Goal: Task Accomplishment & Management: Use online tool/utility

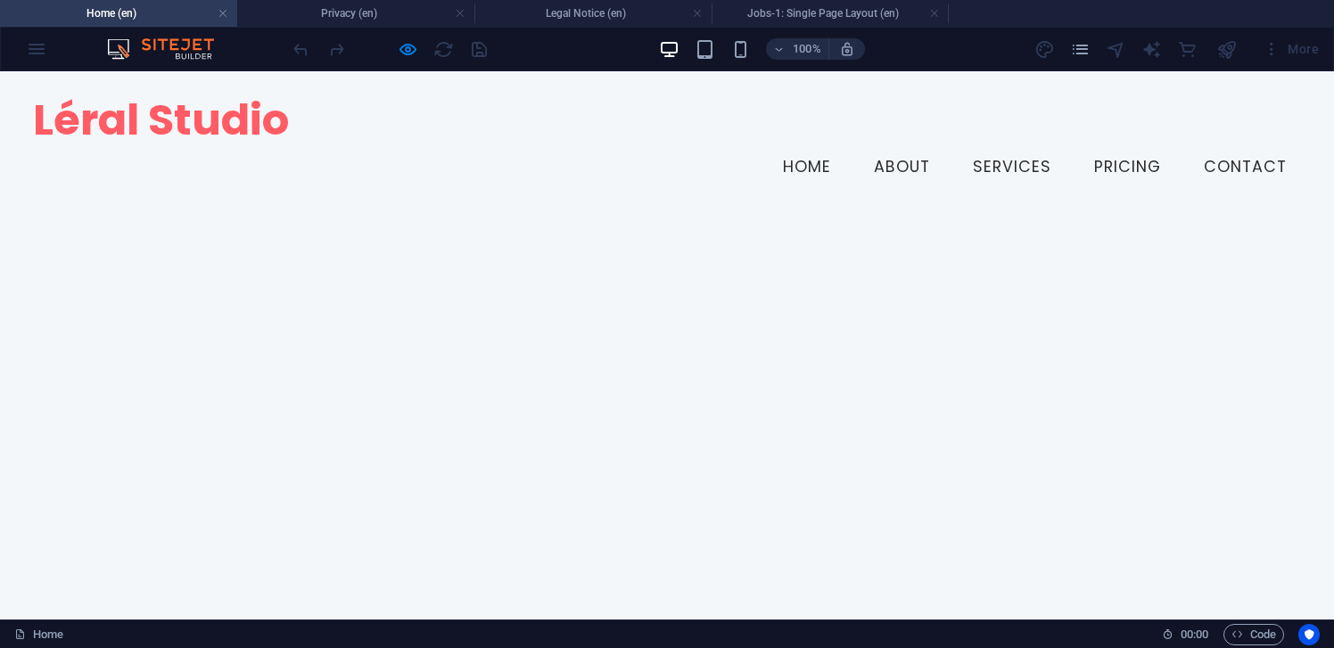
click at [748, 35] on div "100%" at bounding box center [762, 49] width 206 height 29
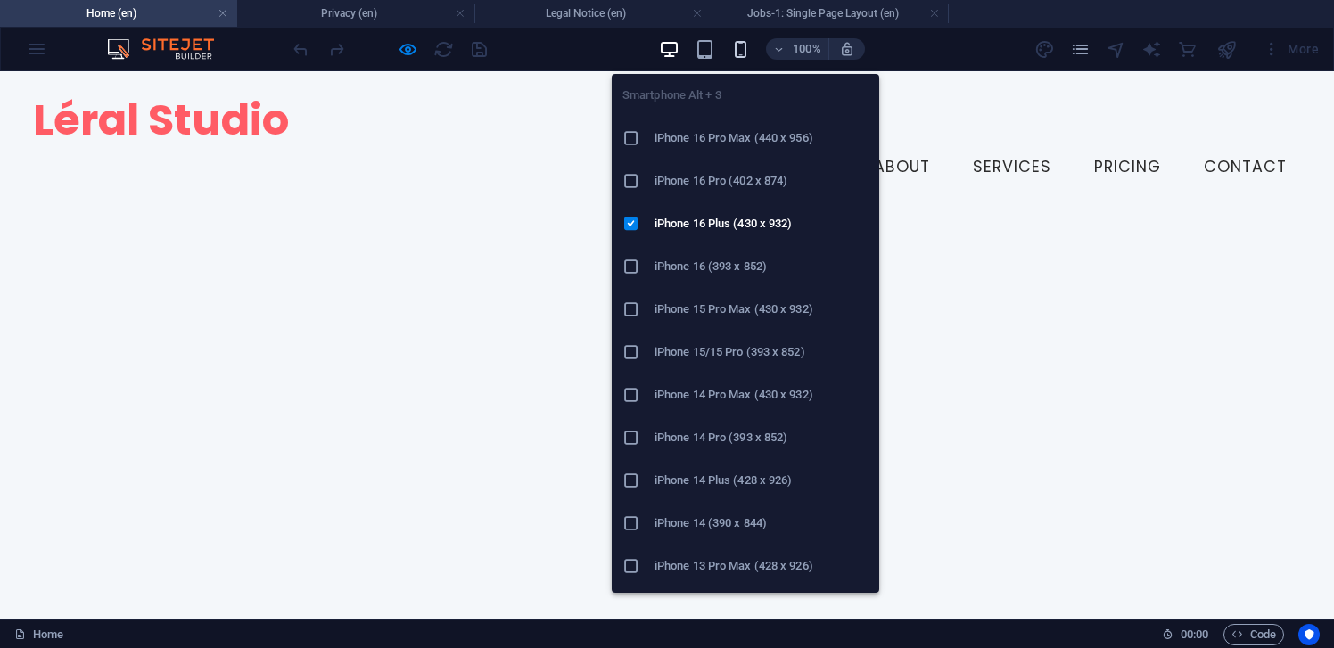
click at [746, 40] on icon "button" at bounding box center [741, 49] width 21 height 21
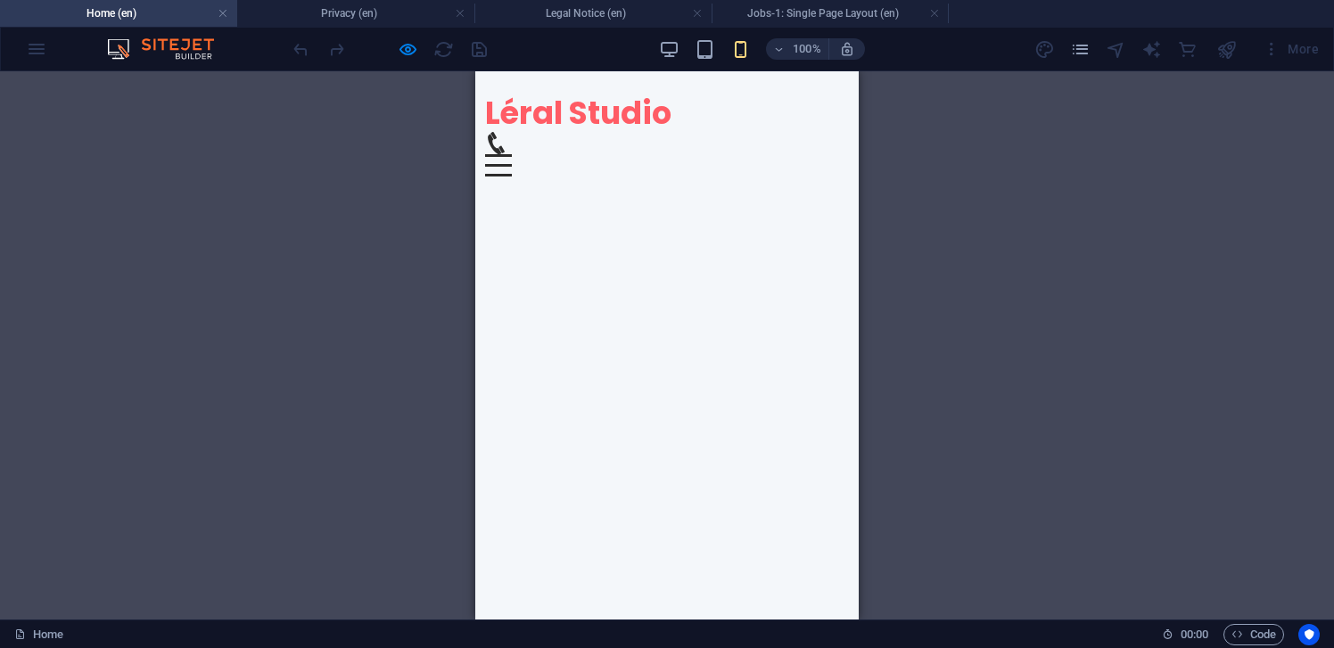
click at [507, 166] on div at bounding box center [667, 166] width 365 height 0
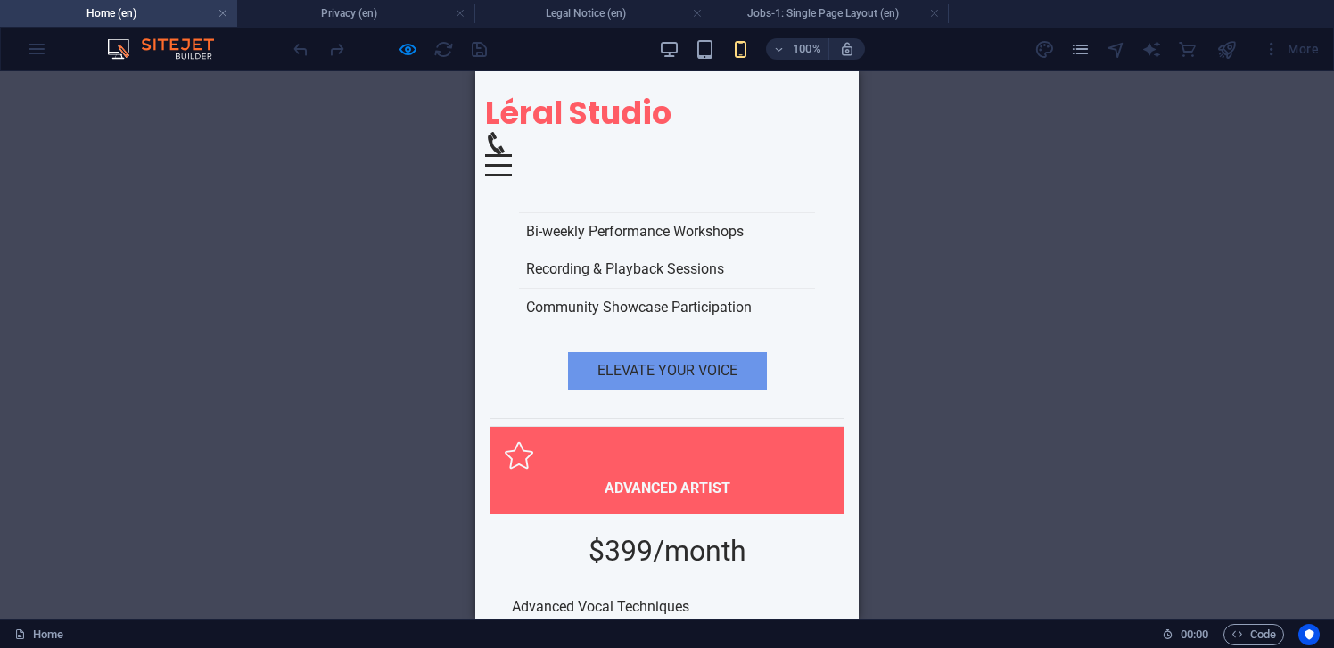
scroll to position [5566, 0]
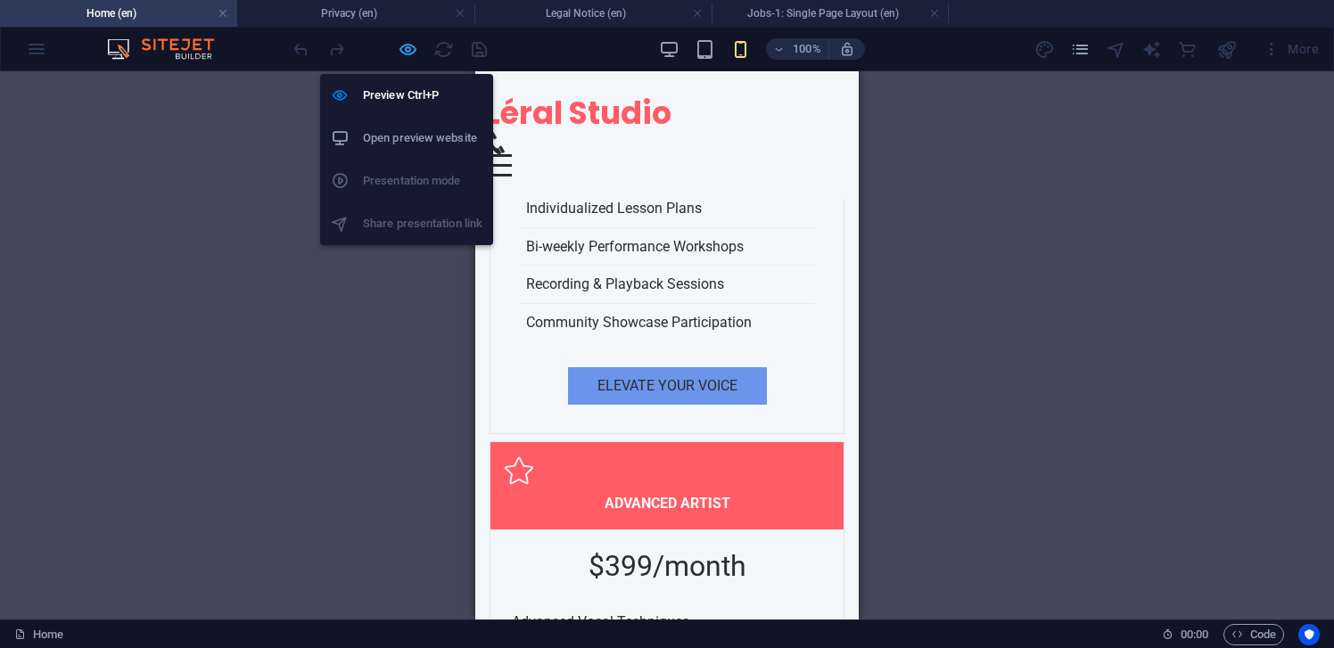
click at [407, 52] on icon "button" at bounding box center [408, 49] width 21 height 21
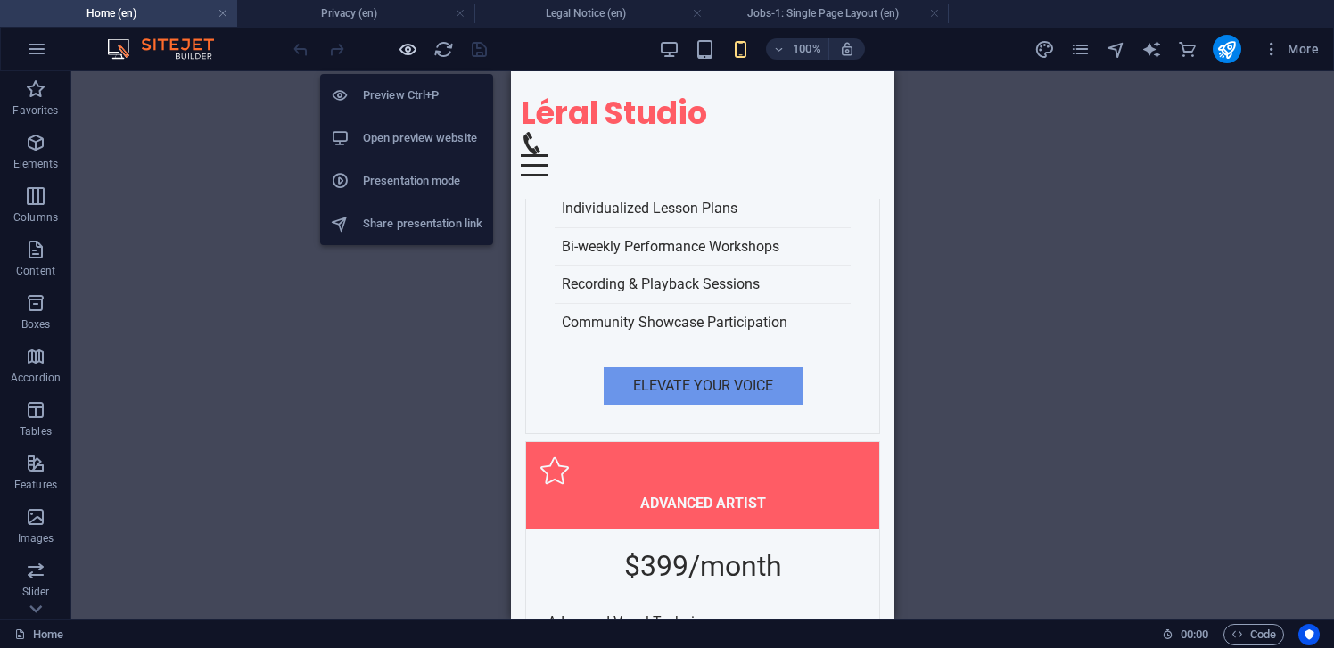
scroll to position [7530, 0]
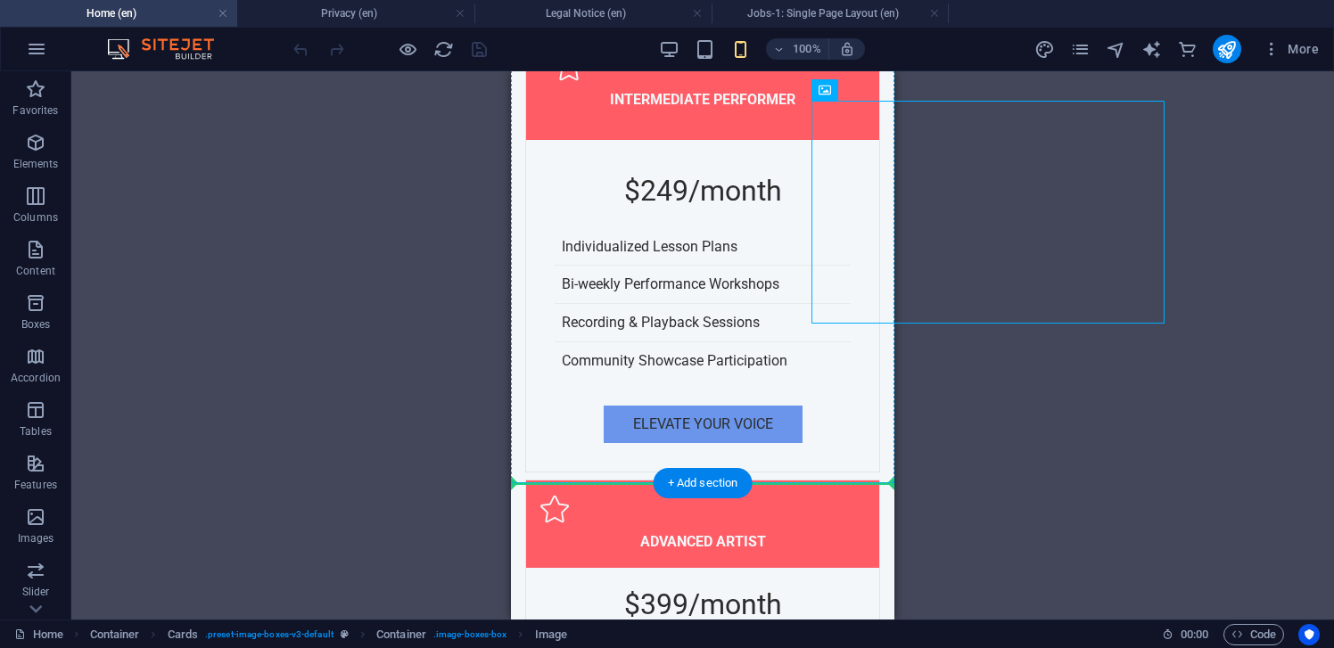
drag, startPoint x: 836, startPoint y: 235, endPoint x: 714, endPoint y: 235, distance: 122.2
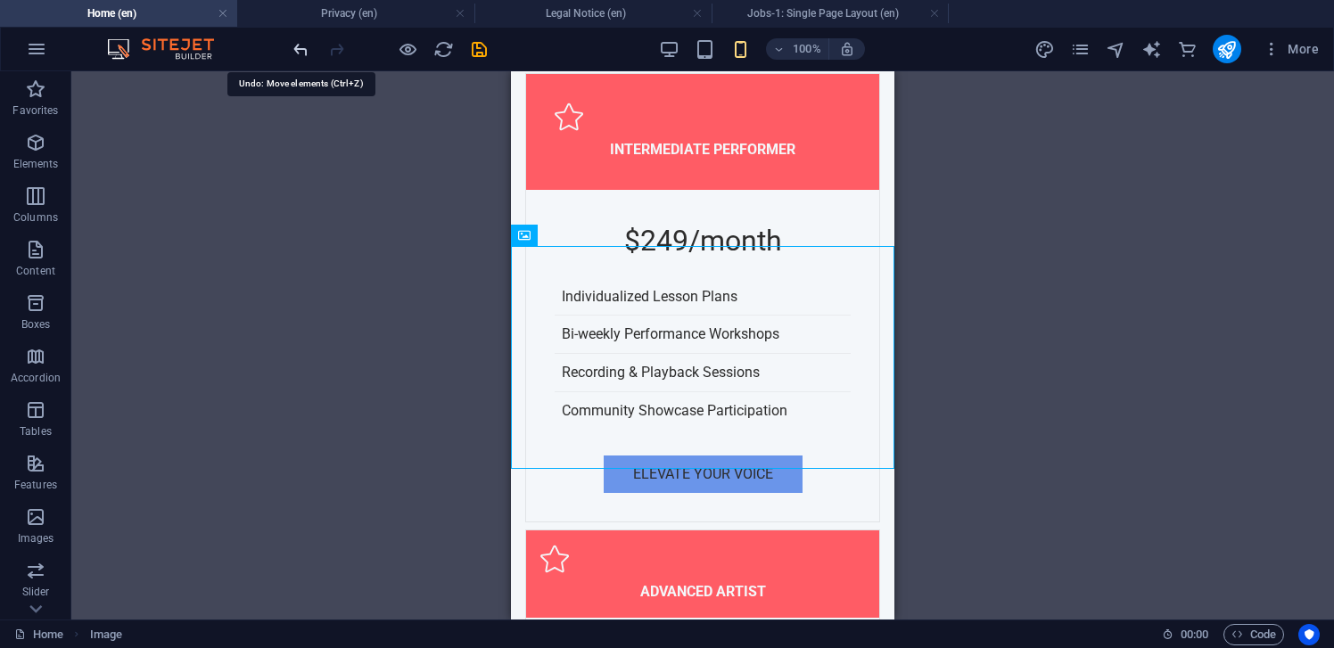
click at [298, 51] on icon "undo" at bounding box center [301, 49] width 21 height 21
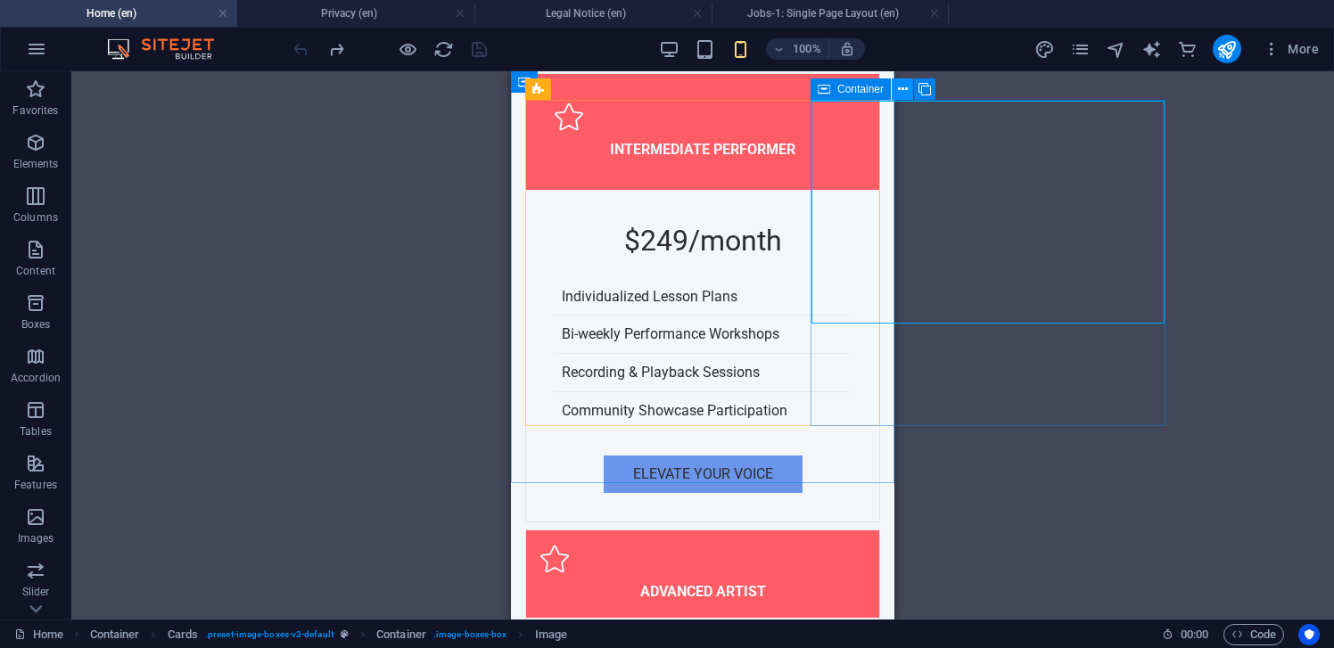
click at [906, 92] on icon at bounding box center [903, 89] width 10 height 19
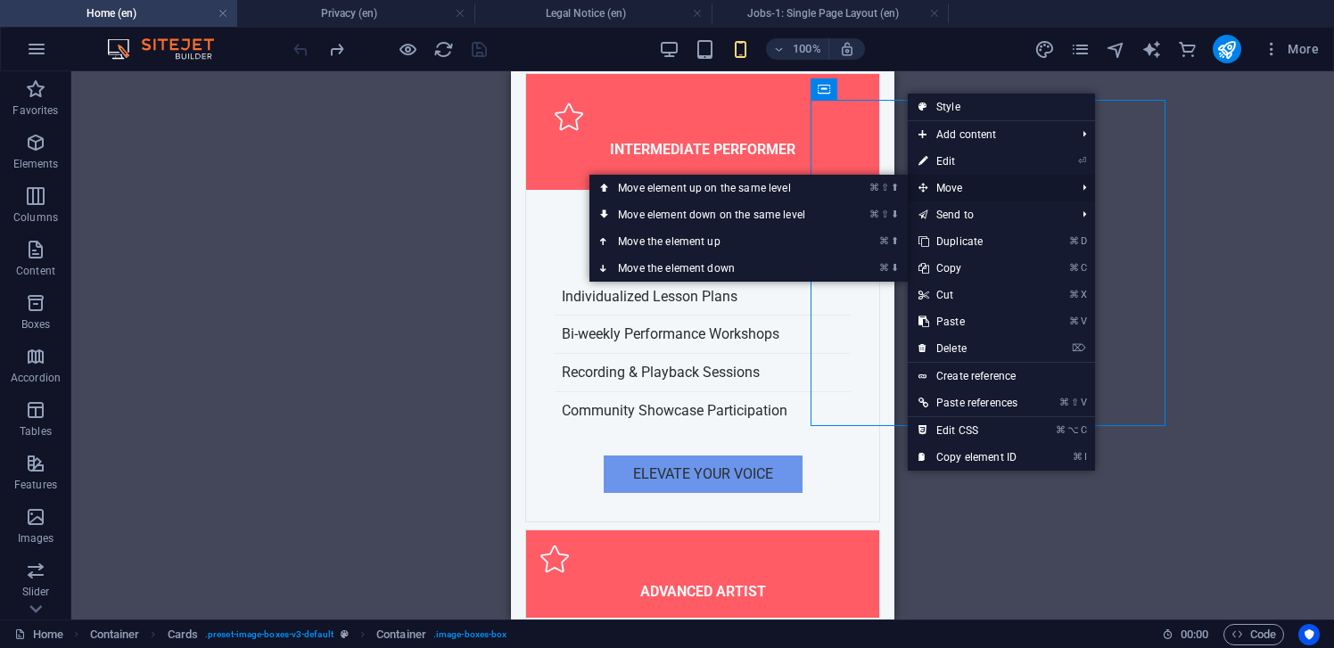
click at [924, 180] on icon at bounding box center [923, 188] width 9 height 27
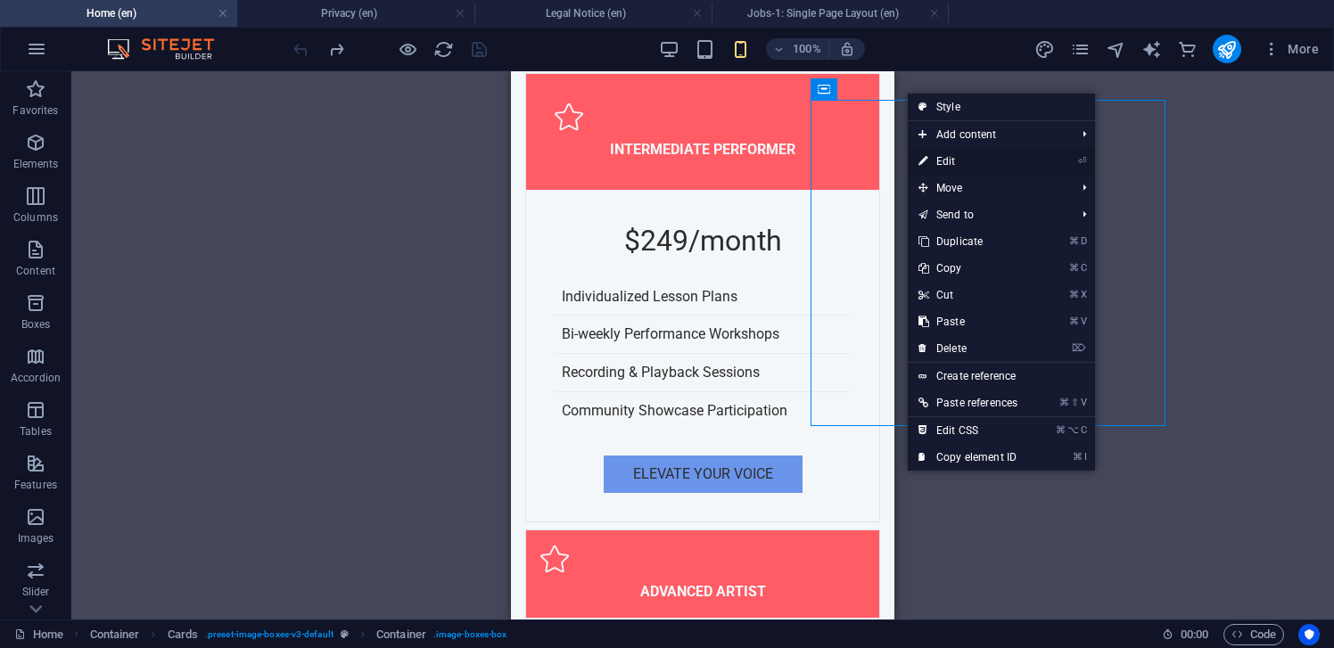
click at [954, 169] on link "⏎ Edit" at bounding box center [968, 161] width 120 height 27
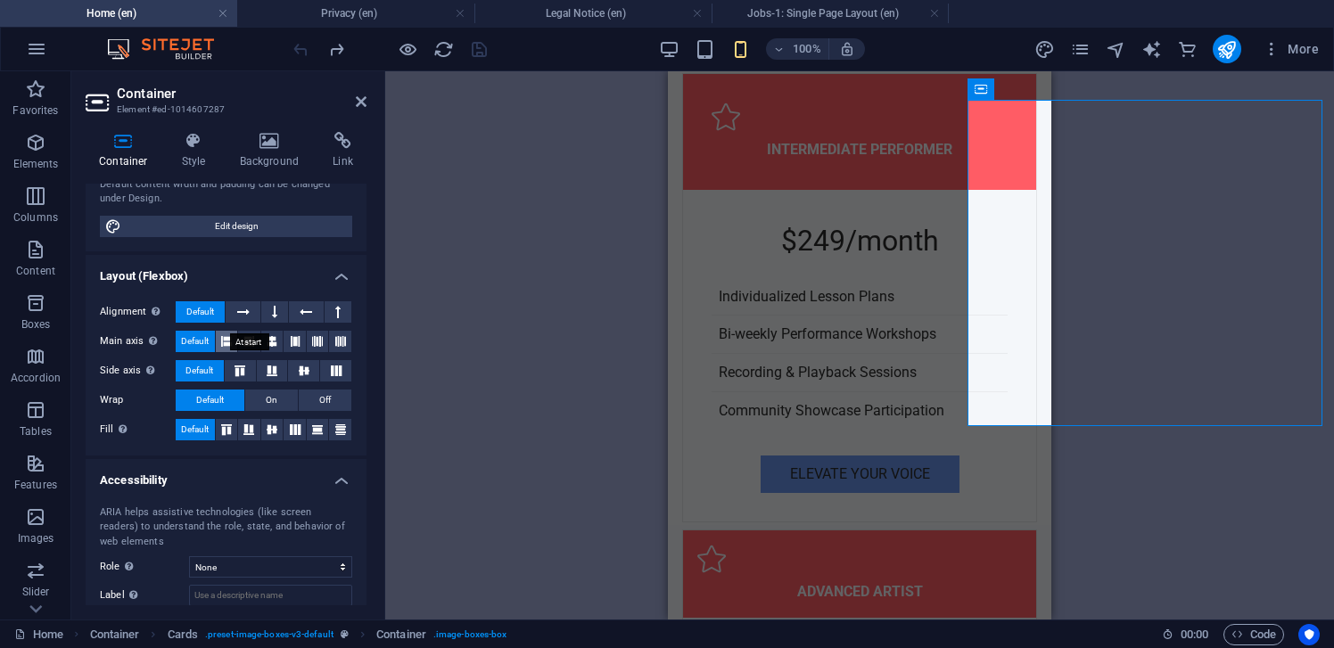
scroll to position [192, 0]
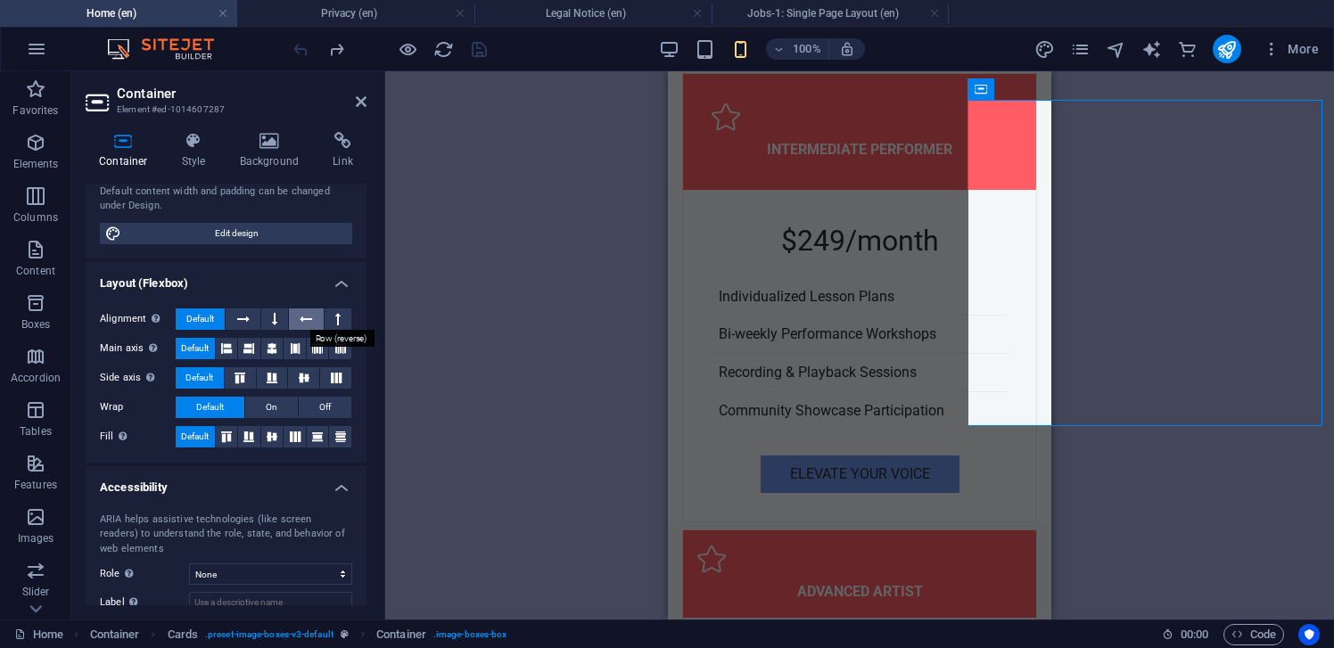
click at [301, 317] on icon at bounding box center [306, 319] width 12 height 21
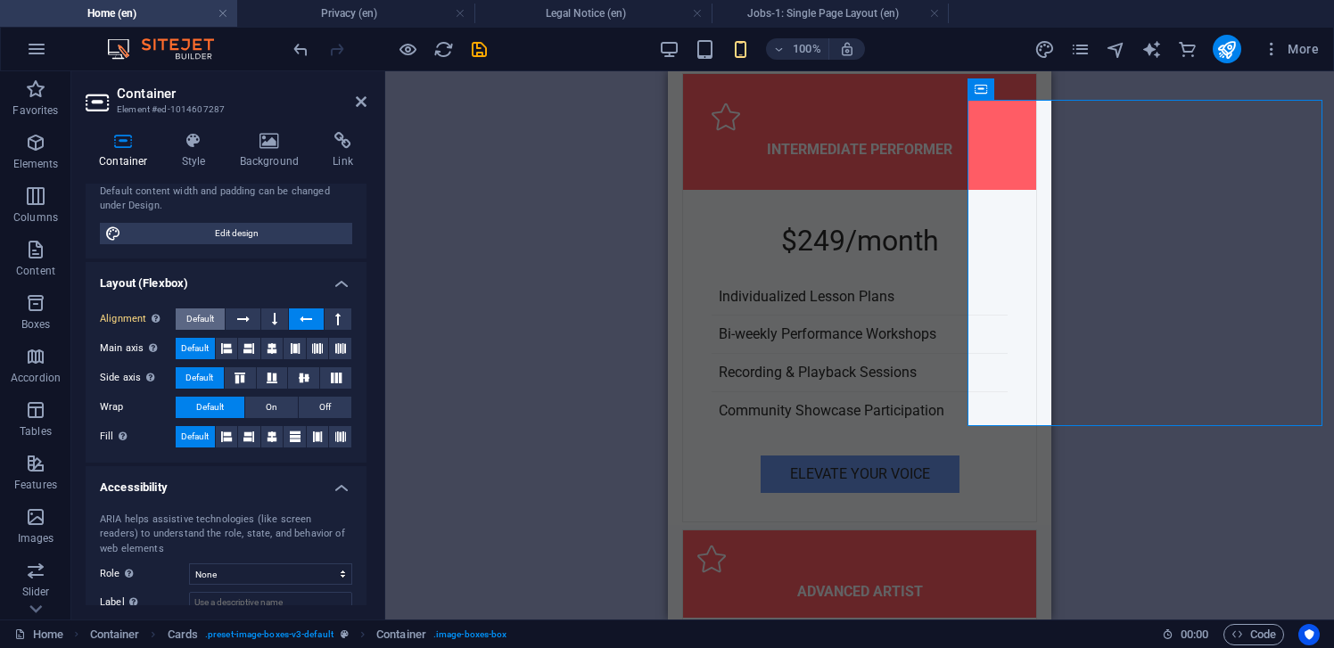
click at [191, 310] on span "Default" at bounding box center [200, 319] width 28 height 21
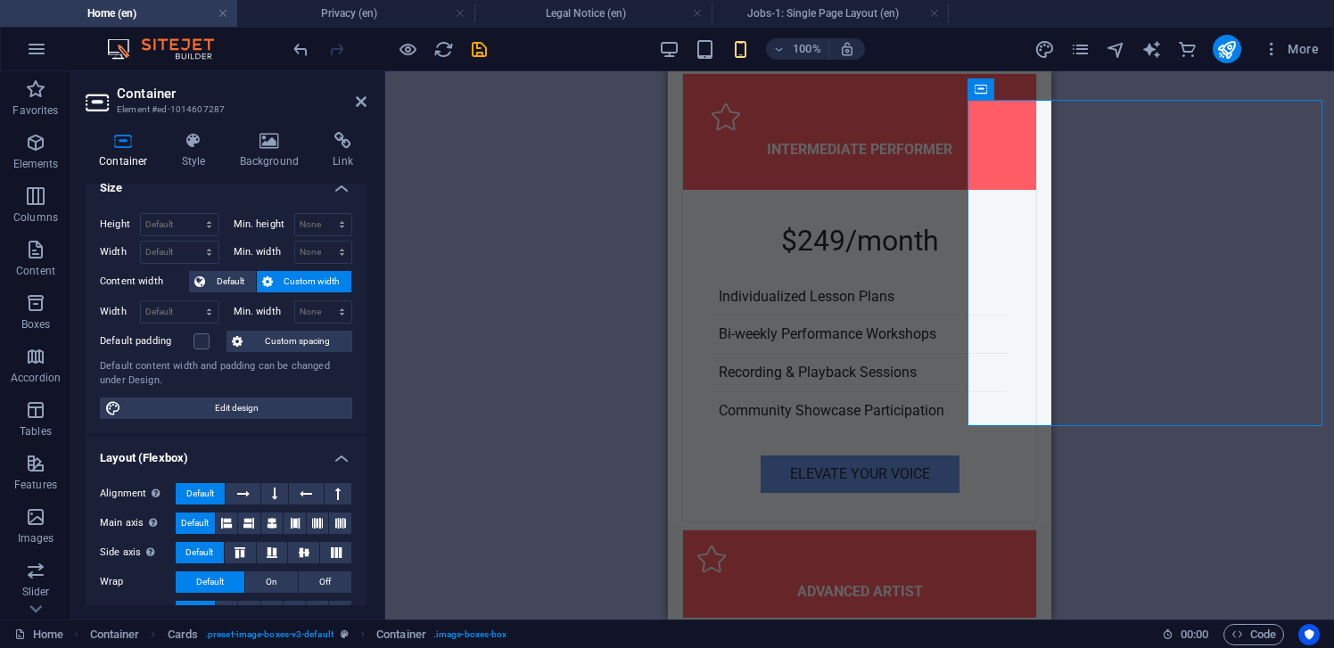
scroll to position [0, 0]
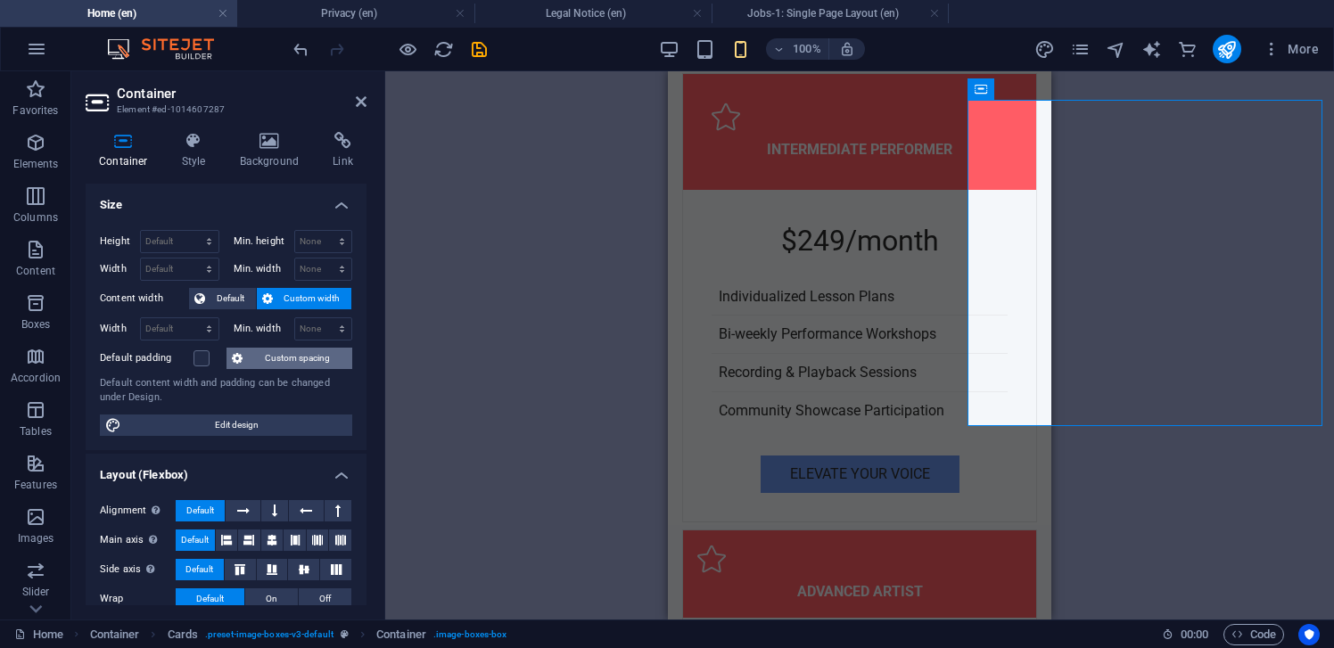
click at [261, 352] on span "Custom spacing" at bounding box center [297, 358] width 99 height 21
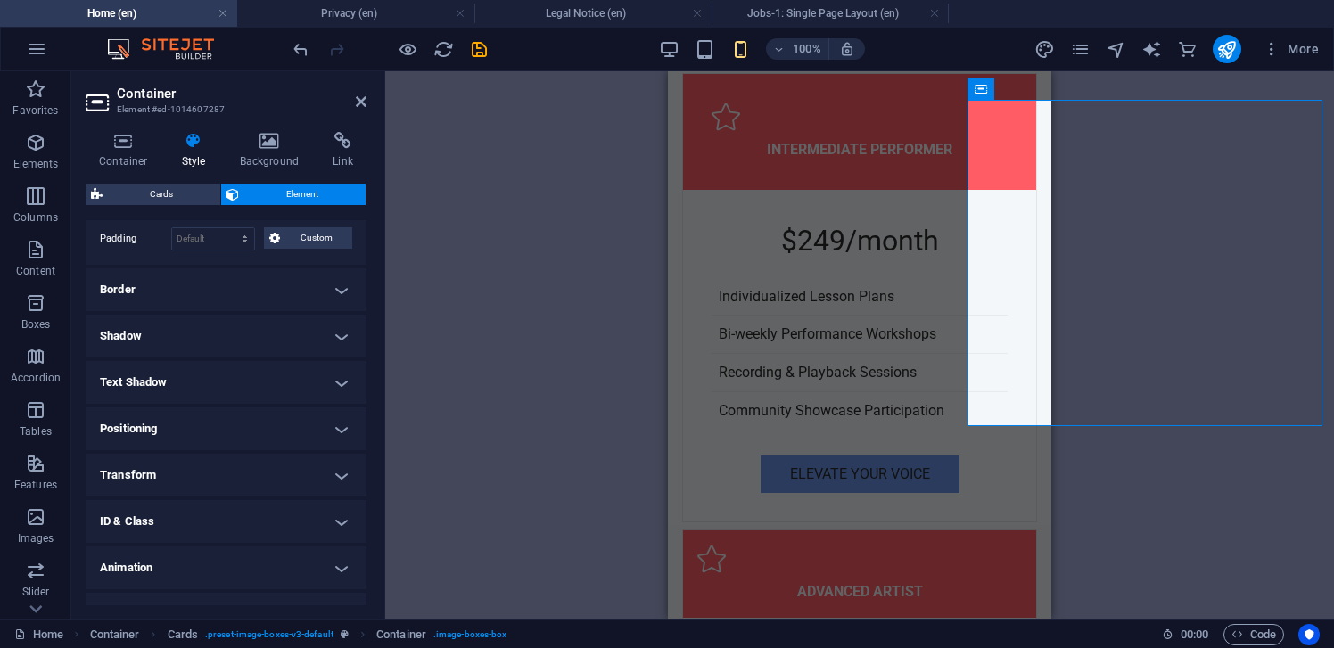
scroll to position [192, 0]
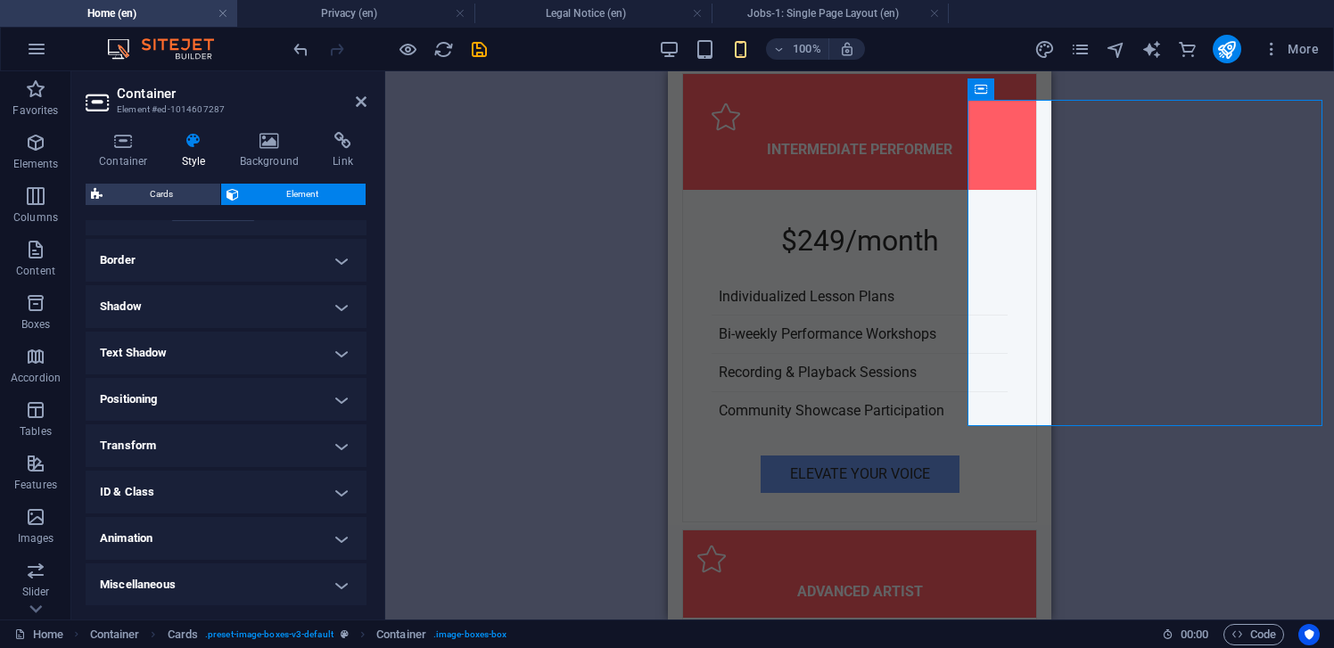
click at [192, 449] on h4 "Transform" at bounding box center [226, 446] width 281 height 43
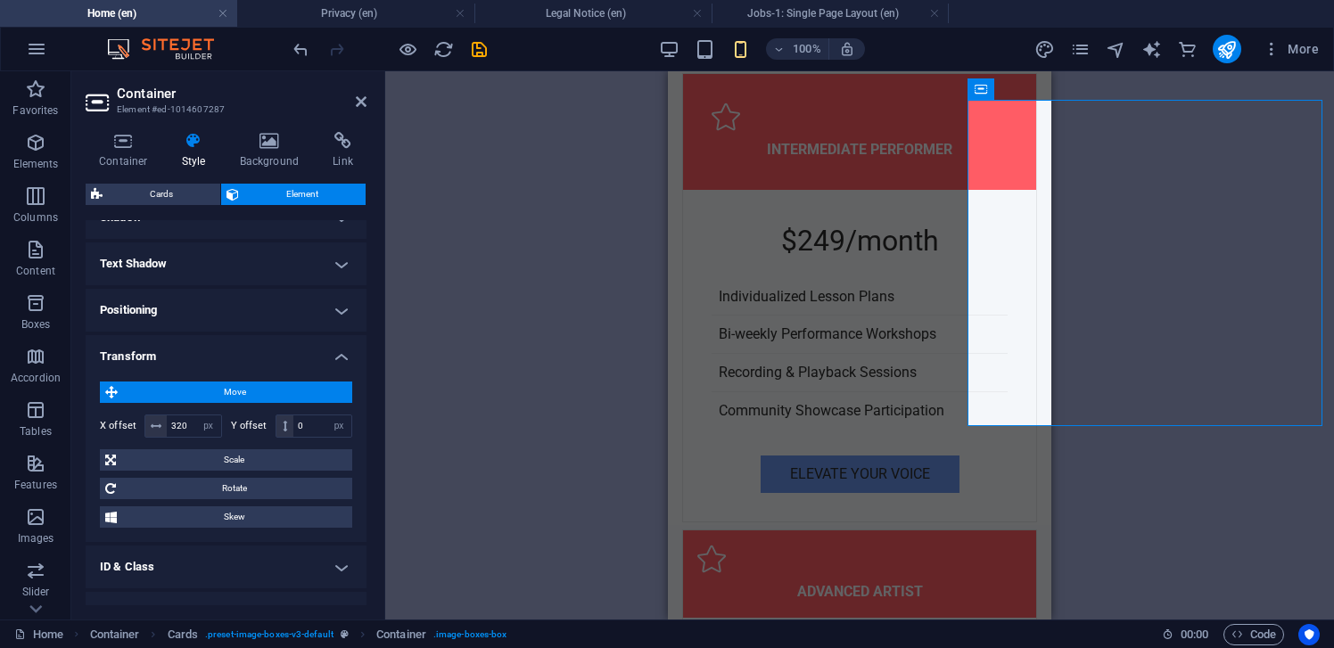
scroll to position [288, 0]
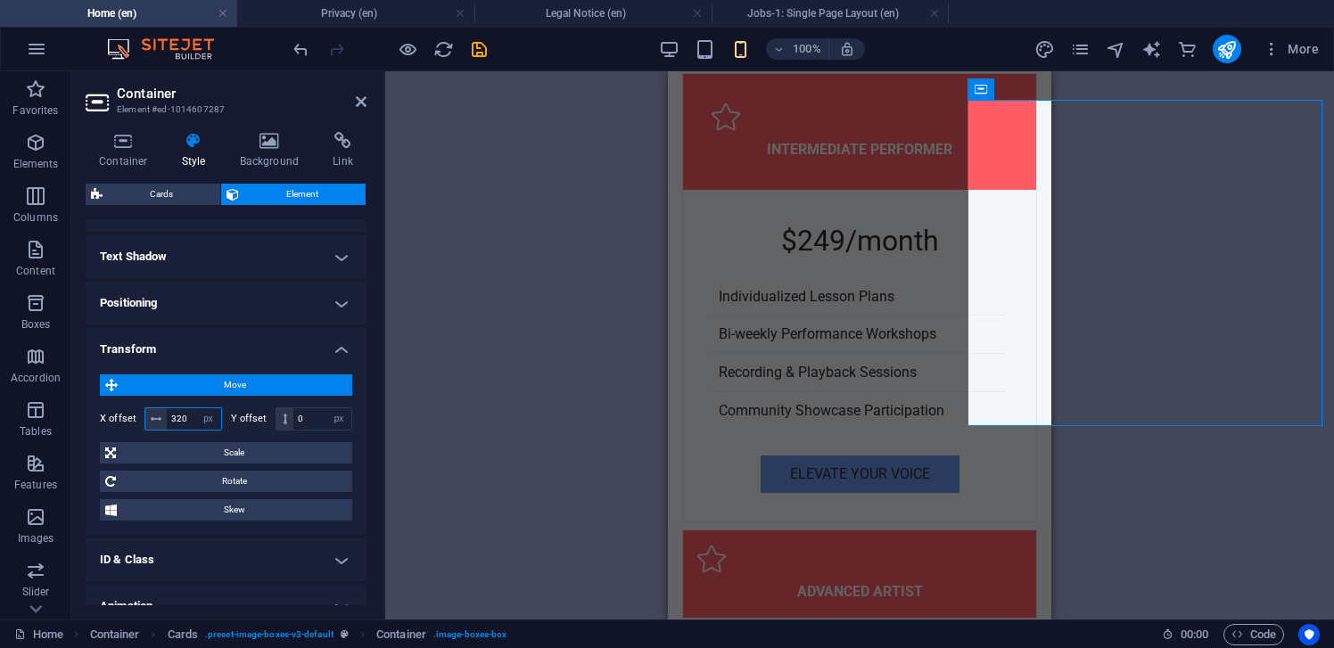
click at [173, 417] on input "320" at bounding box center [194, 419] width 54 height 21
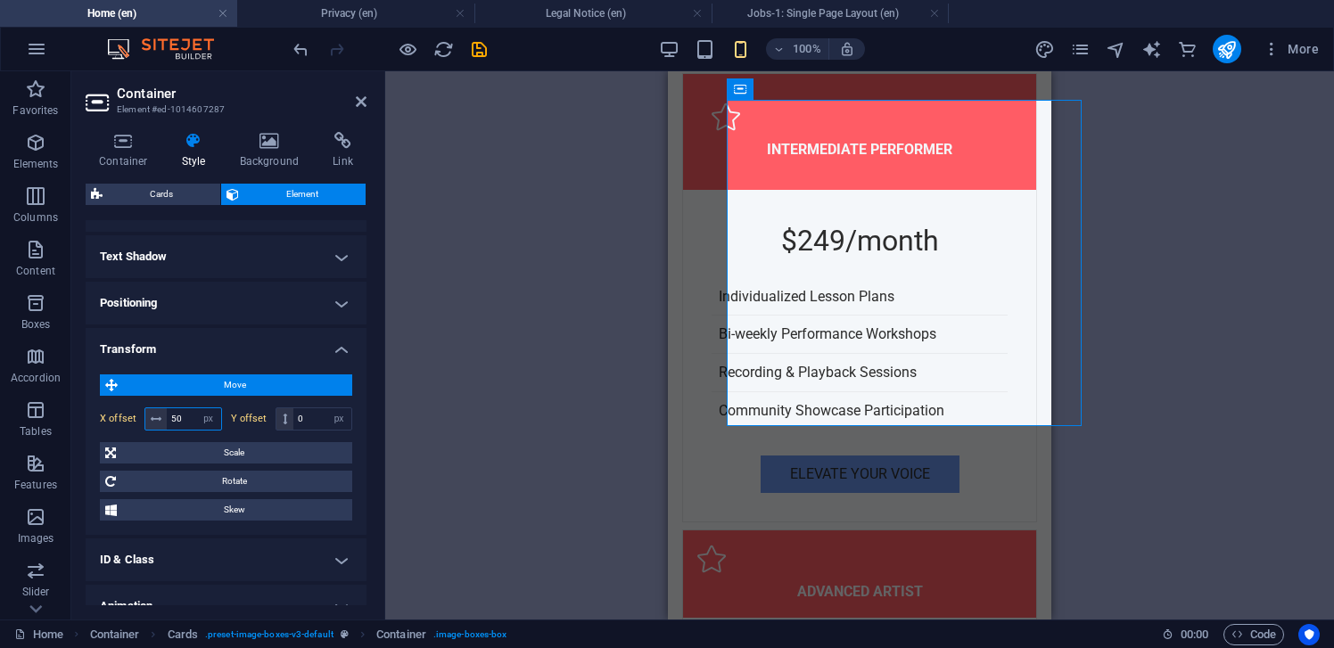
click at [176, 418] on input "50" at bounding box center [194, 419] width 54 height 21
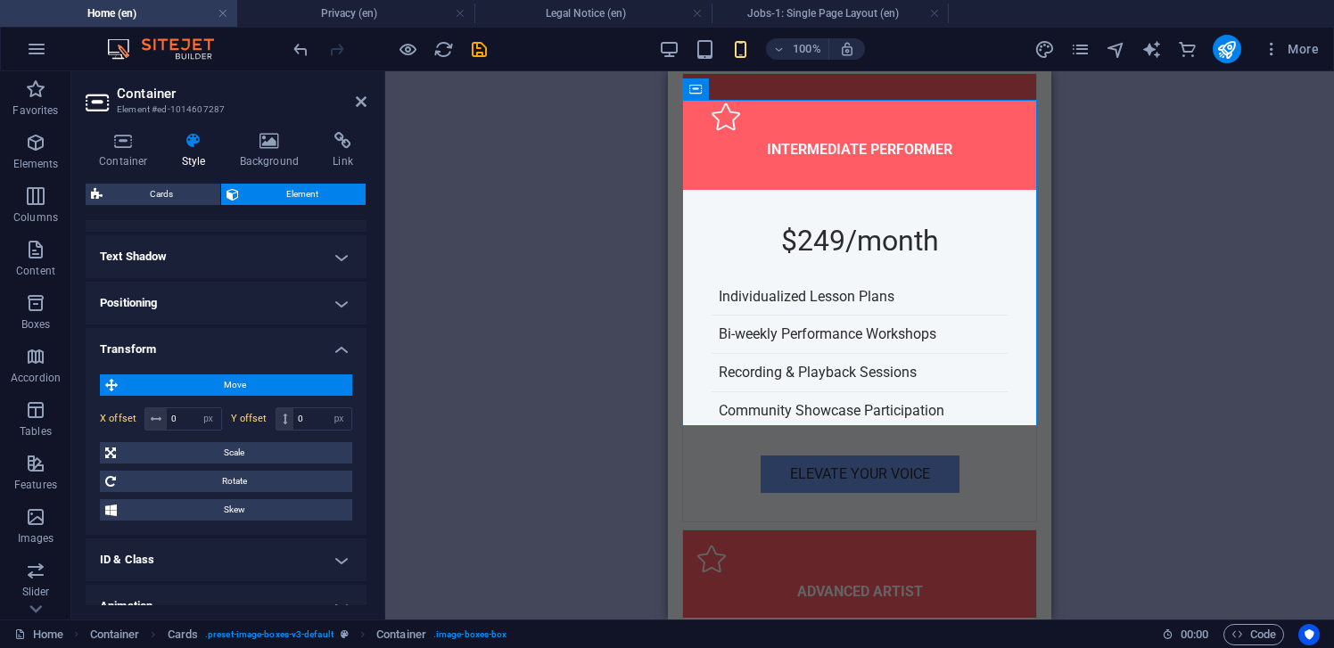
click at [391, 462] on div "Drag here to replace the existing content. Press “Ctrl” if you want to create a…" at bounding box center [859, 345] width 949 height 549
click at [458, 445] on div "Drag here to replace the existing content. Press “Ctrl” if you want to create a…" at bounding box center [859, 345] width 949 height 549
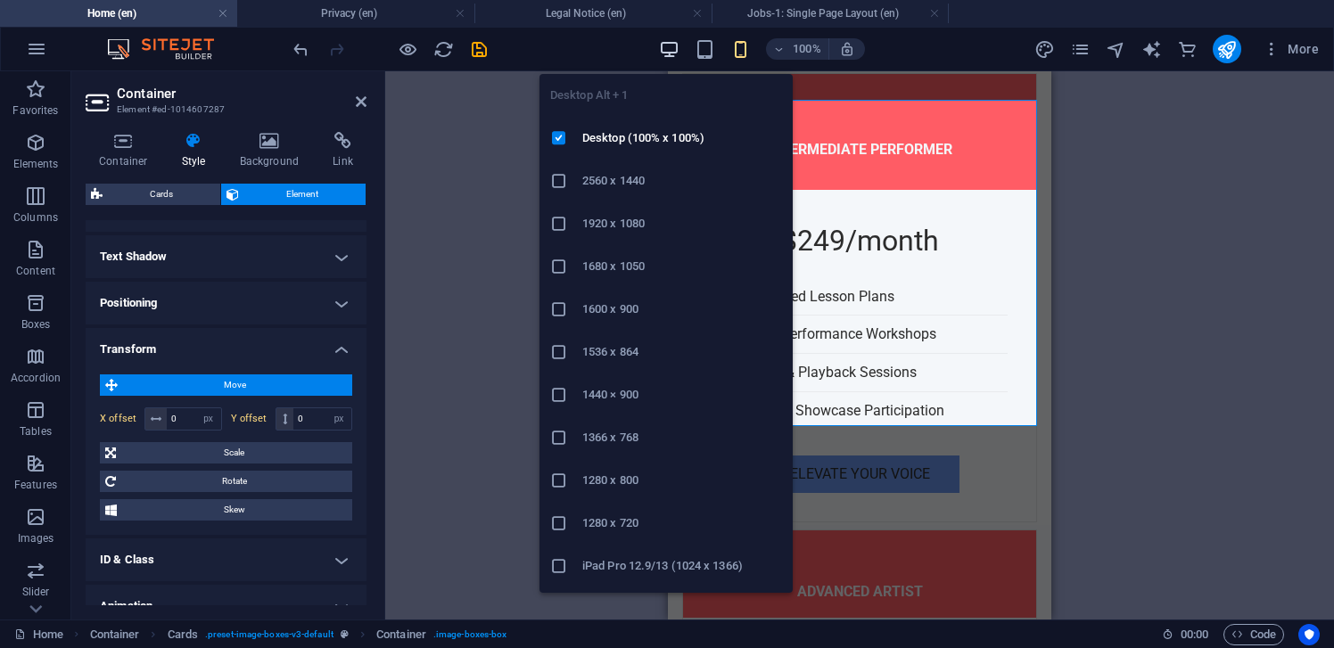
click at [671, 46] on icon "button" at bounding box center [669, 49] width 21 height 21
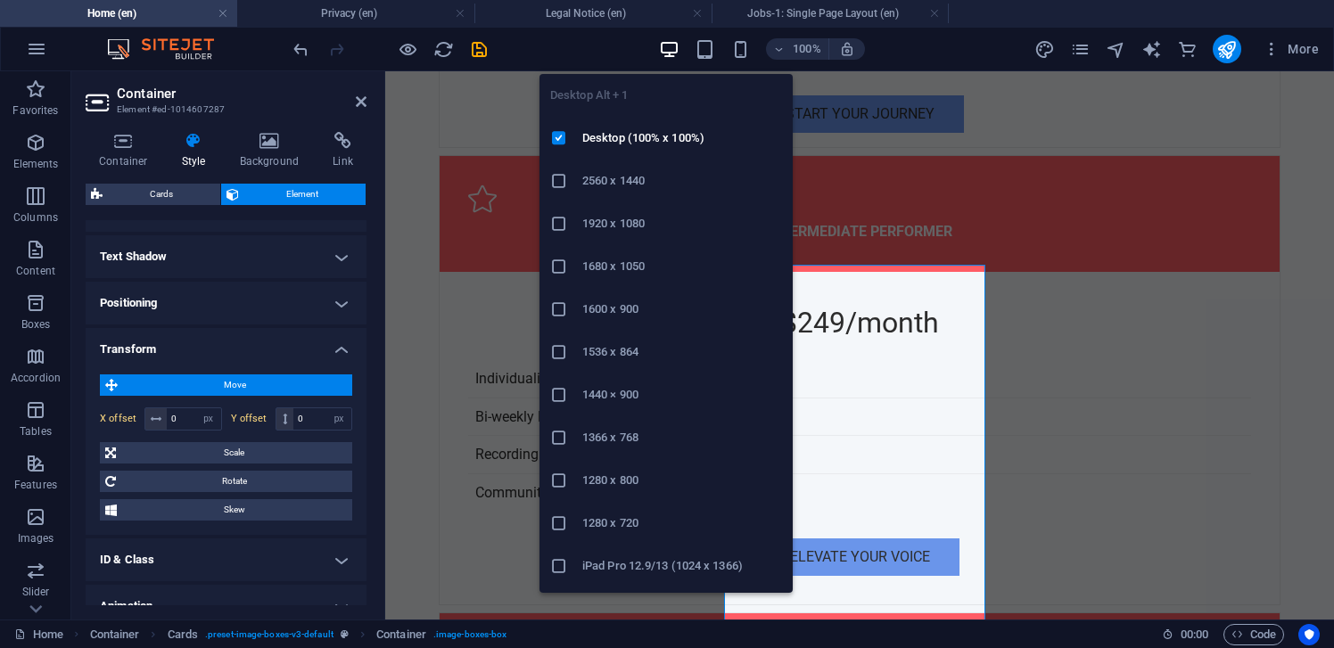
scroll to position [6178, 0]
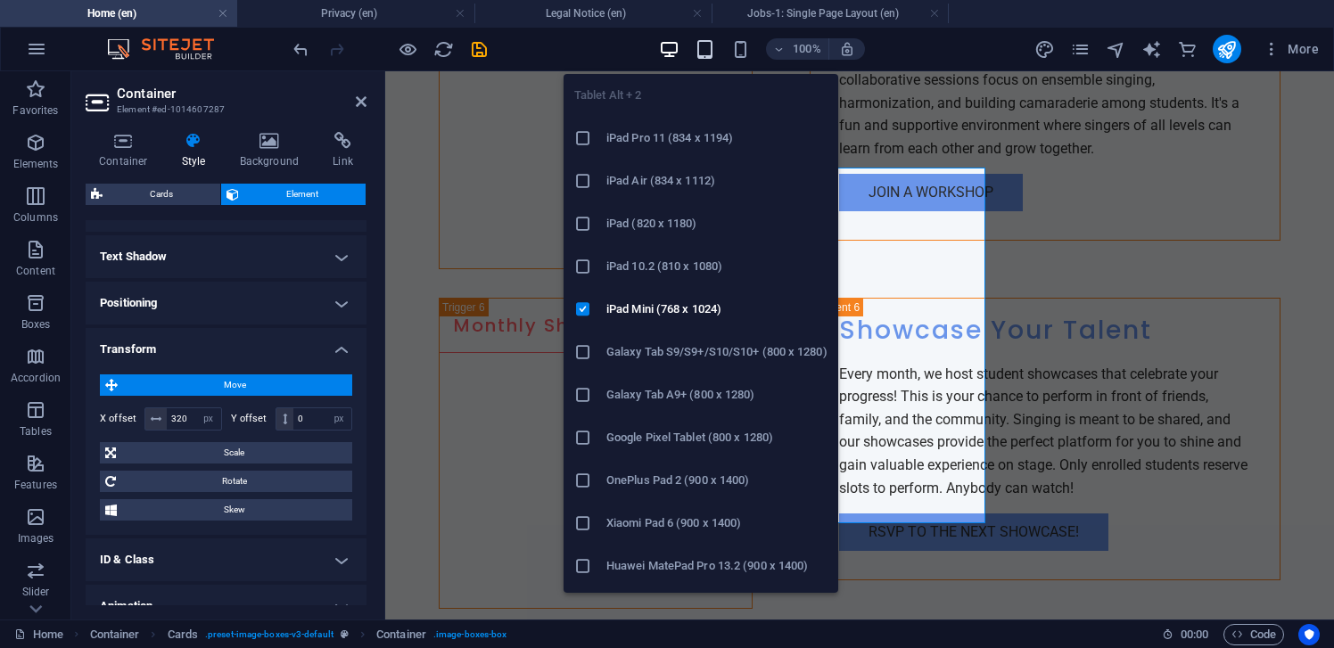
click at [708, 55] on icon "button" at bounding box center [705, 49] width 21 height 21
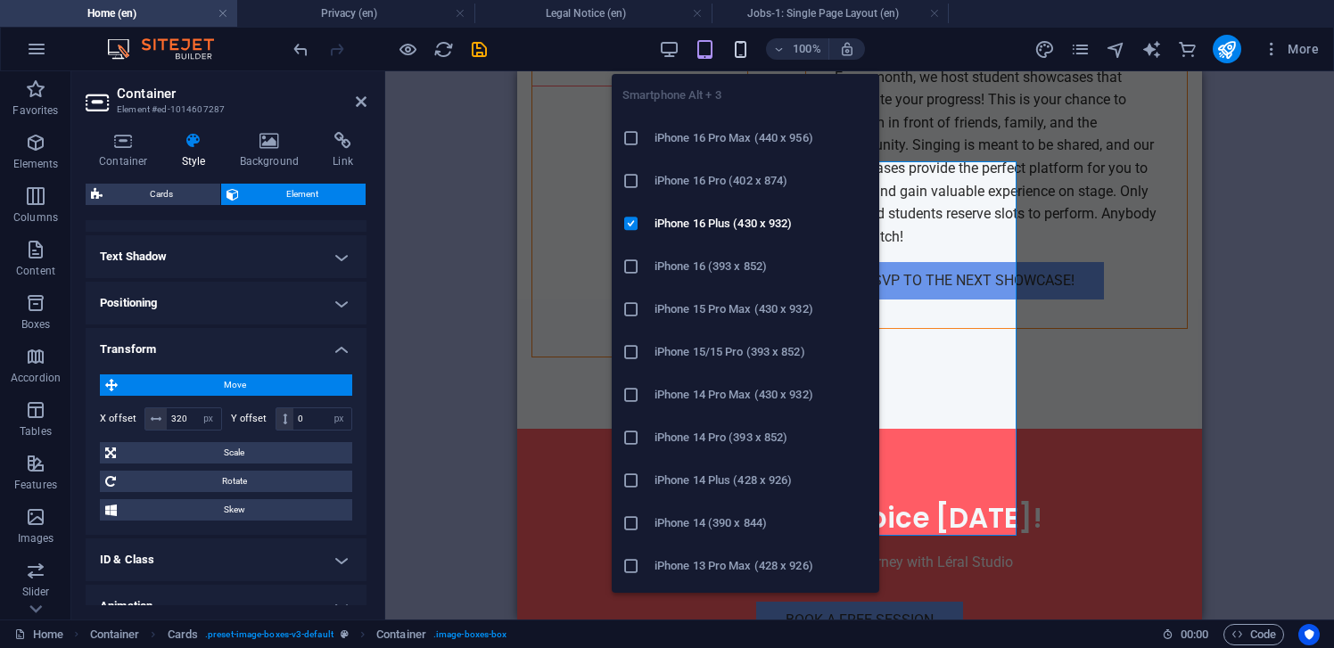
click at [746, 55] on icon "button" at bounding box center [741, 49] width 21 height 21
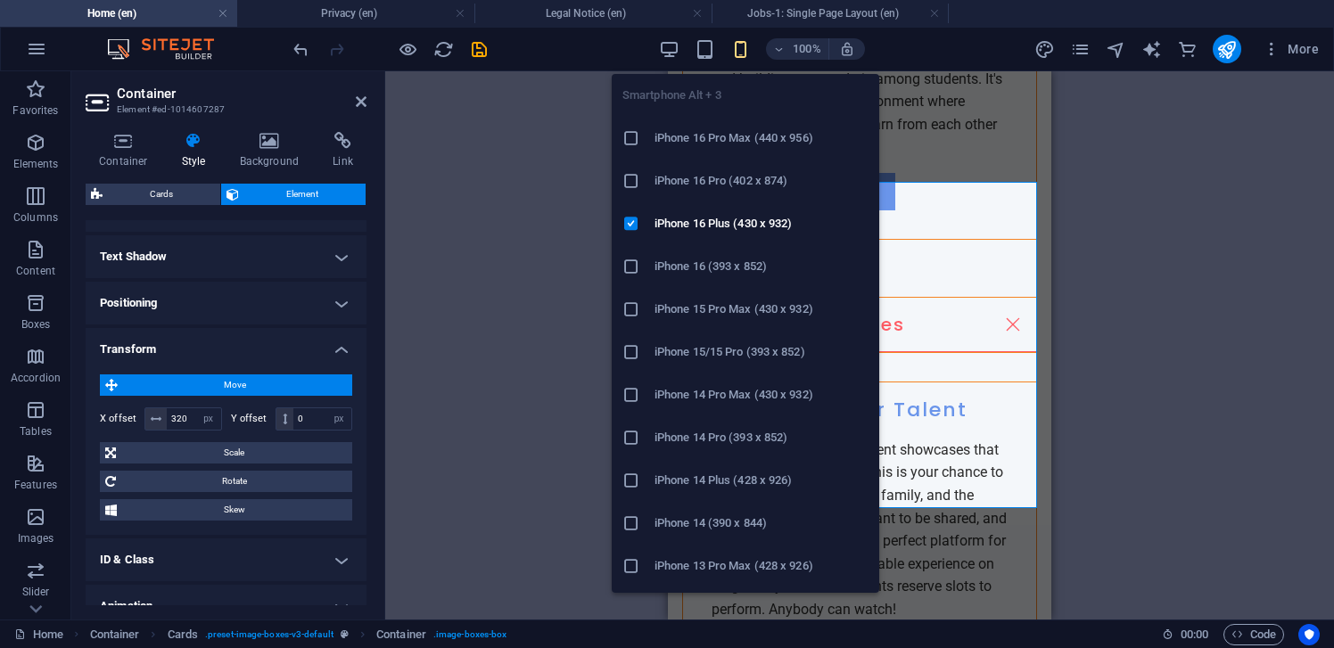
scroll to position [7448, 0]
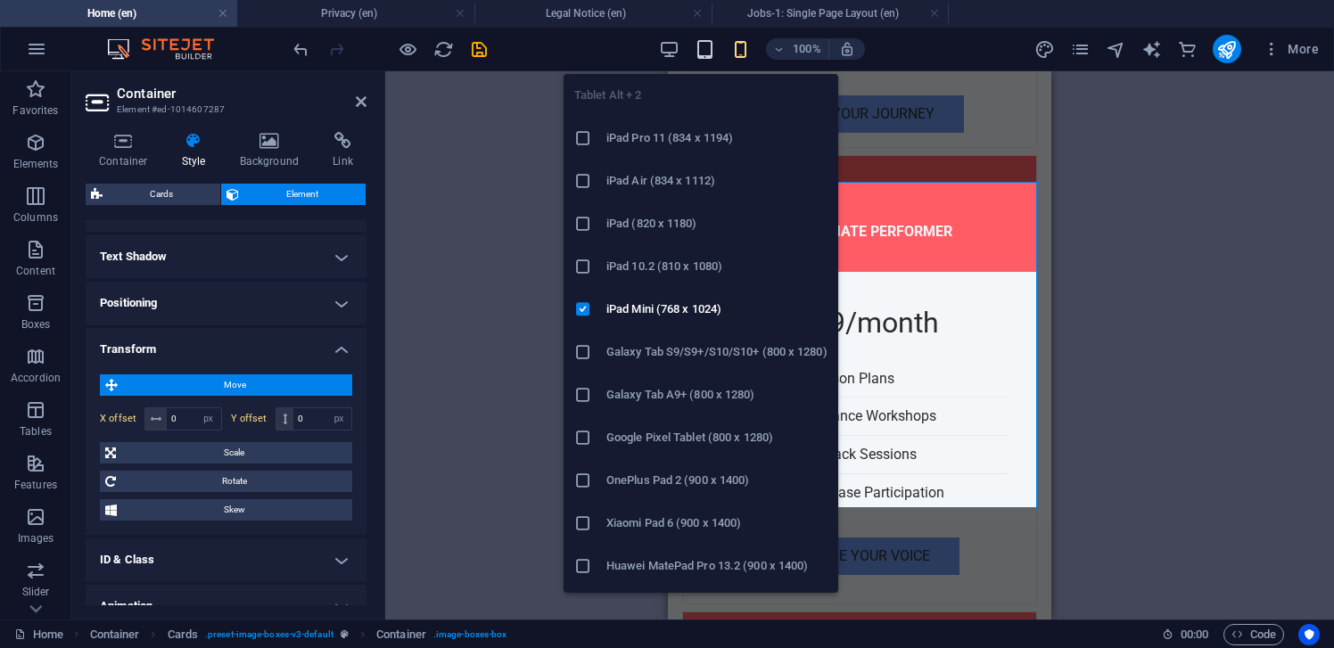
click at [705, 52] on icon "button" at bounding box center [705, 49] width 21 height 21
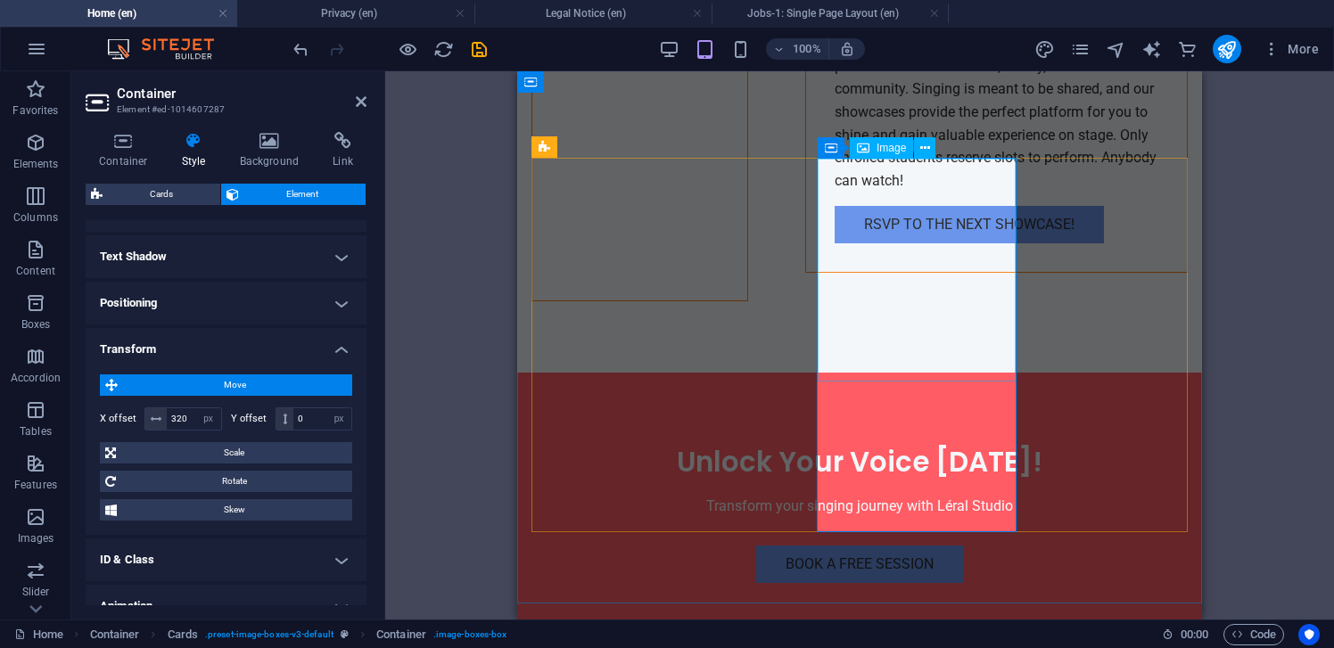
click at [184, 422] on input "320" at bounding box center [194, 419] width 54 height 21
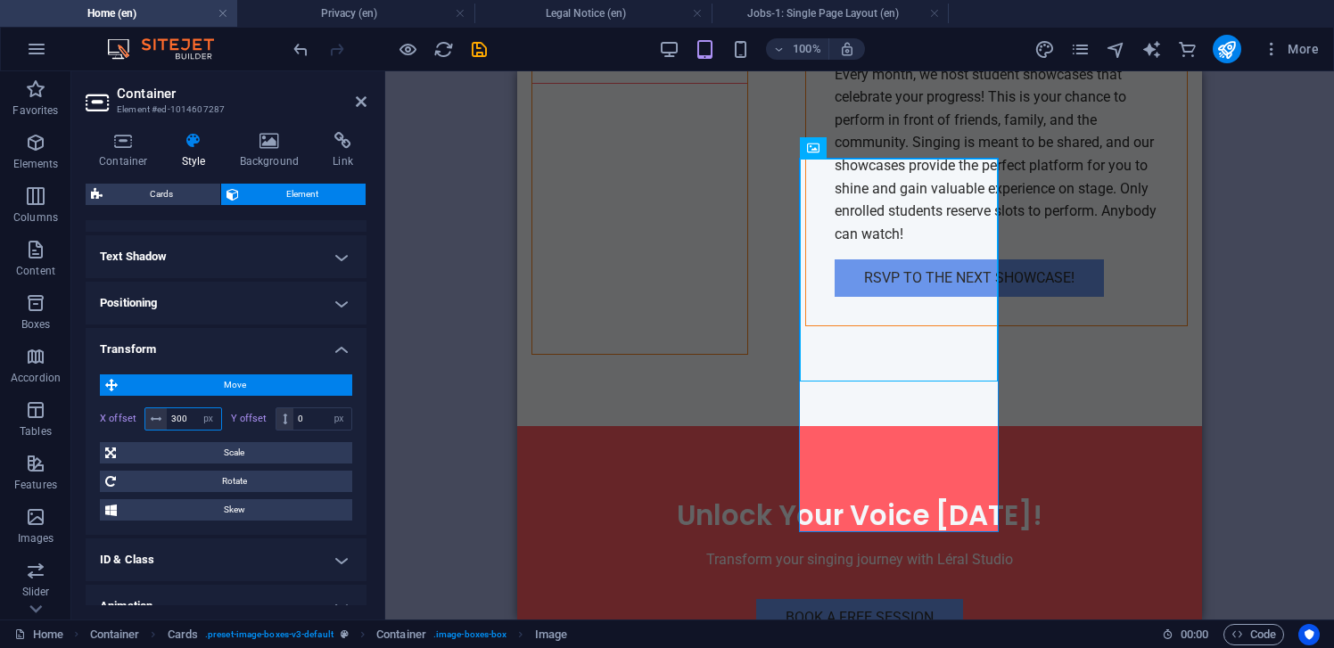
click at [182, 416] on input "300" at bounding box center [194, 419] width 54 height 21
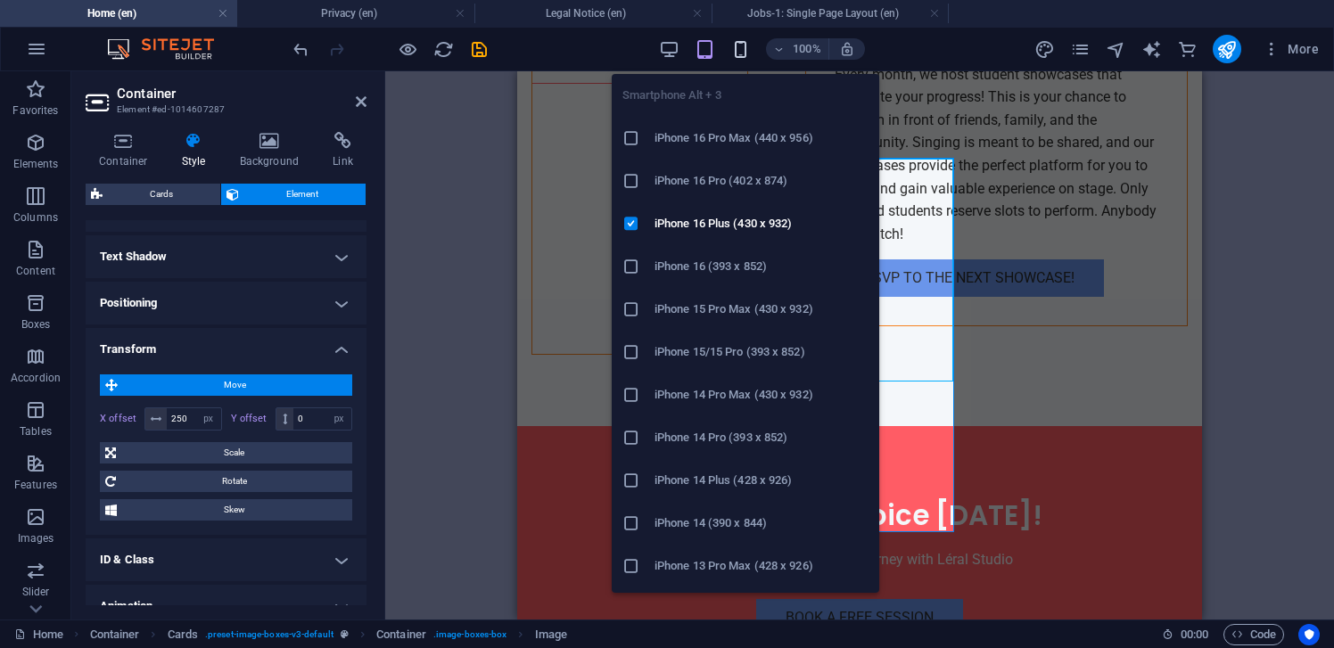
click at [738, 47] on icon "button" at bounding box center [741, 49] width 21 height 21
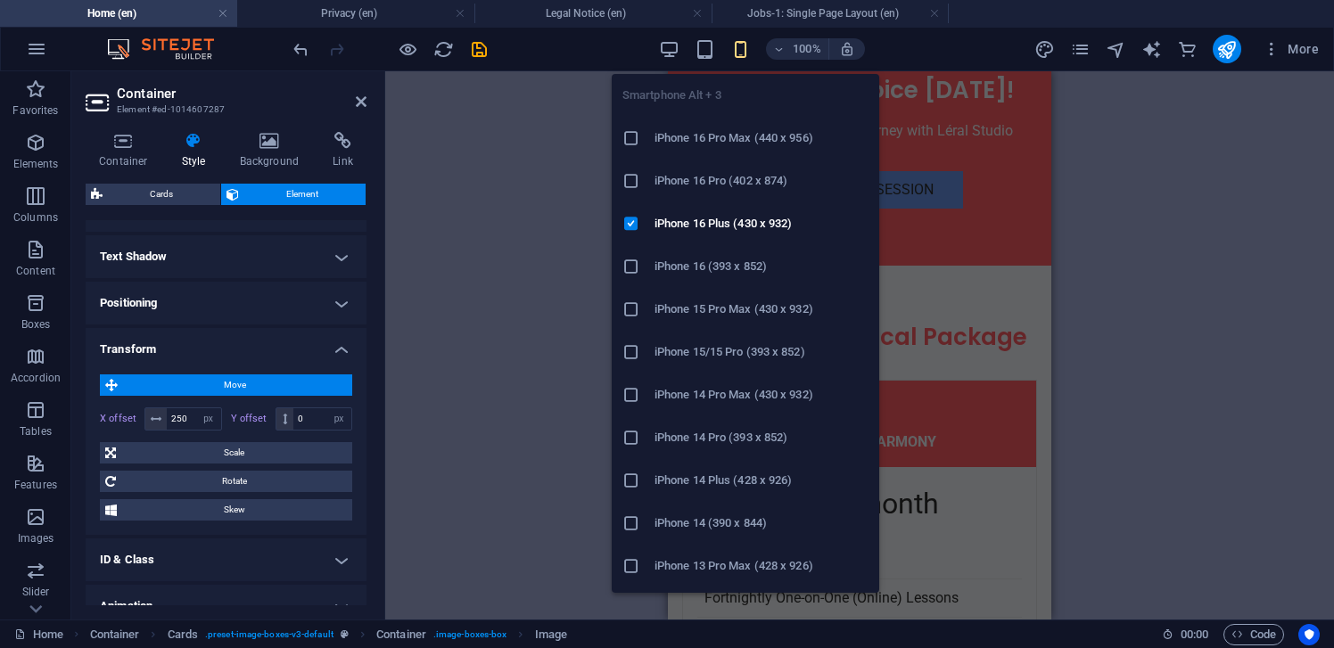
scroll to position [7397, 0]
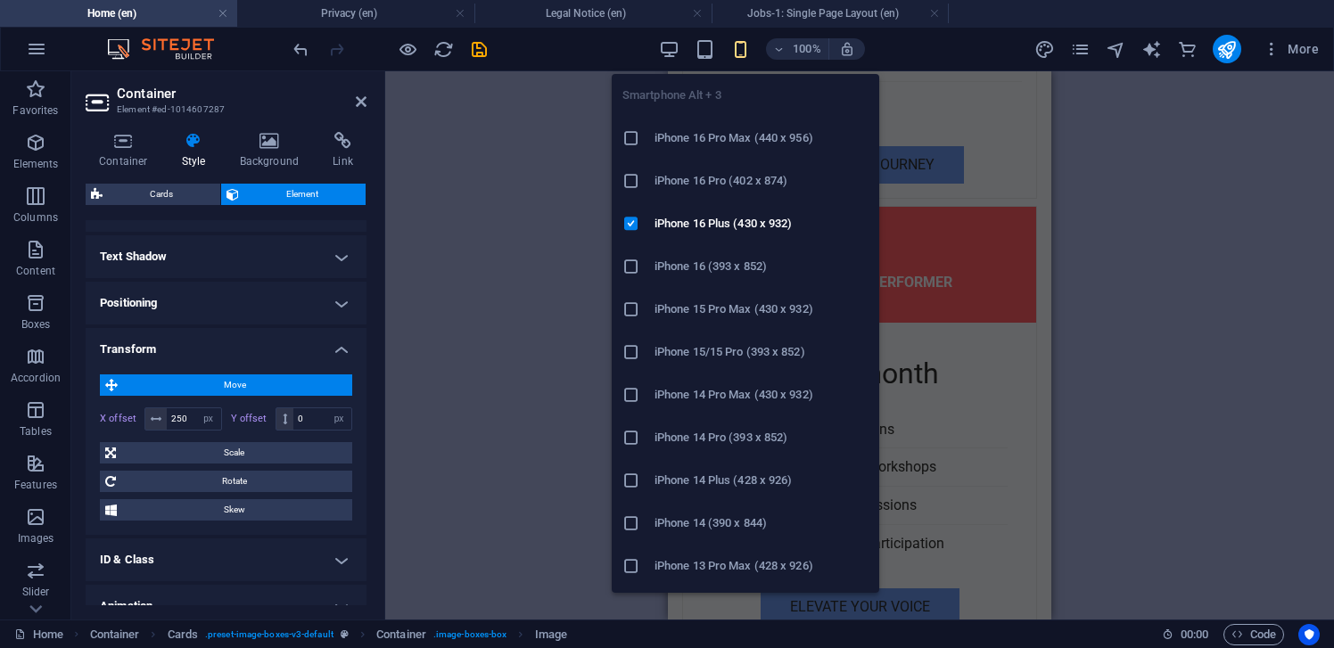
type input "0"
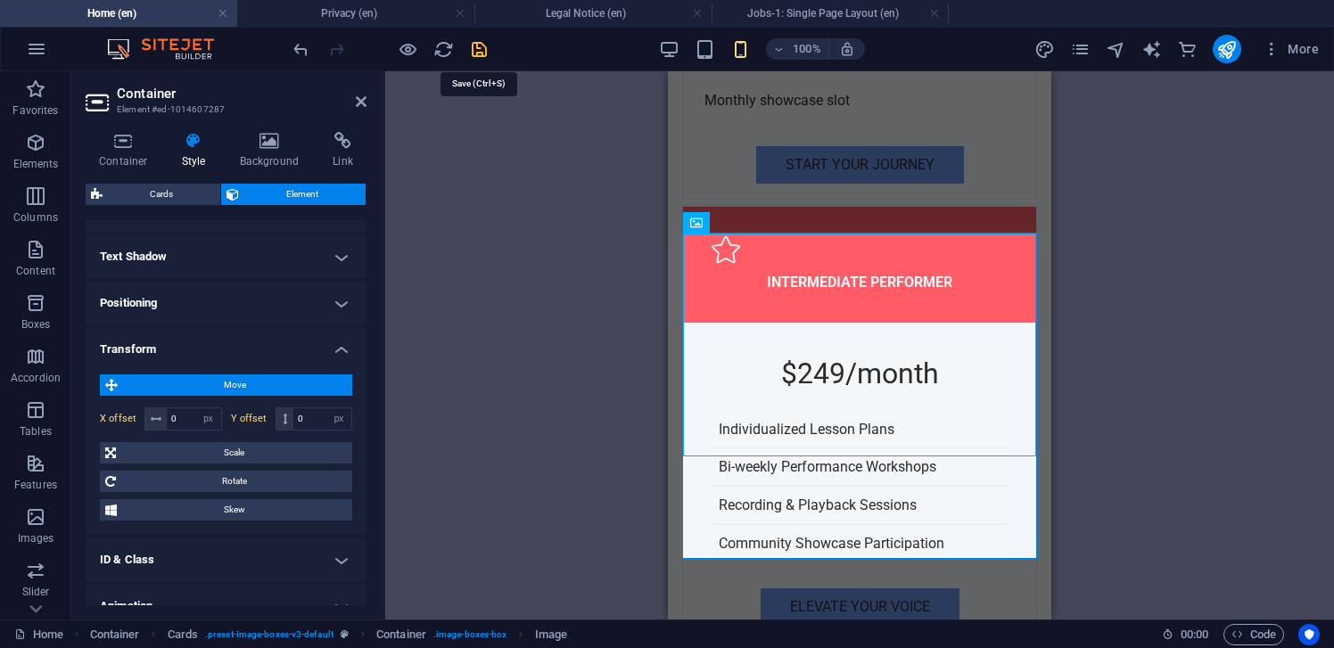
click at [470, 43] on icon "save" at bounding box center [479, 49] width 21 height 21
checkbox input "false"
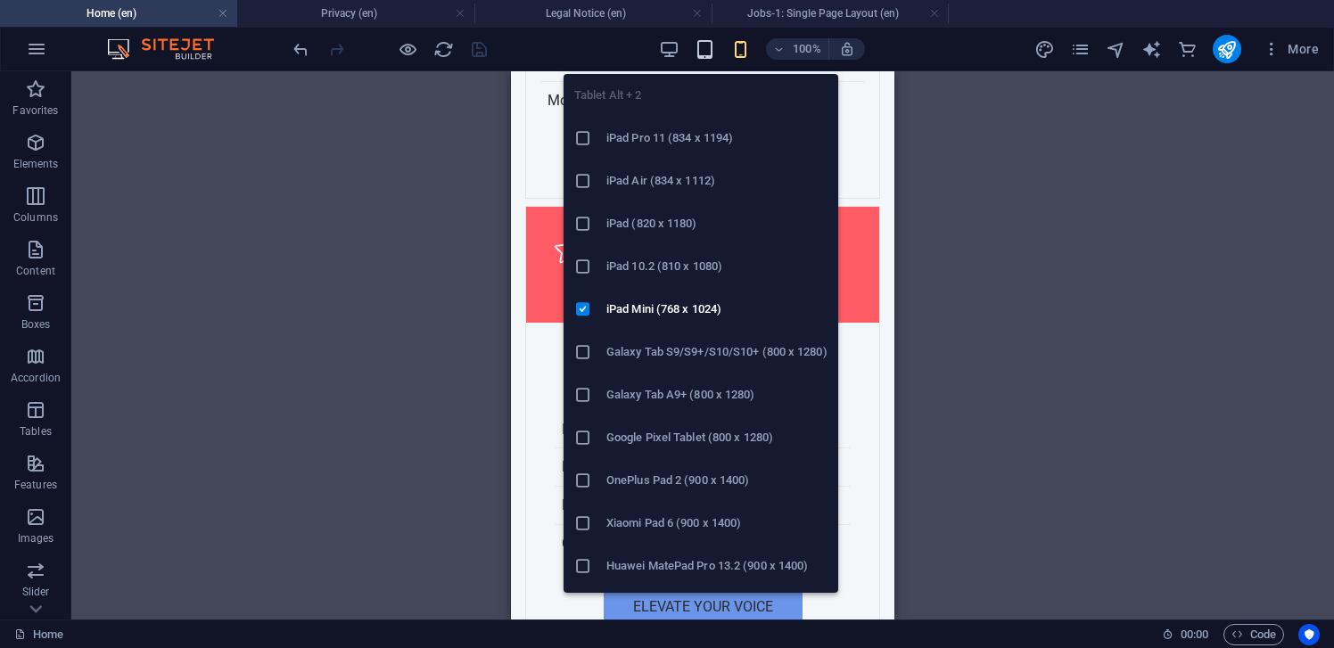
click at [708, 50] on icon "button" at bounding box center [705, 49] width 21 height 21
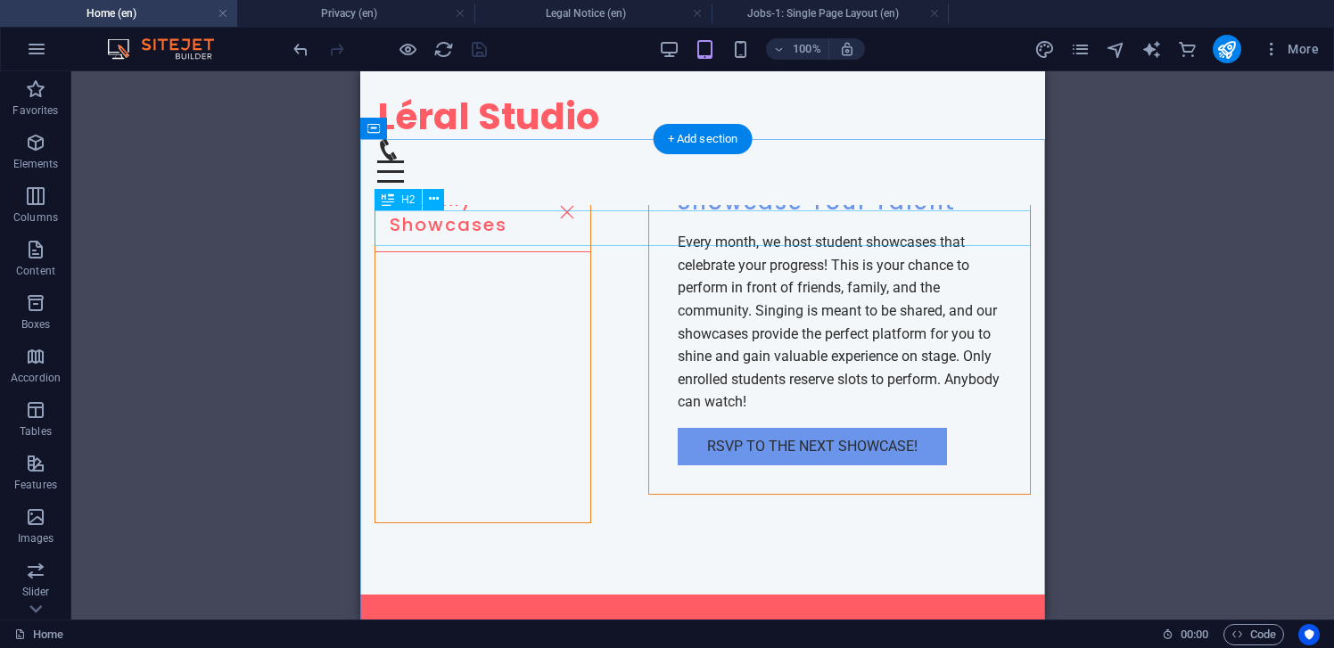
scroll to position [6604, 0]
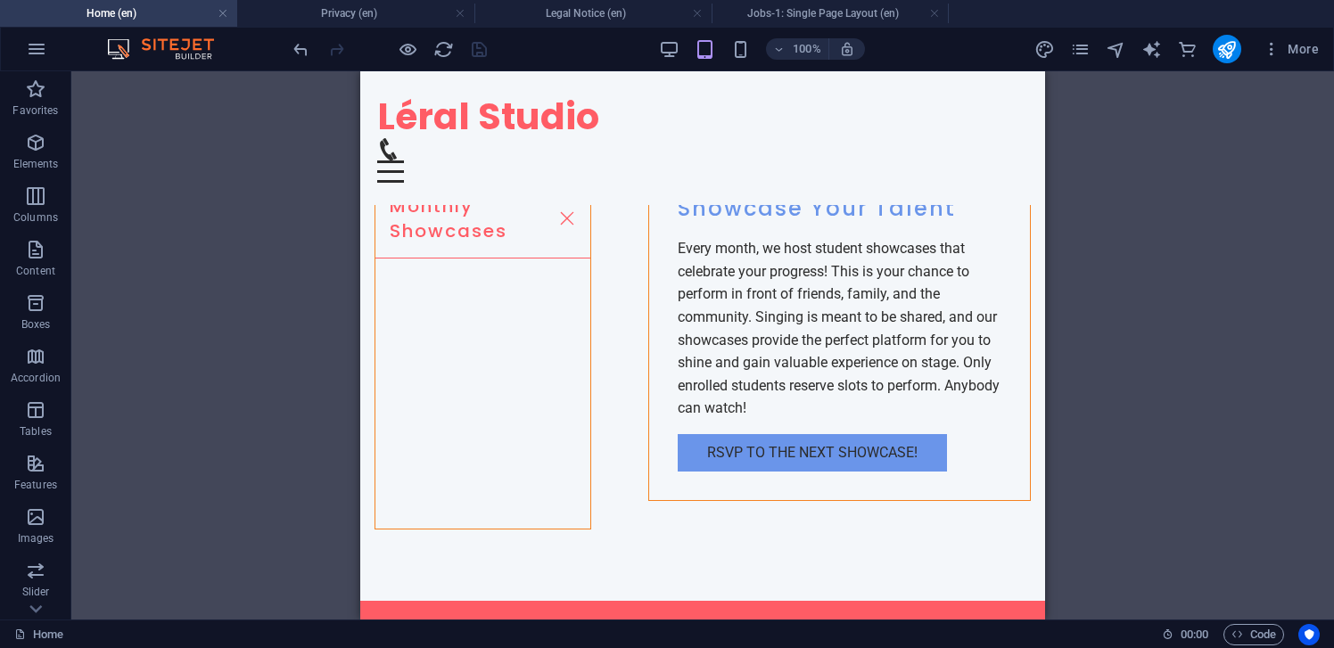
click at [472, 47] on div at bounding box center [390, 49] width 200 height 29
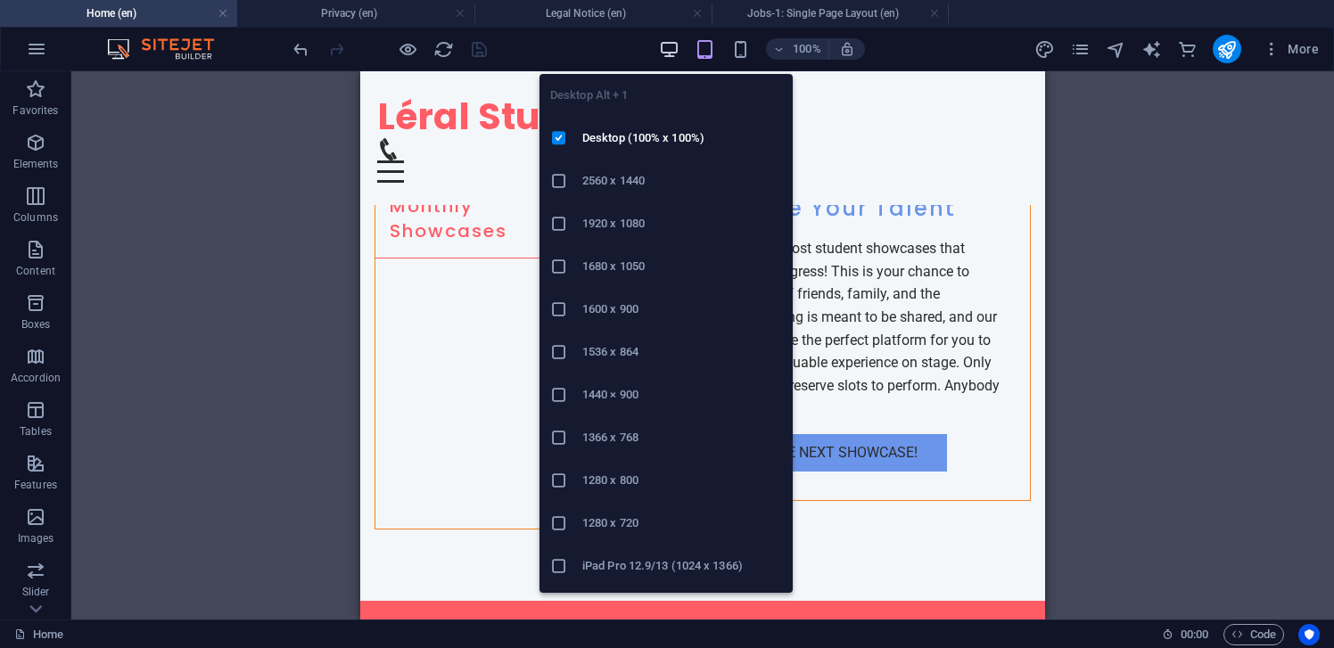
click at [671, 44] on icon "button" at bounding box center [669, 49] width 21 height 21
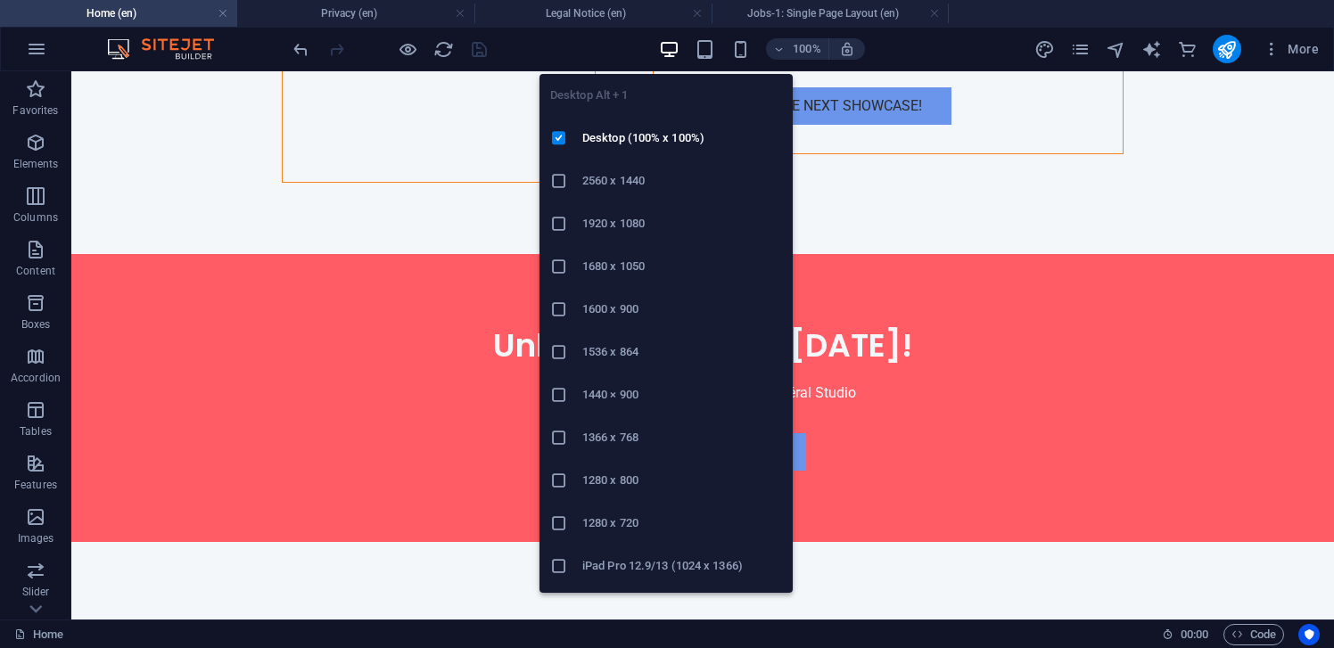
scroll to position [6063, 0]
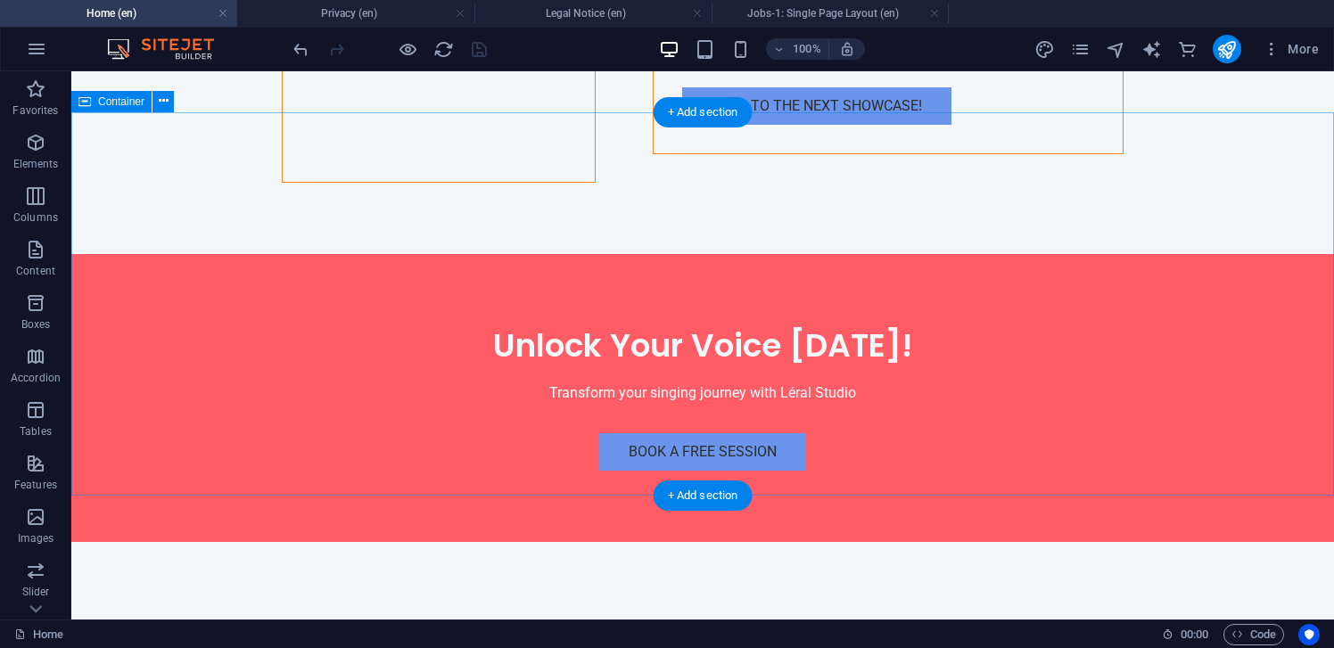
scroll to position [6693, 0]
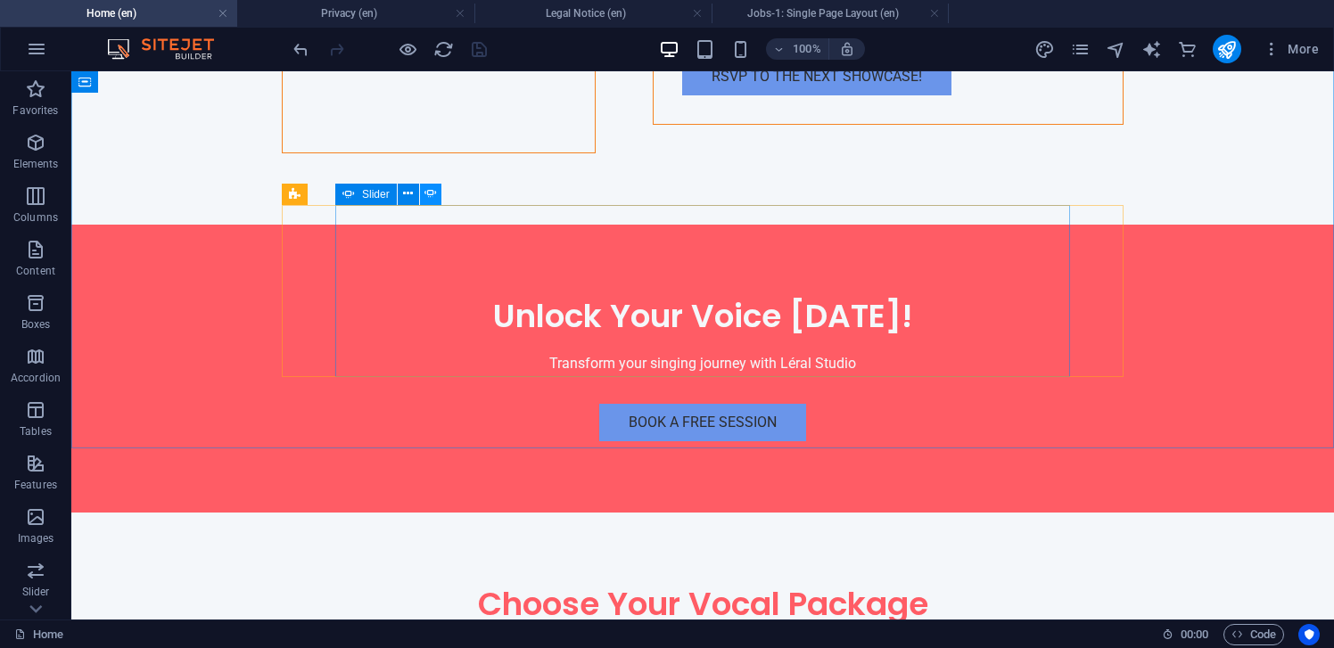
click at [434, 190] on icon at bounding box center [431, 194] width 12 height 19
select select "ms"
select select "s"
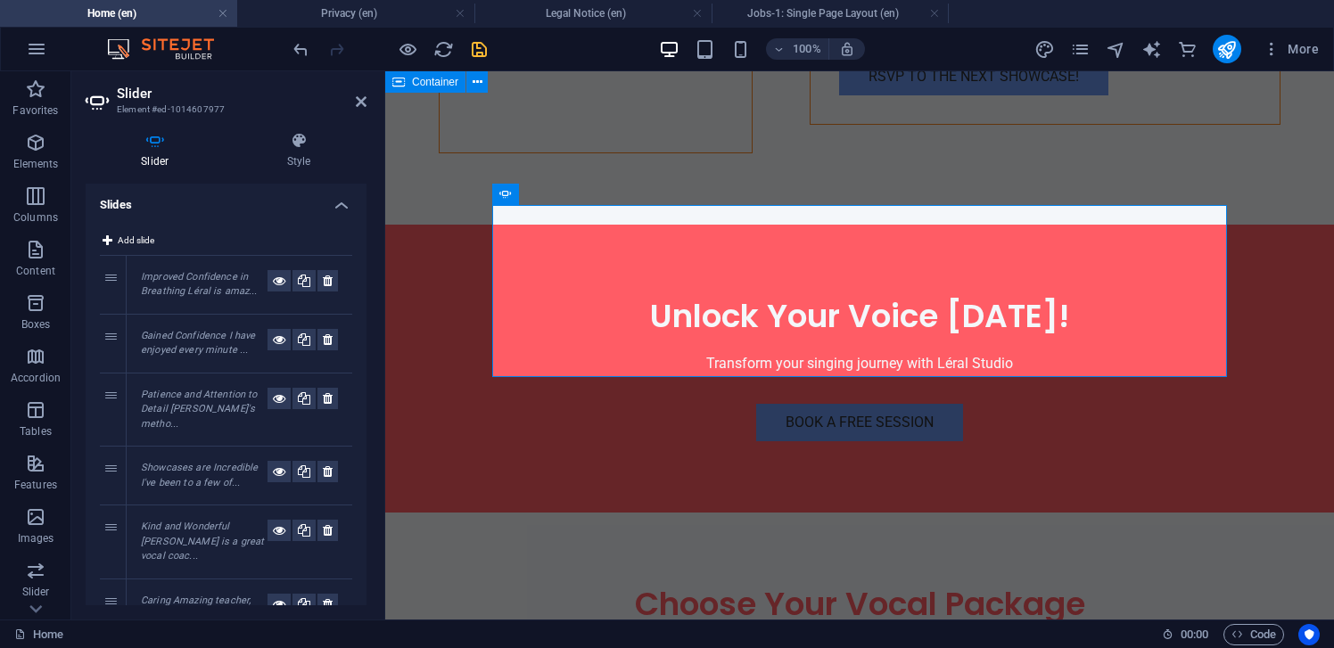
scroll to position [6709, 0]
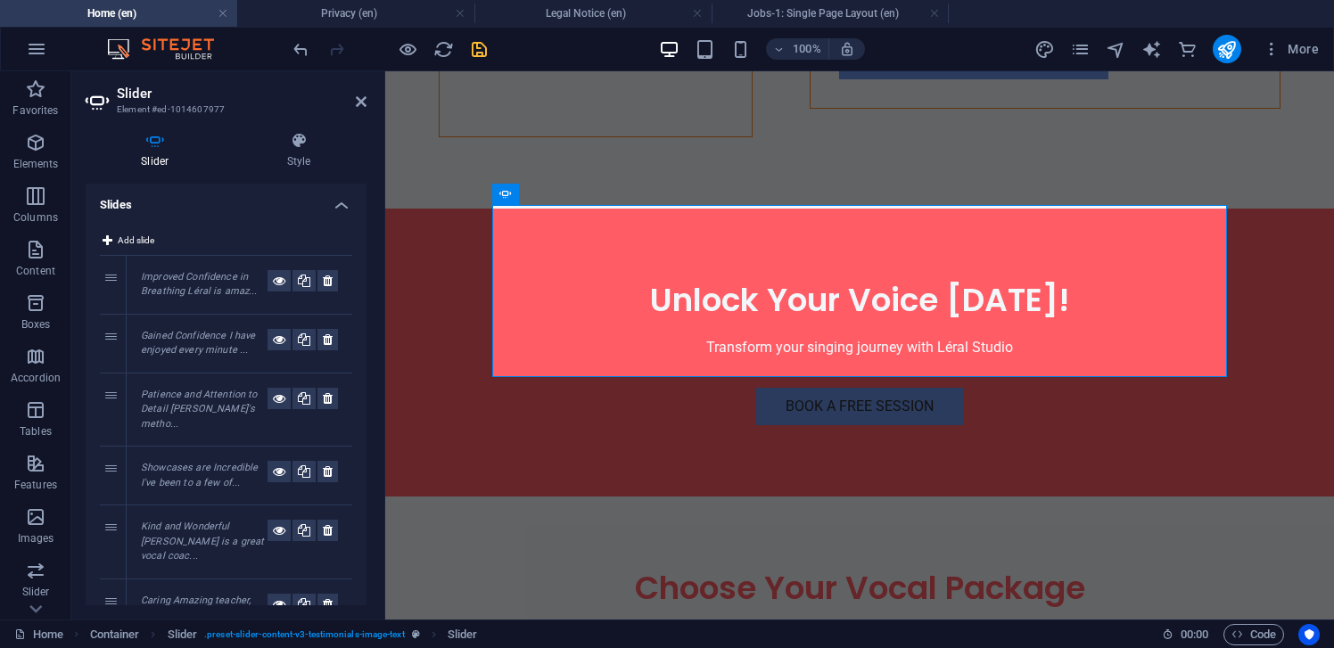
click at [218, 274] on em "Improved Confidence in Breathing Léral is amaz..." at bounding box center [199, 284] width 117 height 27
click at [194, 339] on em "Gained Confidence I have enjoyed every minute ..." at bounding box center [198, 343] width 114 height 27
click at [201, 395] on em "Patience and Attention to Detail Léral's metho..." at bounding box center [199, 409] width 116 height 41
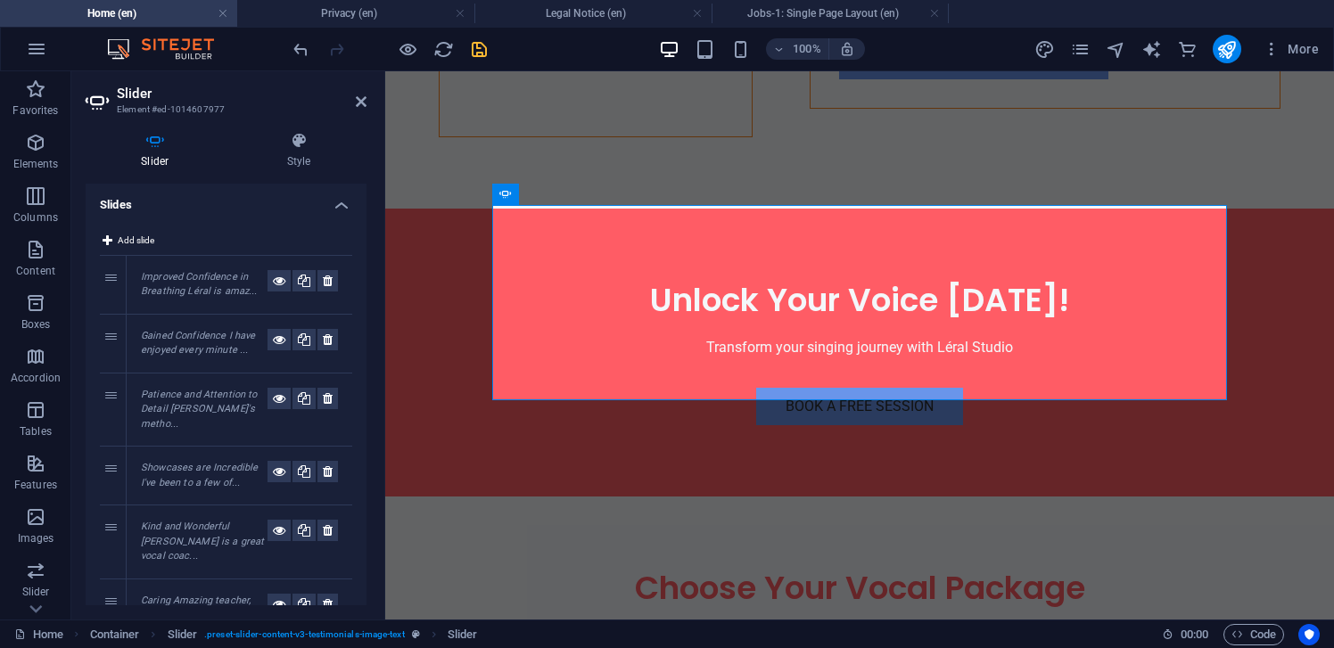
click at [193, 462] on em "Showcases are Incredible I've been to a few of..." at bounding box center [199, 475] width 117 height 27
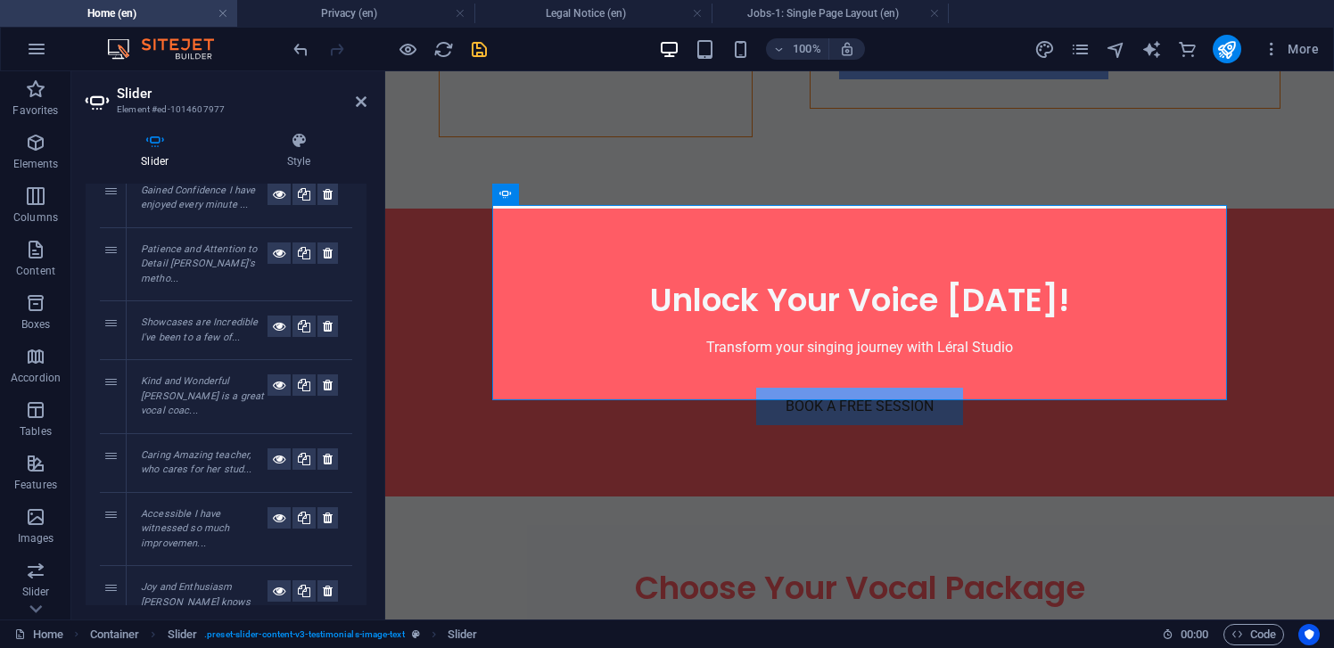
scroll to position [210, 0]
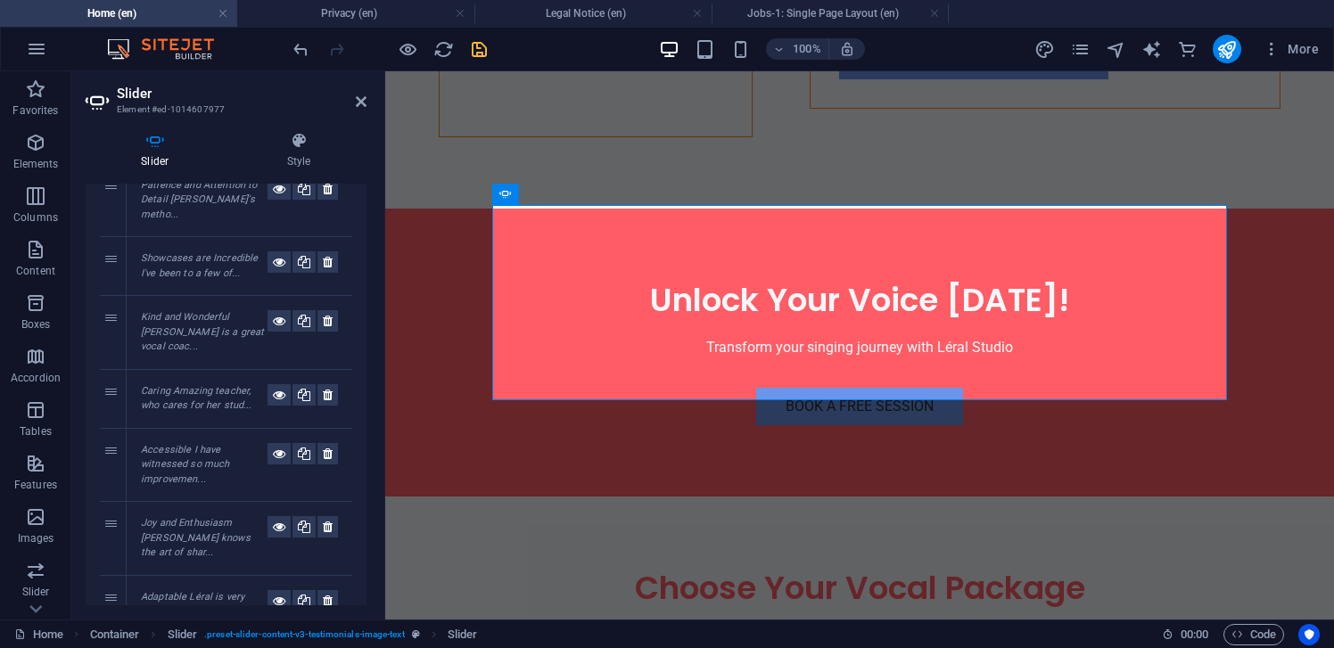
click at [228, 319] on em "Kind and Wonderful Léral is a great vocal coac..." at bounding box center [202, 331] width 123 height 41
click at [219, 385] on em "Caring Amazing teacher, who cares for her stud..." at bounding box center [196, 398] width 111 height 27
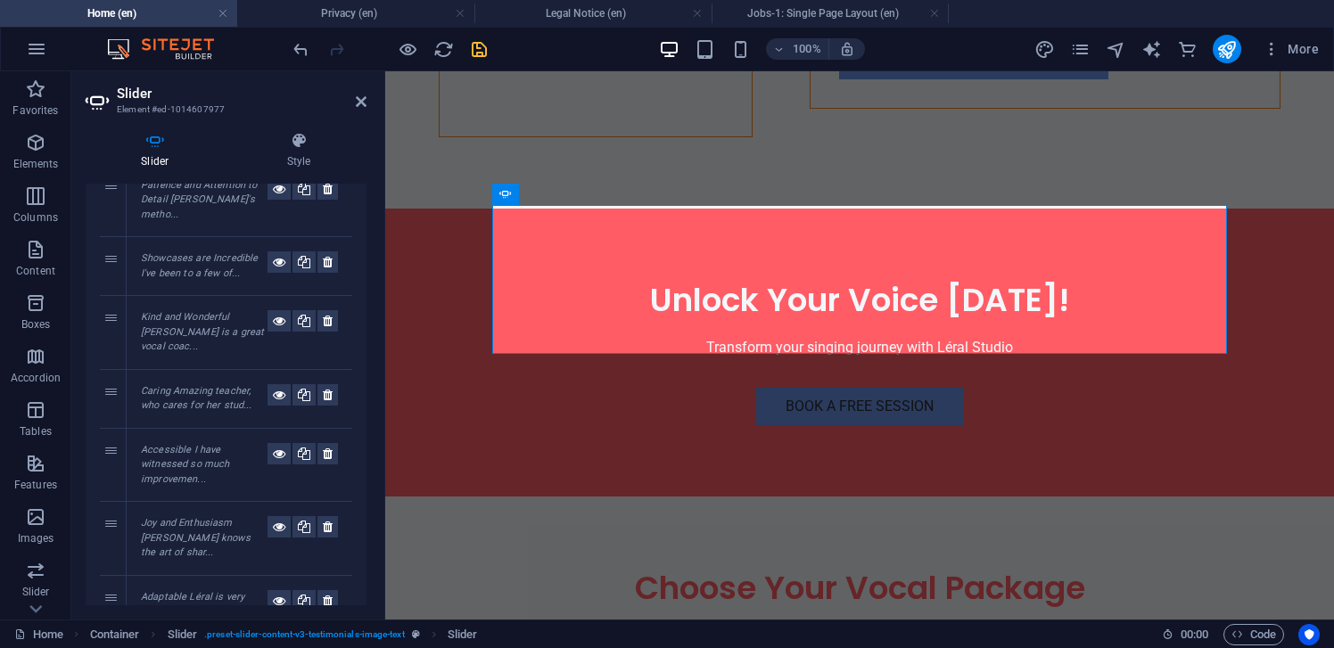
click at [203, 444] on em "Accessible I have witnessed so much improvemen..." at bounding box center [185, 464] width 88 height 41
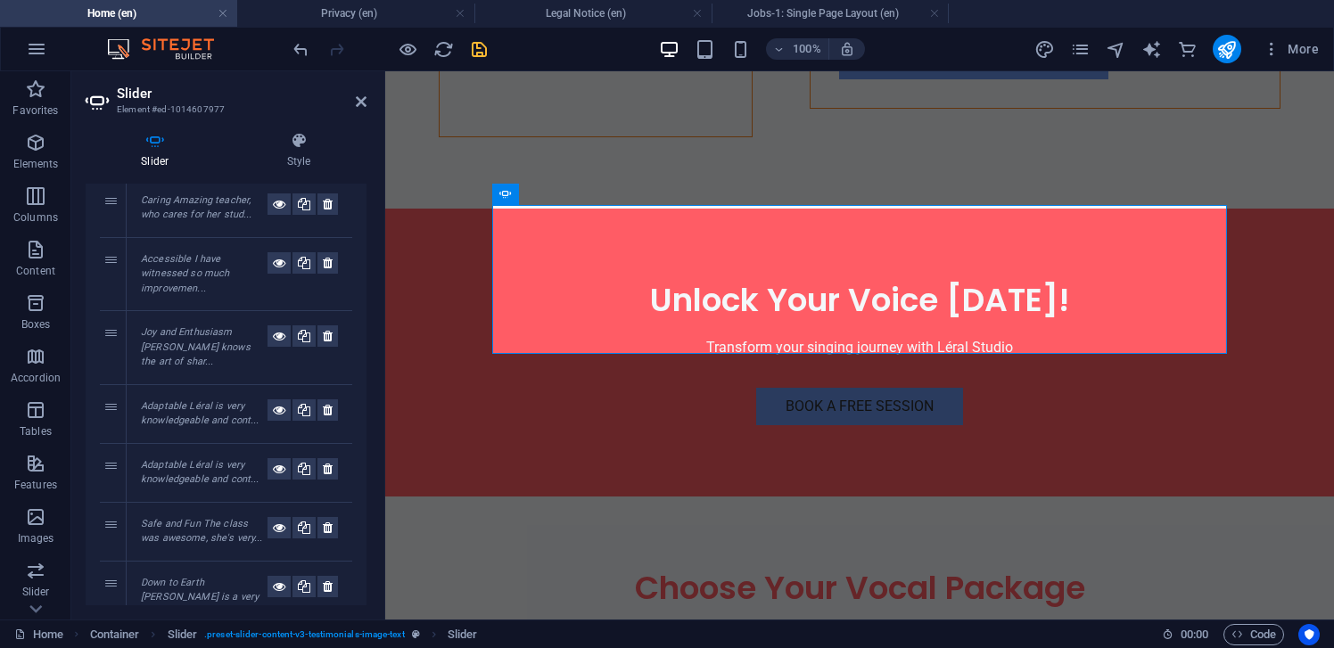
scroll to position [421, 0]
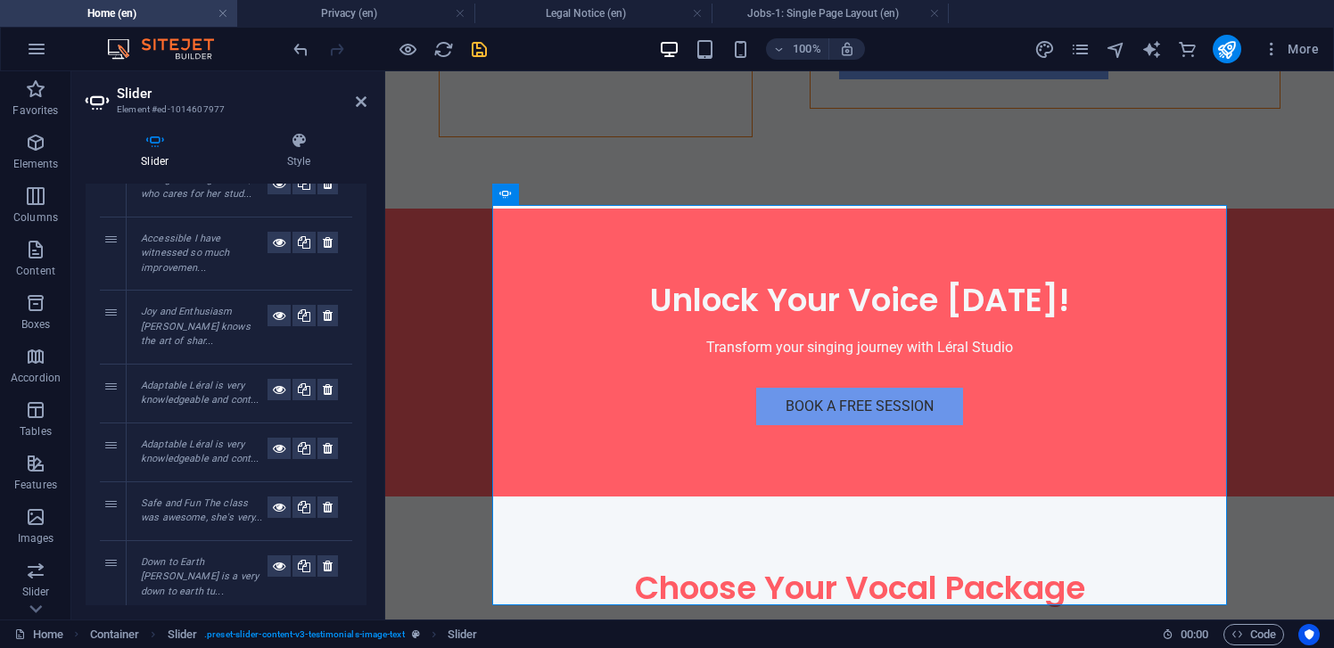
click at [206, 306] on em "Joy and Enthusiasm Léral knows the art of shar..." at bounding box center [196, 326] width 110 height 41
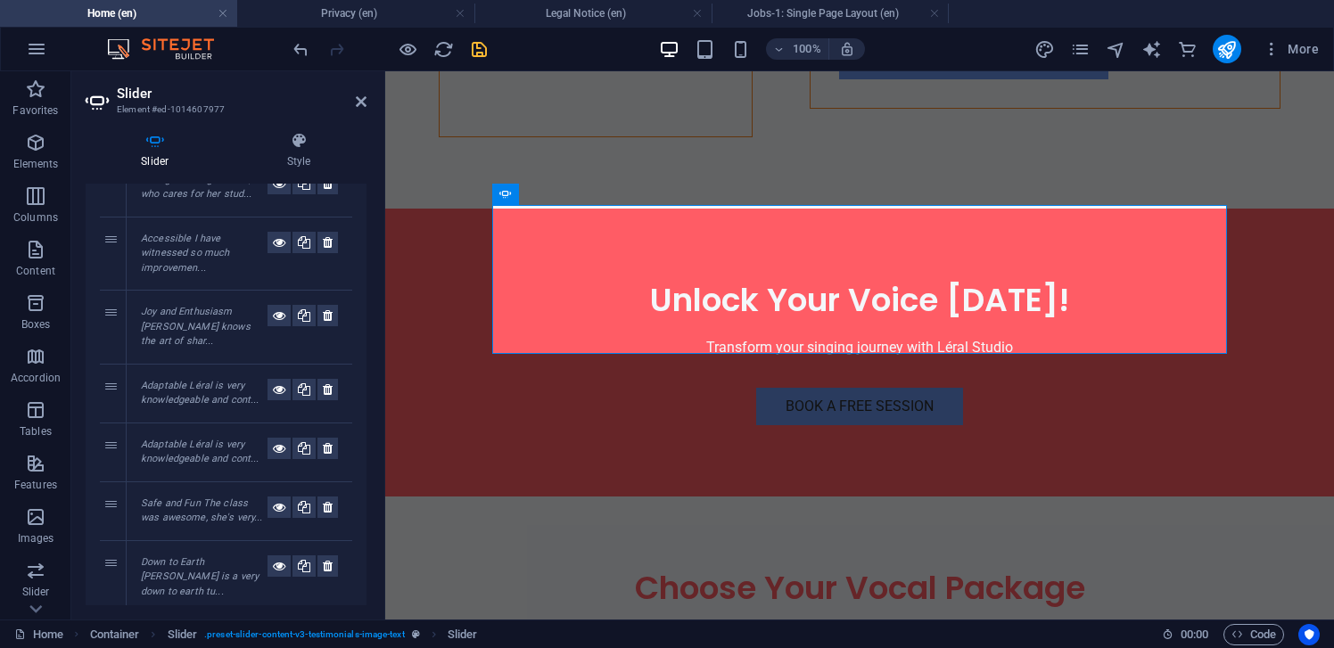
click at [192, 380] on em "Adaptable Léral is very knowledgeable and cont..." at bounding box center [200, 393] width 118 height 27
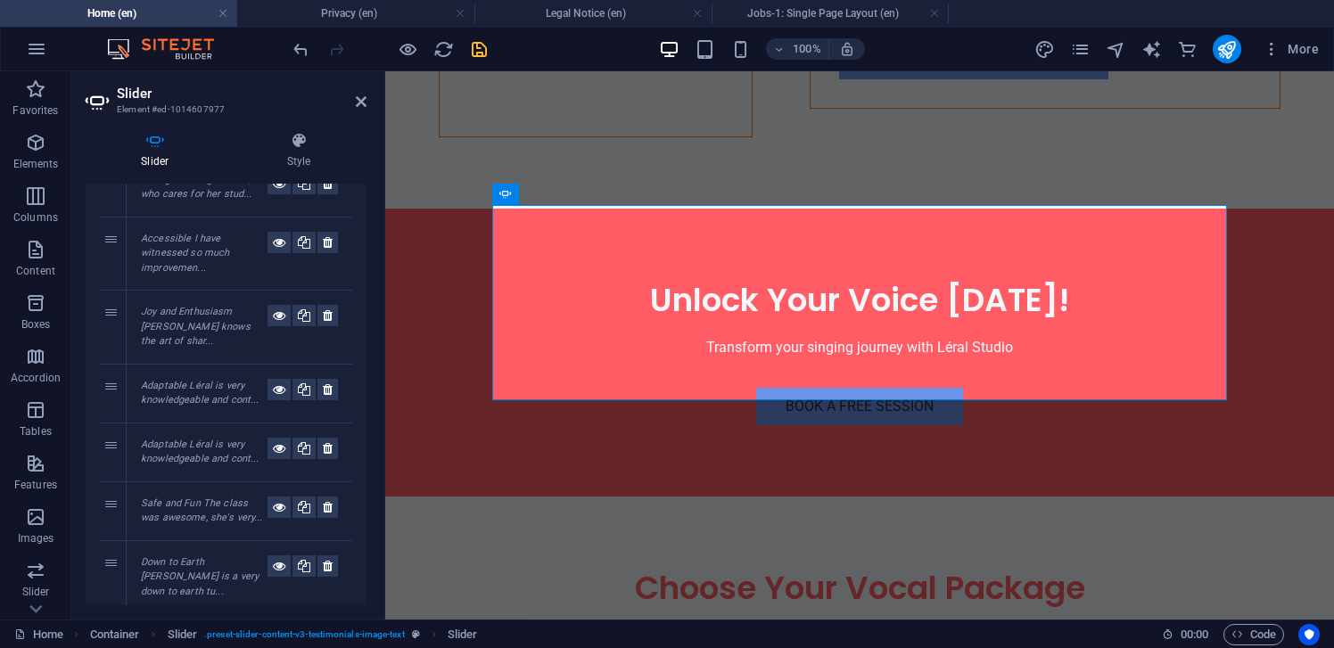
click at [185, 439] on em "Adaptable Léral is very knowledgeable and cont..." at bounding box center [200, 452] width 118 height 27
click at [323, 438] on icon at bounding box center [328, 448] width 10 height 21
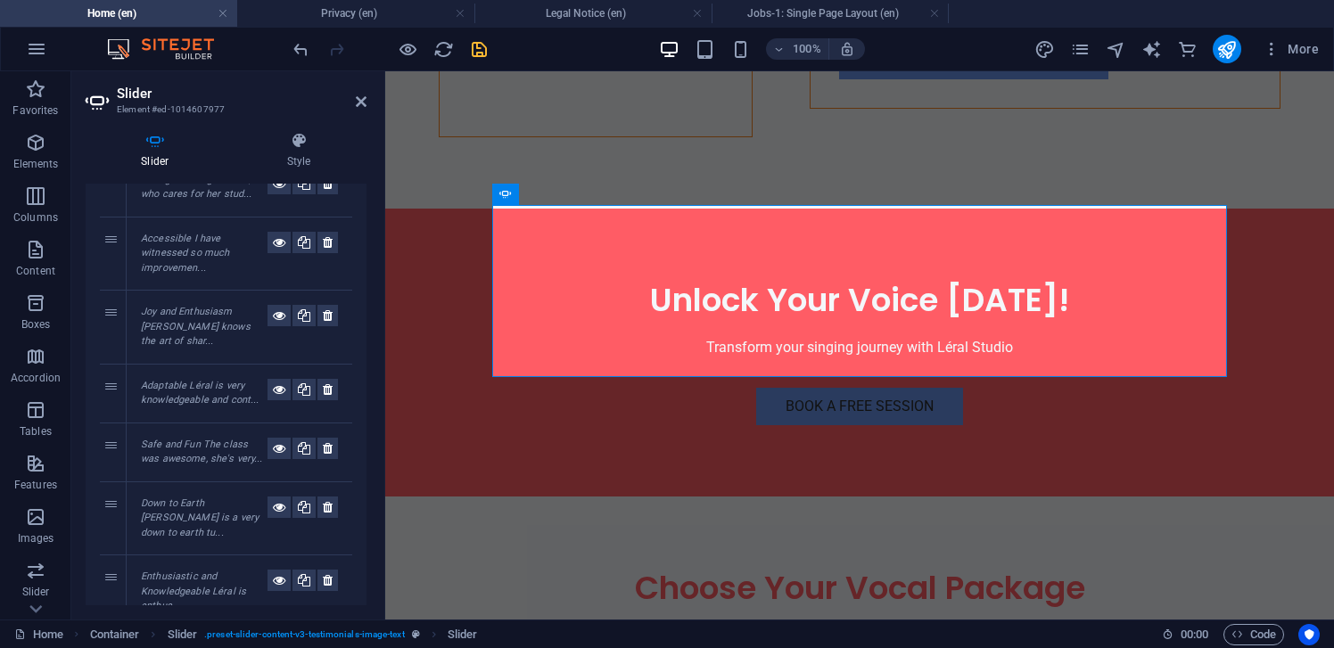
click at [184, 439] on em "Safe and Fun The class was awesome, she's very..." at bounding box center [202, 452] width 122 height 27
click at [186, 498] on em "Down to Earth Léral is a very down to earth tu..." at bounding box center [200, 518] width 118 height 41
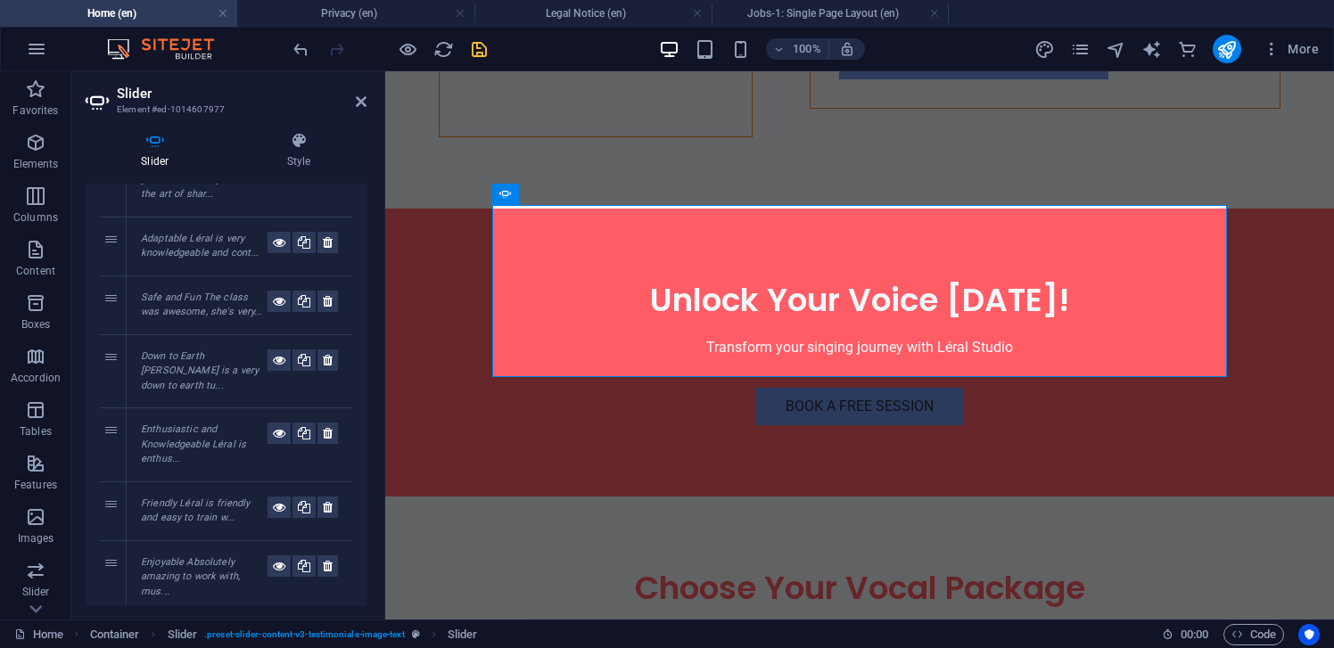
scroll to position [570, 0]
click at [194, 422] on em "Enthusiastic and Knowledgeable Léral is enthus..." at bounding box center [193, 442] width 105 height 41
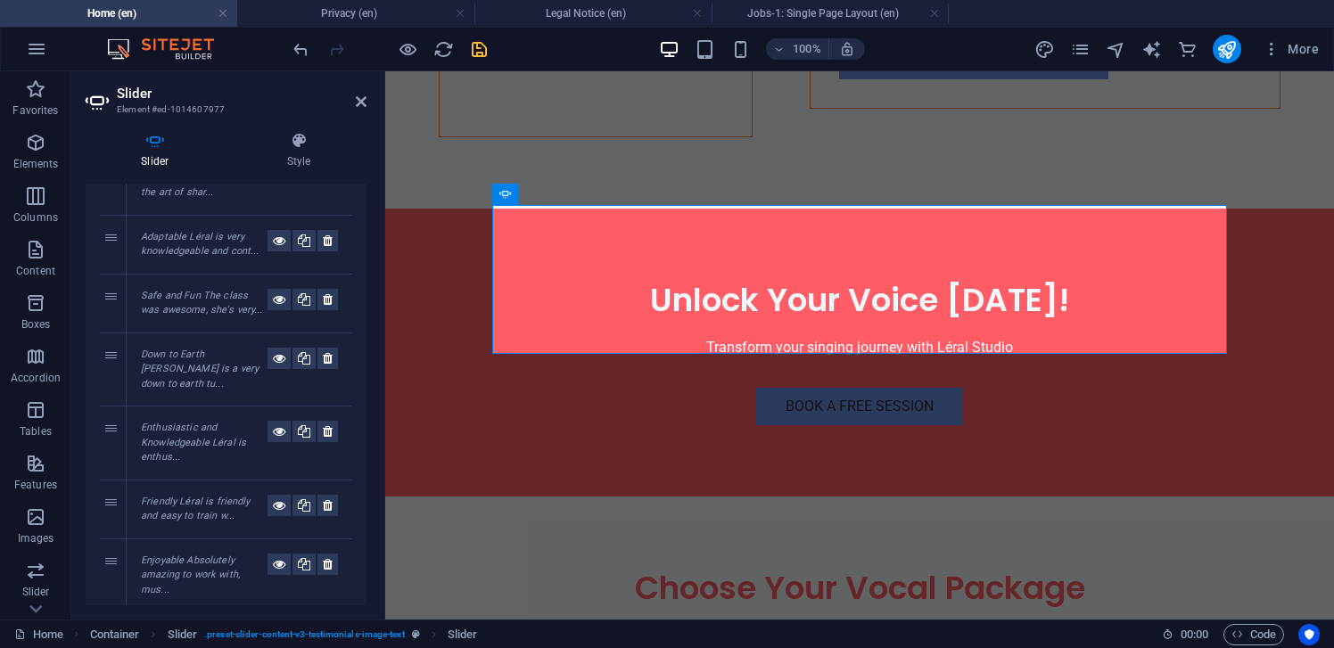
click at [189, 496] on em "Friendly Léral is friendly and easy to train w..." at bounding box center [196, 509] width 110 height 27
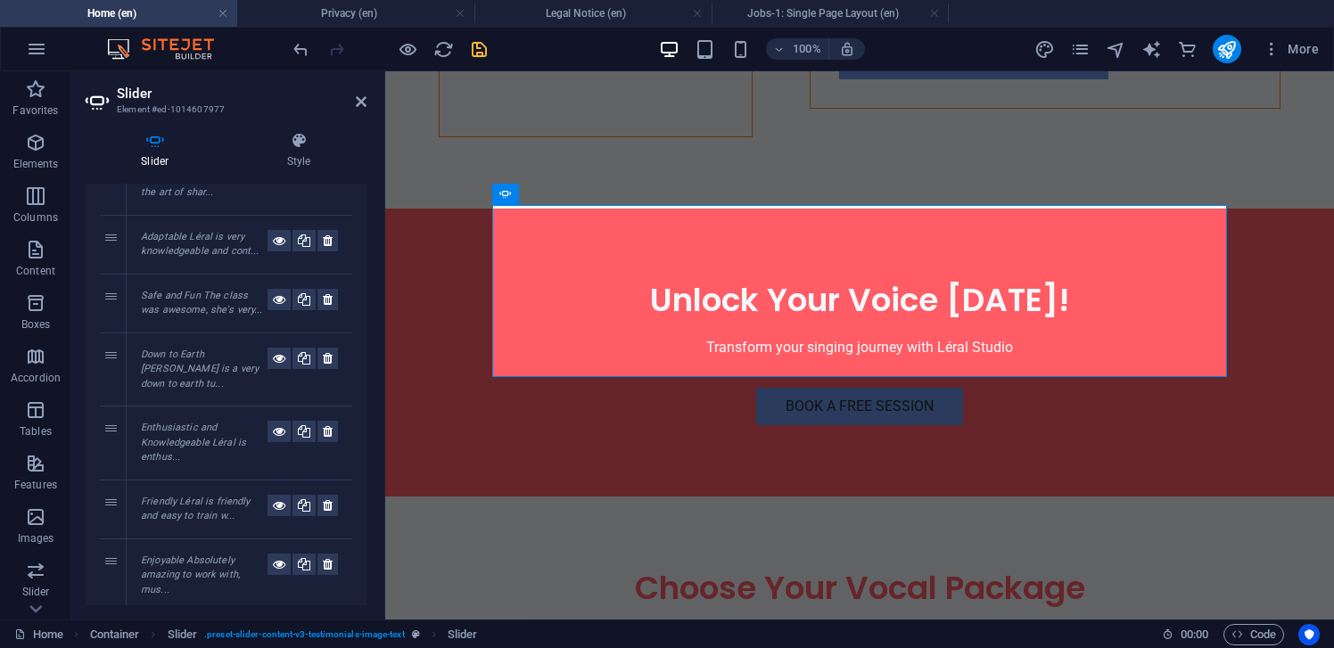
click at [192, 555] on em "Enjoyable Absolutely amazing to work with, mus..." at bounding box center [190, 575] width 99 height 41
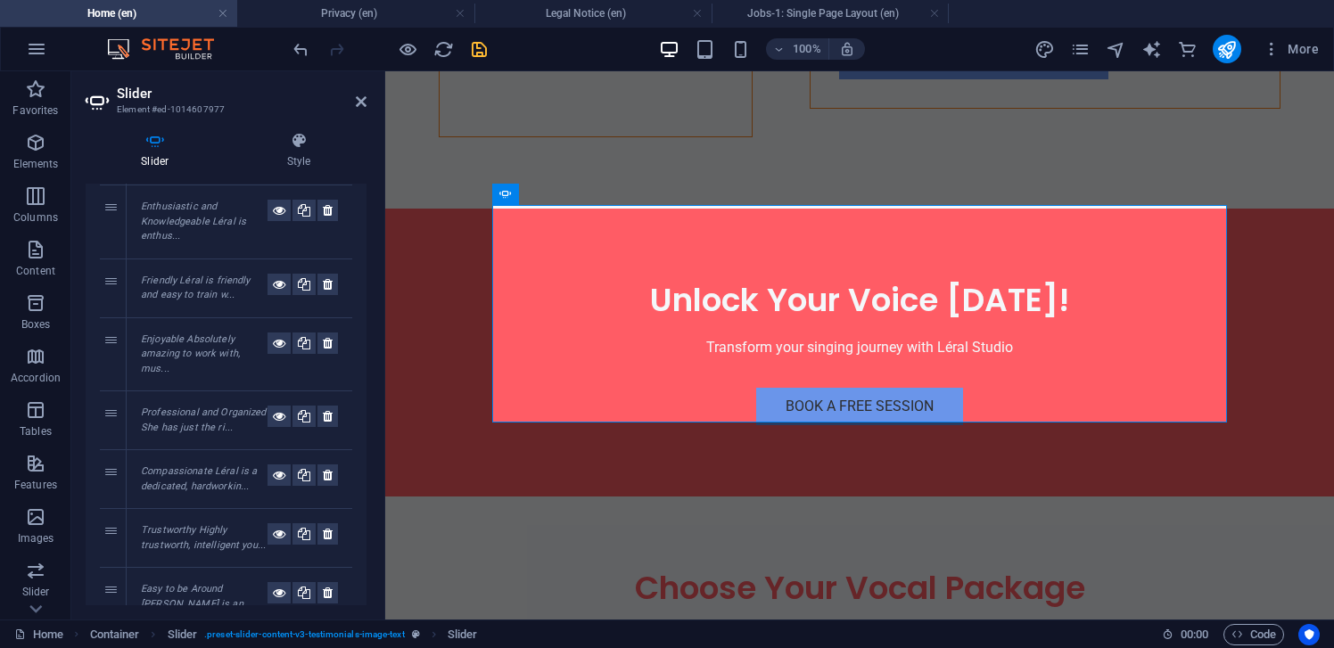
scroll to position [792, 0]
click at [196, 406] on em "Professional and Organized She has just the ri..." at bounding box center [204, 419] width 126 height 27
click at [187, 465] on em "Compassionate Léral is a dedicated, hardworkin..." at bounding box center [199, 478] width 116 height 27
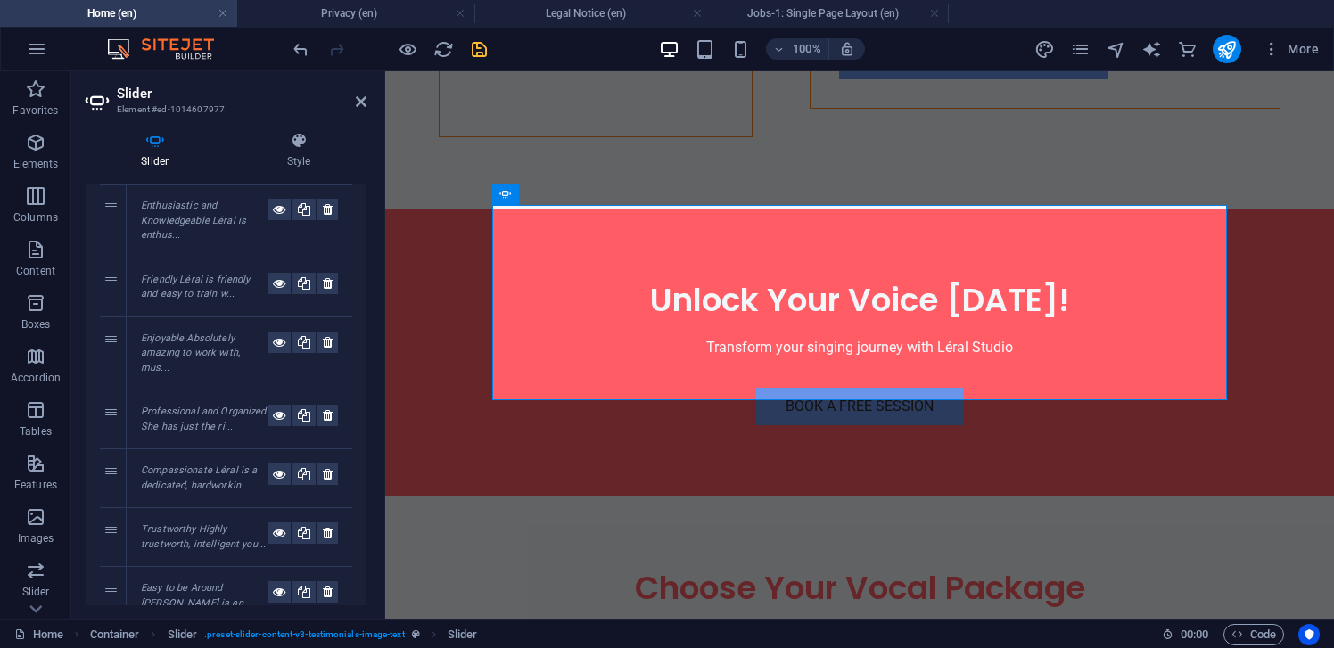
click at [187, 524] on em "Trustworthy Highly trustworth, intelligent you..." at bounding box center [203, 537] width 125 height 27
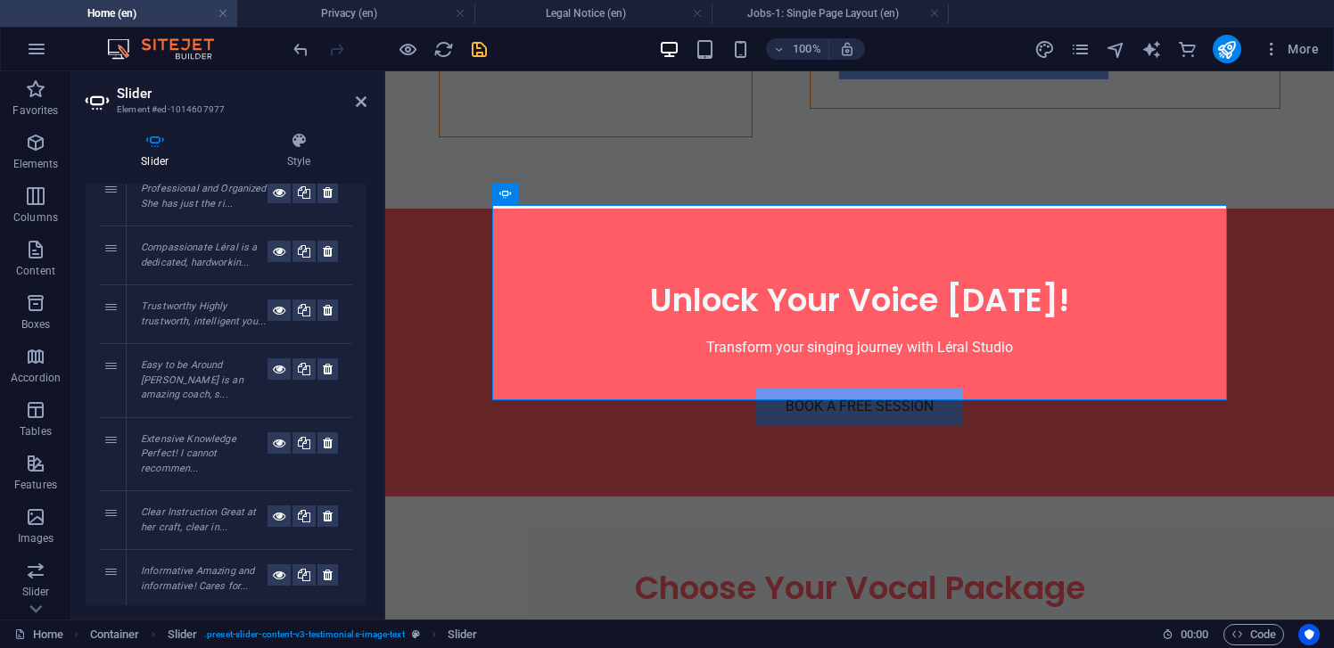
scroll to position [1013, 0]
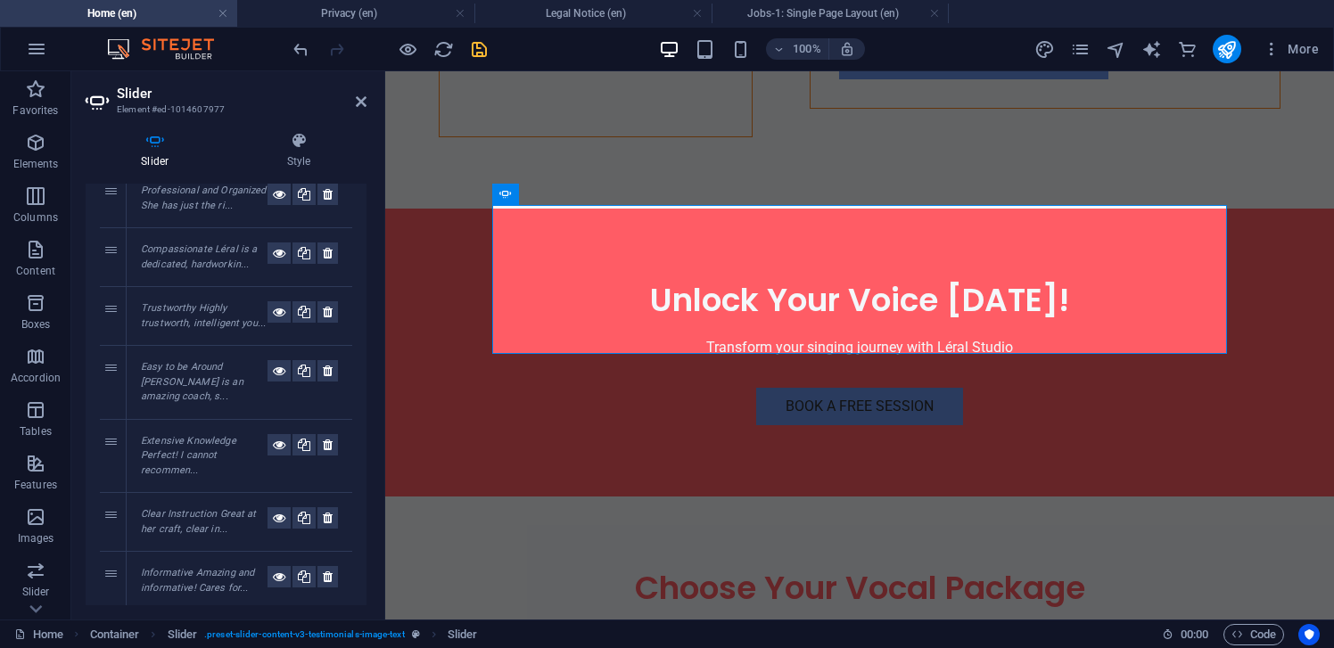
click at [187, 361] on em "Easy to be Around Léral is an amazing coach, s..." at bounding box center [192, 381] width 103 height 41
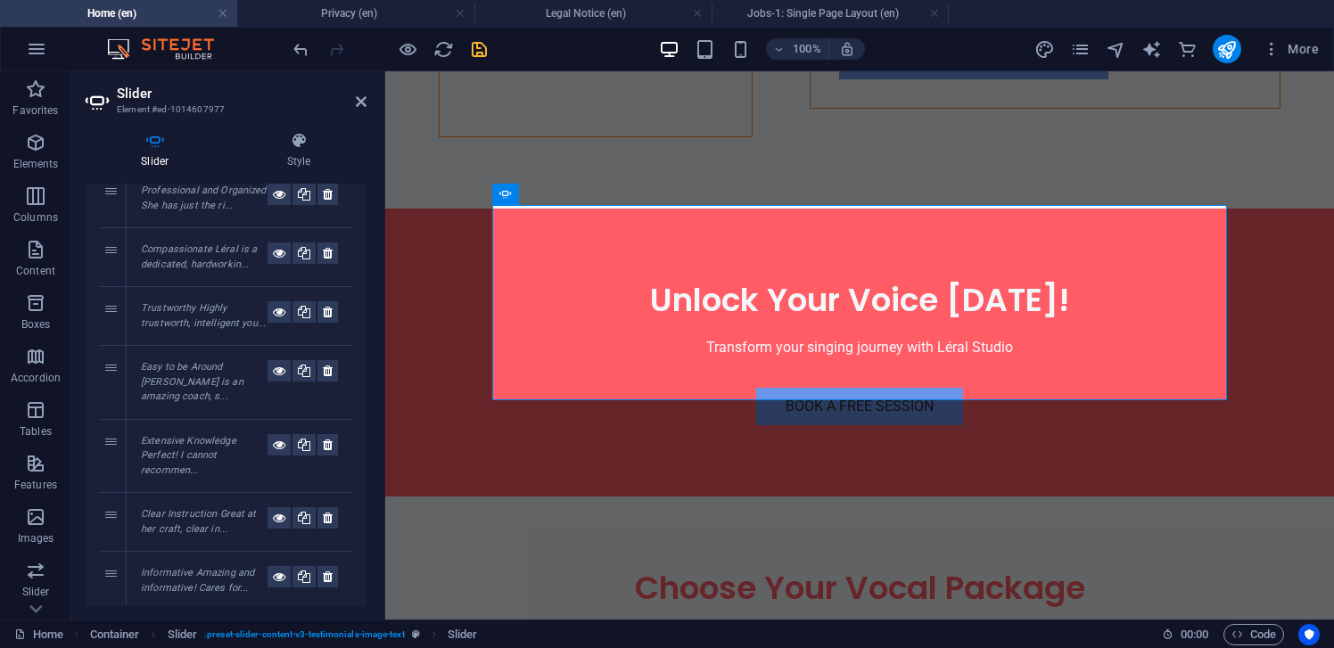
click at [189, 435] on em "Extensive Knowledge Perfect! I cannot recommen..." at bounding box center [188, 455] width 95 height 41
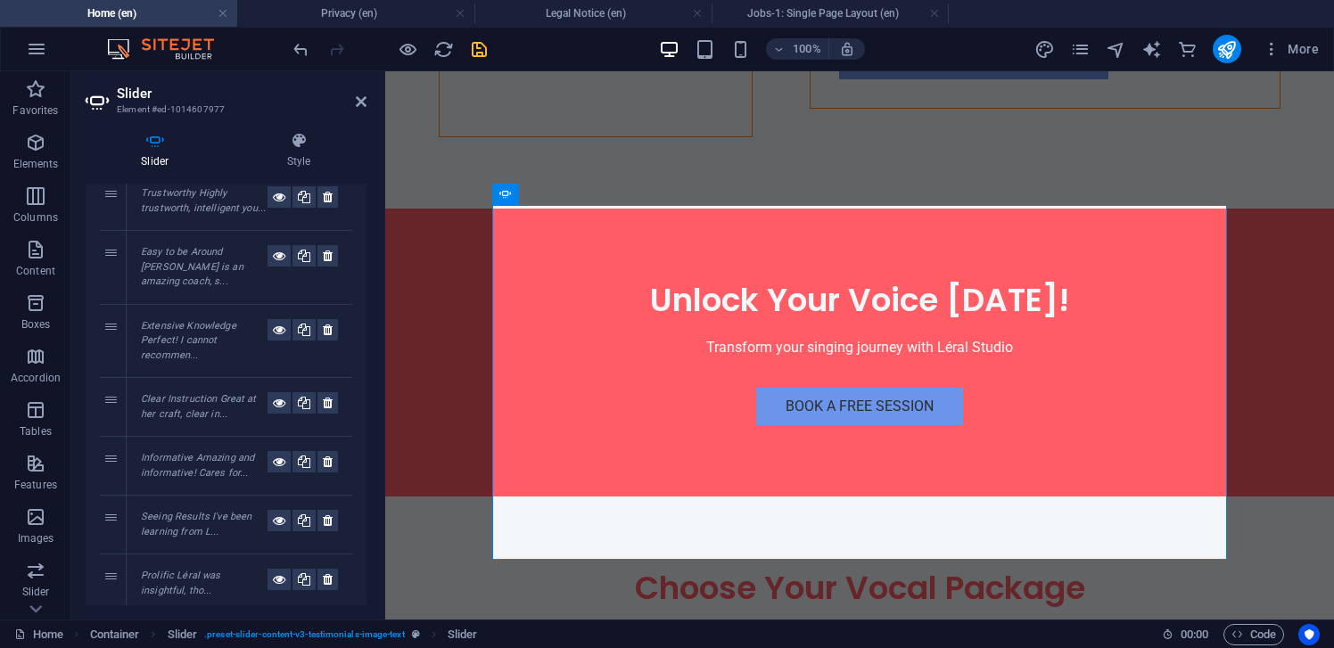
scroll to position [1113, 0]
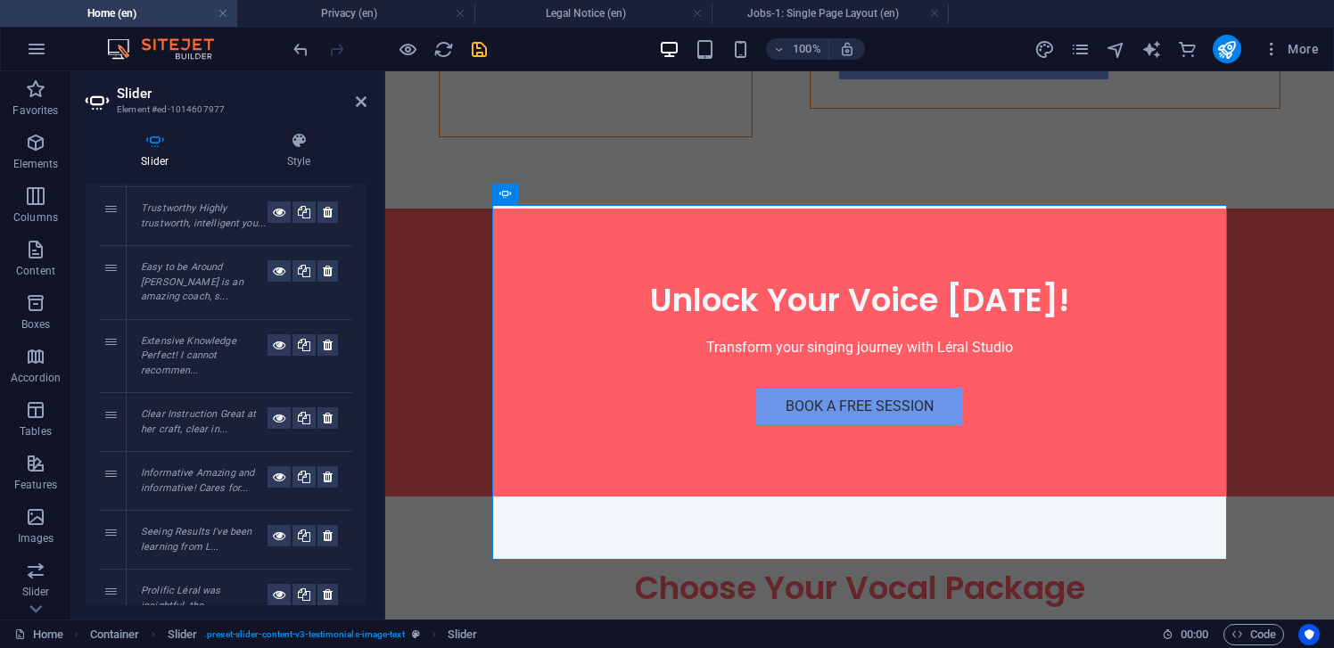
click at [199, 335] on em "Extensive Knowledge Perfect! I cannot recommen..." at bounding box center [188, 355] width 95 height 41
click at [184, 409] on em "Clear Instruction Great at her craft, clear in..." at bounding box center [199, 422] width 116 height 27
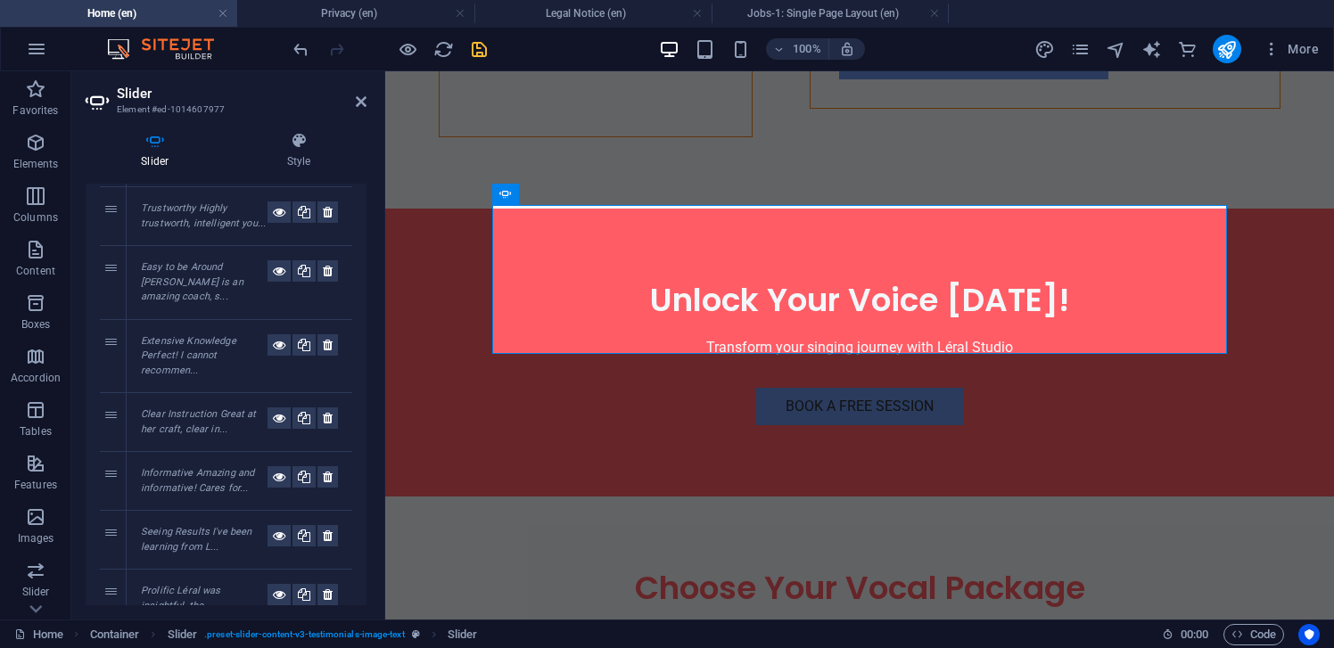
click at [191, 467] on em "Informative Amazing and informative! Cares for..." at bounding box center [197, 480] width 113 height 27
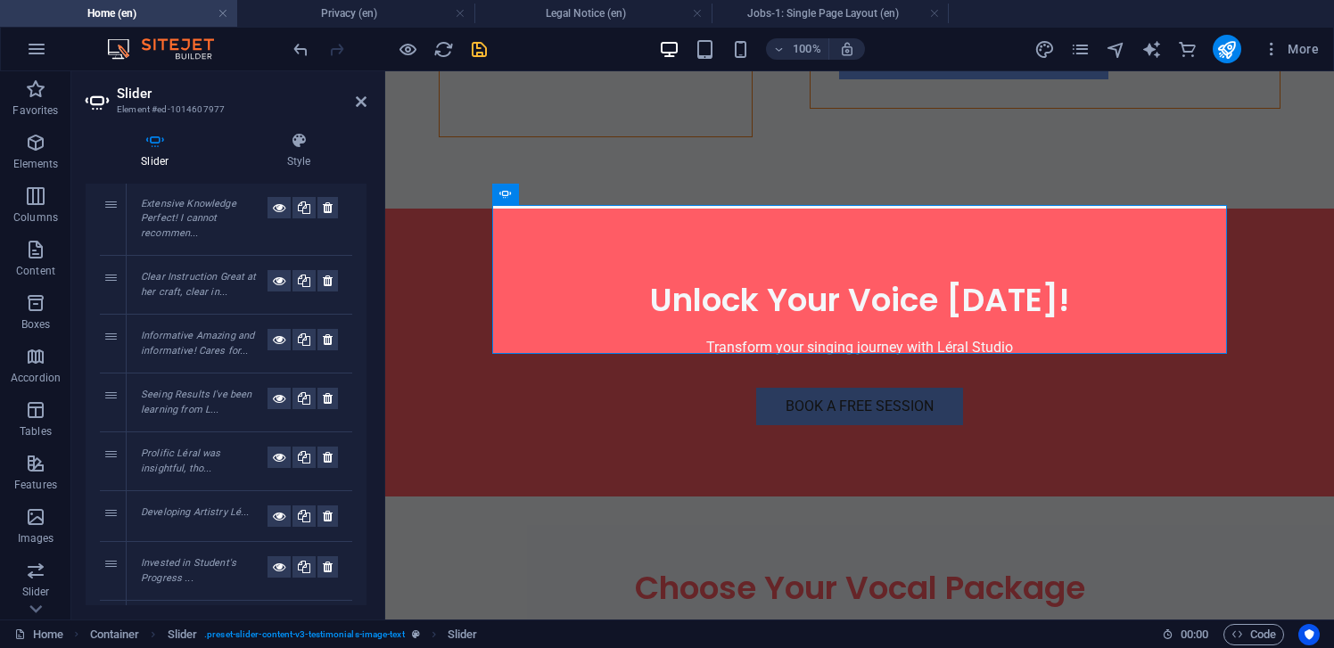
scroll to position [1268, 0]
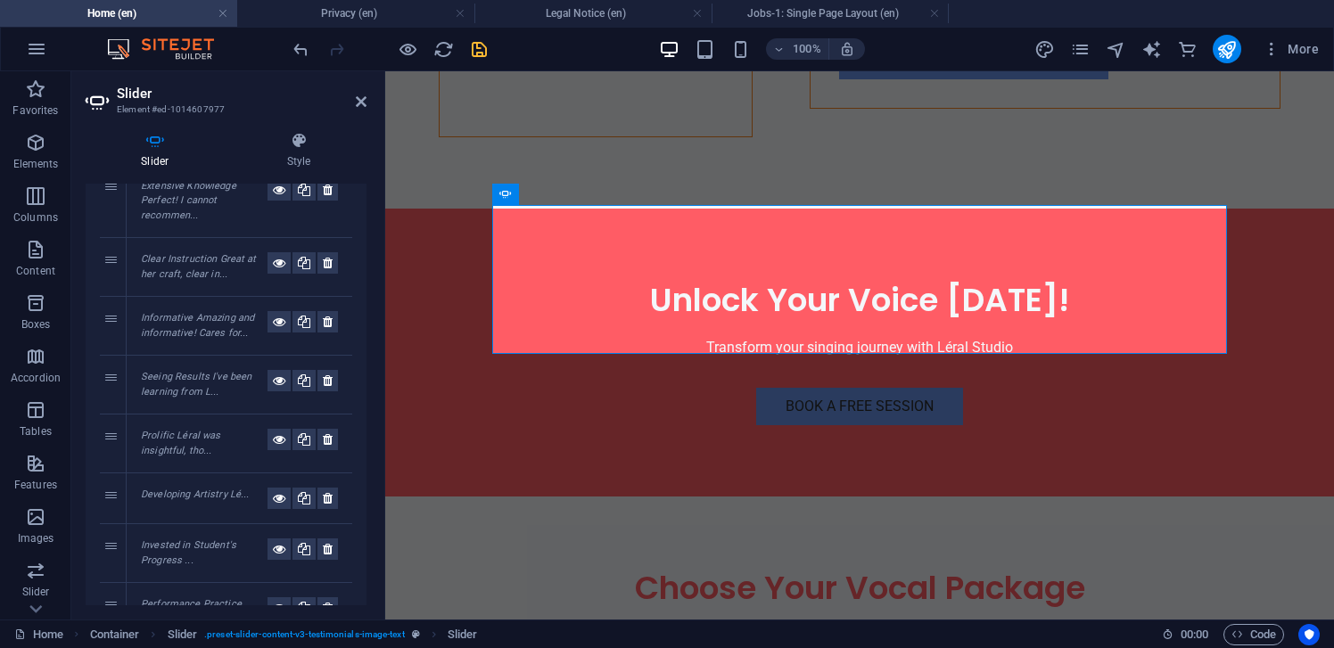
click at [197, 371] on em "Seeing Results I've been learning from L..." at bounding box center [196, 384] width 111 height 27
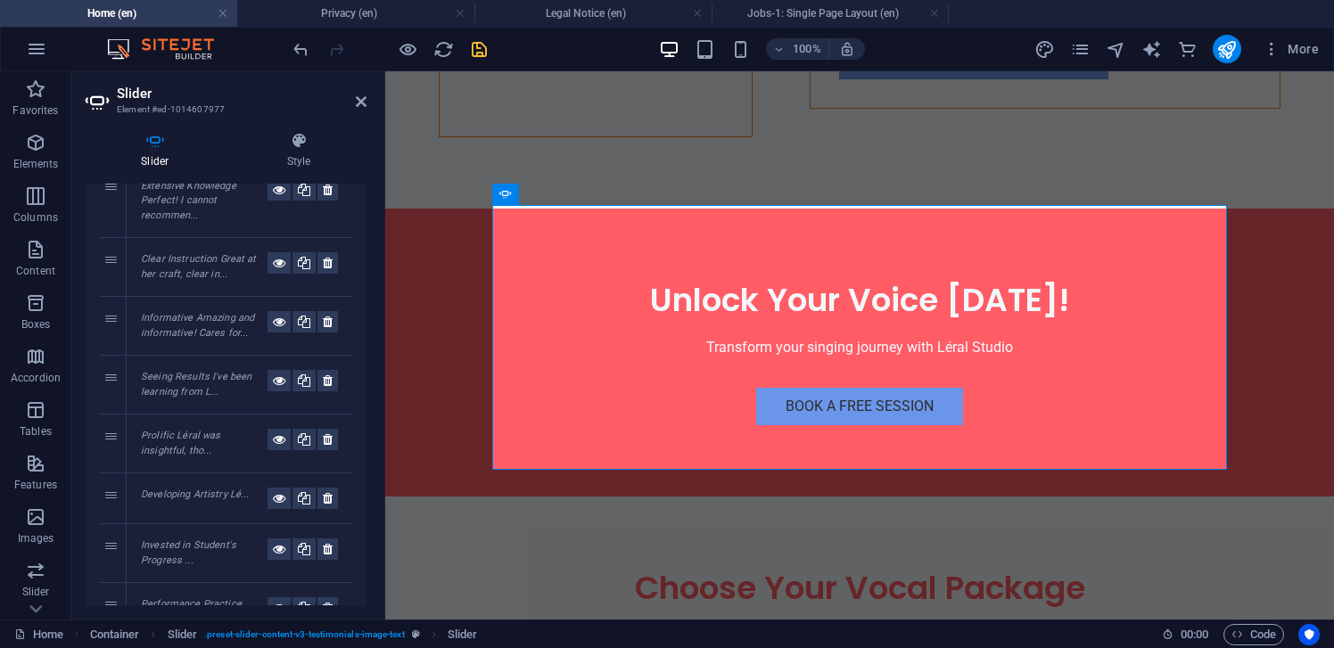
click at [190, 430] on em "Prolific Léral was insightful, tho..." at bounding box center [181, 443] width 80 height 27
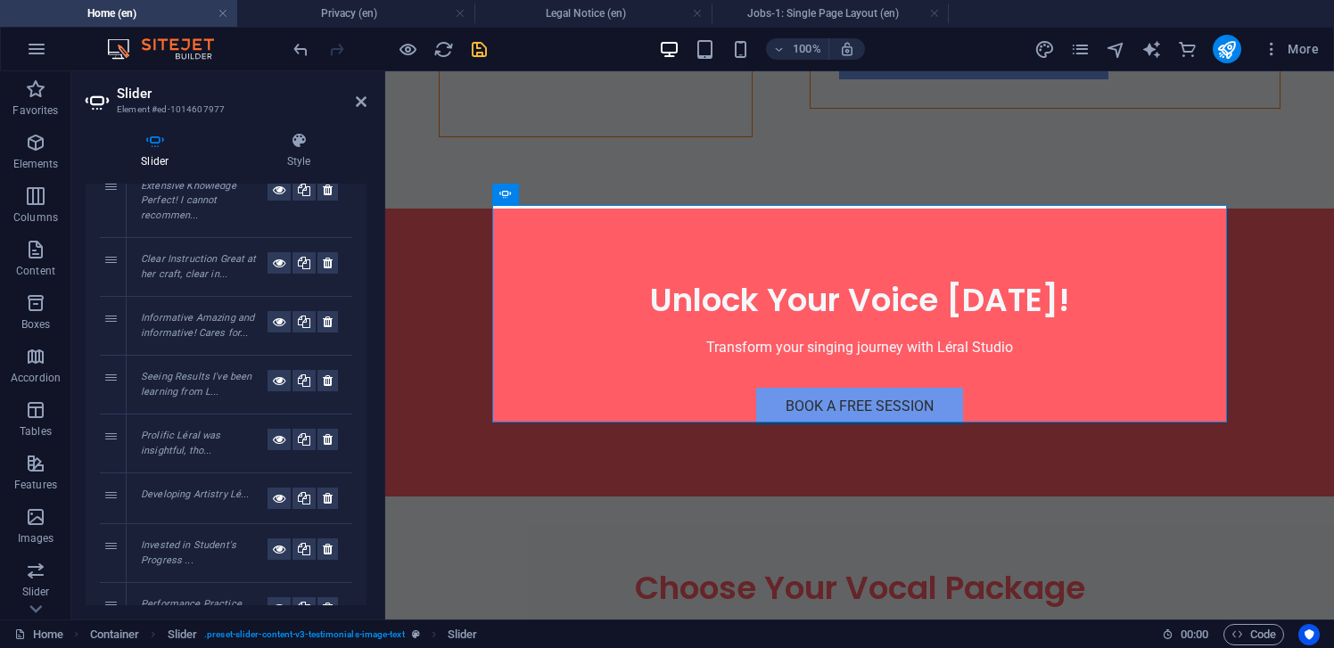
click at [186, 488] on div "Developing Artistry Lé..." at bounding box center [204, 498] width 127 height 21
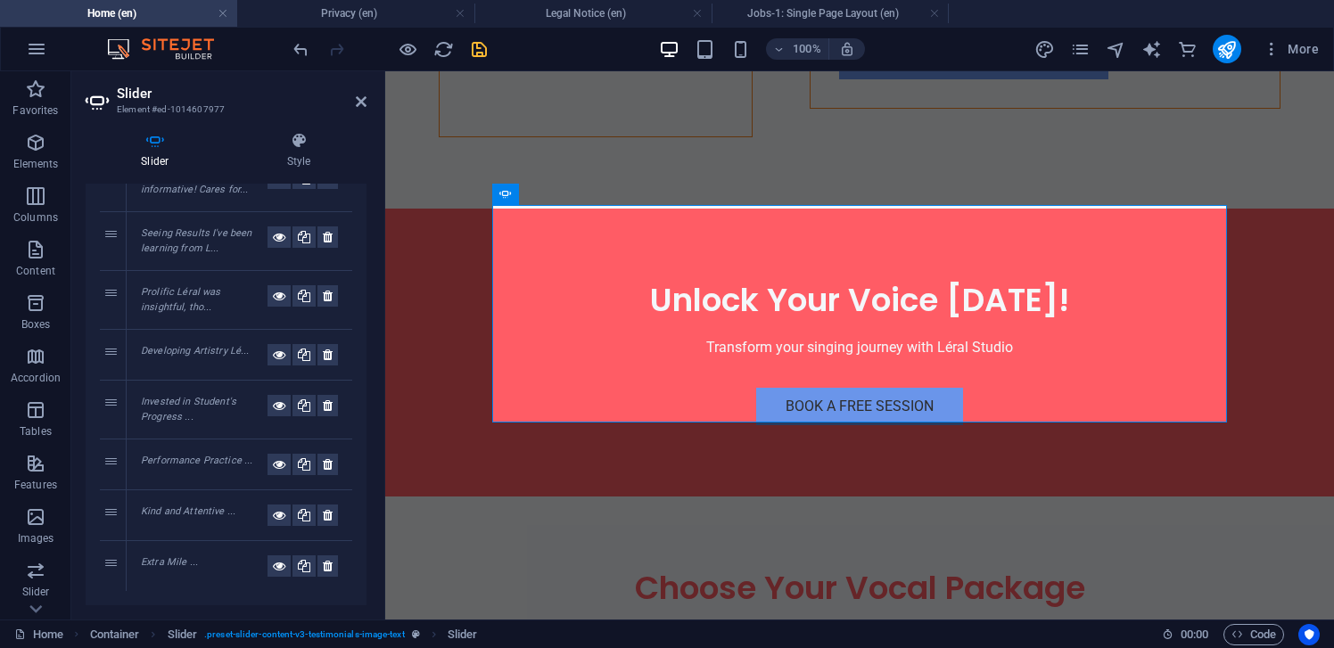
scroll to position [1433, 0]
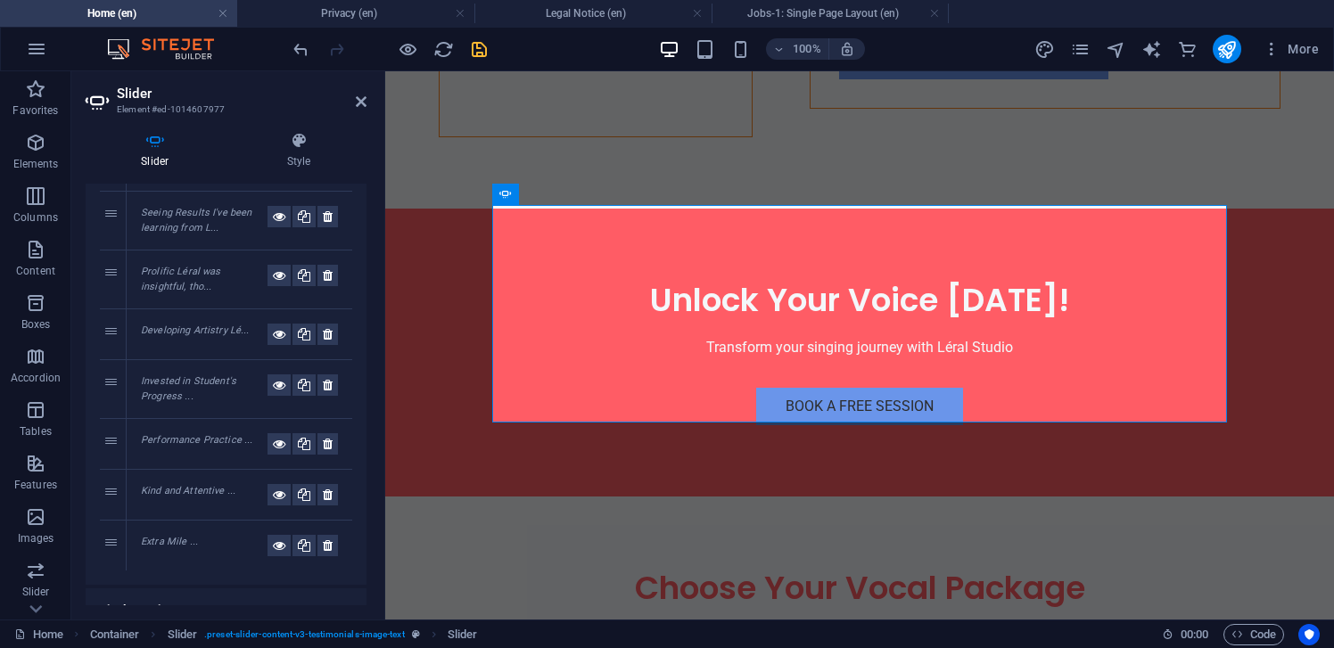
click at [185, 376] on em "Invested in Student's Progress ..." at bounding box center [188, 389] width 95 height 27
click at [190, 434] on em "Performance Practice ..." at bounding box center [196, 440] width 111 height 12
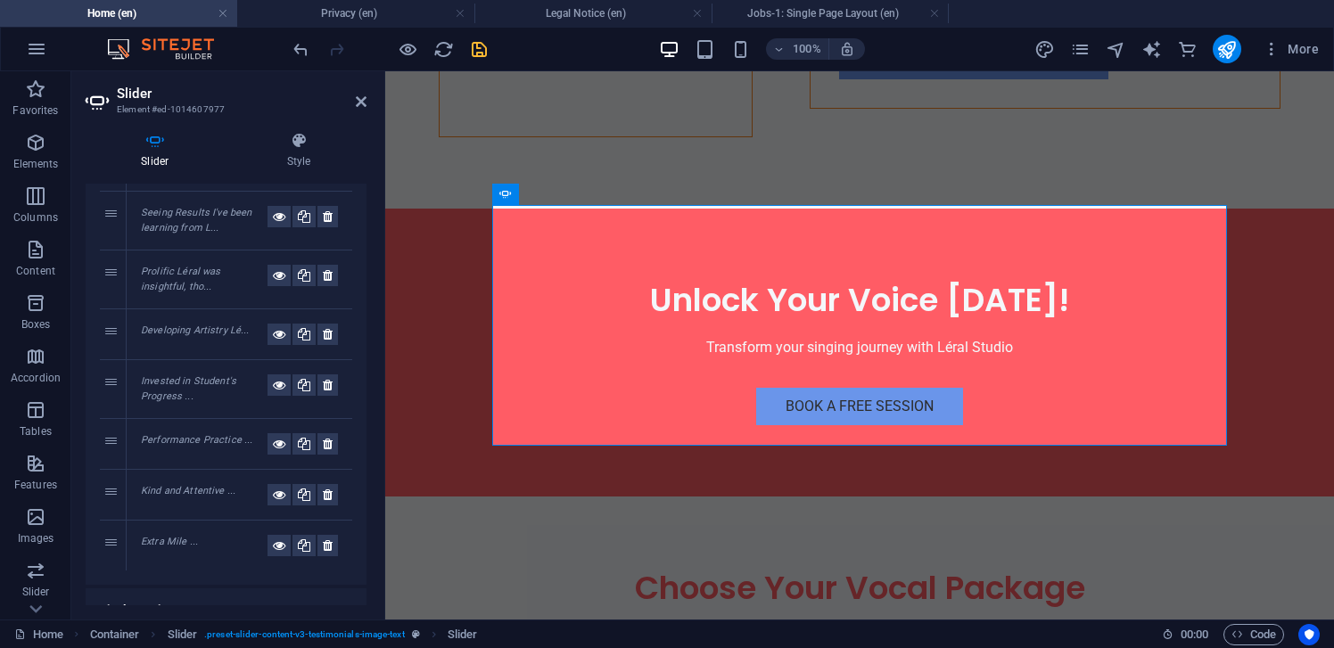
click at [182, 485] on em "Kind and Attentive ..." at bounding box center [188, 491] width 95 height 12
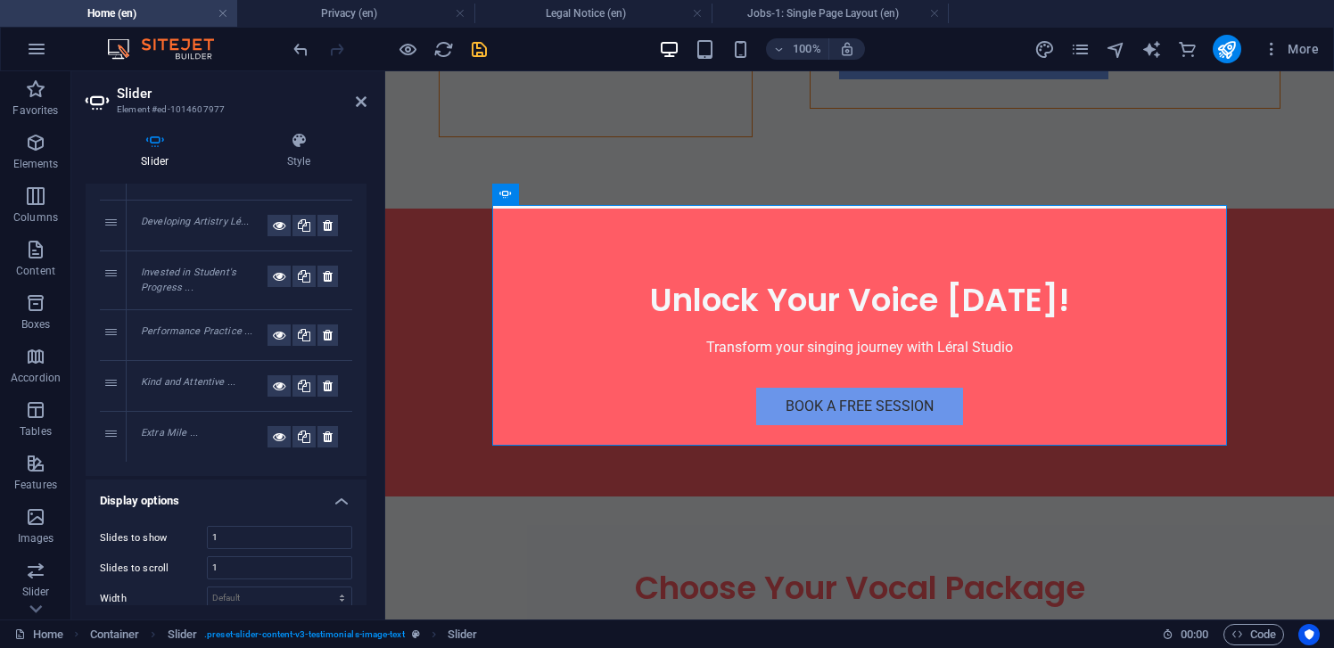
scroll to position [1547, 0]
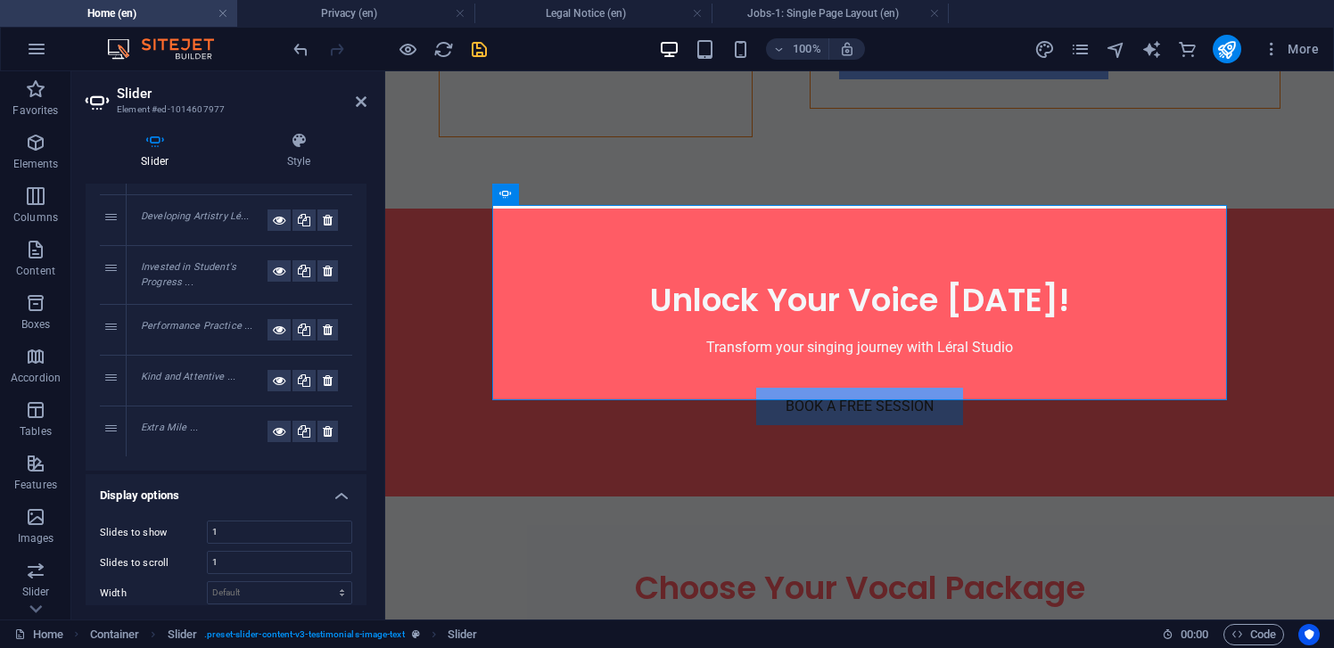
click at [176, 422] on em "Extra Mile ..." at bounding box center [169, 428] width 57 height 12
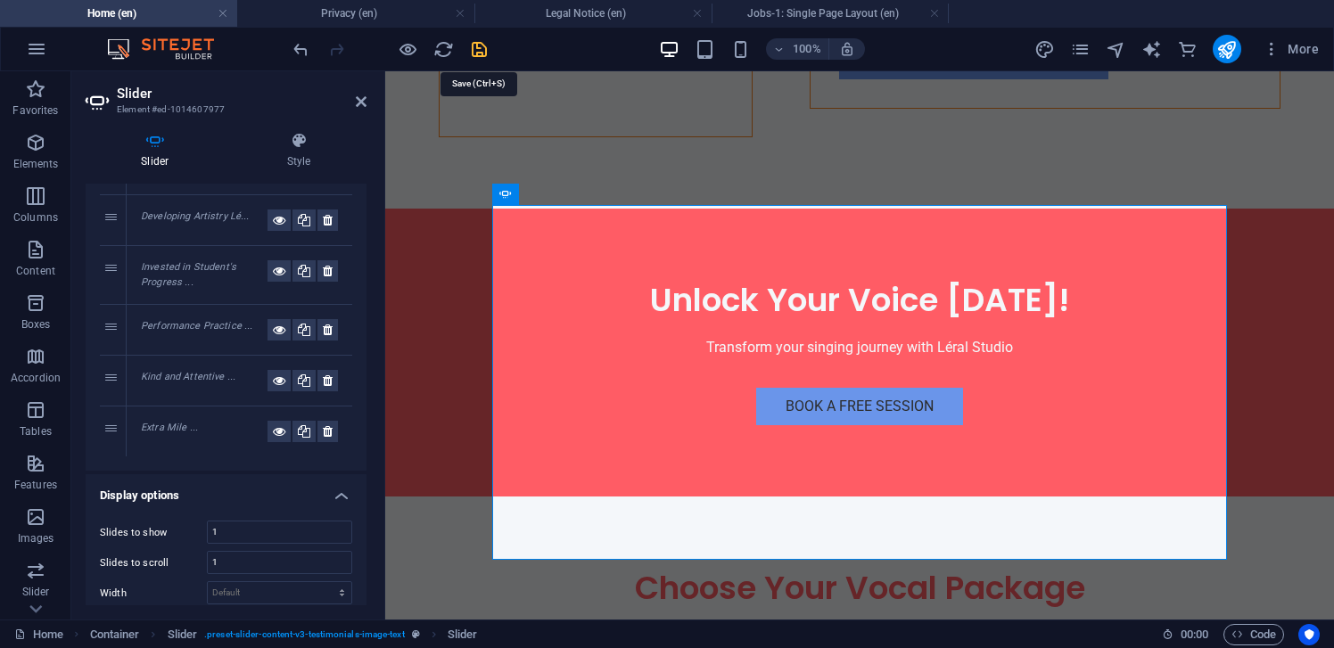
click at [483, 45] on icon "save" at bounding box center [479, 49] width 21 height 21
checkbox input "false"
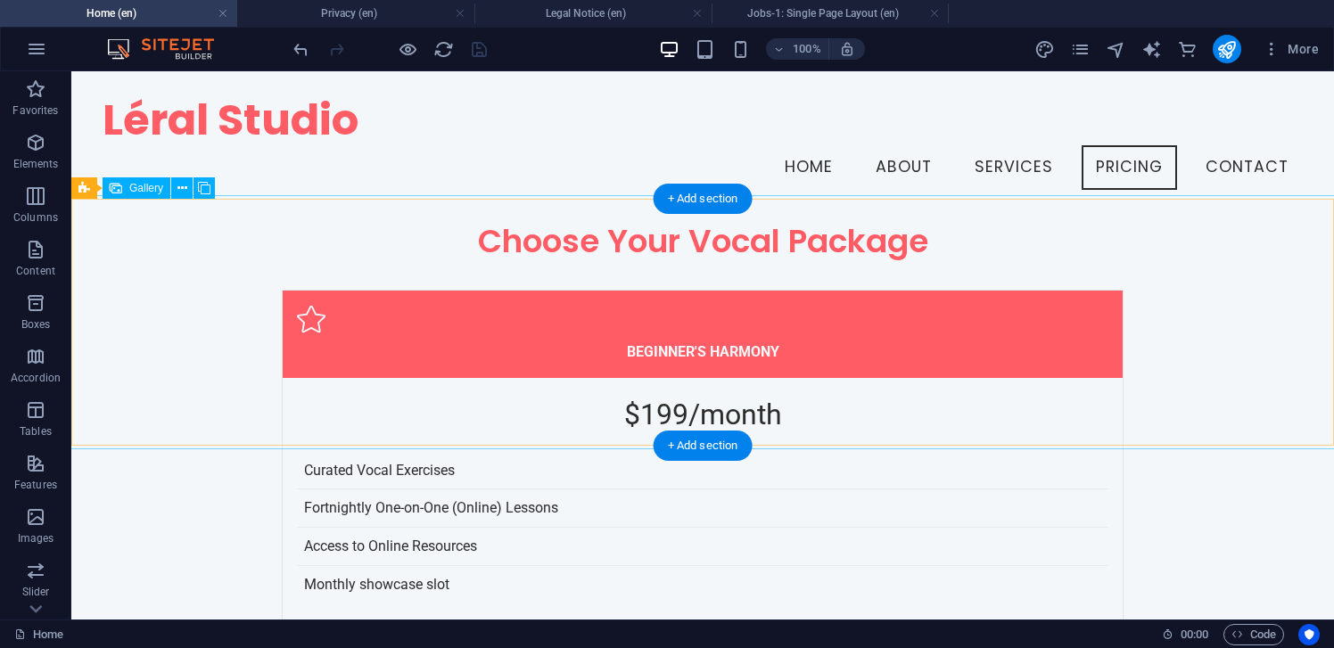
scroll to position [6993, 0]
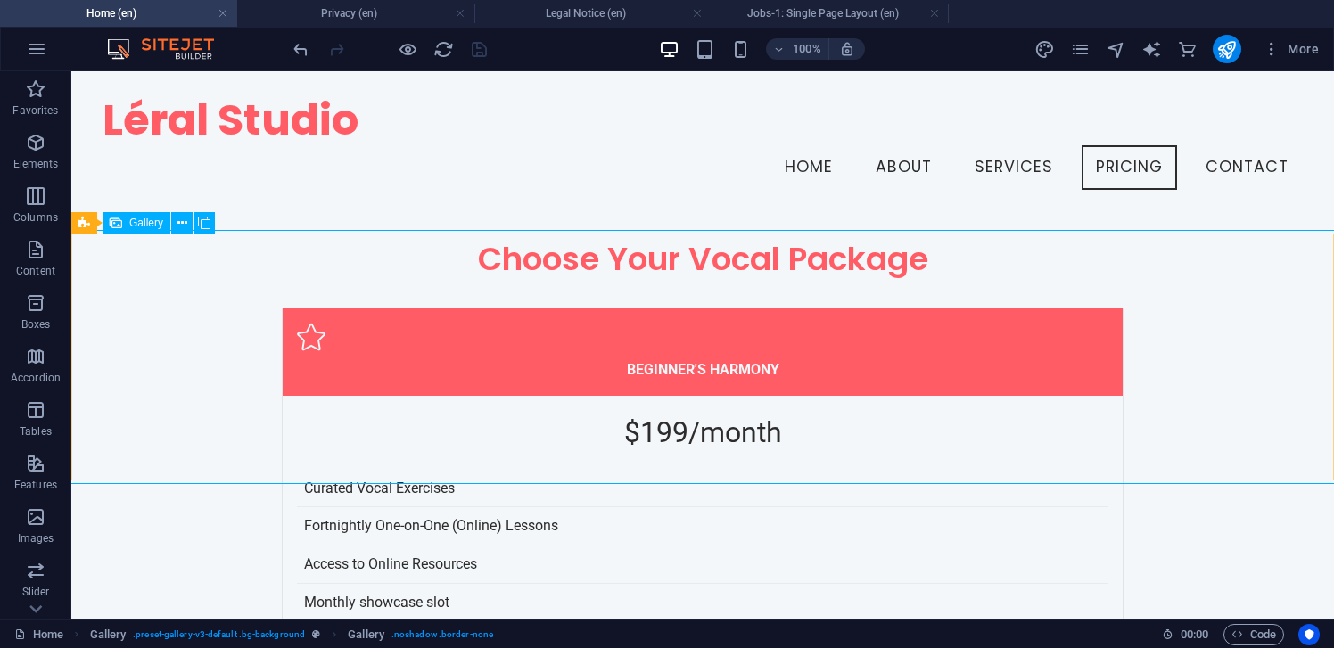
click at [139, 218] on span "Gallery" at bounding box center [146, 223] width 34 height 11
click at [141, 219] on span "Gallery" at bounding box center [146, 223] width 34 height 11
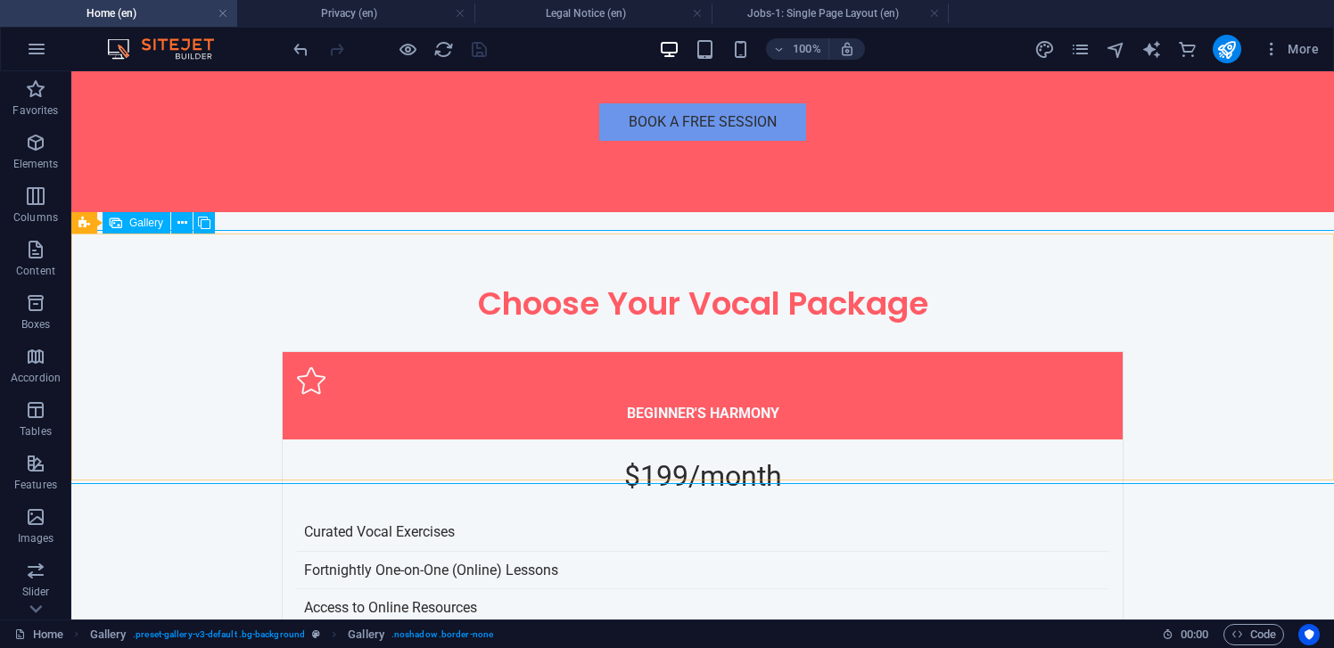
scroll to position [7106, 0]
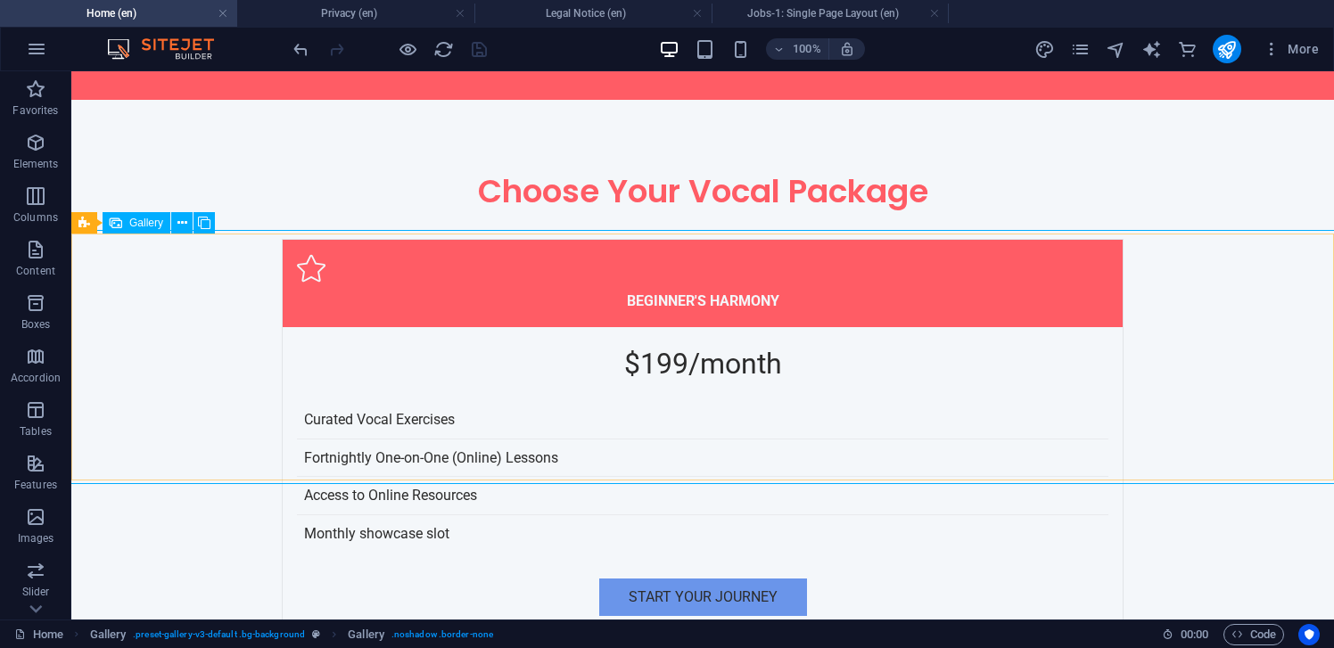
select select "px"
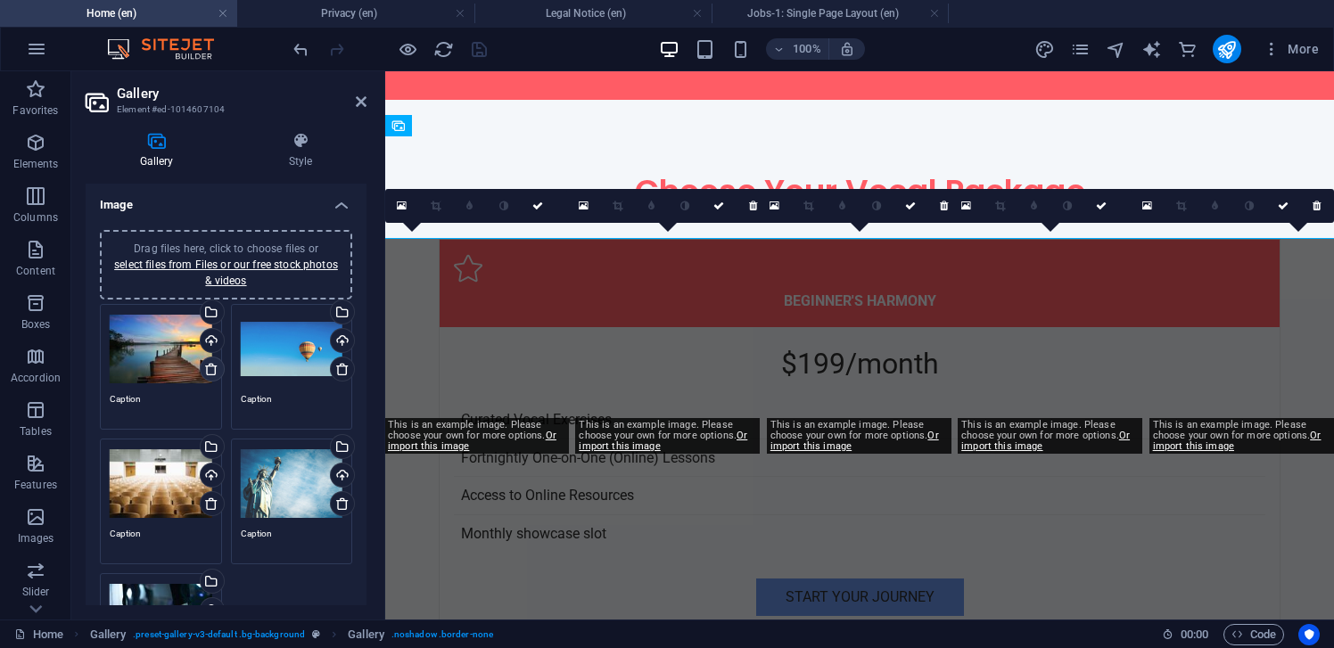
click at [210, 367] on icon at bounding box center [211, 369] width 14 height 14
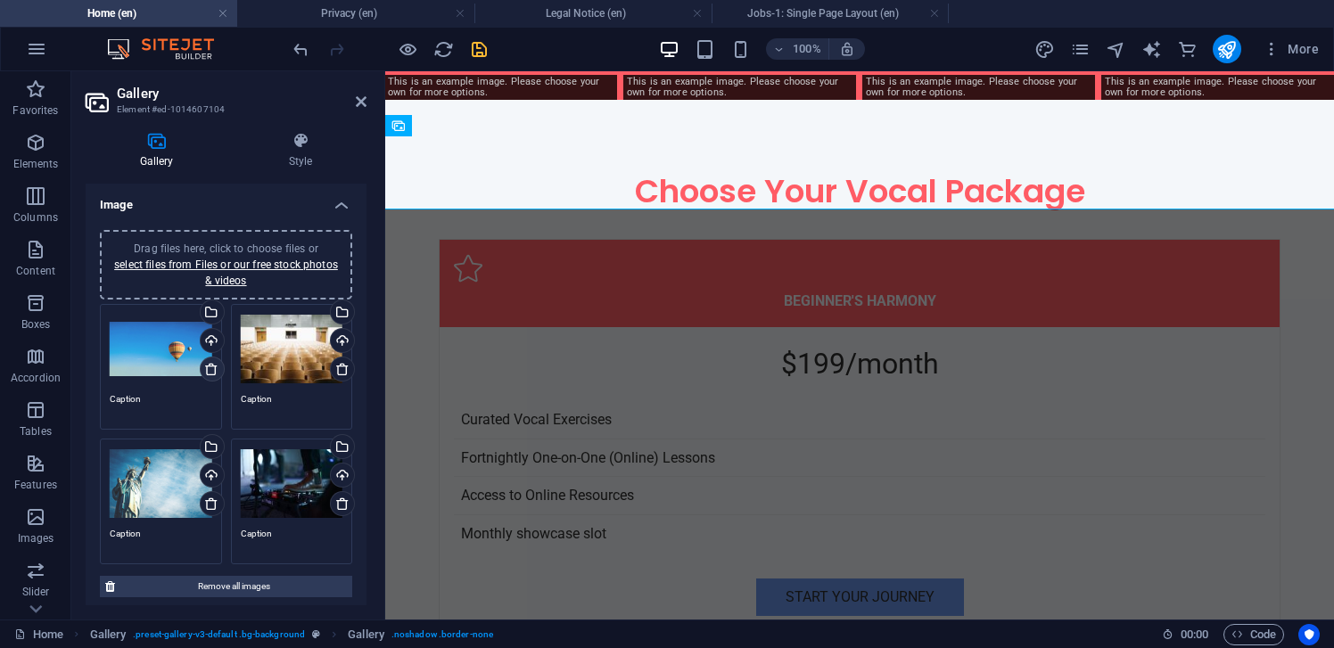
click at [211, 367] on icon at bounding box center [211, 369] width 14 height 14
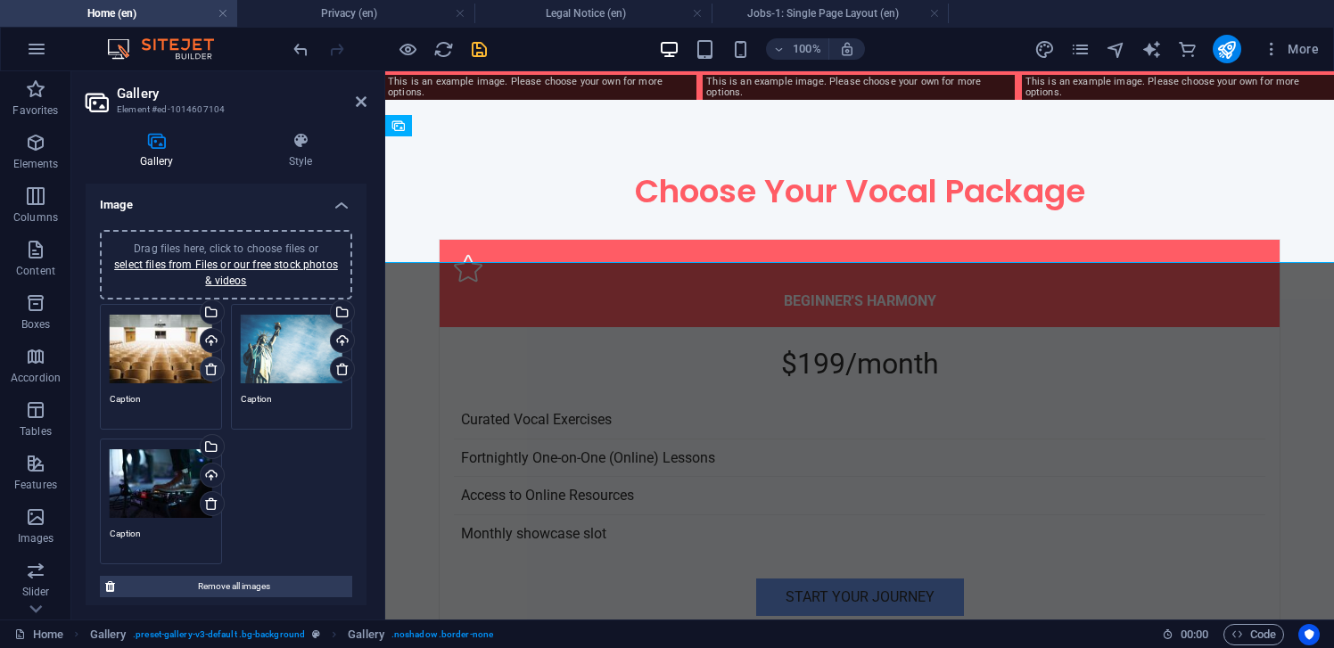
click at [211, 367] on icon at bounding box center [211, 369] width 14 height 14
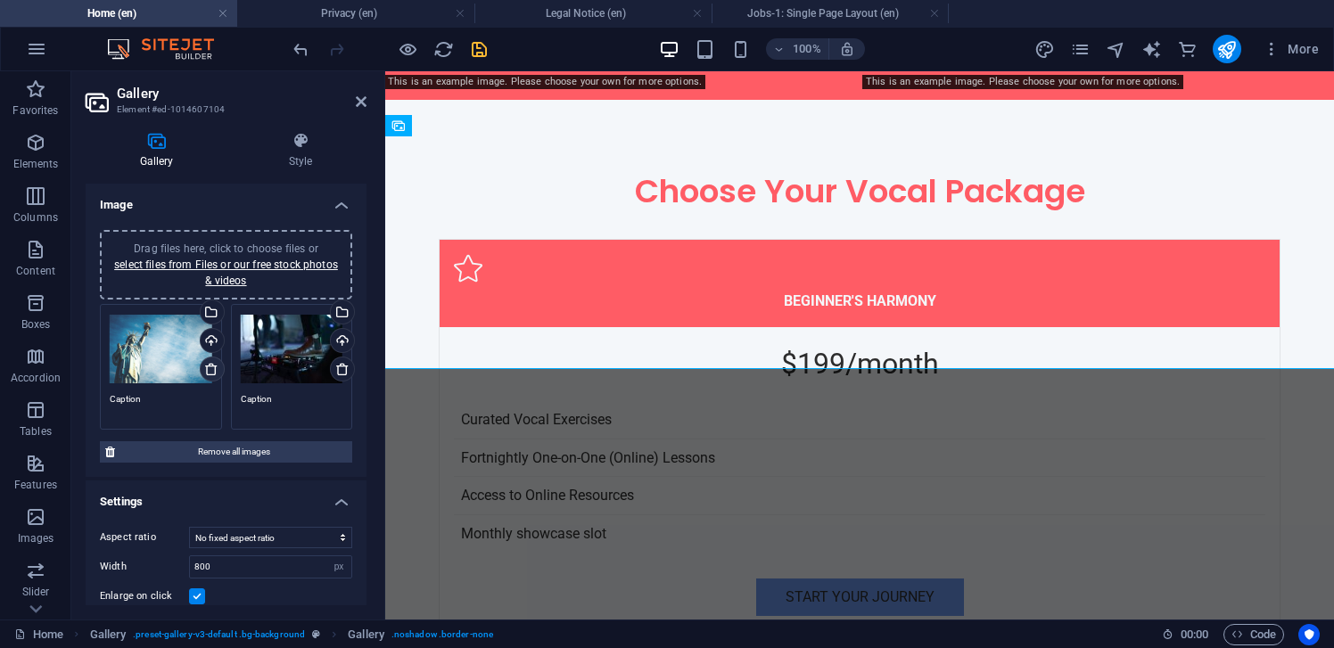
click at [211, 367] on icon at bounding box center [211, 369] width 14 height 14
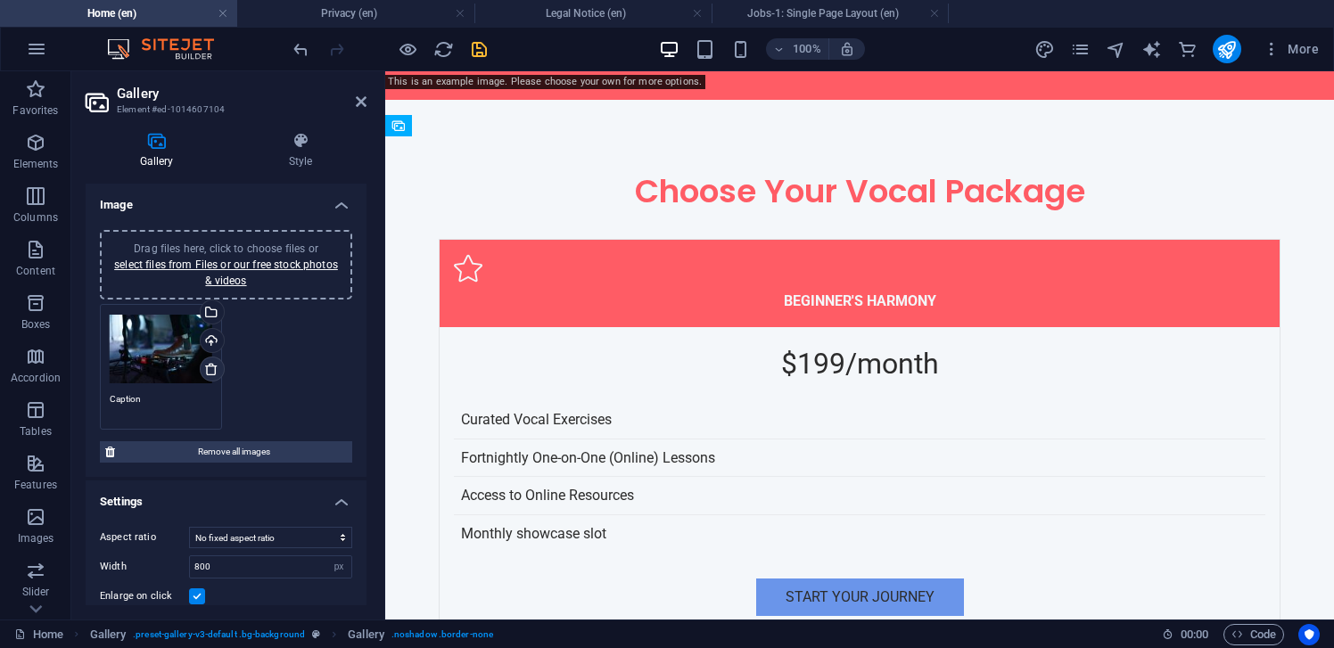
click at [211, 367] on icon at bounding box center [211, 369] width 14 height 14
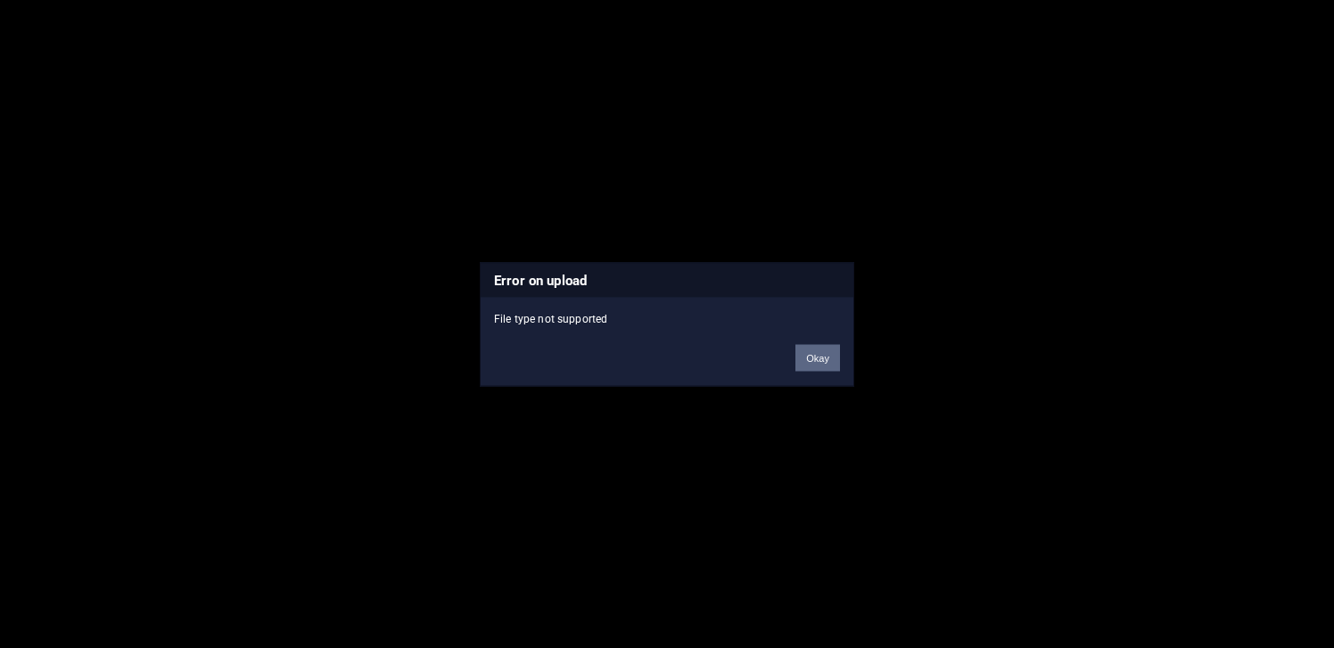
click at [813, 357] on button "Okay" at bounding box center [818, 357] width 45 height 27
click at [829, 365] on button "Okay" at bounding box center [818, 357] width 45 height 27
click at [822, 365] on button "Okay" at bounding box center [818, 357] width 45 height 27
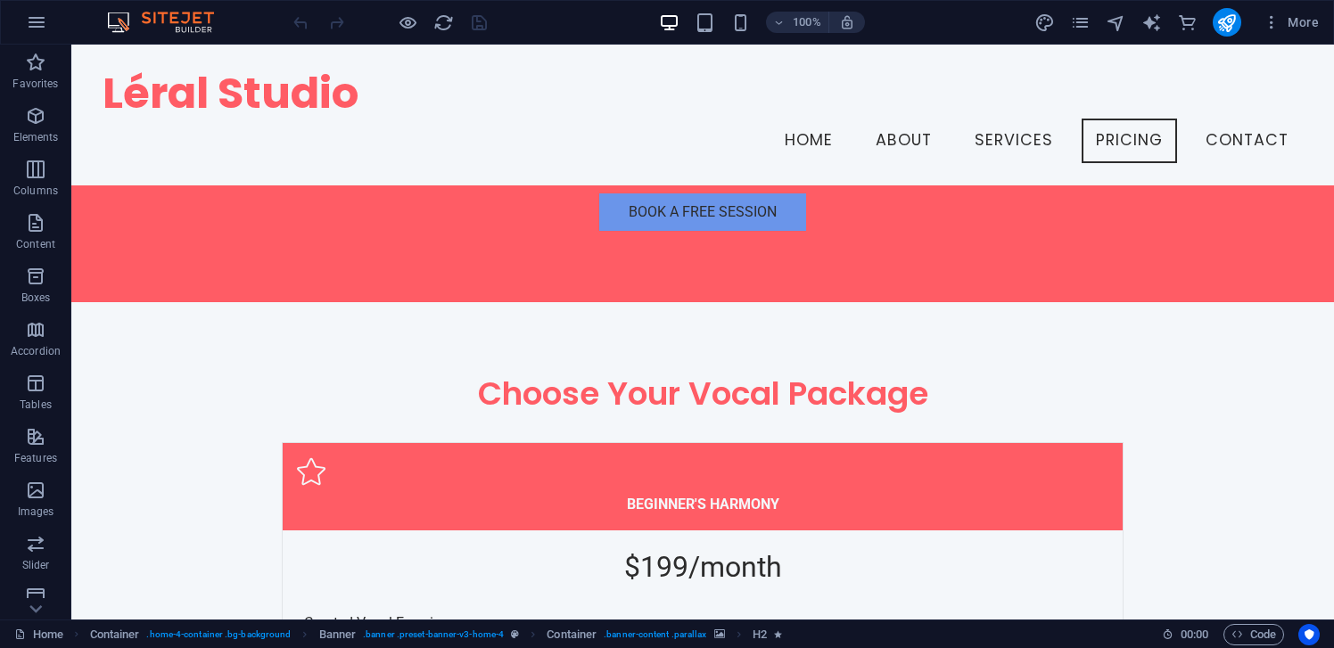
scroll to position [6843, 0]
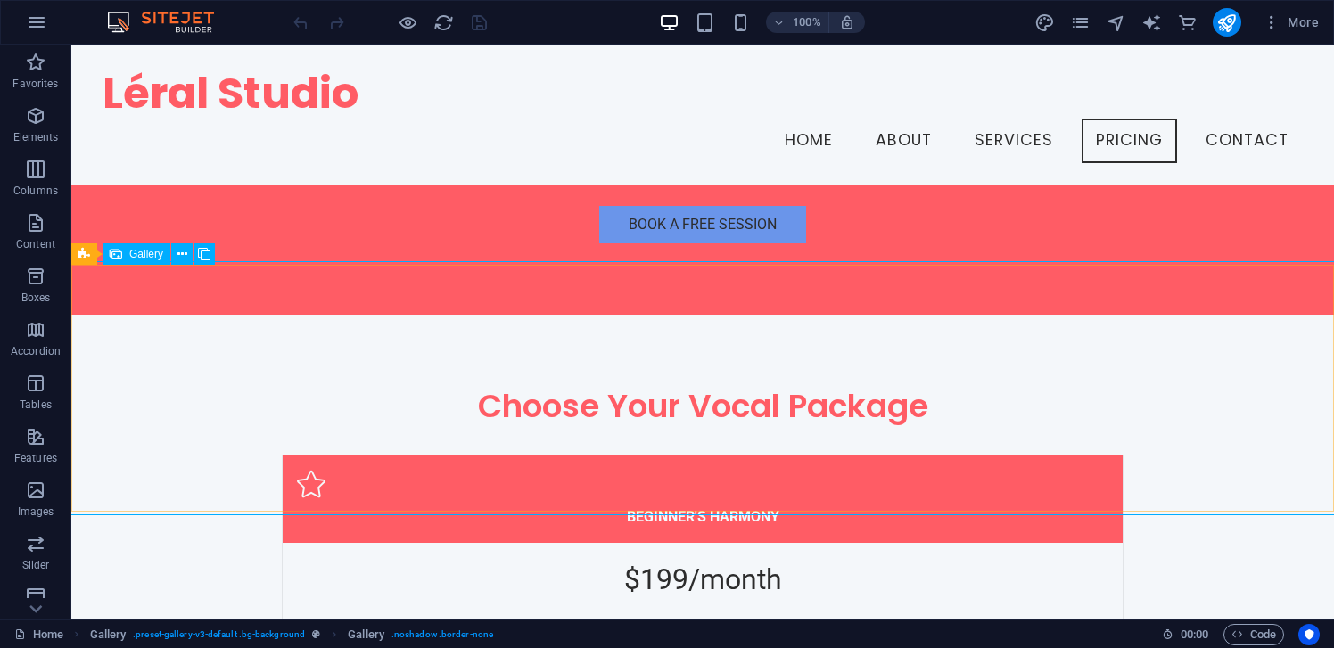
click at [140, 252] on span "Gallery" at bounding box center [146, 254] width 34 height 11
click at [148, 252] on span "Gallery" at bounding box center [146, 254] width 34 height 11
click at [211, 249] on button at bounding box center [204, 254] width 21 height 21
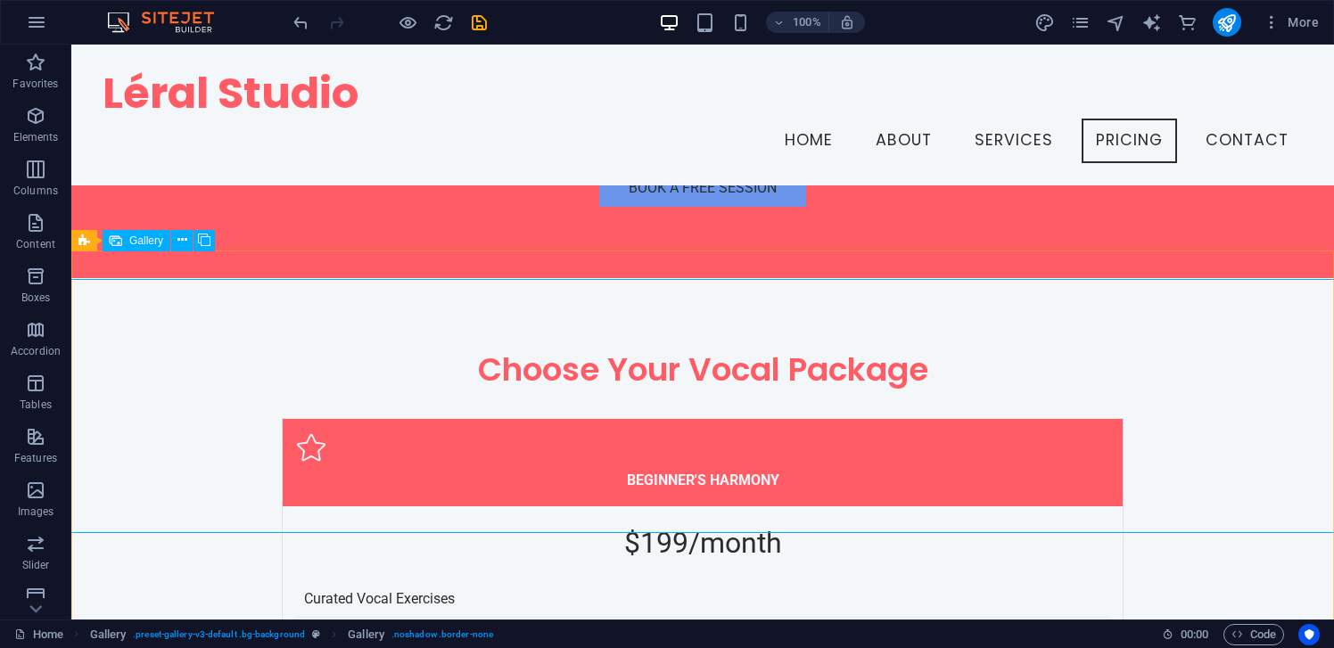
scroll to position [6821, 0]
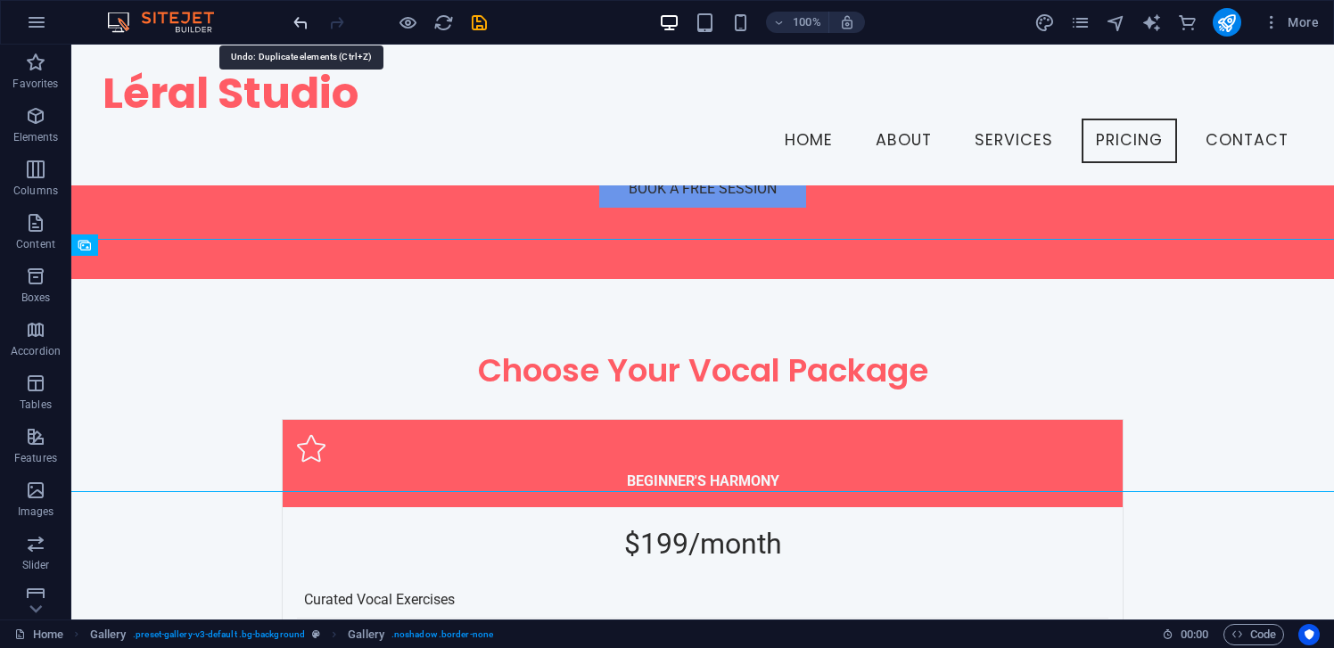
click at [301, 18] on icon "undo" at bounding box center [301, 22] width 21 height 21
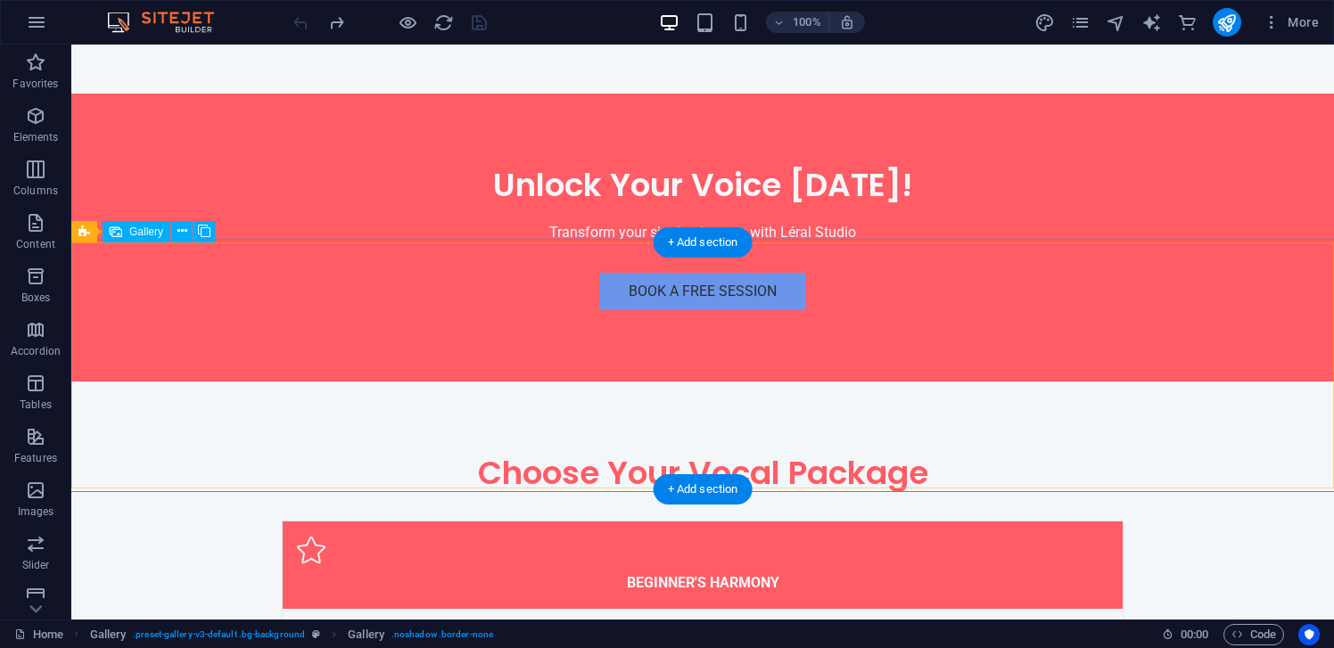
scroll to position [6933, 0]
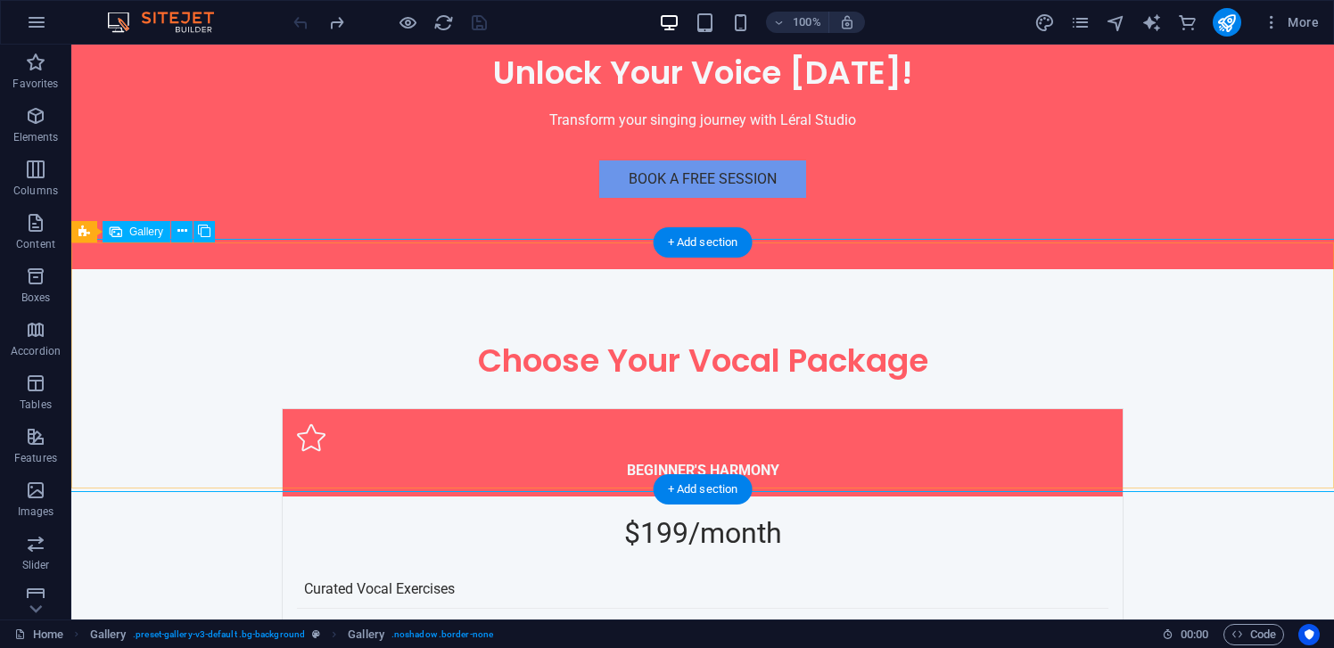
select select "px"
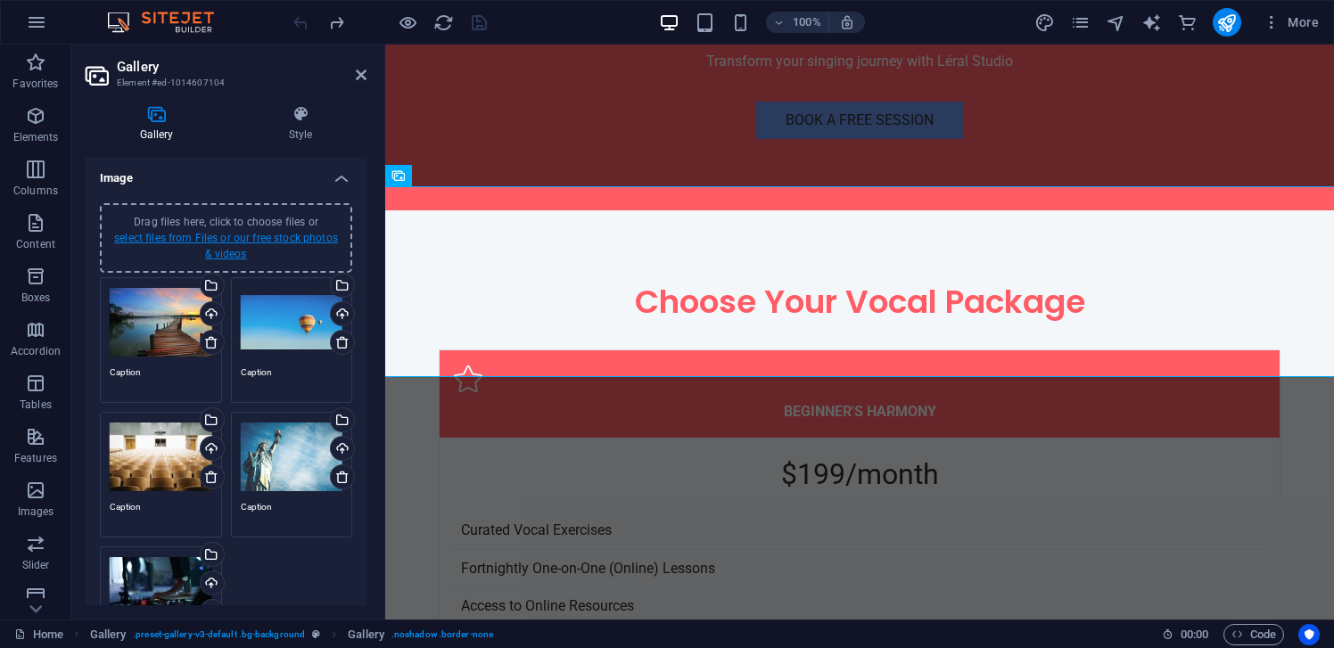
click at [184, 240] on link "select files from Files or our free stock photos & videos" at bounding box center [226, 246] width 224 height 29
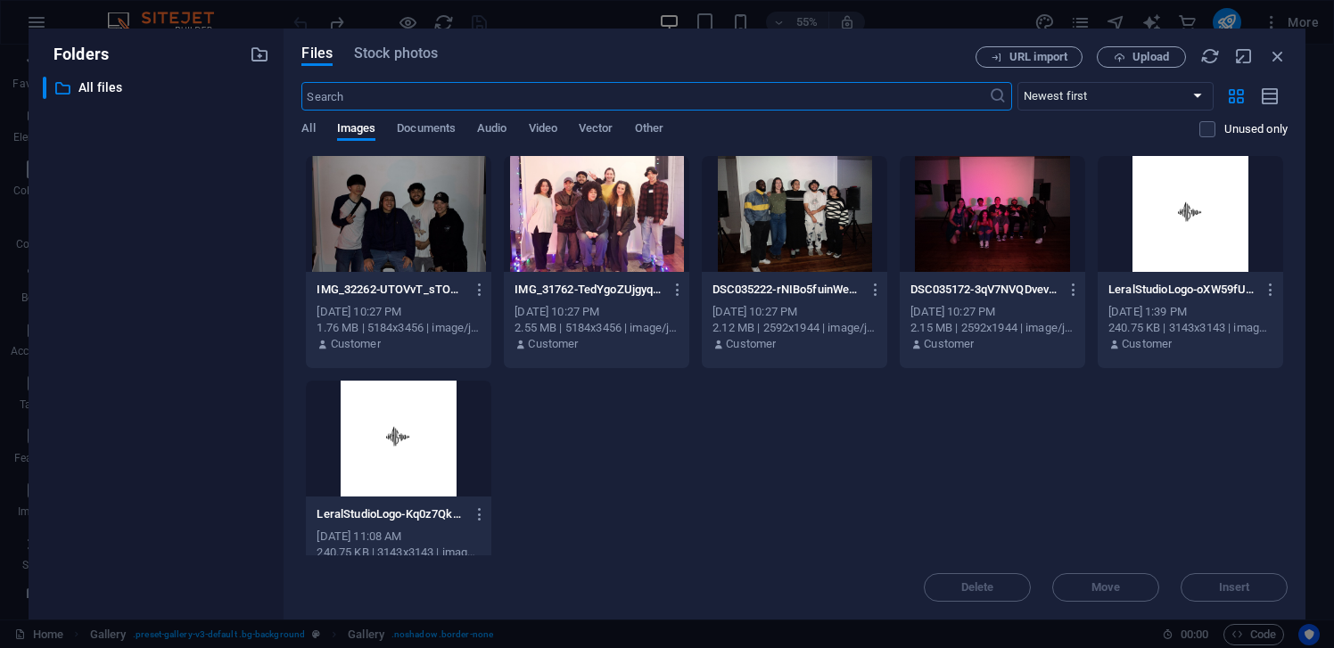
scroll to position [7414, 0]
click at [1284, 51] on icon "button" at bounding box center [1278, 56] width 20 height 20
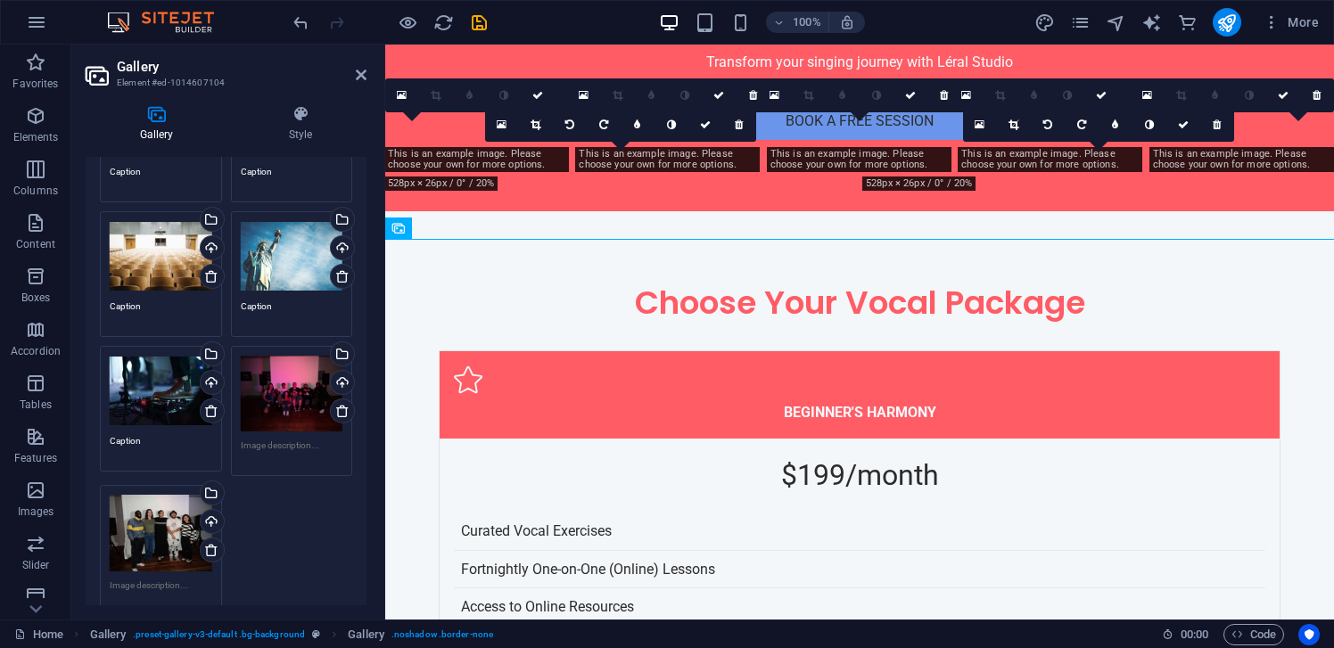
scroll to position [198, 0]
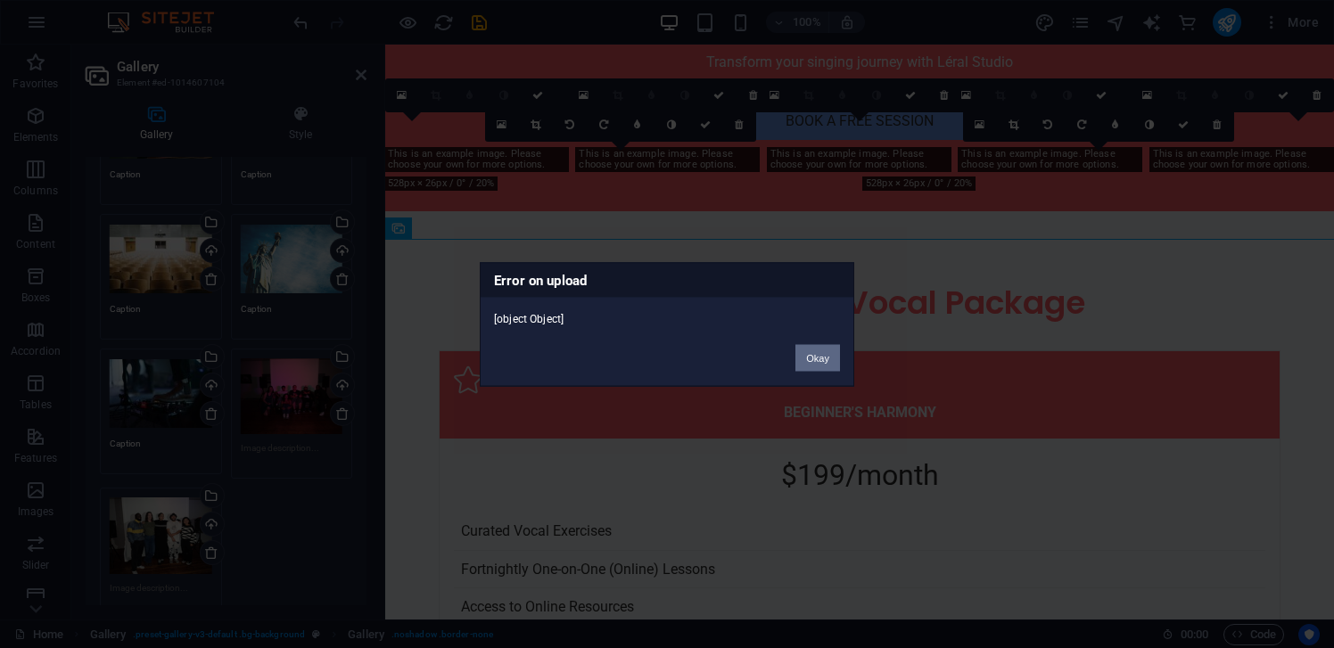
click at [817, 352] on button "Okay" at bounding box center [818, 357] width 45 height 27
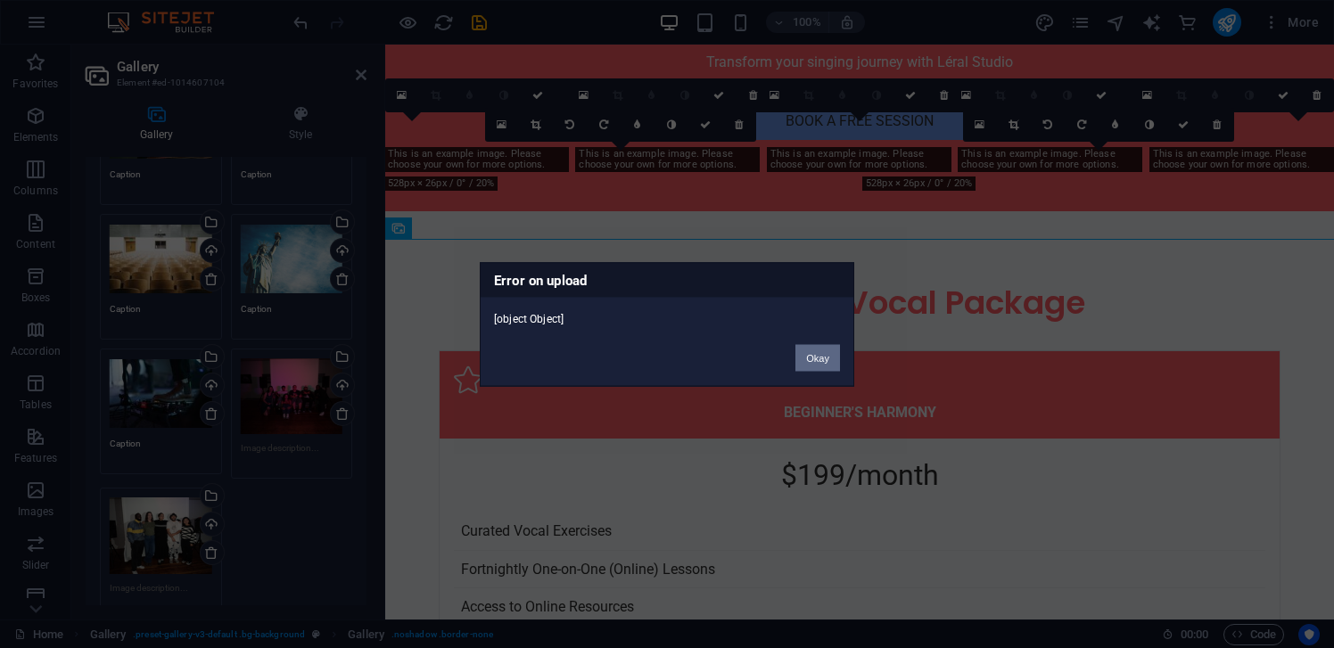
click at [822, 358] on button "Okay" at bounding box center [818, 357] width 45 height 27
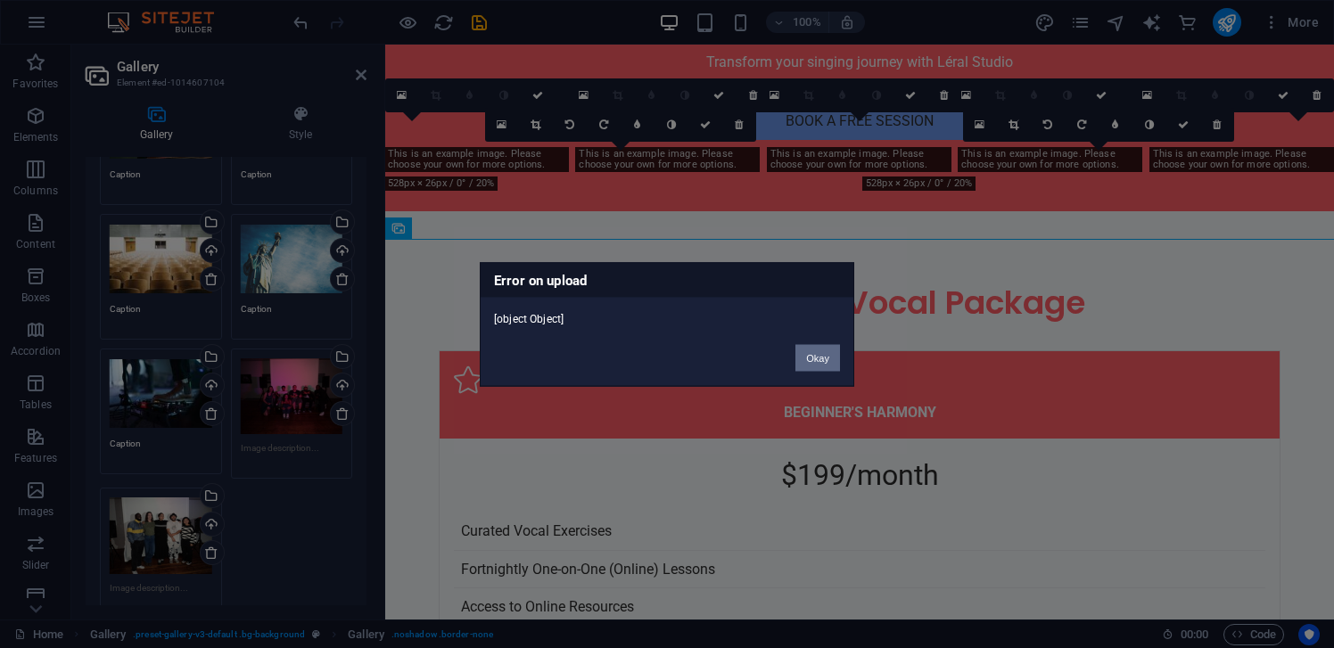
click at [822, 358] on body "Léral Studio Home (en) Favorites Elements Columns Content Boxes Accordion Table…" at bounding box center [667, 324] width 1334 height 648
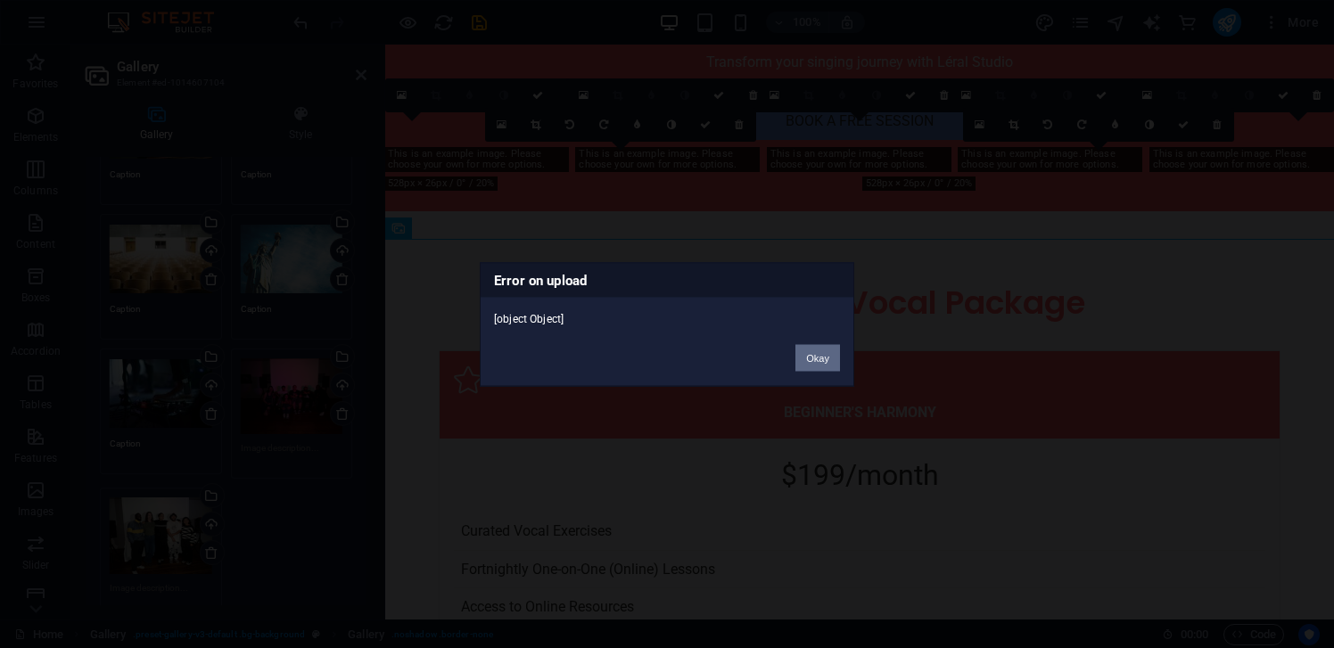
click at [822, 358] on button "Okay" at bounding box center [818, 357] width 45 height 27
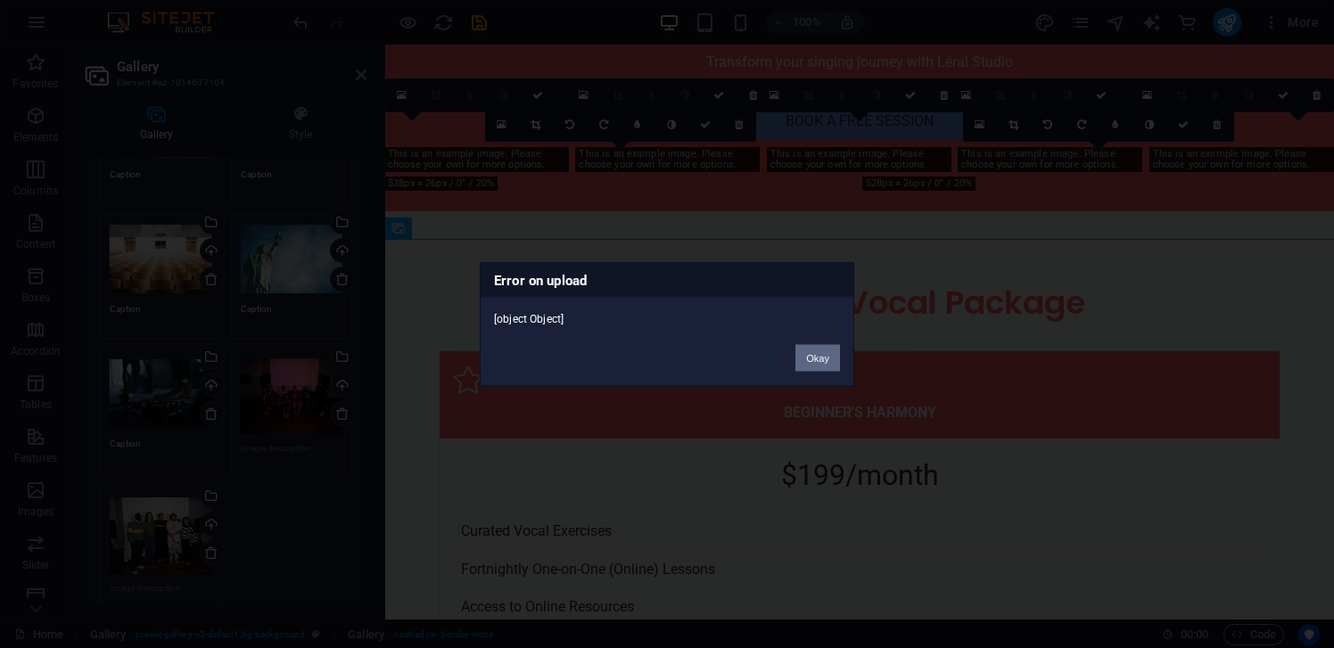
click at [822, 358] on button "Okay" at bounding box center [818, 357] width 45 height 27
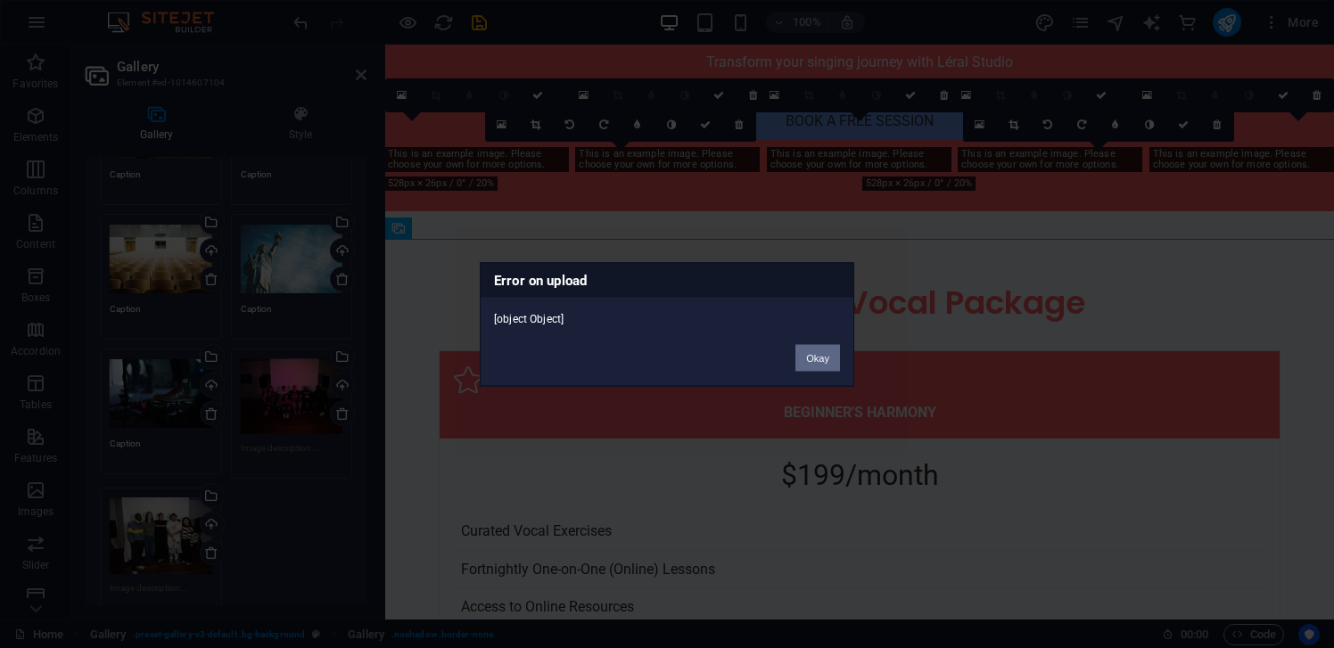
click at [822, 358] on button "Okay" at bounding box center [818, 357] width 45 height 27
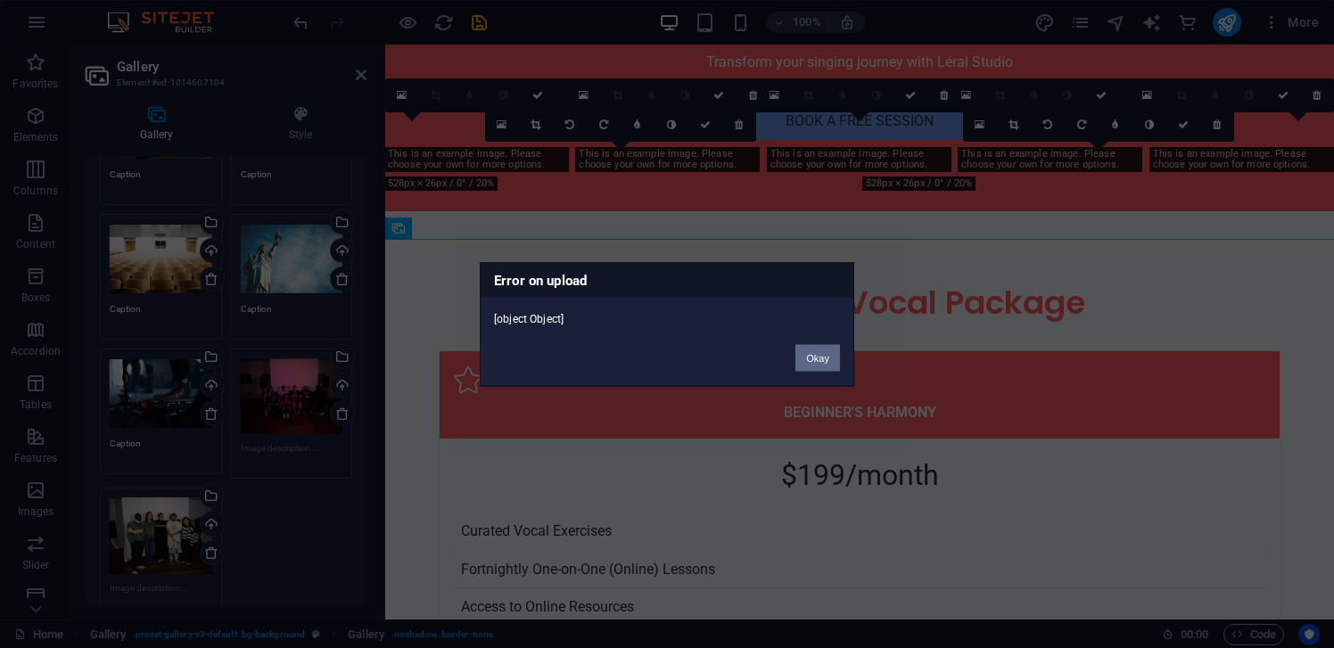
click at [822, 358] on button "Okay" at bounding box center [818, 357] width 45 height 27
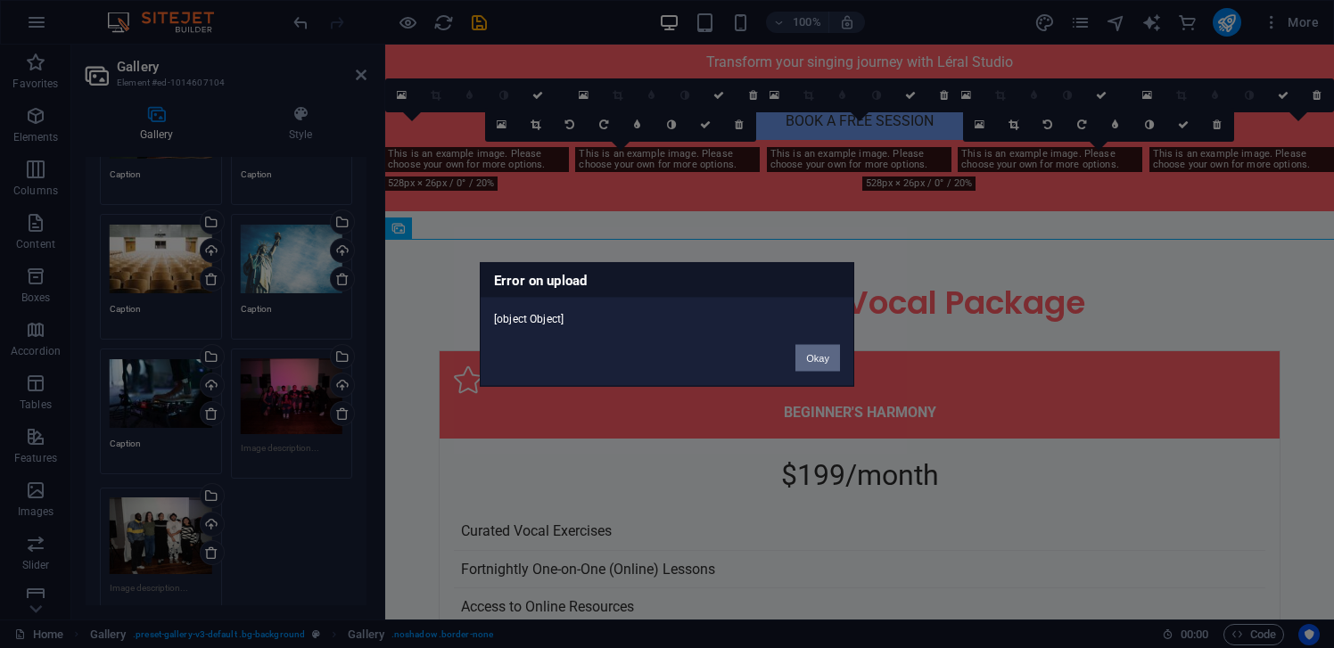
click at [822, 358] on button "Okay" at bounding box center [818, 357] width 45 height 27
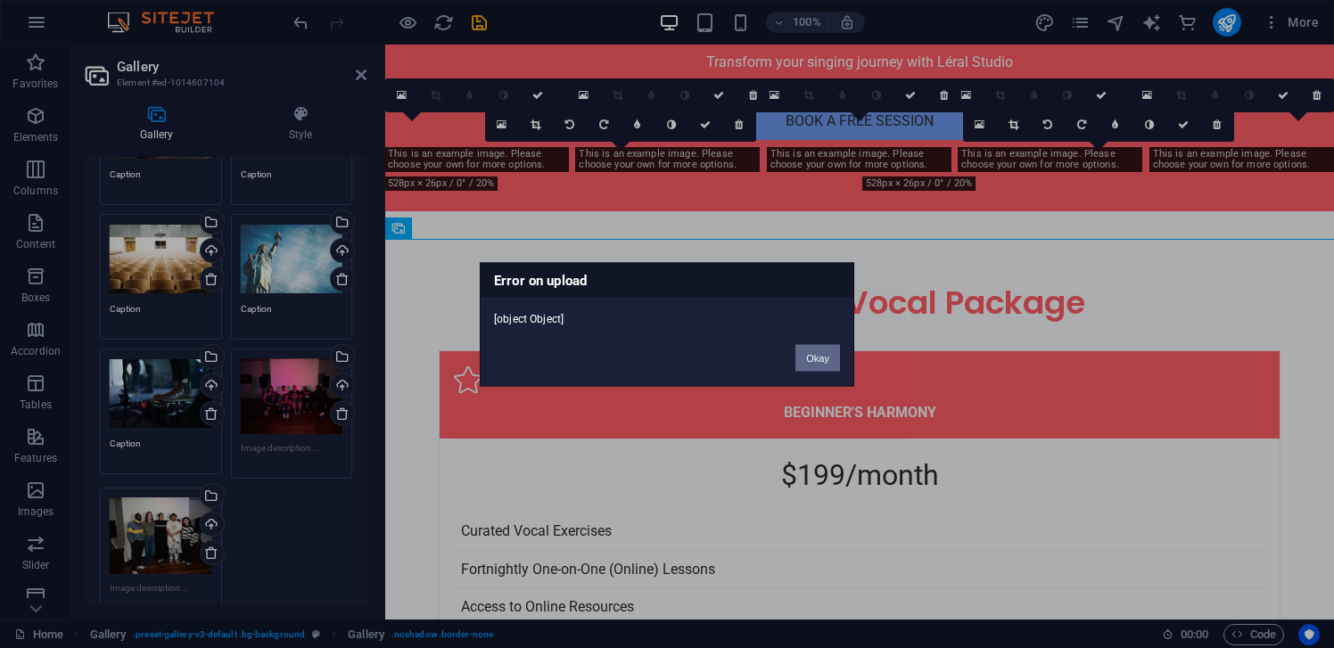
click at [822, 358] on button "Okay" at bounding box center [818, 357] width 45 height 27
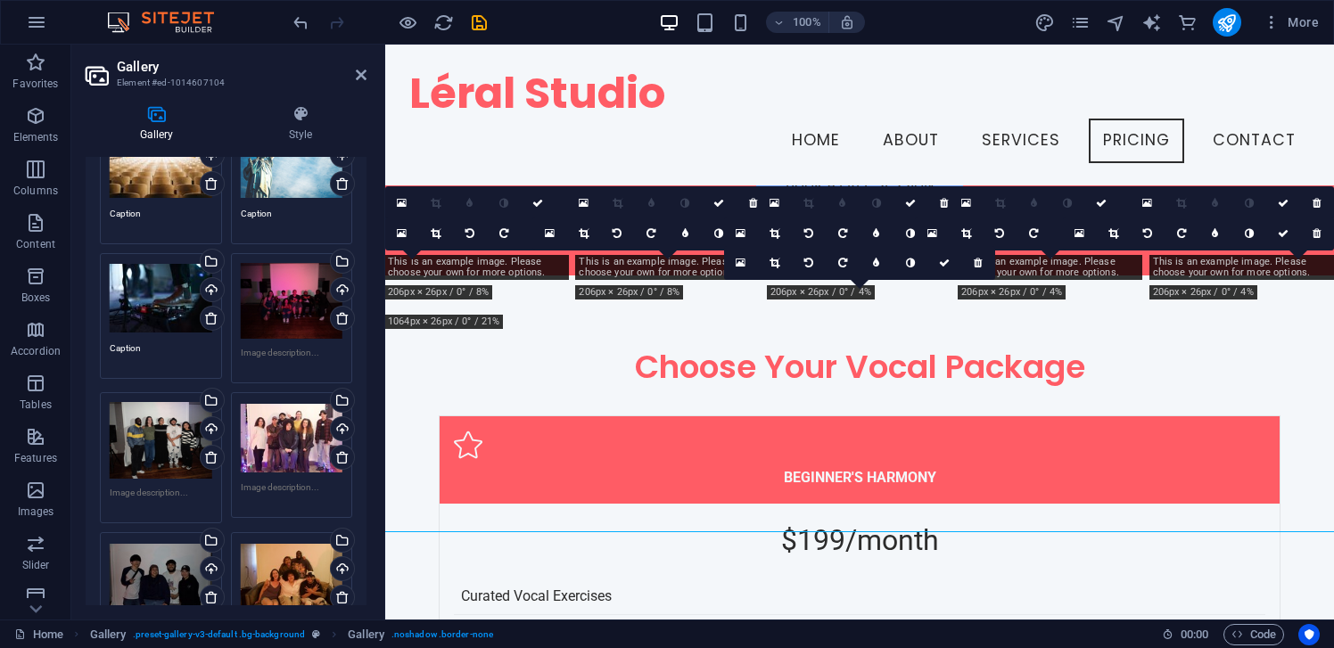
scroll to position [284, 0]
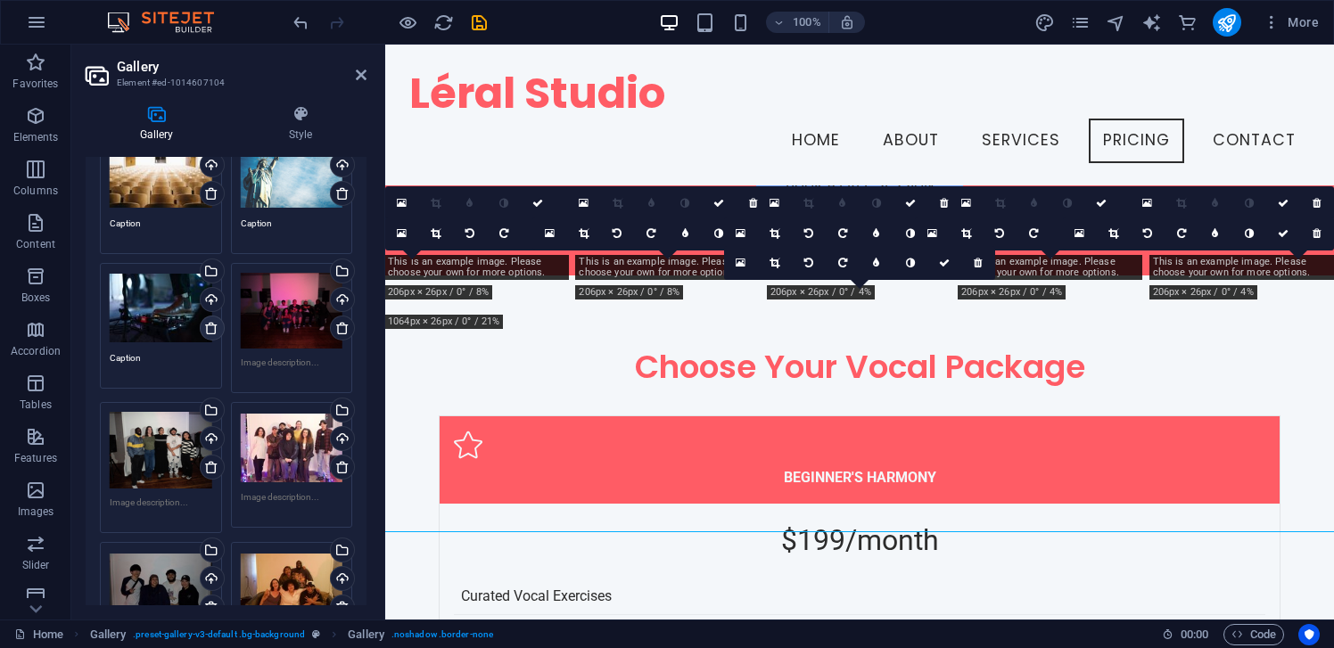
click at [213, 330] on icon at bounding box center [211, 328] width 14 height 14
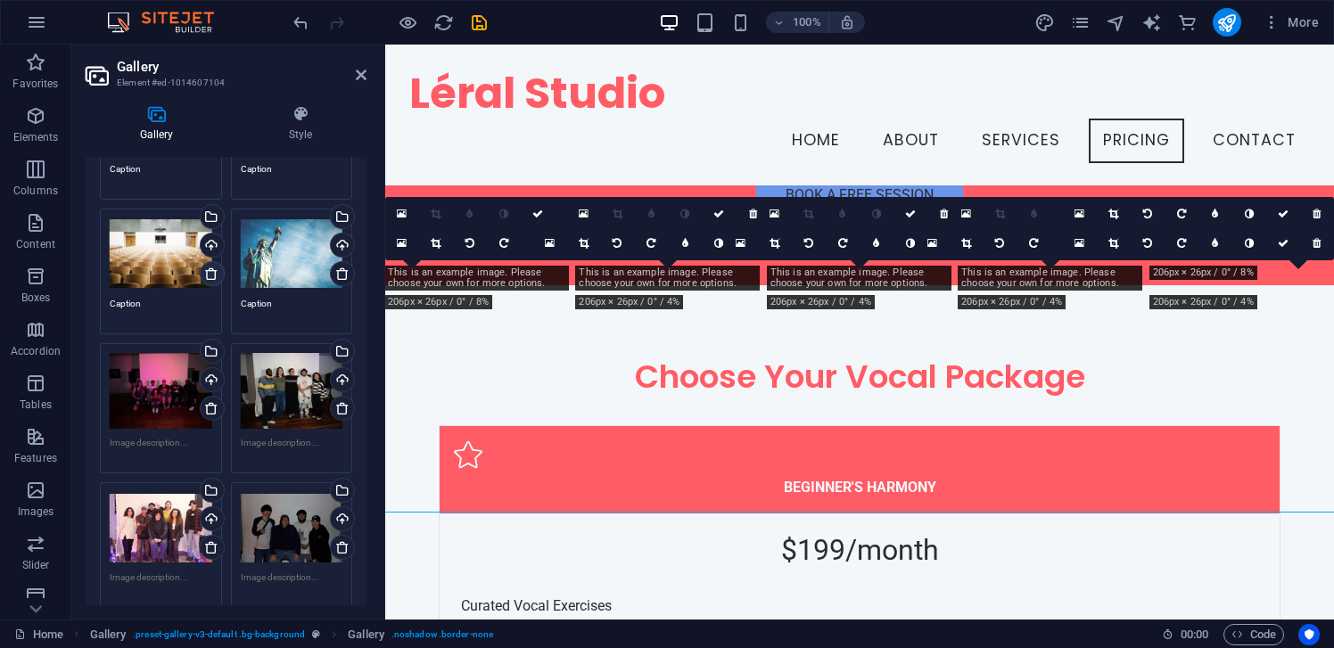
scroll to position [6814, 0]
click at [210, 276] on icon at bounding box center [211, 274] width 14 height 14
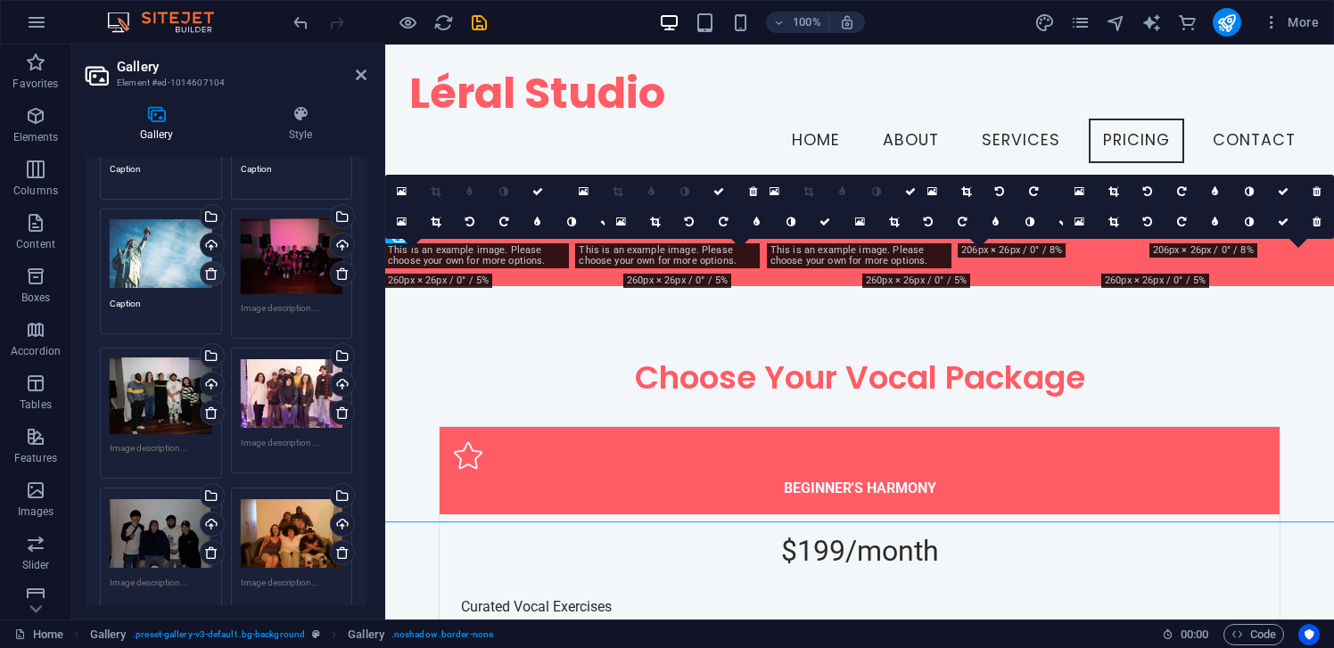
click at [211, 273] on icon at bounding box center [211, 274] width 14 height 14
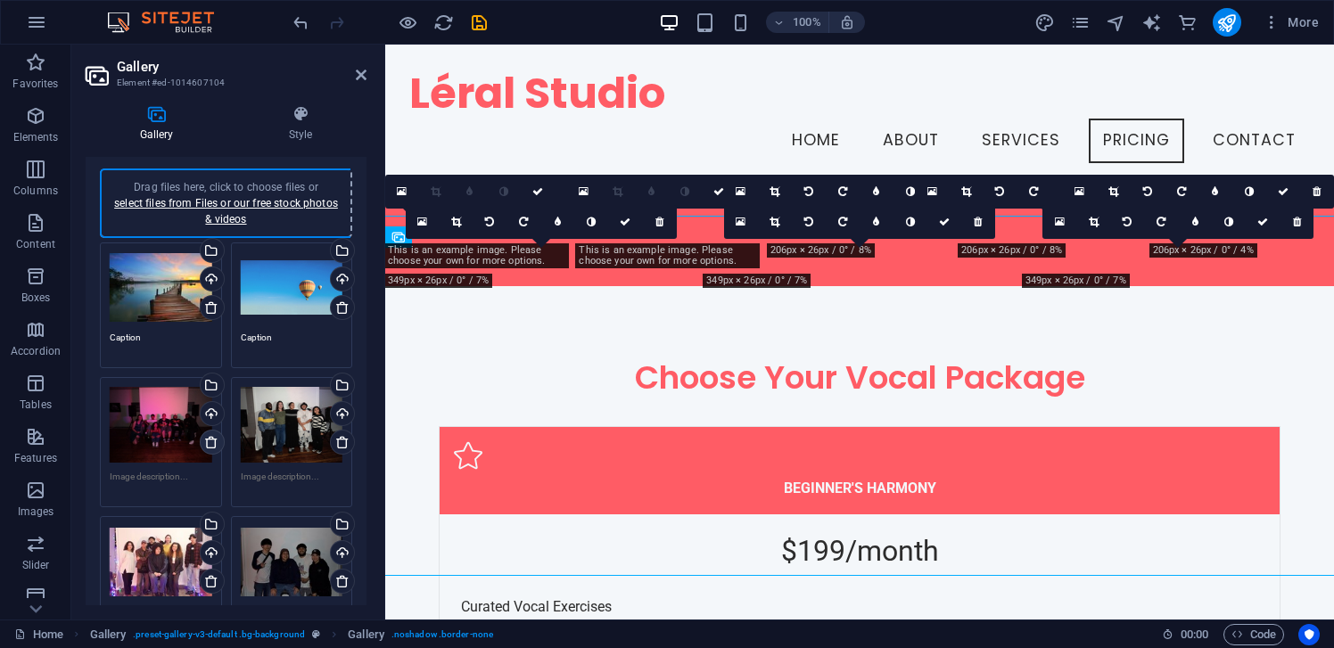
scroll to position [33, 0]
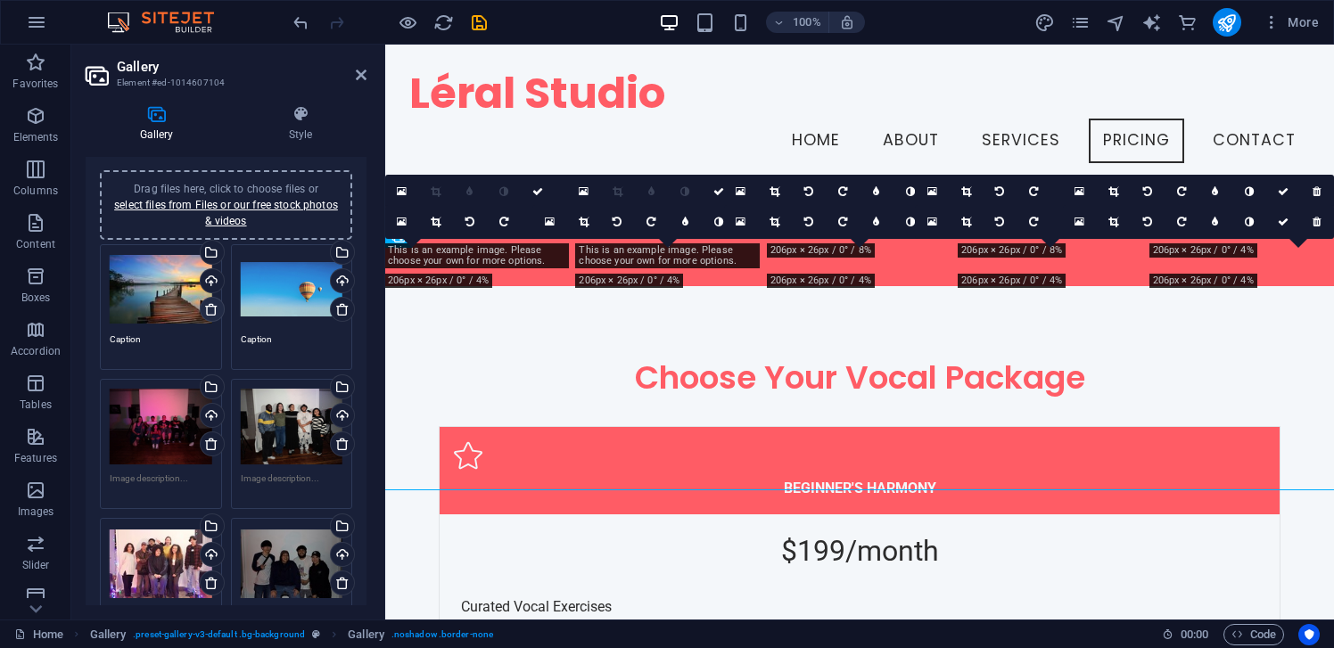
click at [210, 307] on icon at bounding box center [211, 309] width 14 height 14
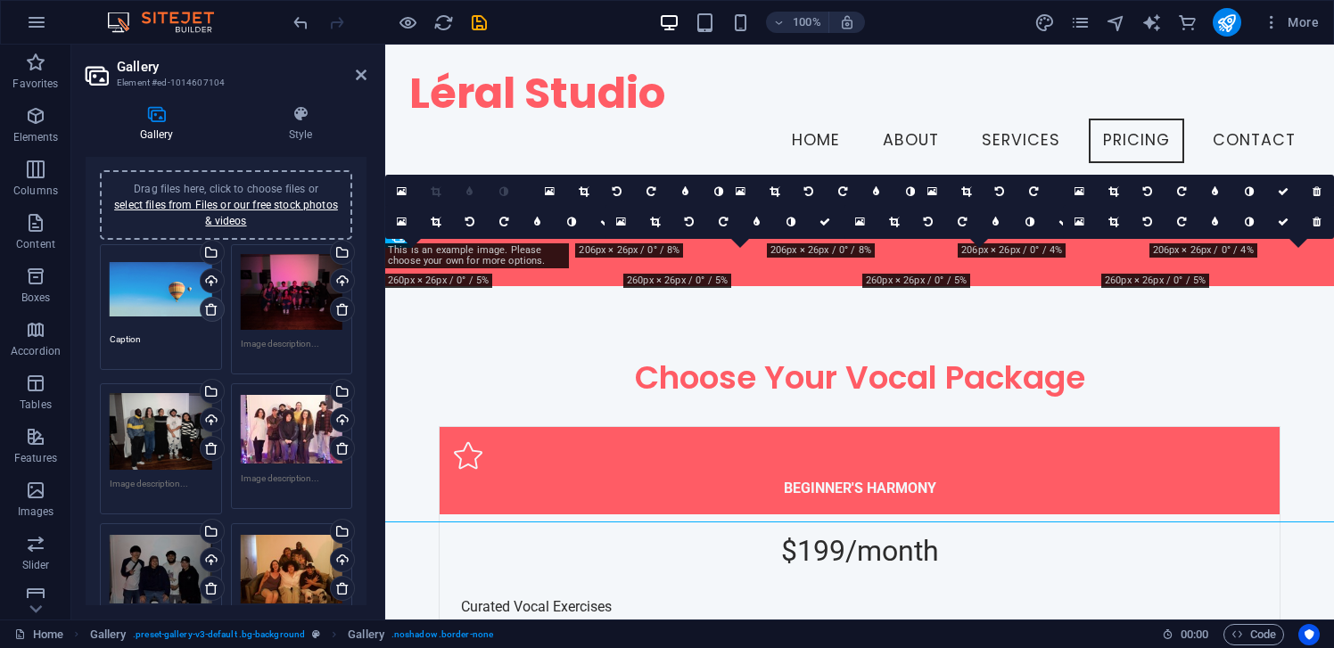
click at [212, 309] on icon at bounding box center [211, 309] width 14 height 14
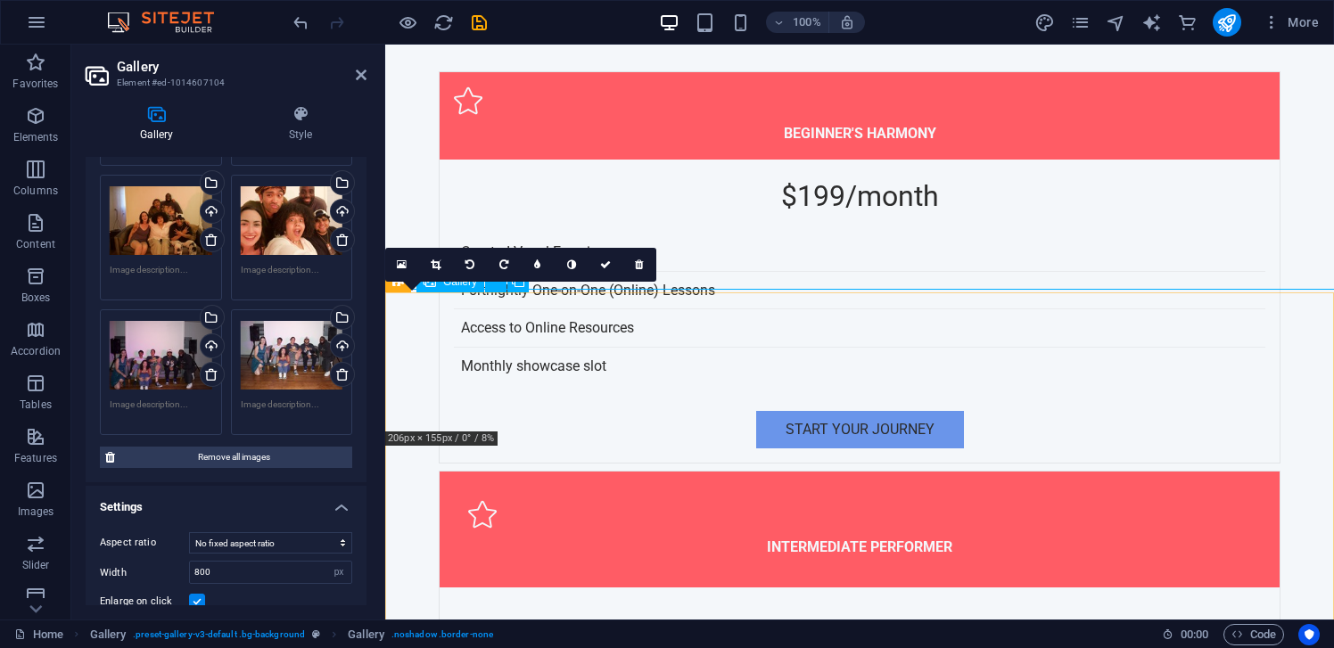
scroll to position [0, 0]
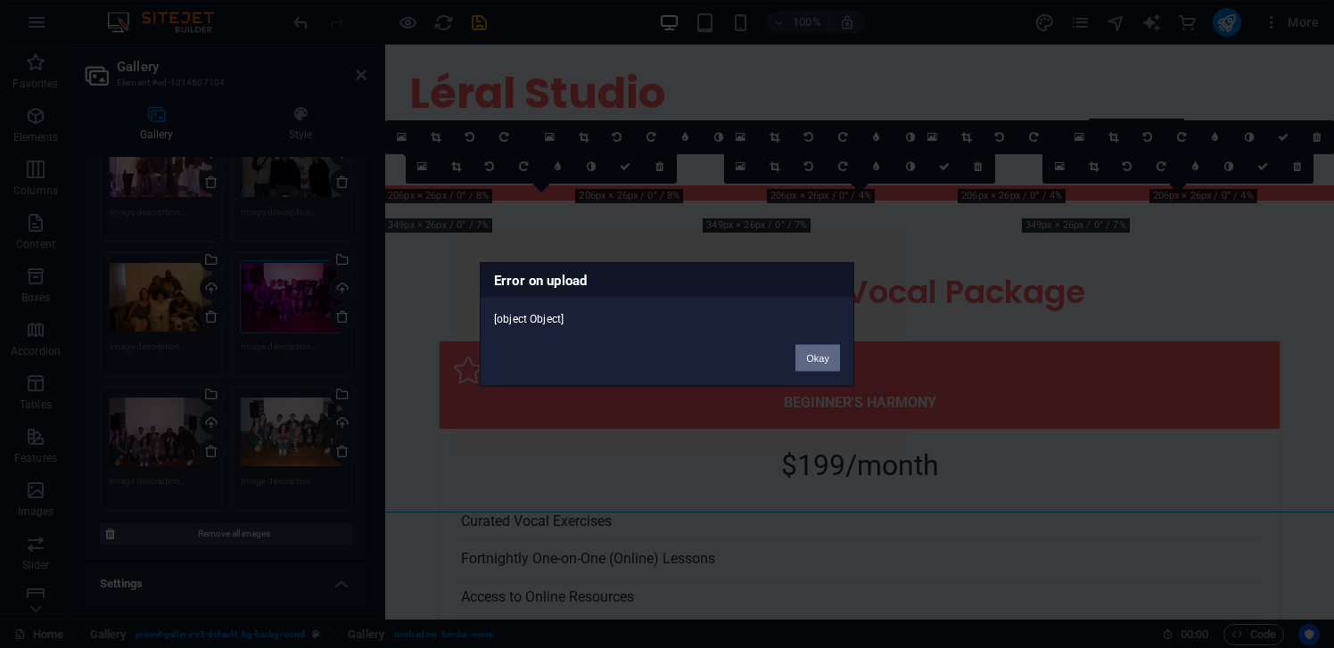
click at [828, 354] on button "Okay" at bounding box center [818, 357] width 45 height 27
click at [828, 355] on button "Okay" at bounding box center [818, 357] width 45 height 27
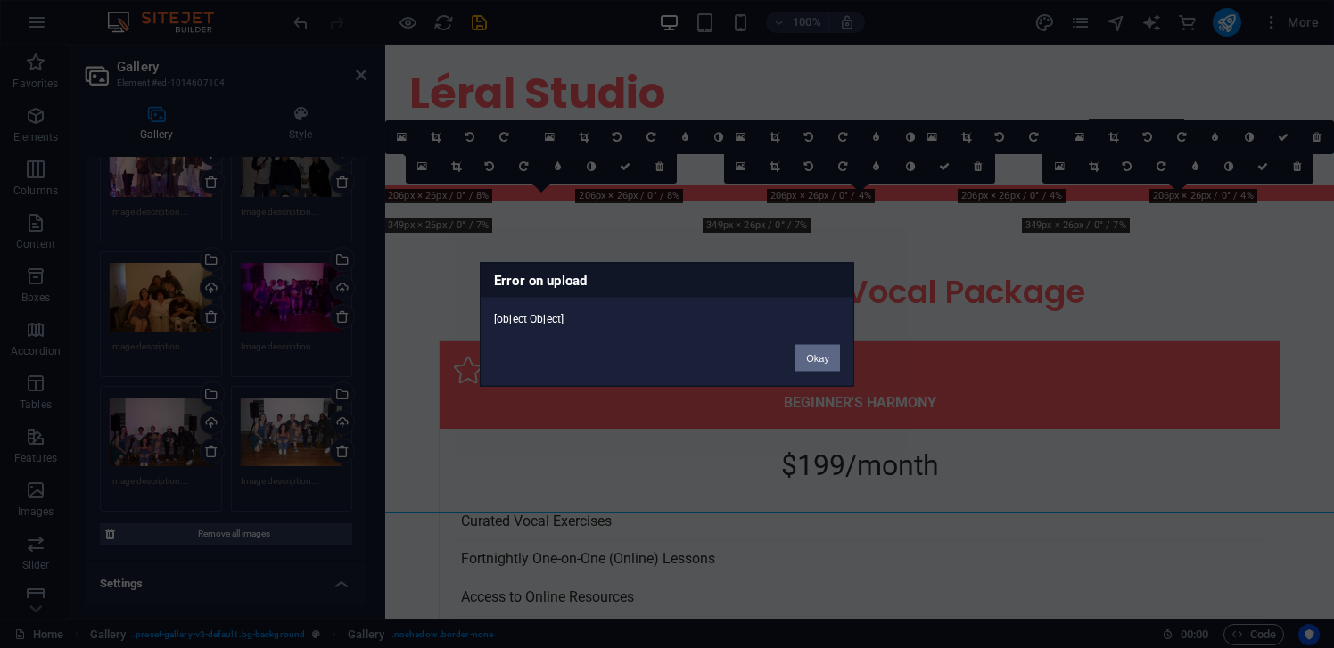
click at [828, 355] on button "Okay" at bounding box center [818, 357] width 45 height 27
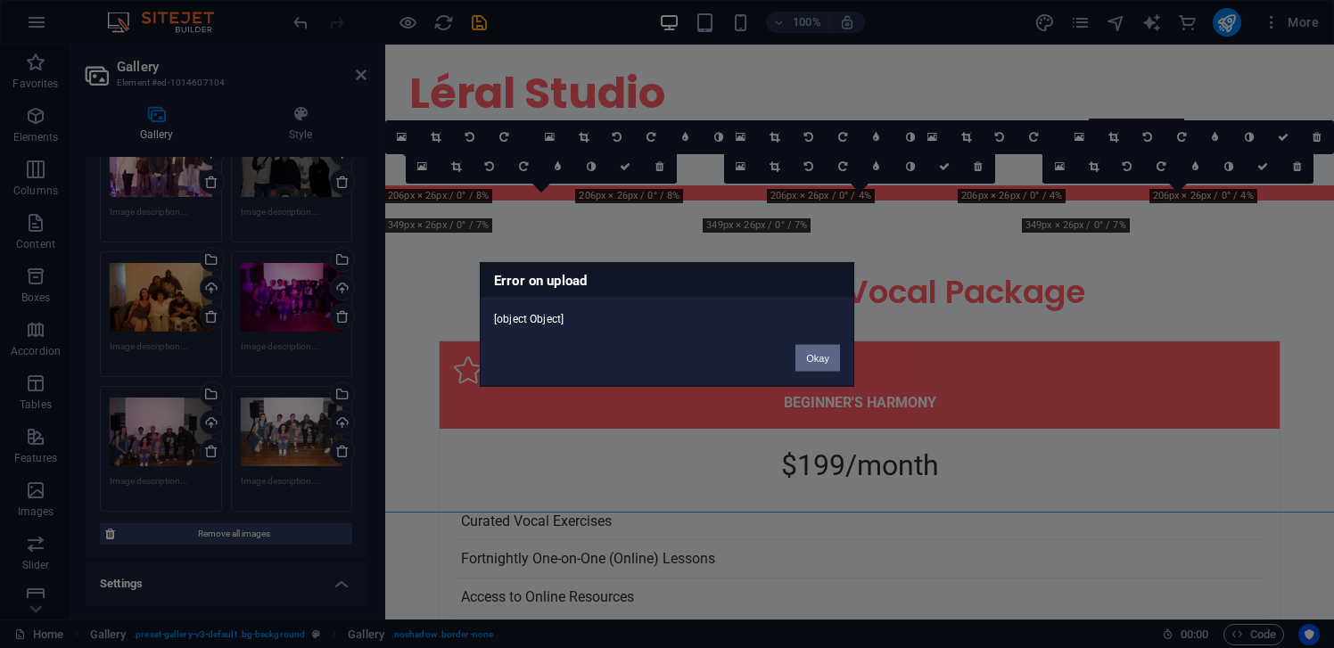
click at [828, 355] on button "Okay" at bounding box center [818, 357] width 45 height 27
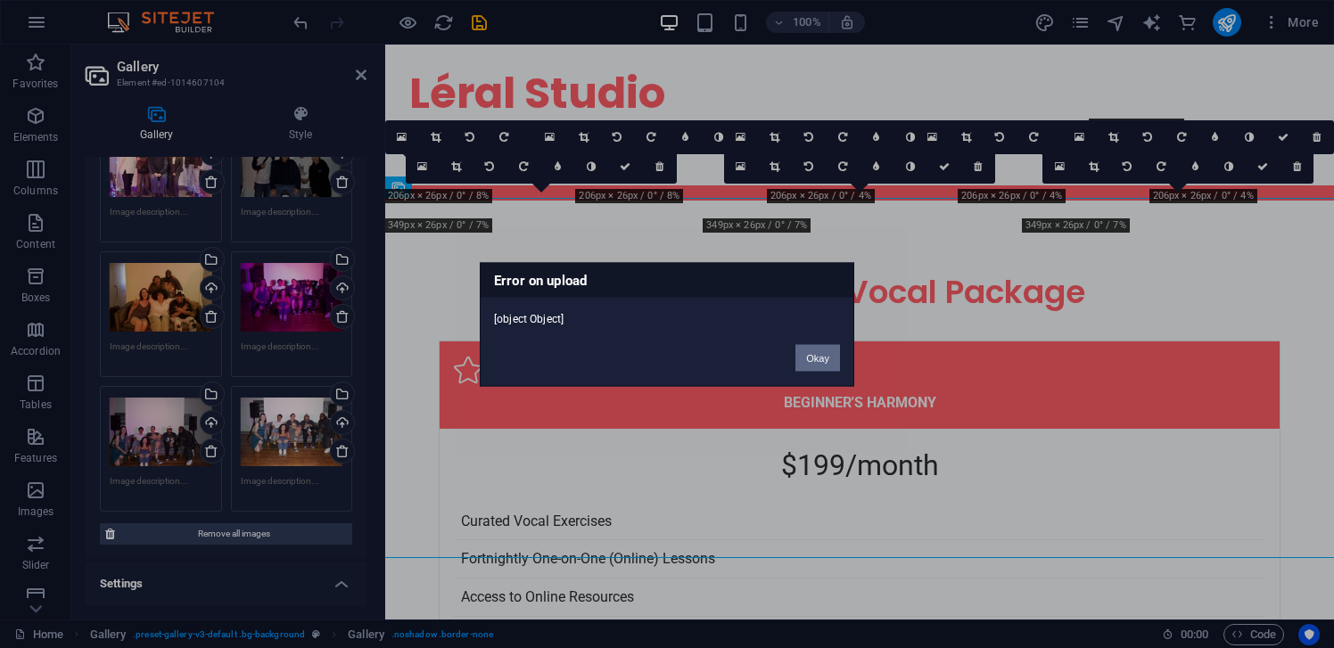
click at [828, 355] on button "Okay" at bounding box center [818, 357] width 45 height 27
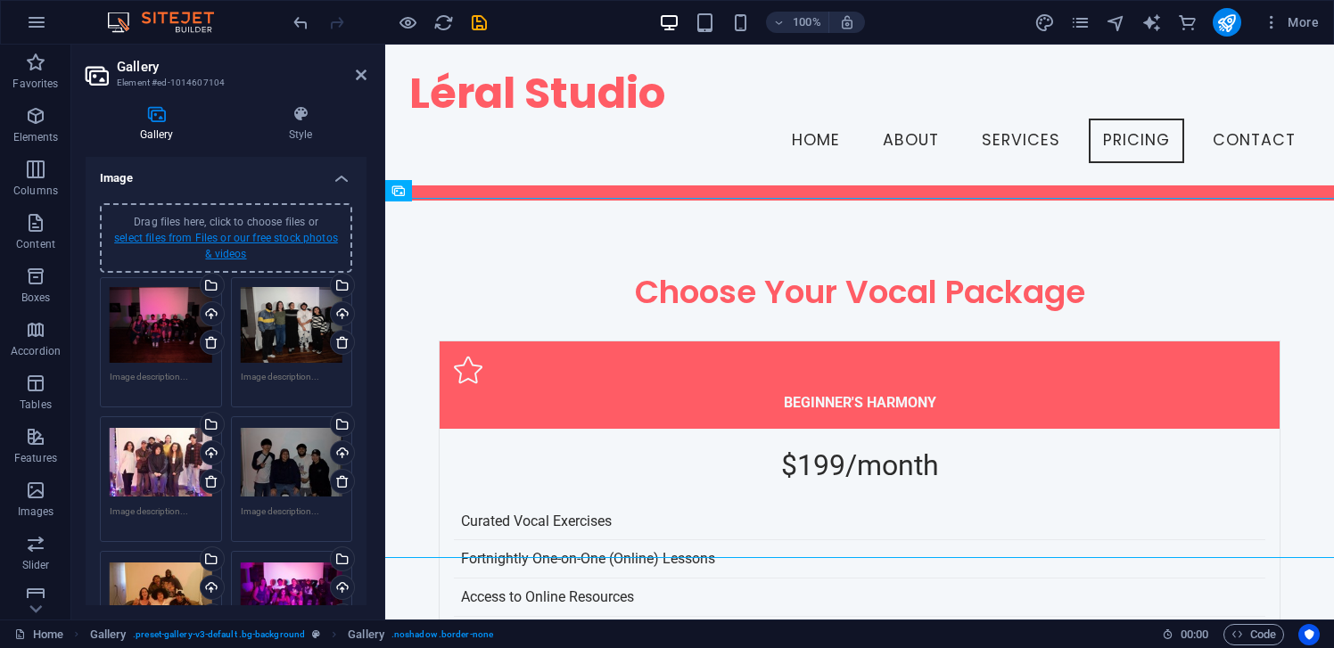
click at [202, 232] on link "select files from Files or our free stock photos & videos" at bounding box center [226, 246] width 224 height 29
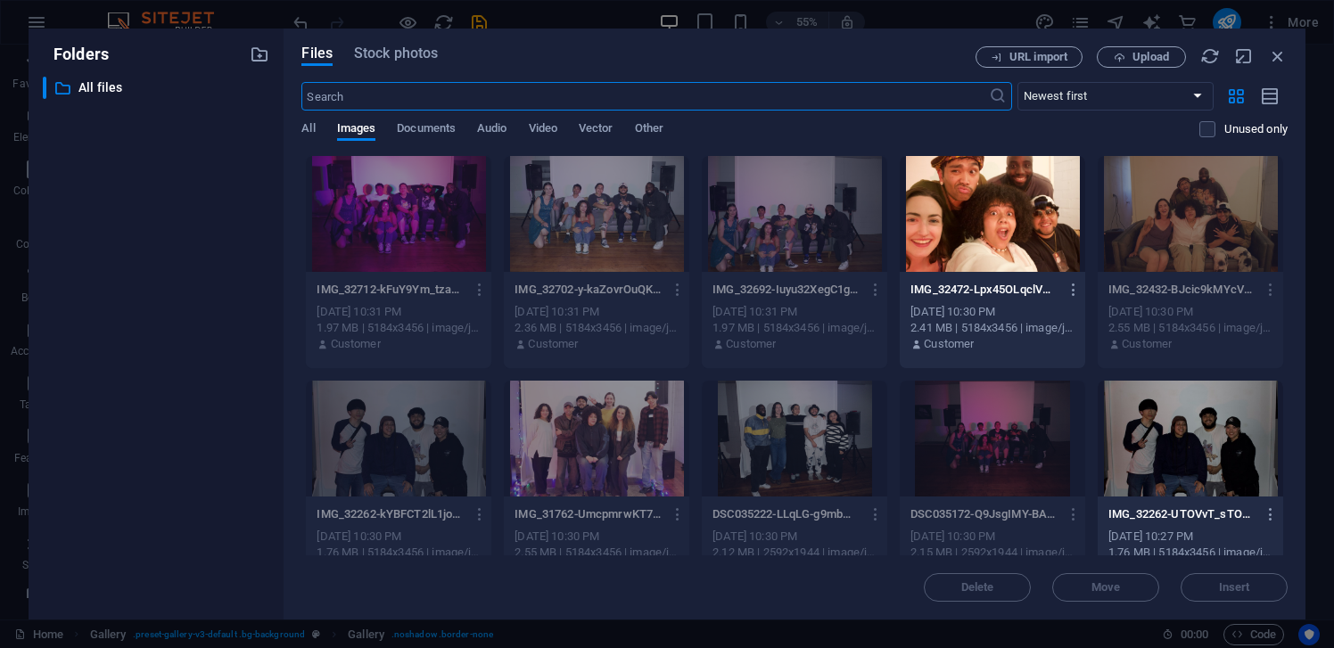
click at [1004, 217] on div at bounding box center [993, 214] width 186 height 116
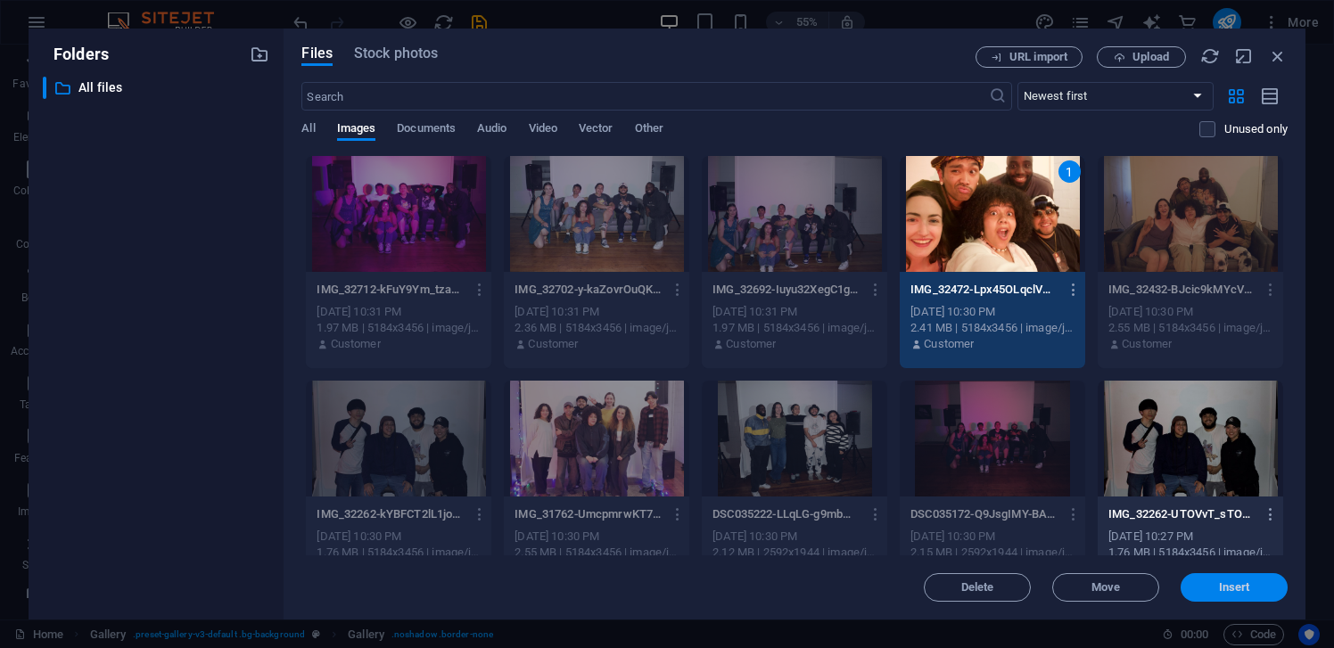
click at [1234, 588] on span "Insert" at bounding box center [1234, 587] width 31 height 11
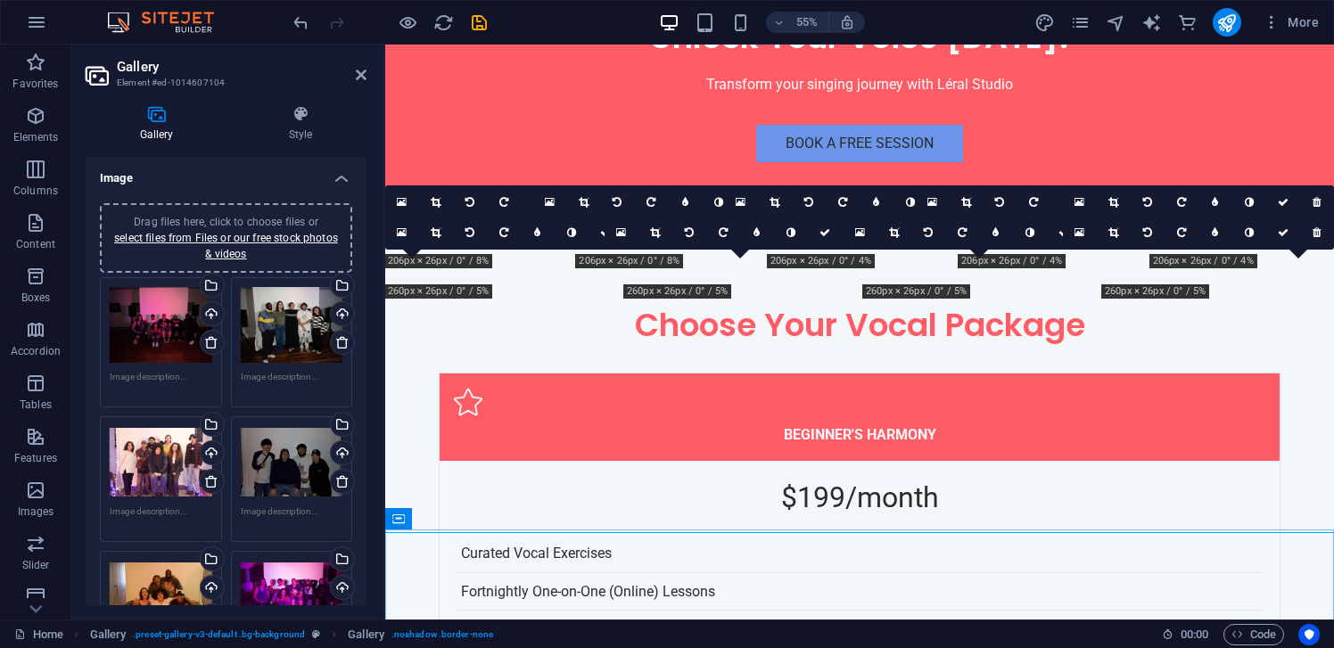
scroll to position [6997, 0]
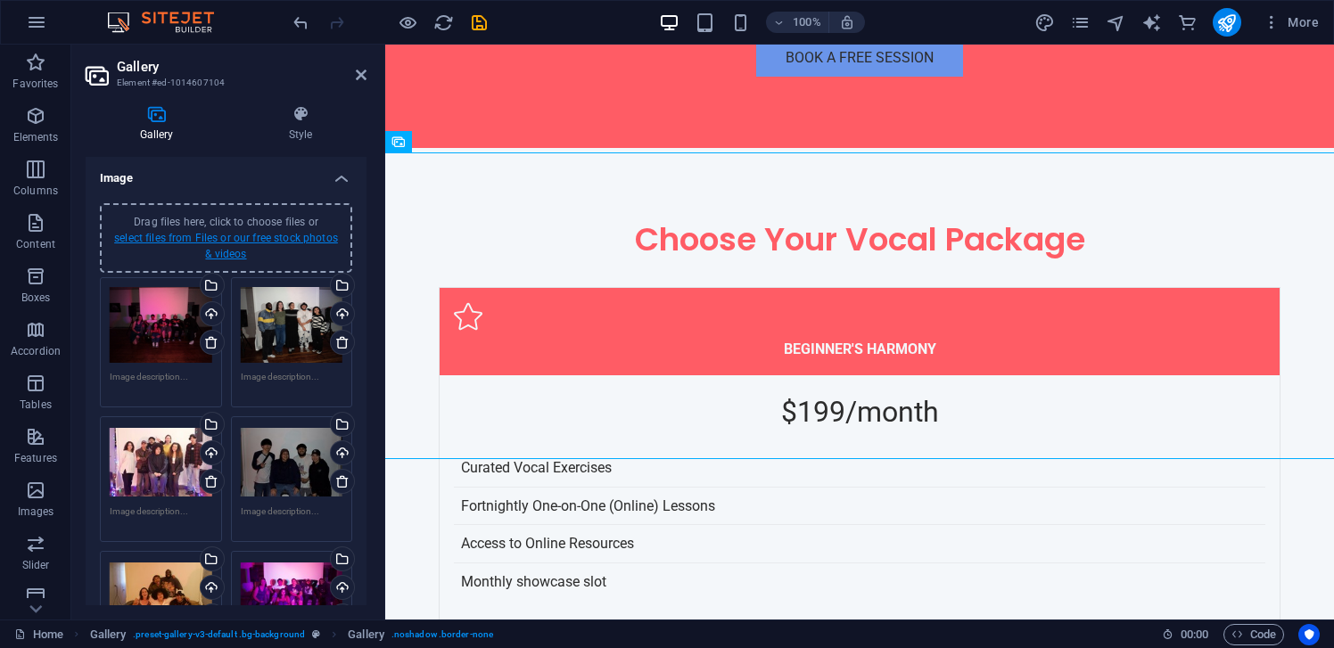
click at [266, 233] on link "select files from Files or our free stock photos & videos" at bounding box center [226, 246] width 224 height 29
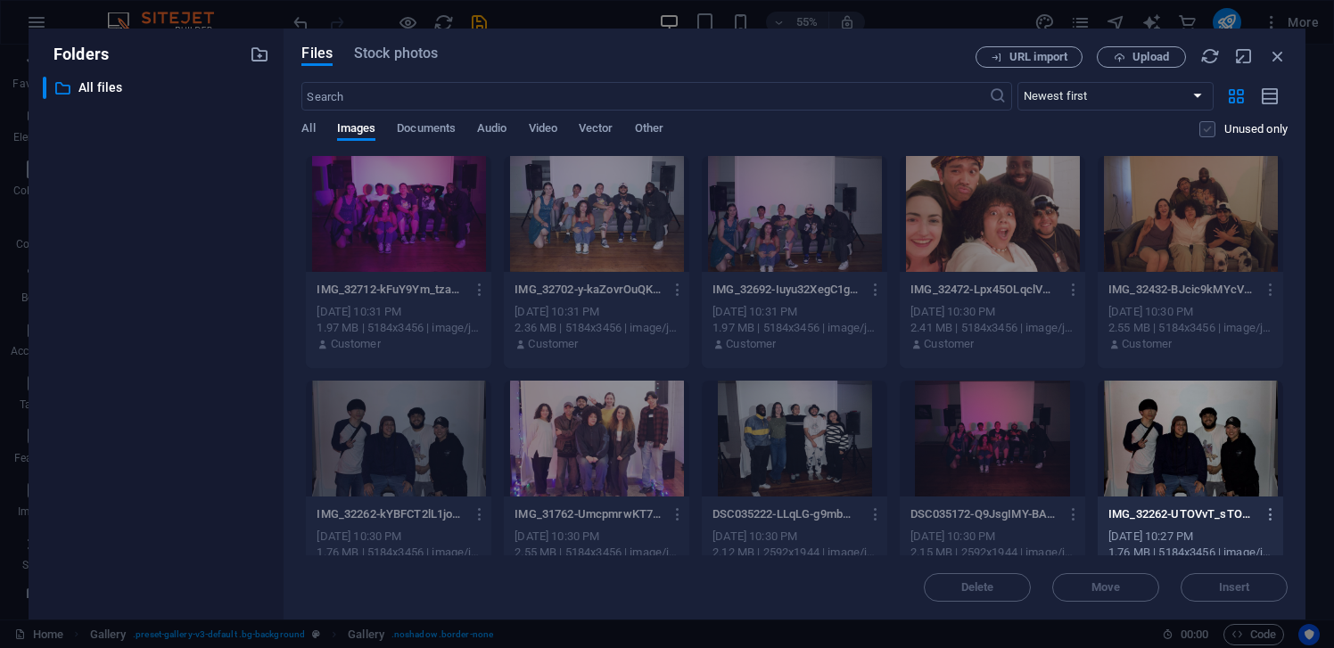
click at [1202, 130] on label at bounding box center [1208, 129] width 16 height 16
click at [0, 0] on input "checkbox" at bounding box center [0, 0] width 0 height 0
click at [1207, 130] on label at bounding box center [1208, 129] width 16 height 16
click at [0, 0] on input "checkbox" at bounding box center [0, 0] width 0 height 0
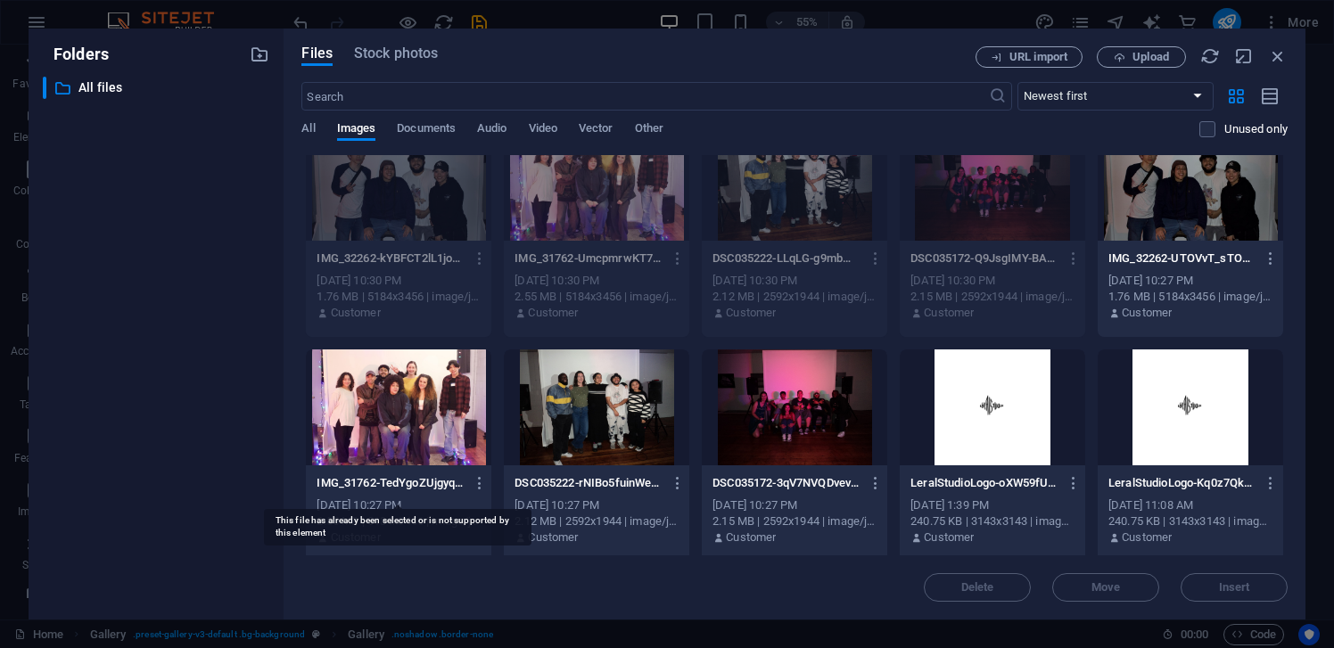
scroll to position [263, 0]
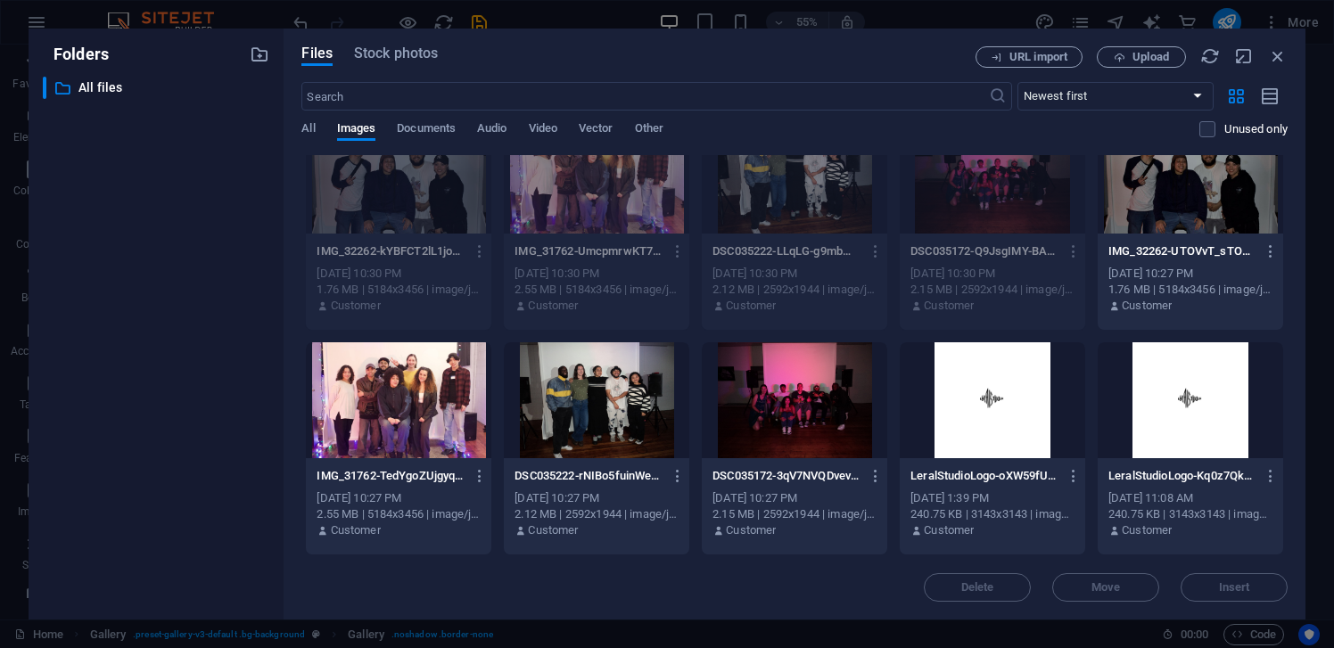
click at [367, 383] on div at bounding box center [399, 401] width 186 height 116
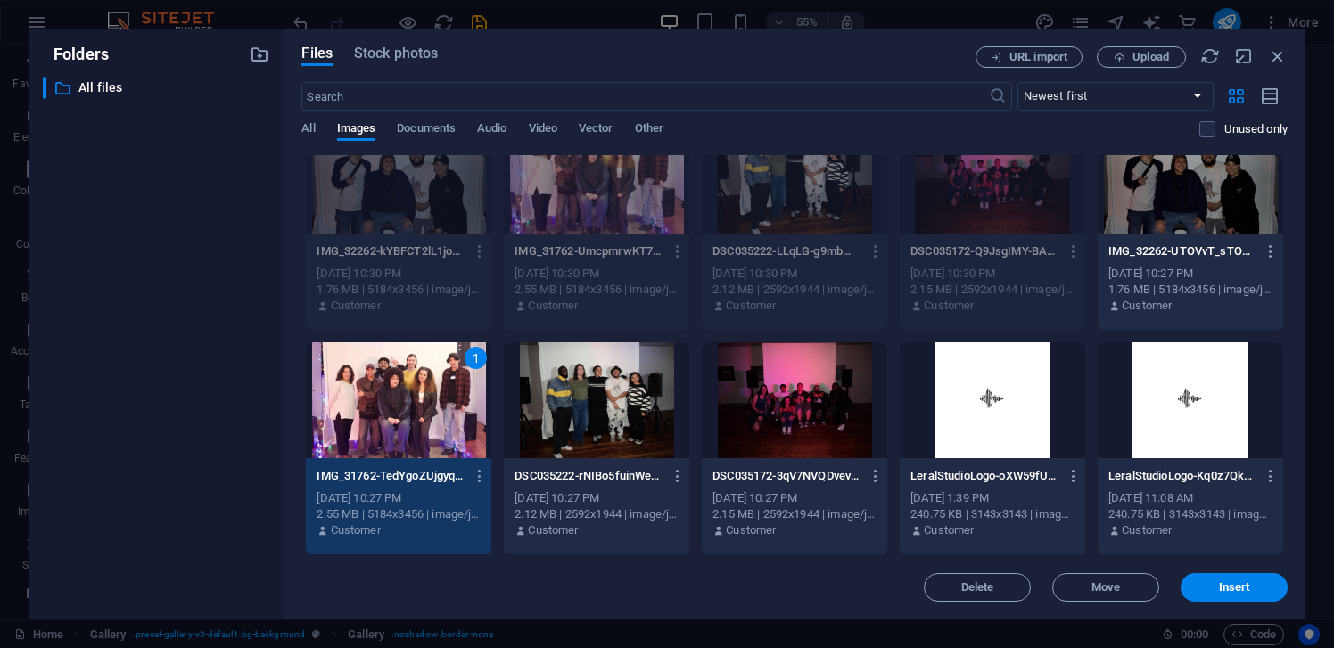
click at [585, 399] on div at bounding box center [597, 401] width 186 height 116
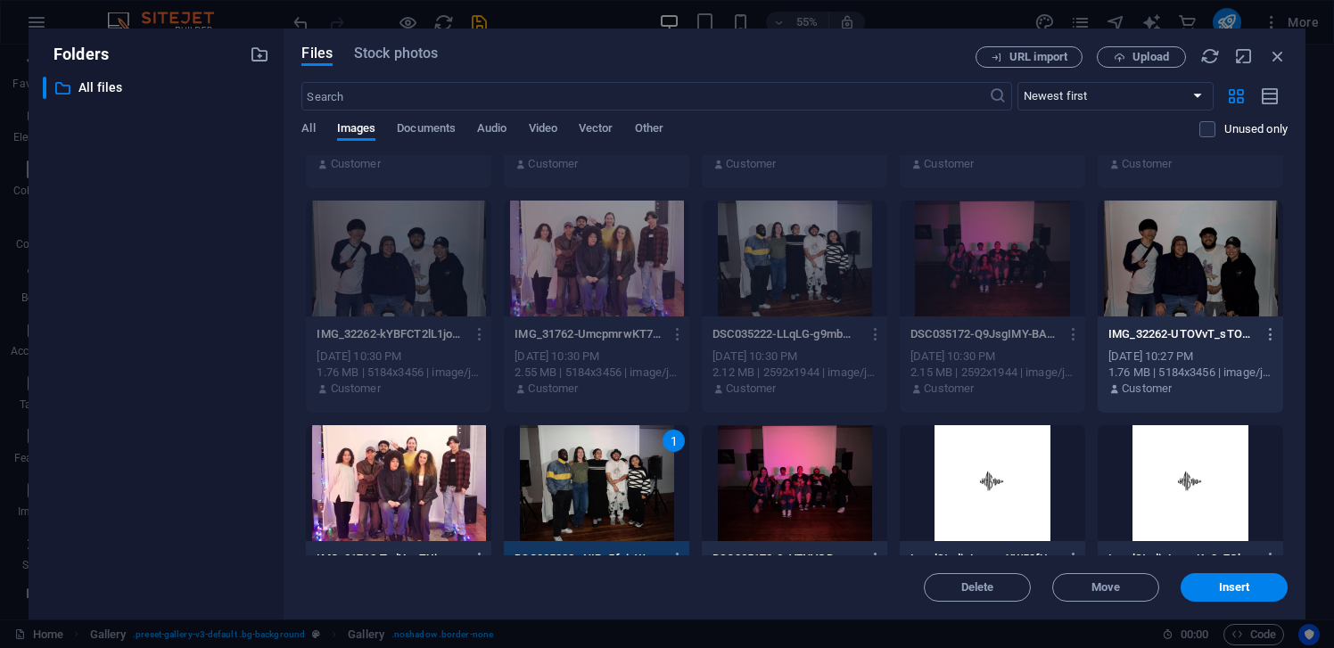
scroll to position [119, 0]
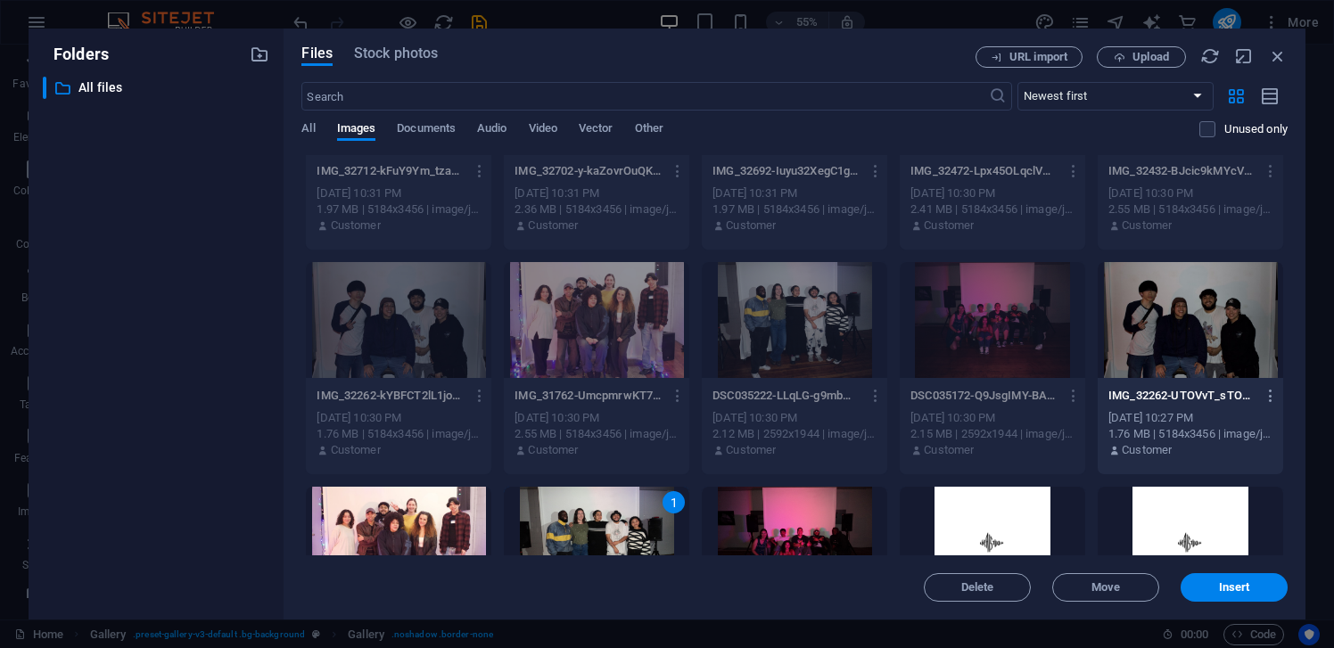
click at [1146, 326] on div at bounding box center [1191, 320] width 186 height 116
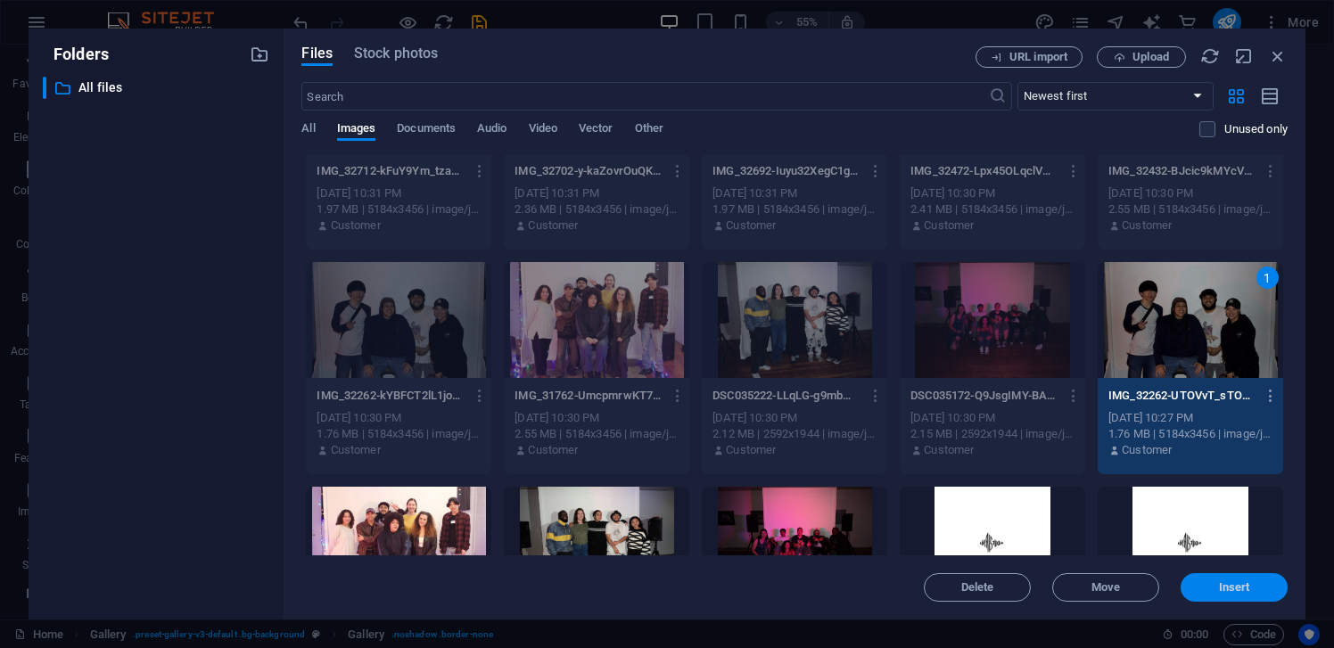
click at [1240, 579] on button "Insert" at bounding box center [1234, 588] width 107 height 29
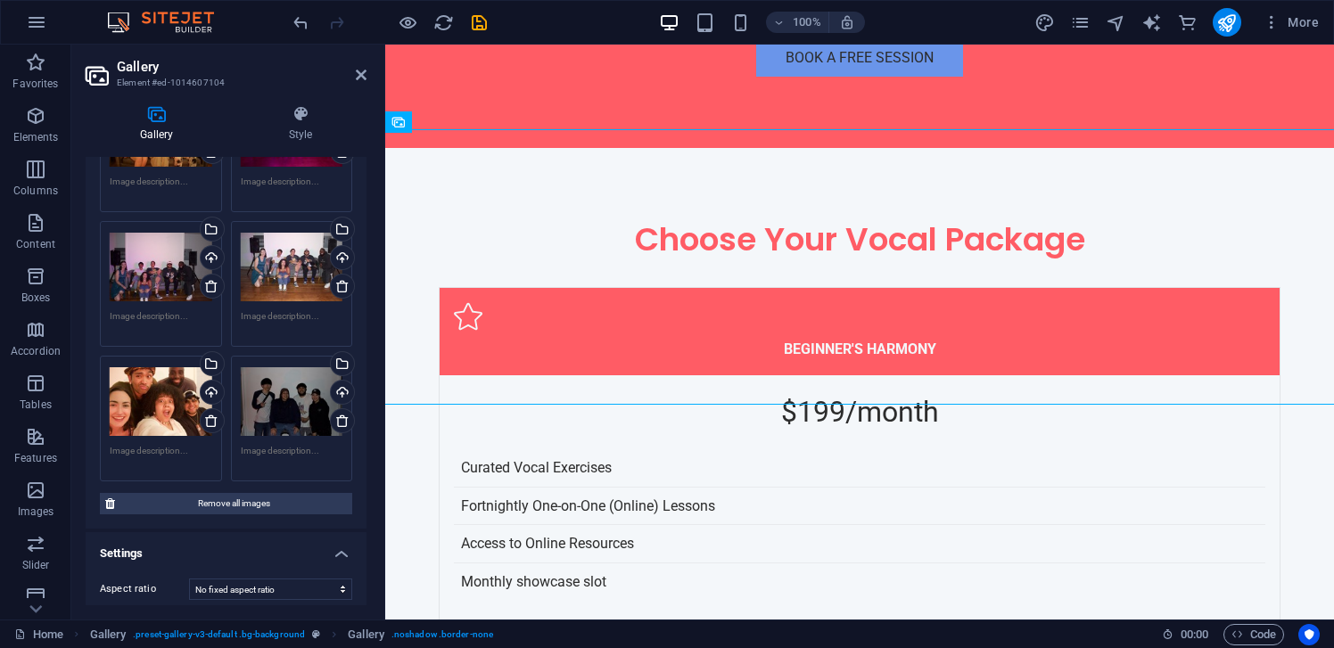
scroll to position [480, 0]
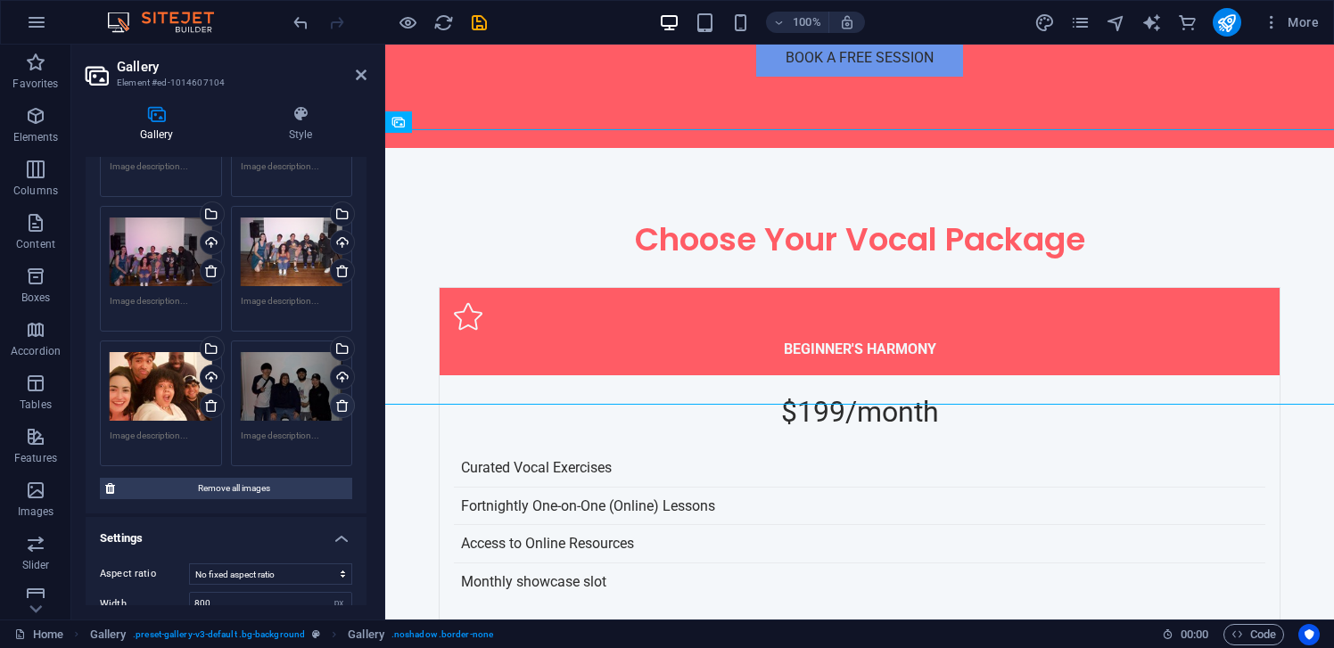
click at [337, 407] on icon at bounding box center [342, 406] width 14 height 14
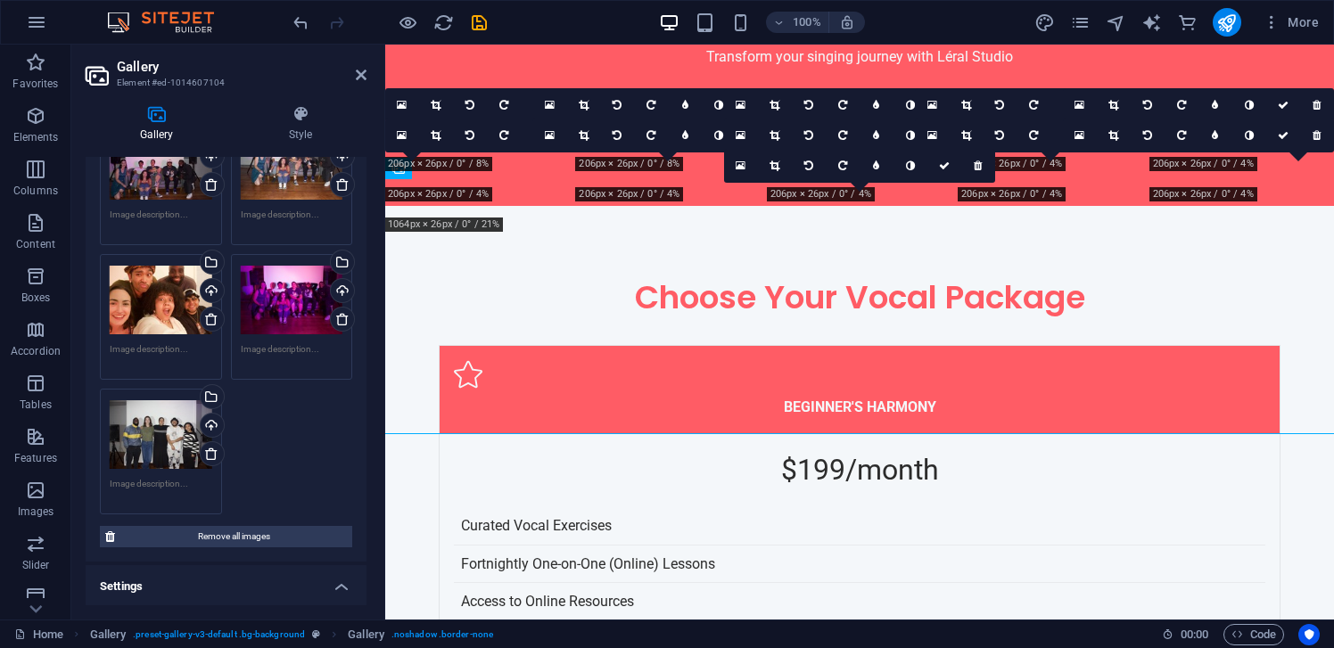
scroll to position [563, 0]
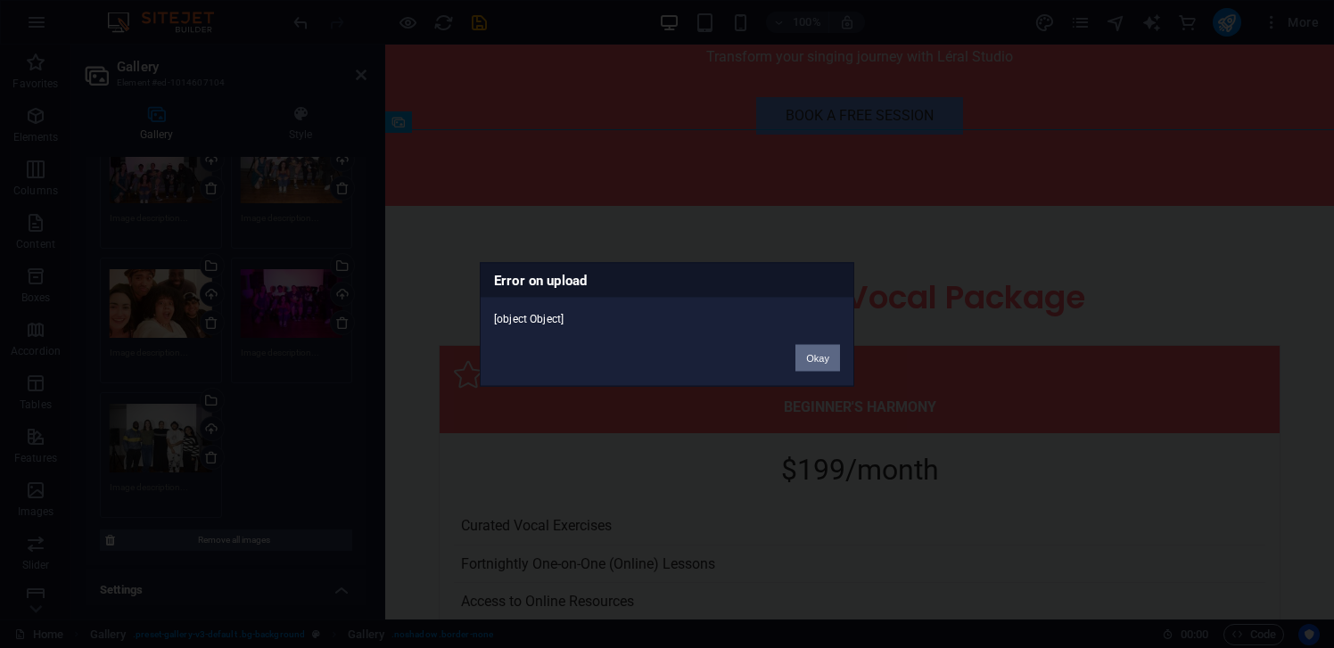
click at [824, 351] on button "Okay" at bounding box center [818, 357] width 45 height 27
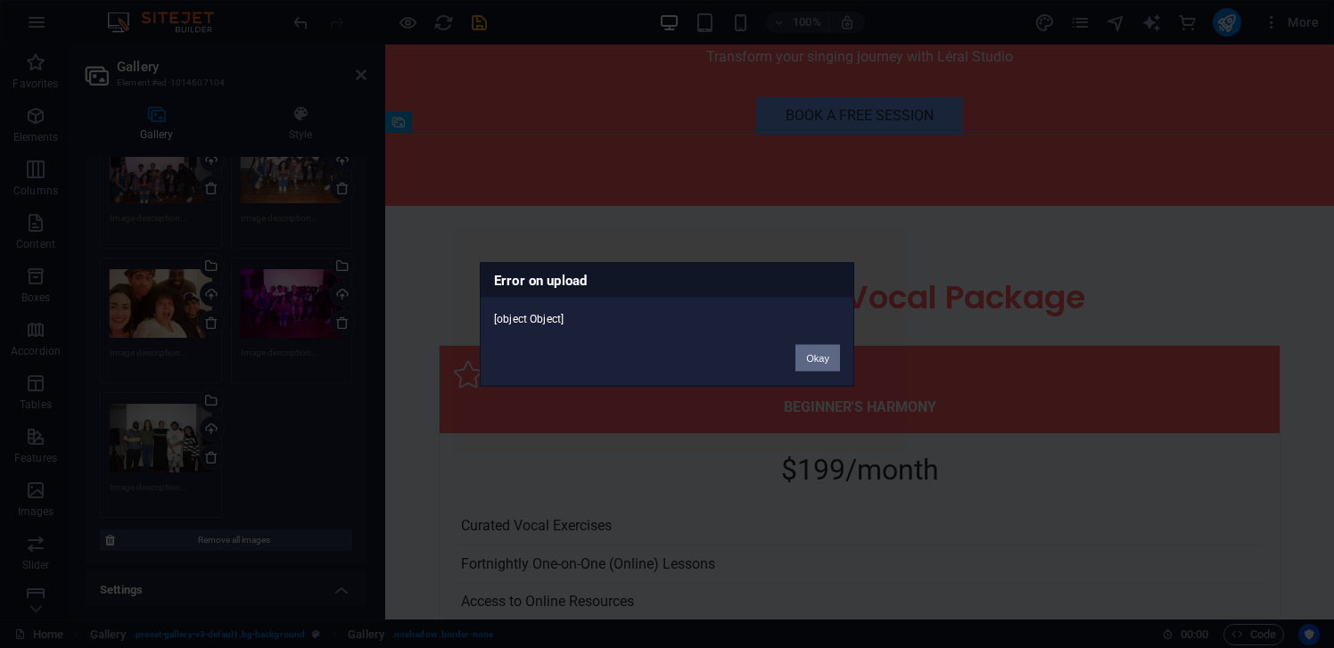
click at [824, 351] on button "Okay" at bounding box center [818, 357] width 45 height 27
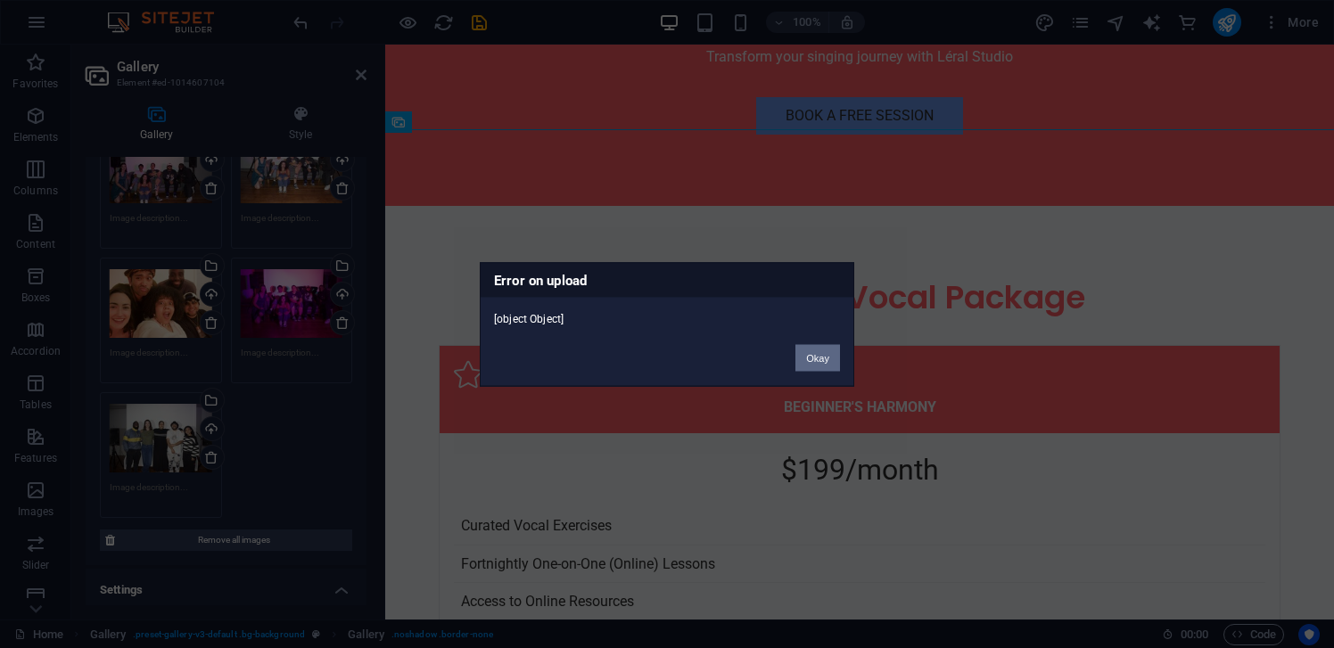
click at [824, 351] on button "Okay" at bounding box center [818, 357] width 45 height 27
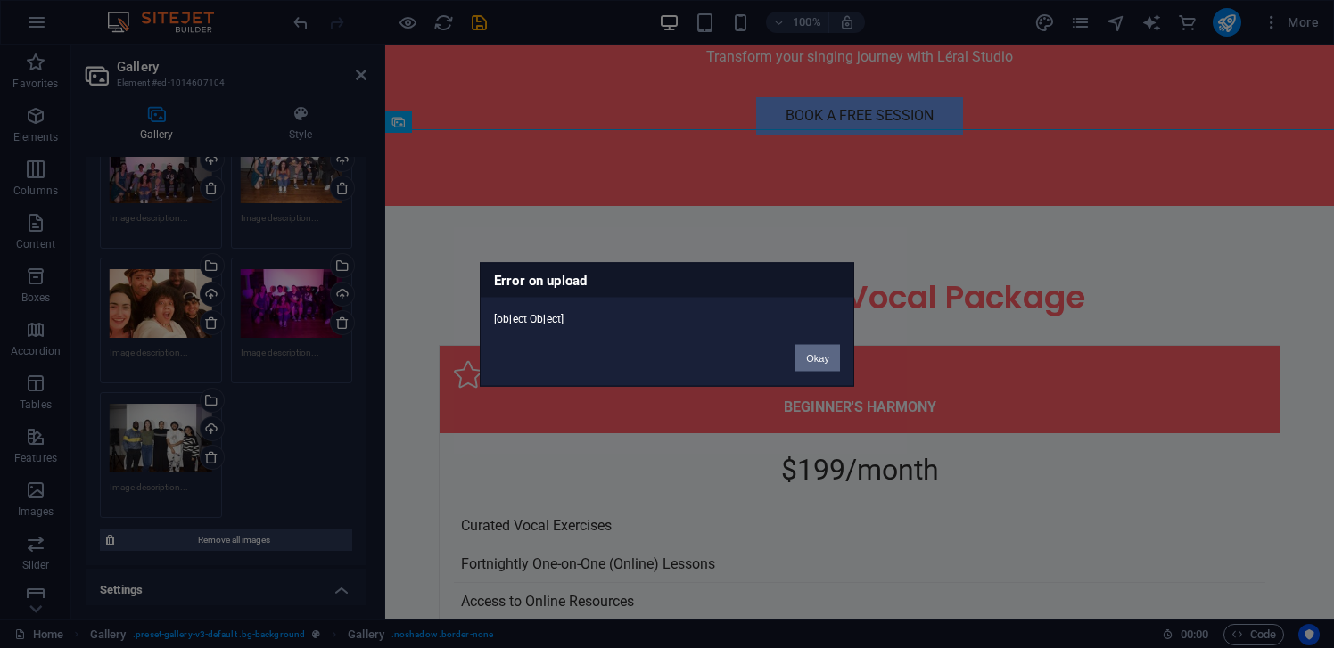
click at [824, 351] on button "Okay" at bounding box center [818, 357] width 45 height 27
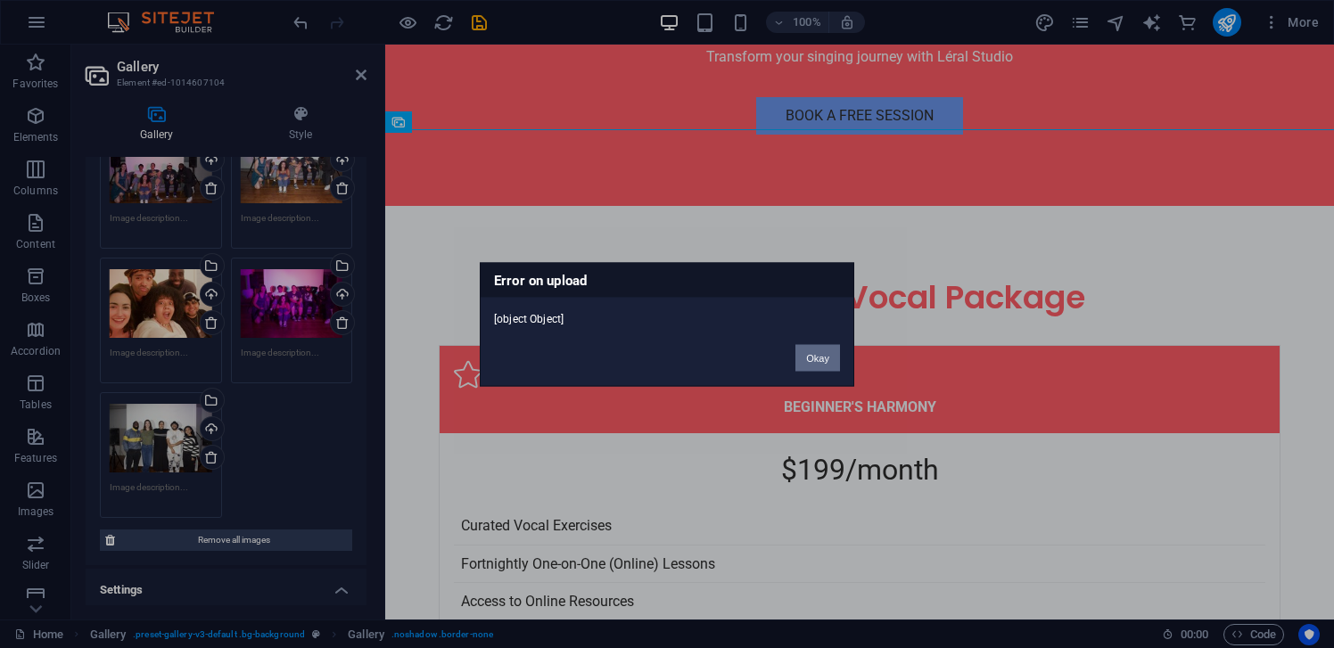
click at [824, 351] on button "Okay" at bounding box center [818, 357] width 45 height 27
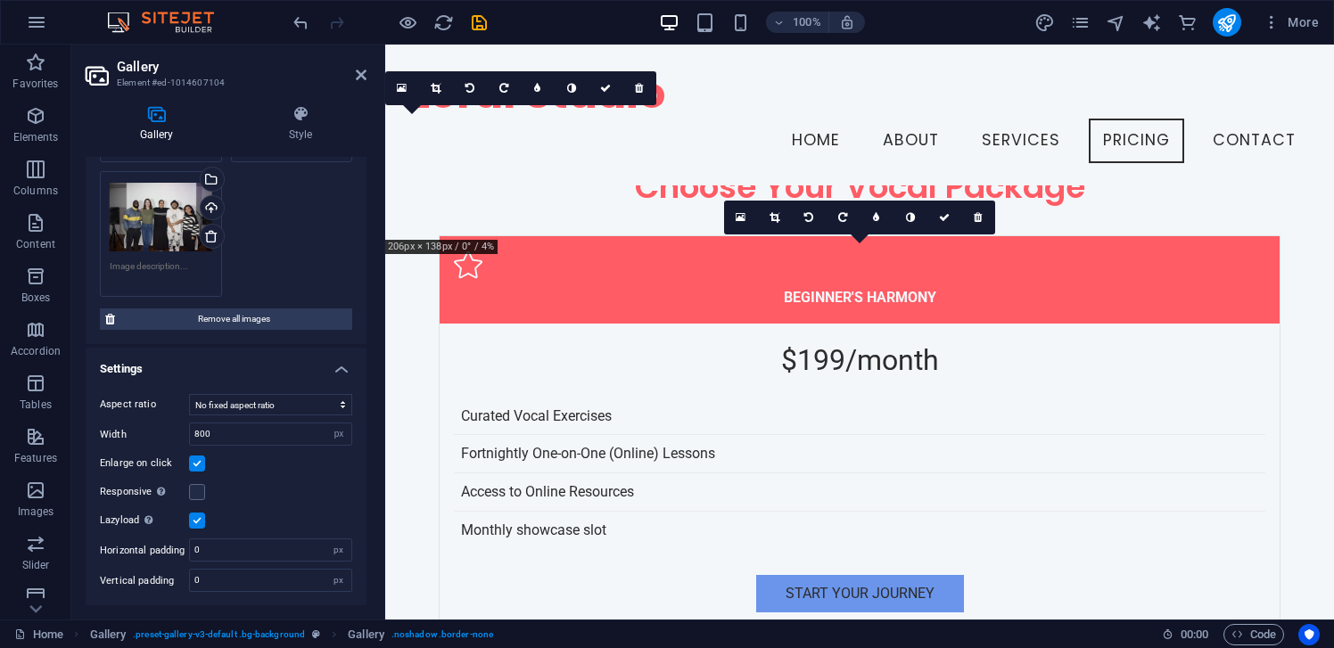
scroll to position [0, 0]
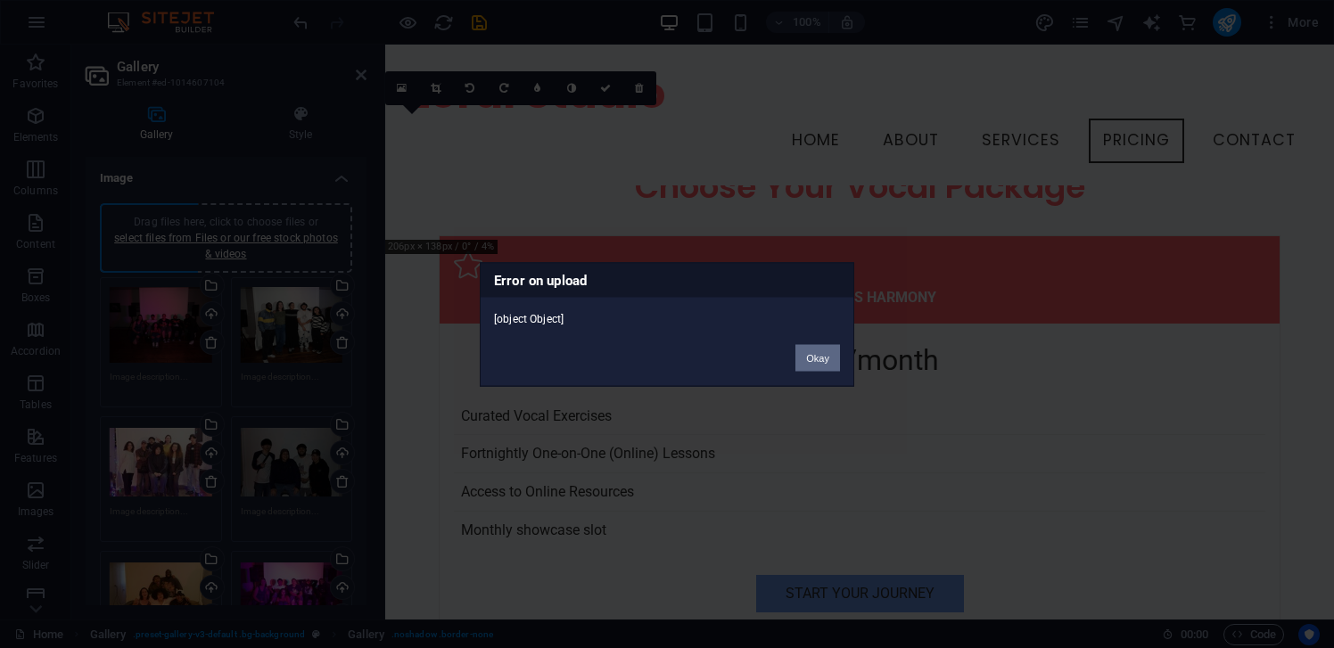
click at [817, 357] on button "Okay" at bounding box center [818, 357] width 45 height 27
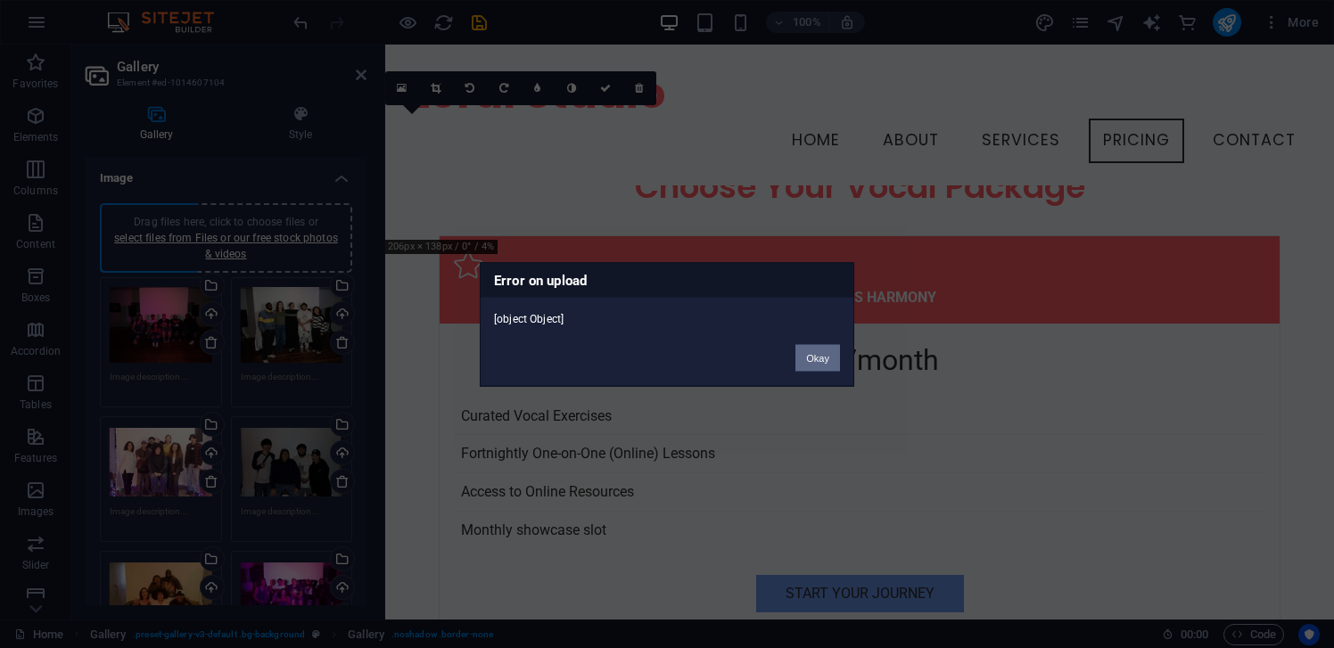
click at [817, 357] on button "Okay" at bounding box center [818, 357] width 45 height 27
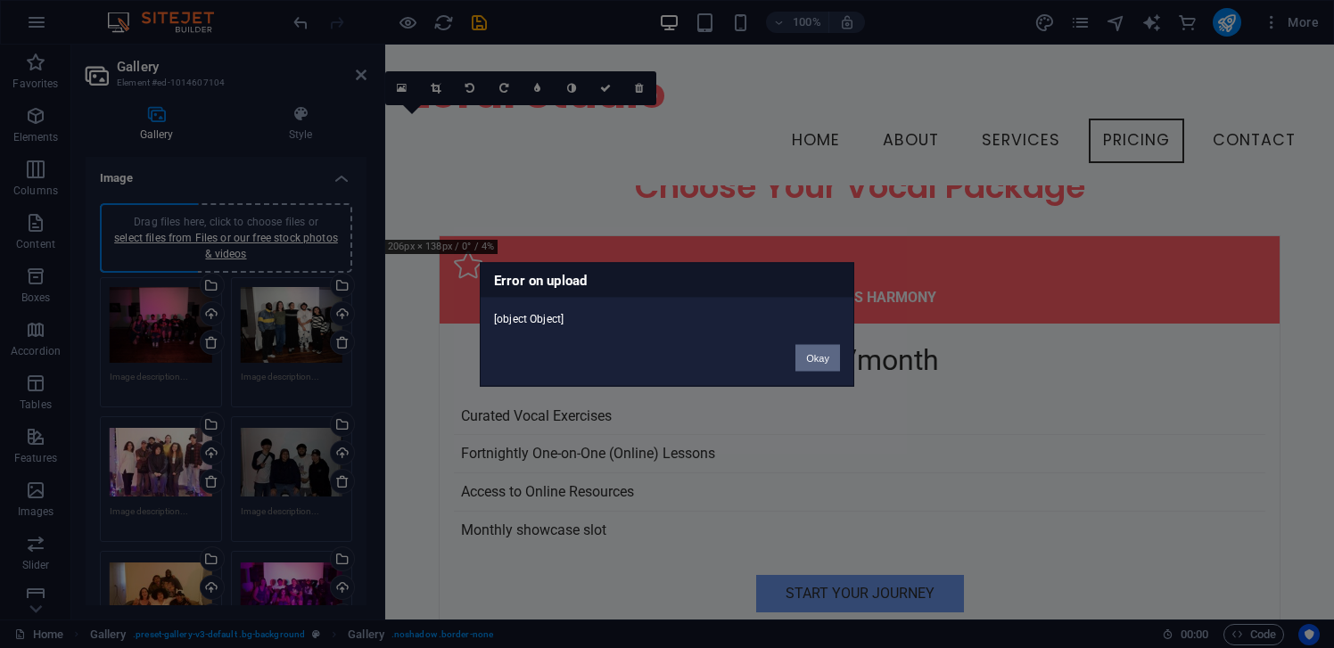
click at [817, 357] on button "Okay" at bounding box center [818, 357] width 45 height 27
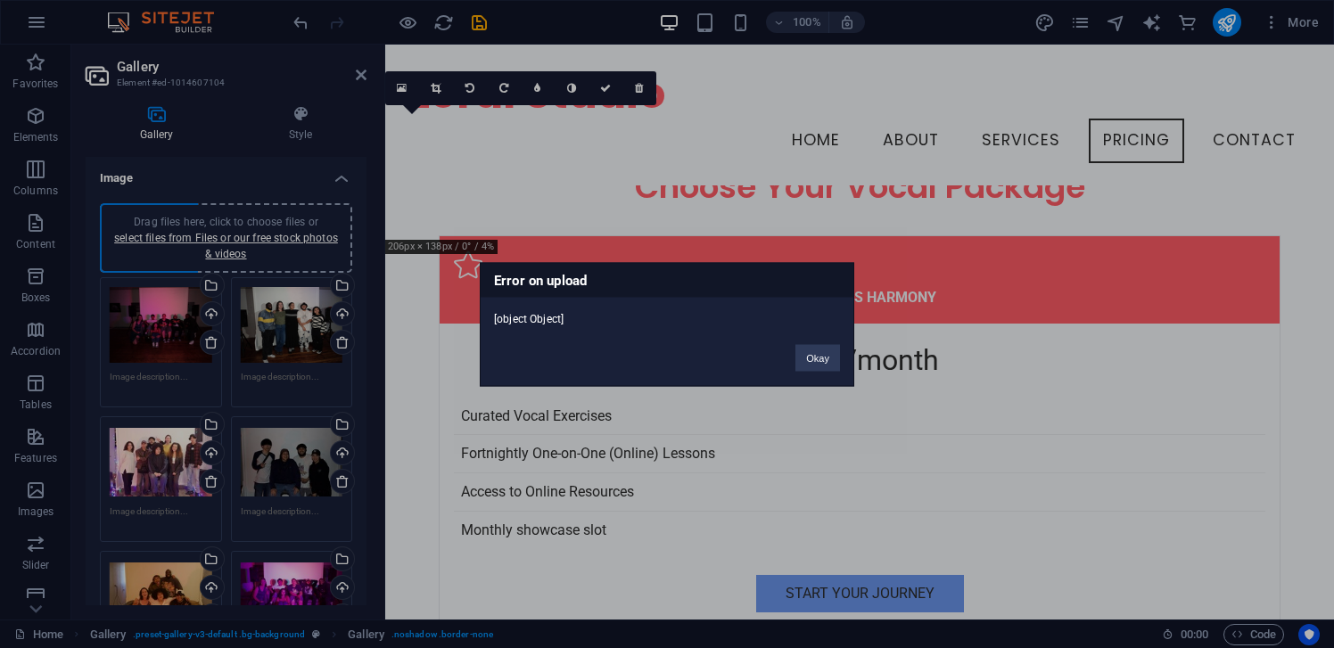
click at [817, 357] on body "Léral Studio Home (en) Favorites Elements Columns Content Boxes Accordion Table…" at bounding box center [667, 324] width 1334 height 648
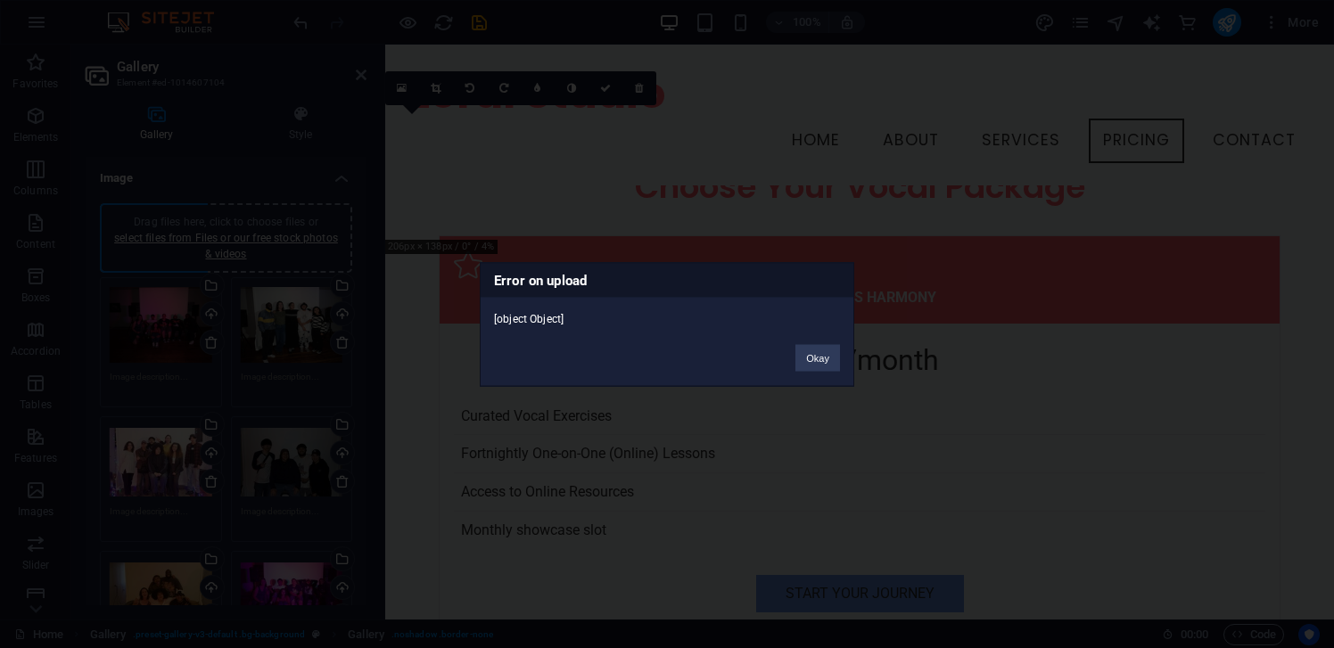
click at [817, 357] on button "Okay" at bounding box center [818, 357] width 45 height 27
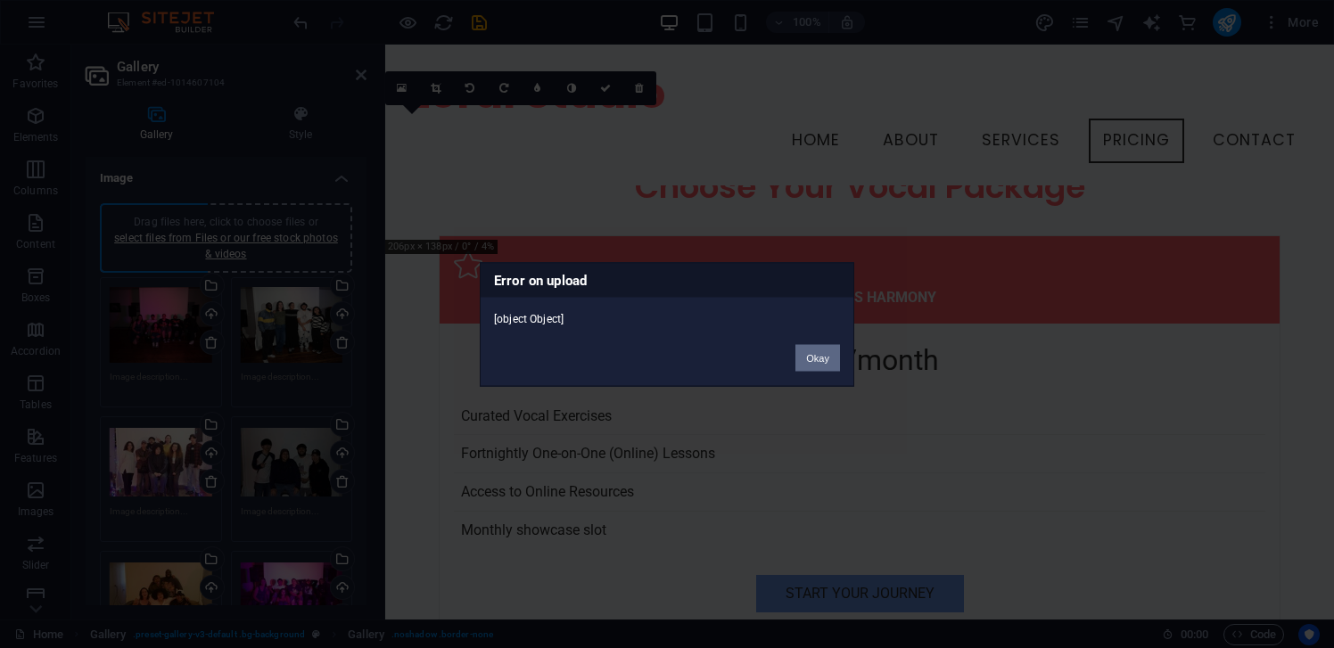
click at [817, 357] on button "Okay" at bounding box center [818, 357] width 45 height 27
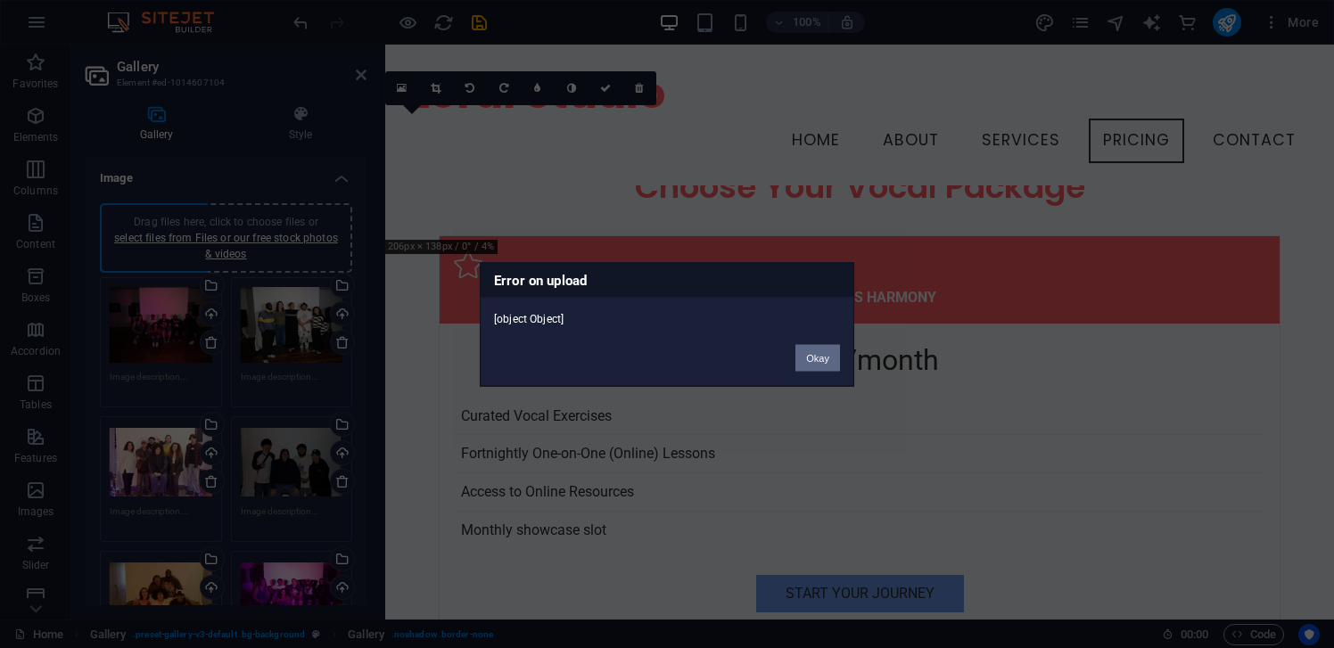
click at [817, 357] on button "Okay" at bounding box center [818, 357] width 45 height 27
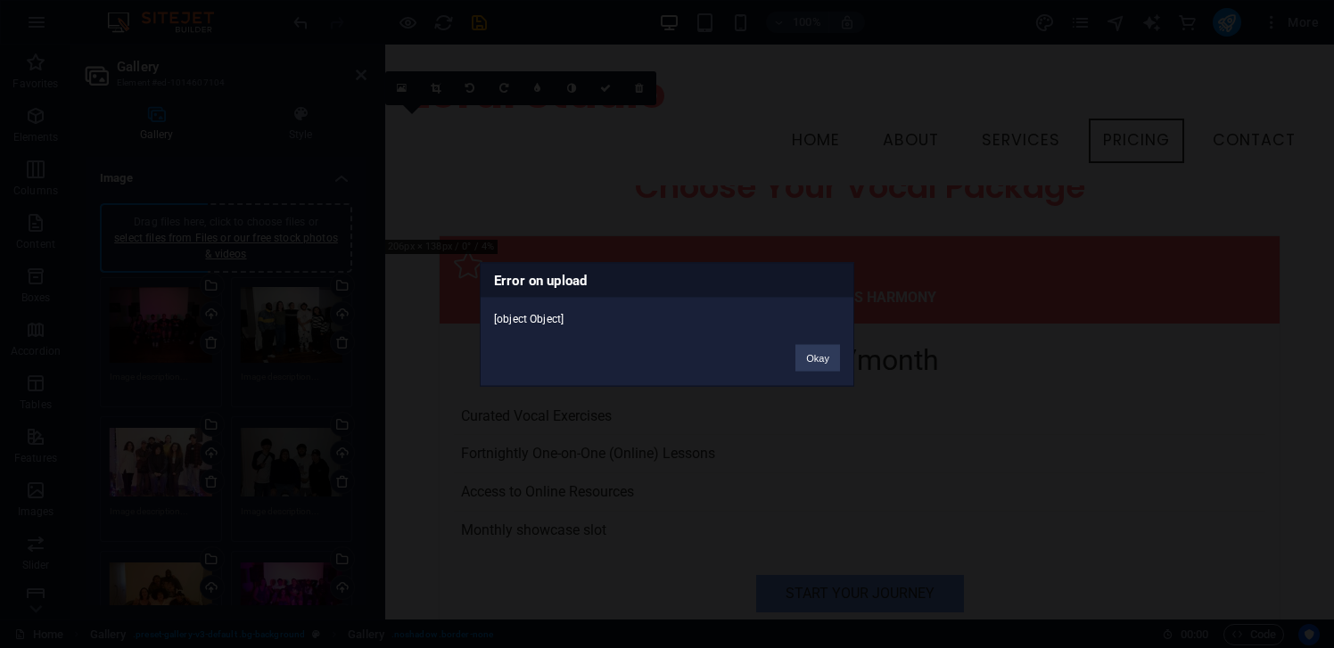
click at [817, 357] on button "Okay" at bounding box center [818, 357] width 45 height 27
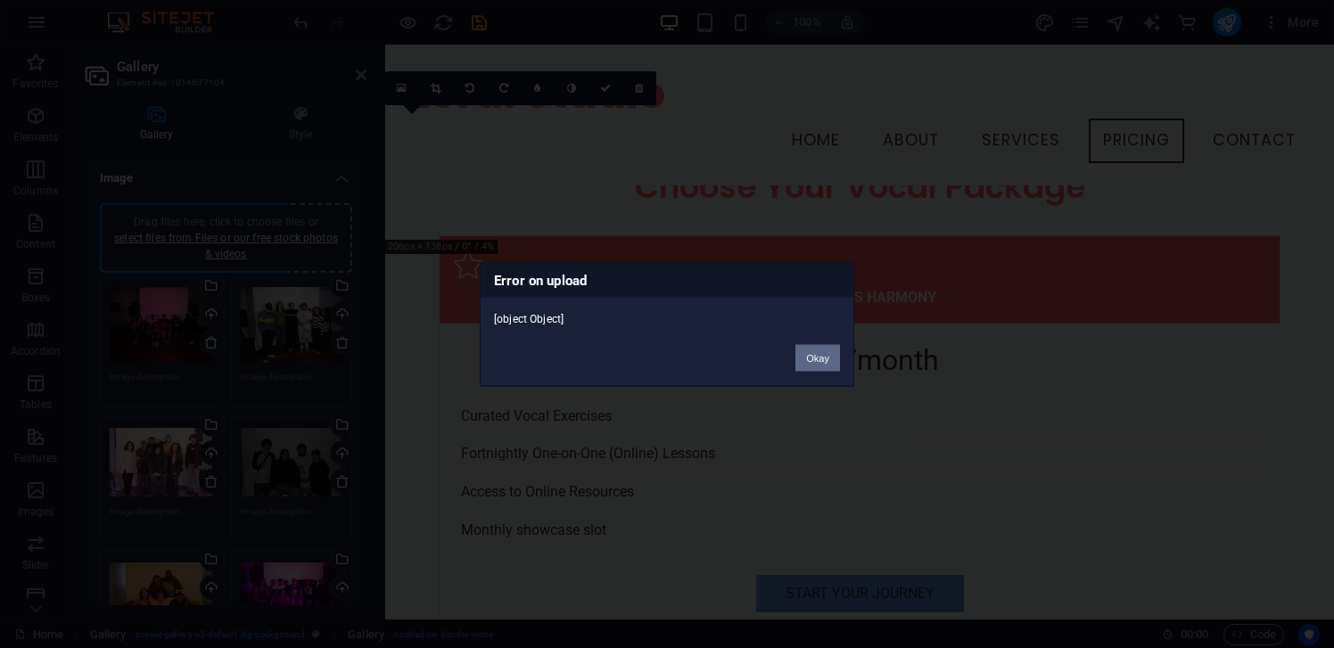
click at [817, 357] on button "Okay" at bounding box center [818, 357] width 45 height 27
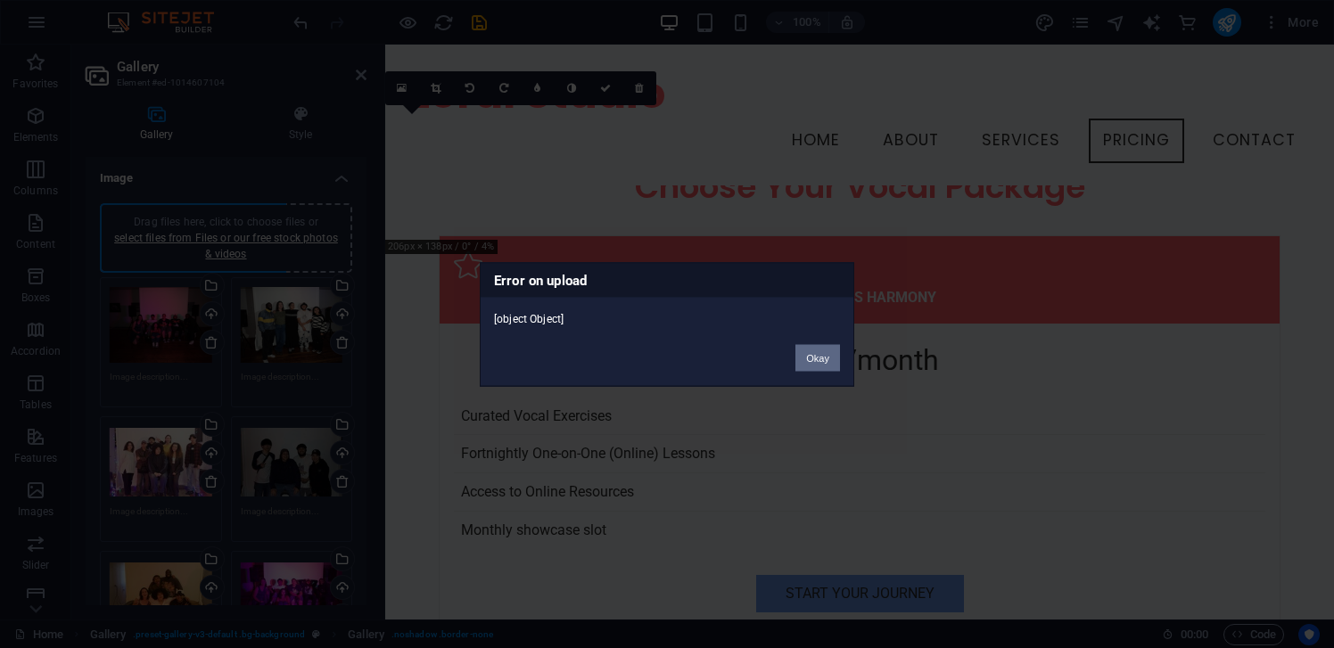
click at [817, 357] on button "Okay" at bounding box center [818, 357] width 45 height 27
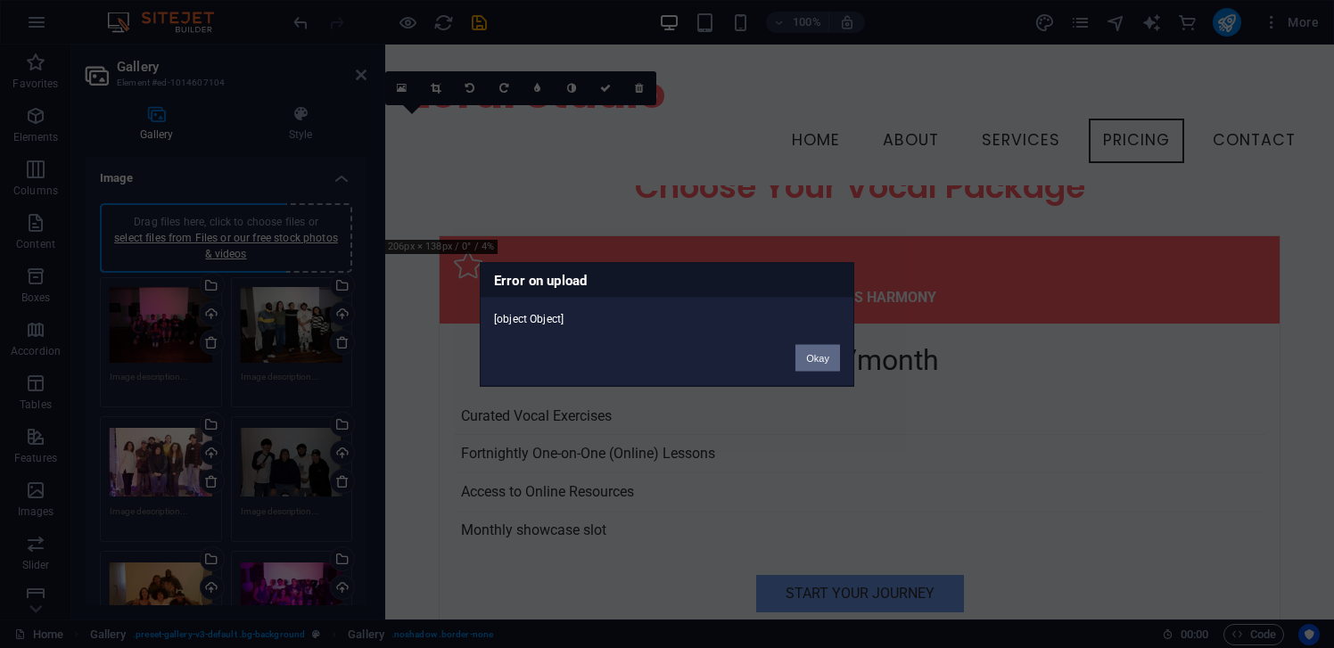
click at [817, 357] on button "Okay" at bounding box center [818, 357] width 45 height 27
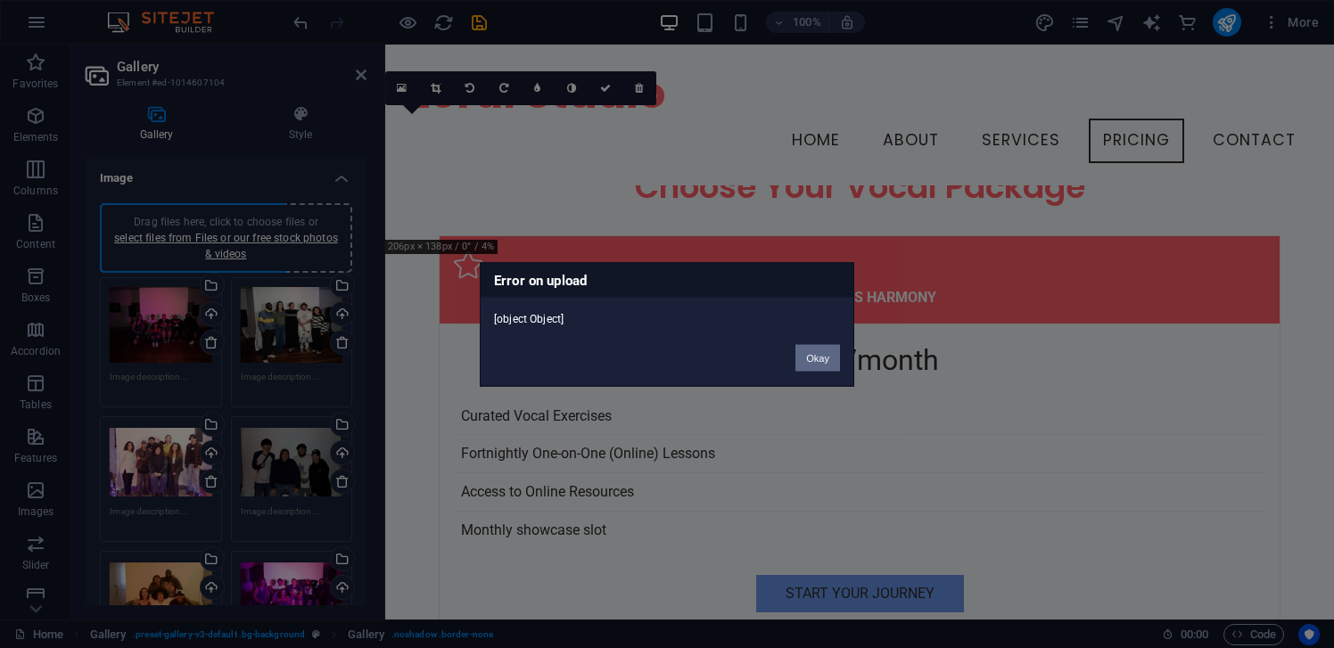
click at [817, 357] on button "Okay" at bounding box center [818, 357] width 45 height 27
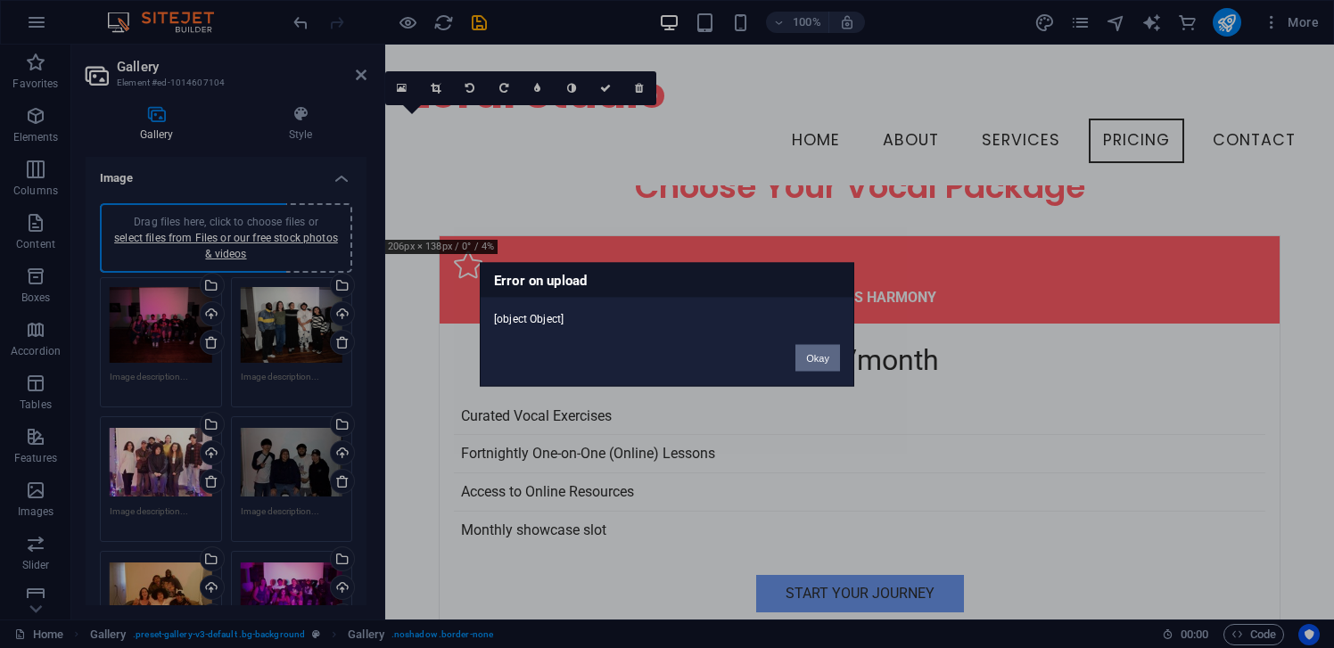
click at [817, 357] on button "Okay" at bounding box center [818, 357] width 45 height 27
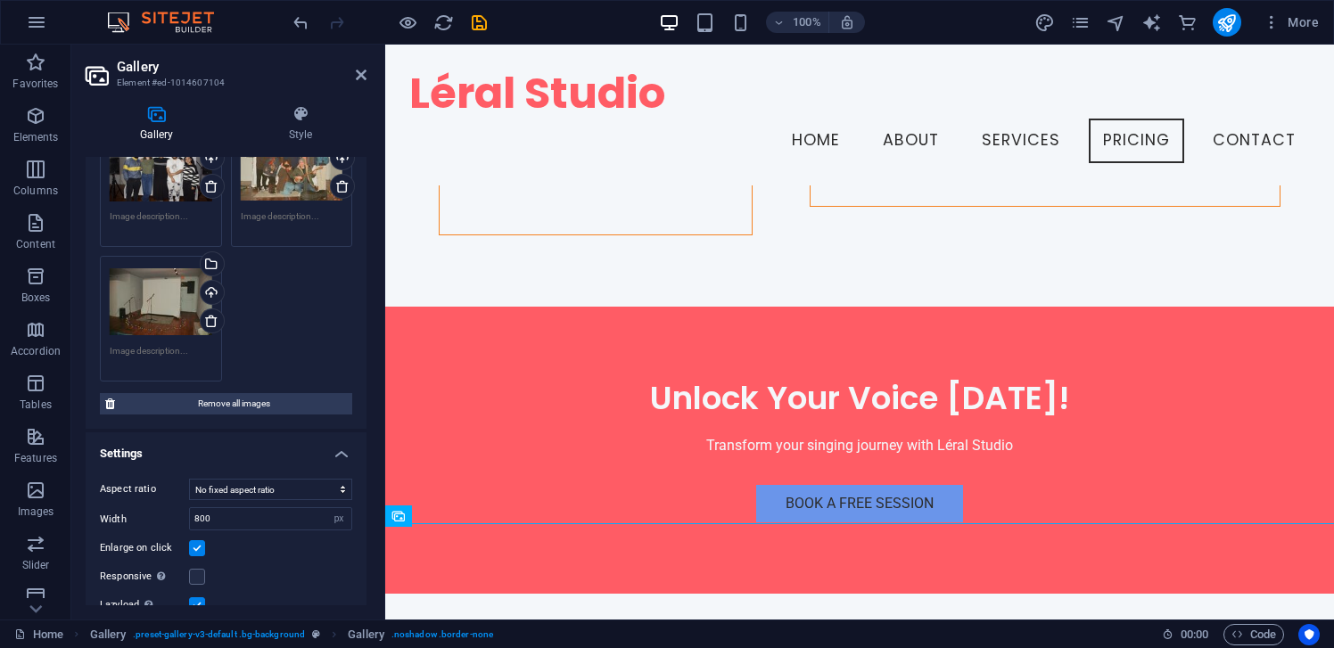
scroll to position [919, 0]
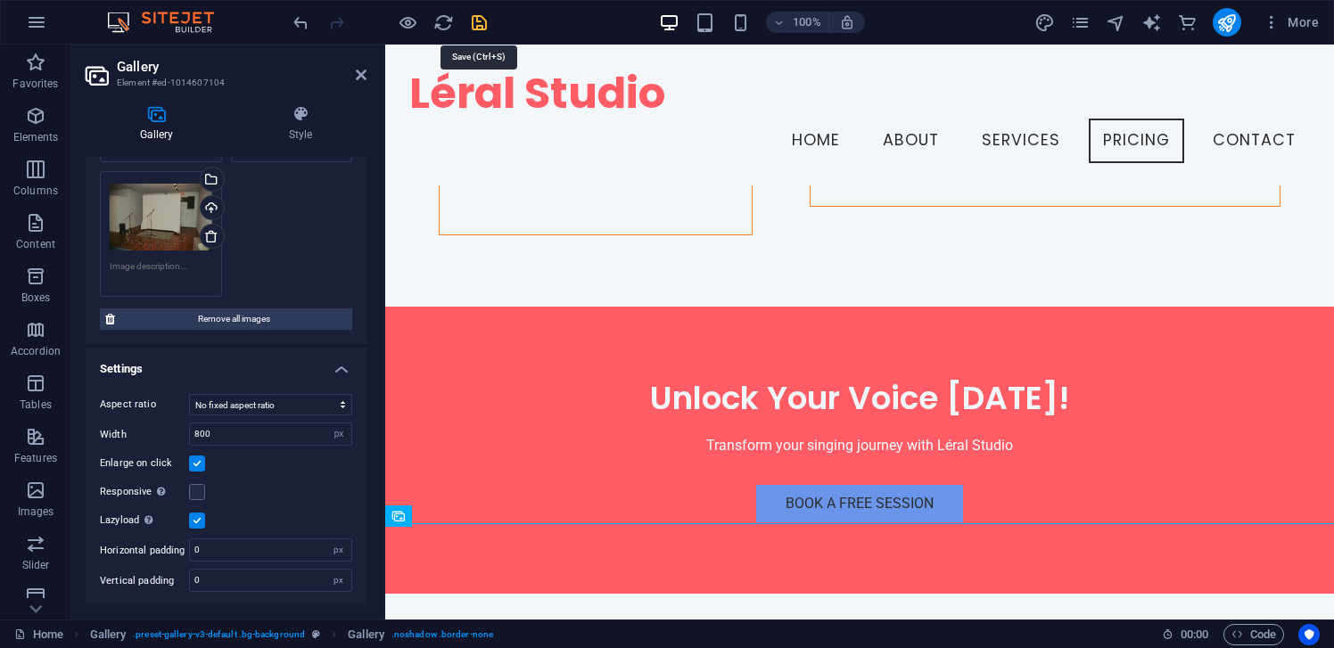
click at [480, 29] on icon "save" at bounding box center [479, 22] width 21 height 21
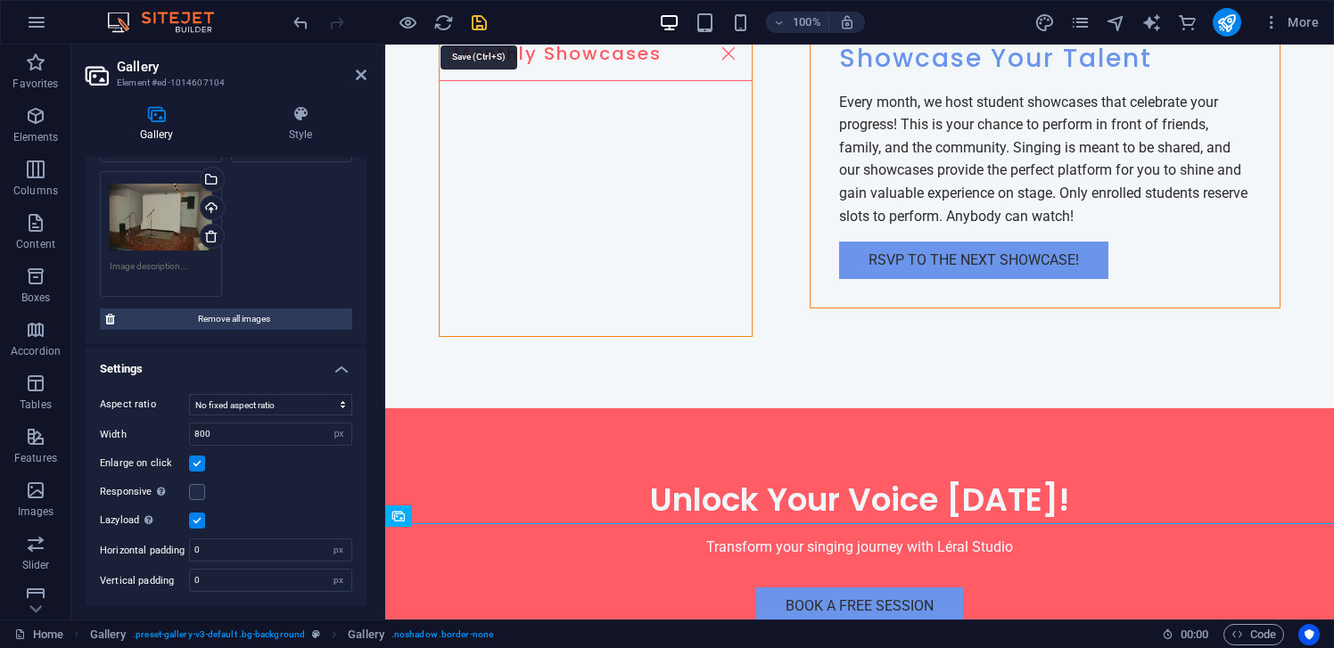
checkbox input "false"
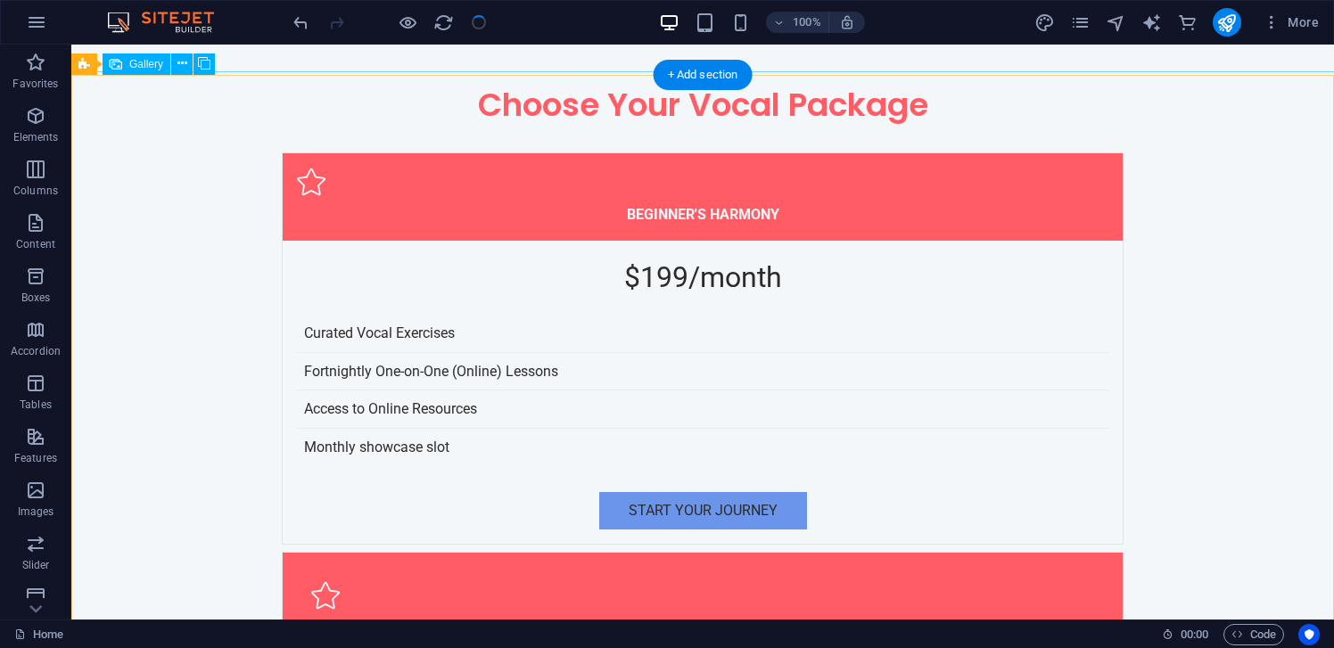
scroll to position [7197, 0]
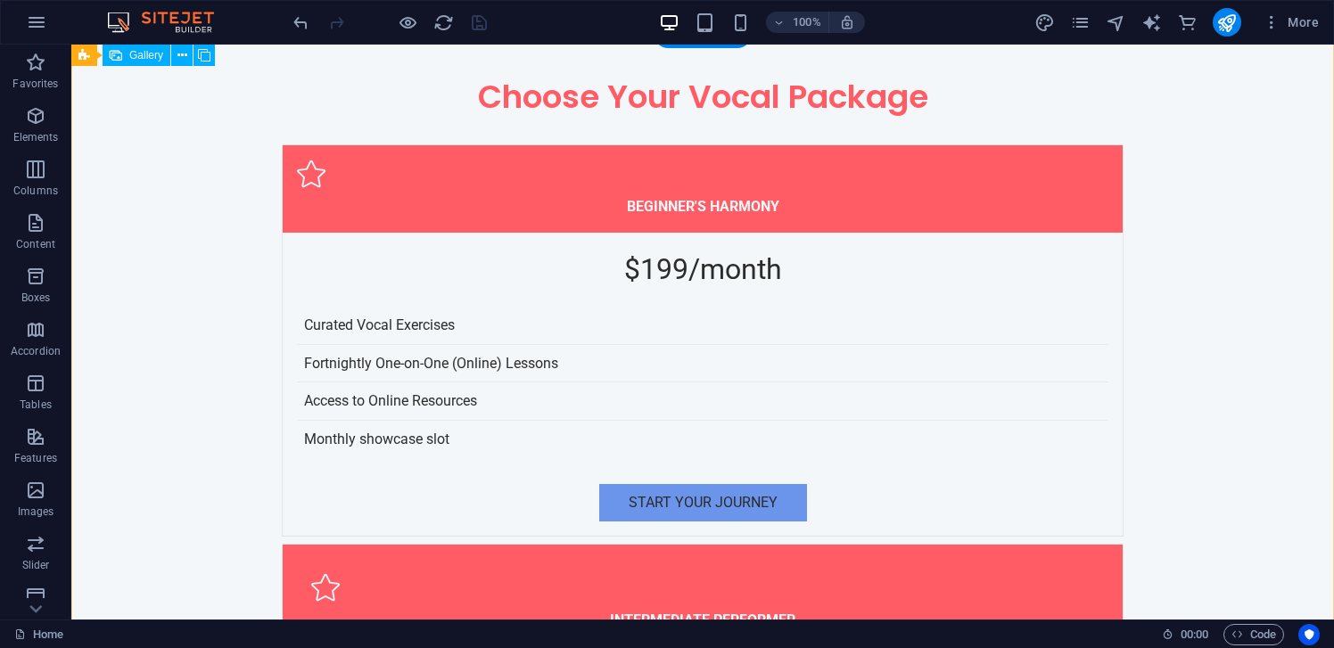
click at [144, 59] on span "Gallery" at bounding box center [146, 55] width 34 height 11
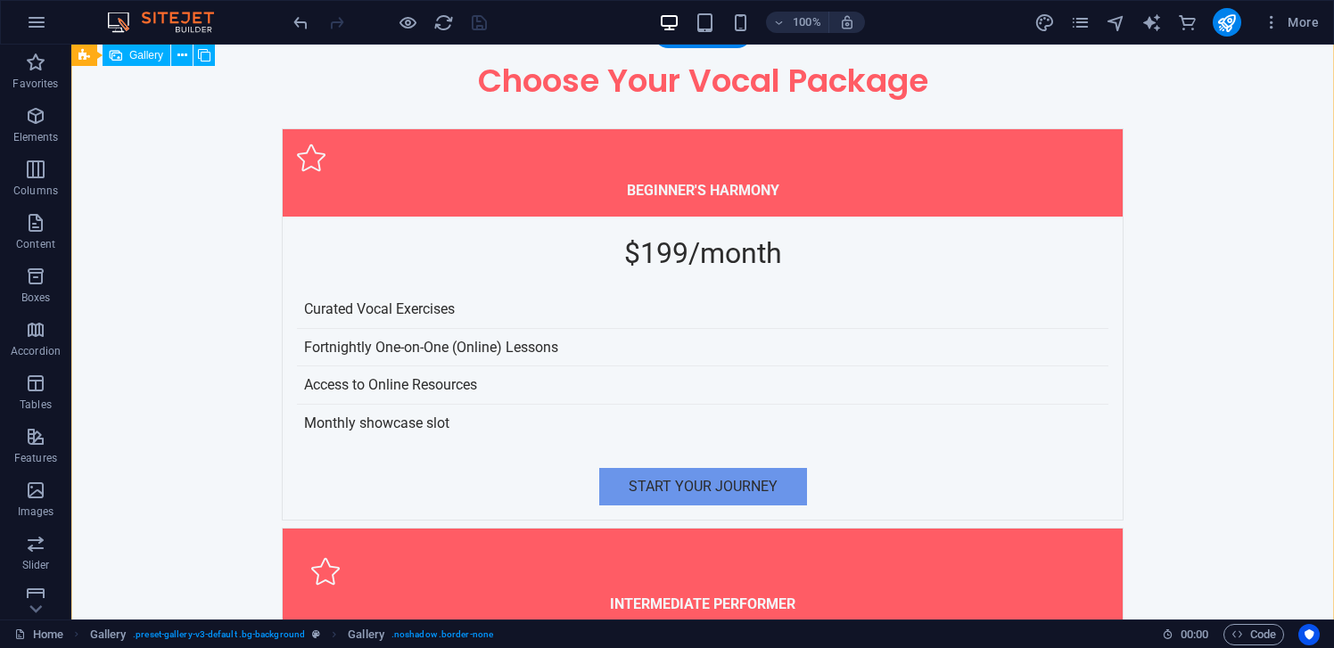
select select "px"
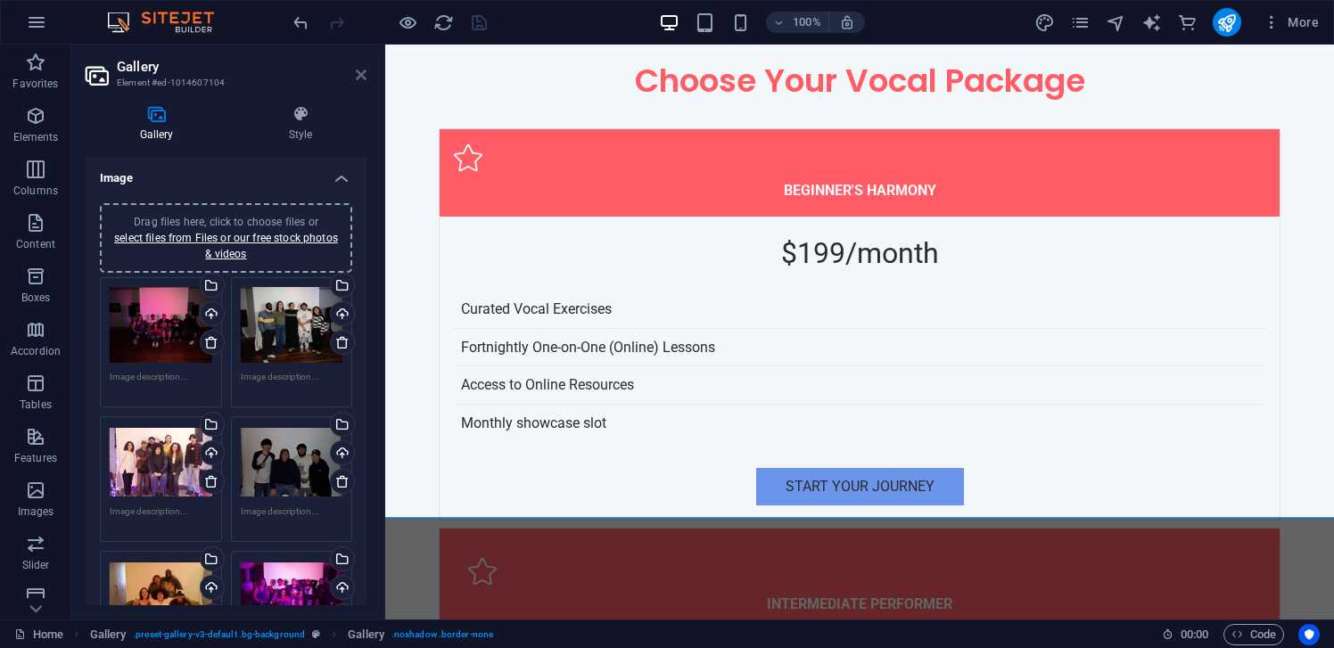
click at [362, 74] on icon at bounding box center [361, 75] width 11 height 14
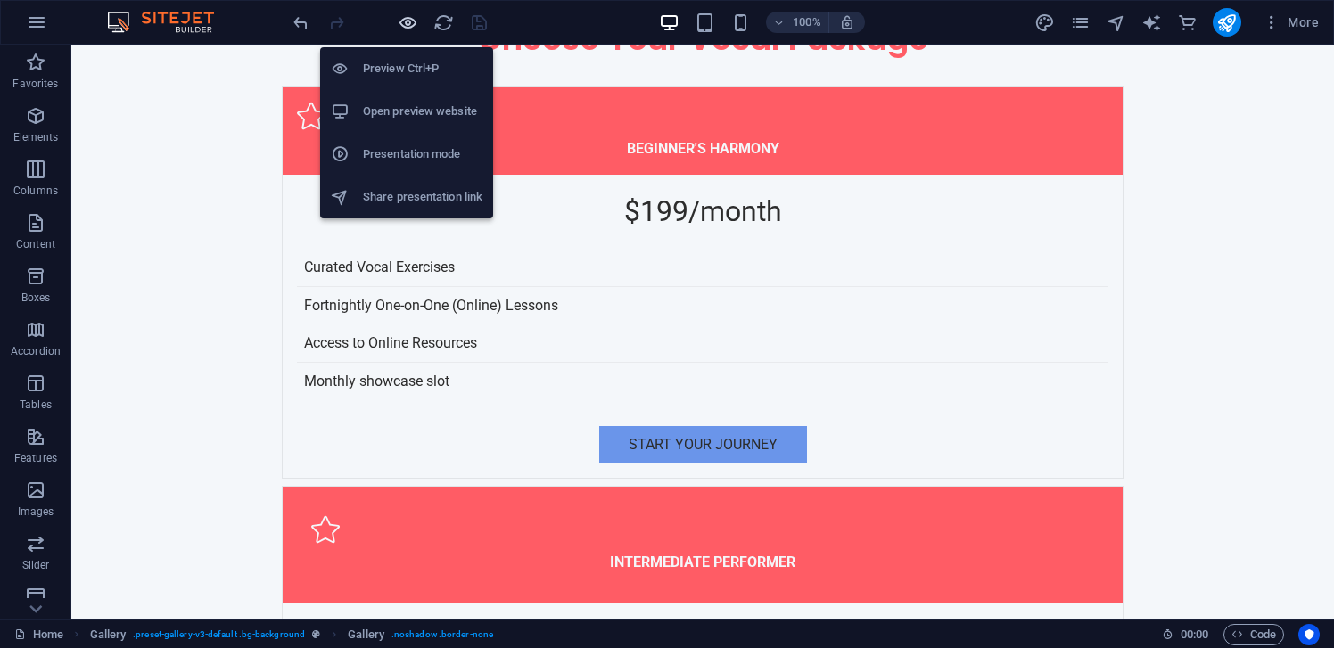
click at [409, 19] on icon "button" at bounding box center [408, 22] width 21 height 21
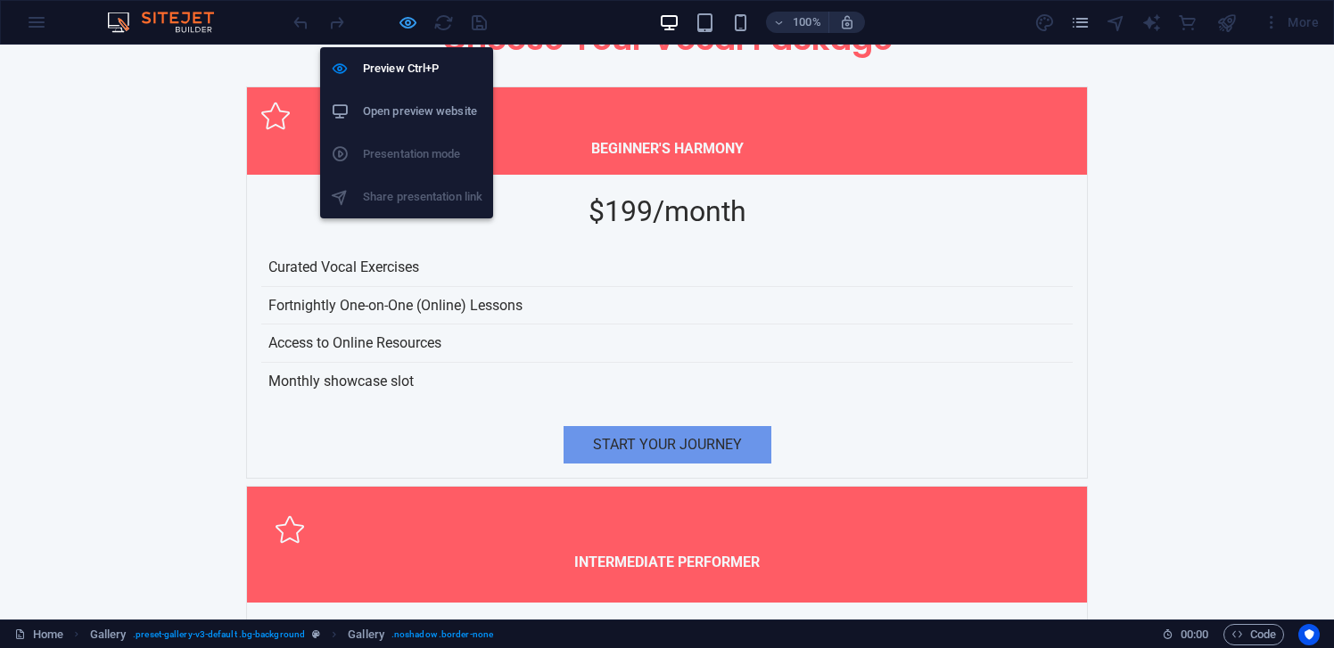
scroll to position [5699, 0]
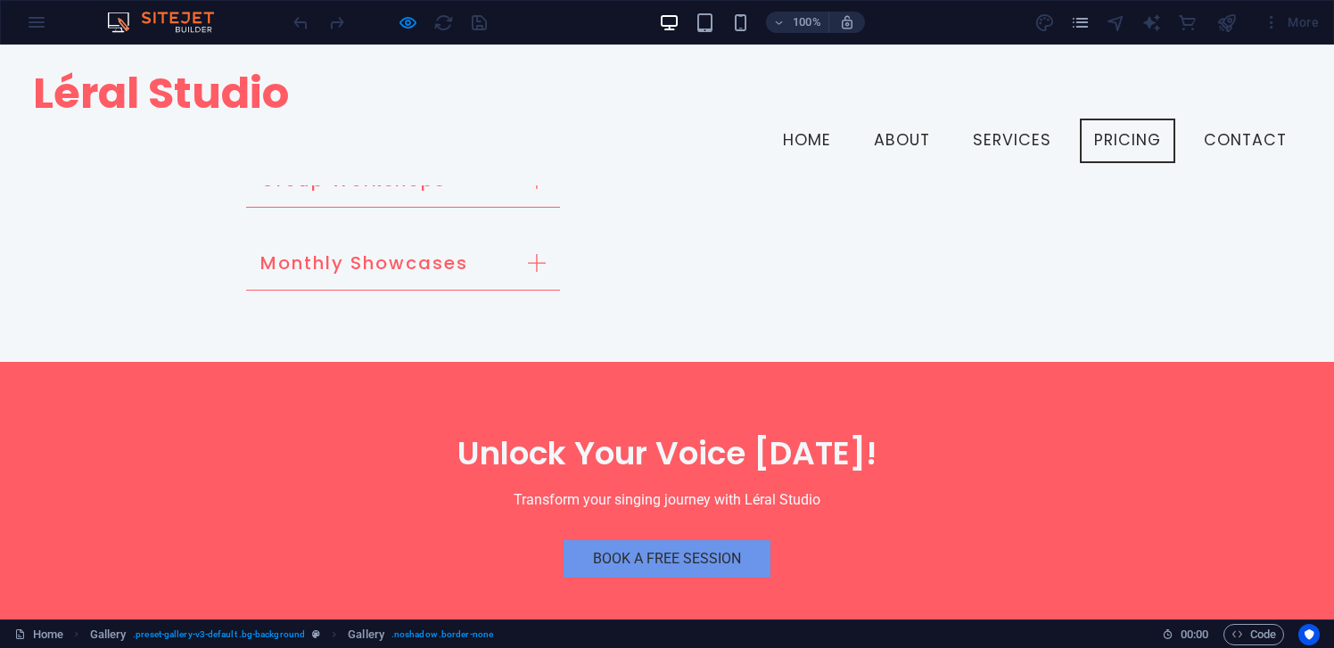
scroll to position [5554, 0]
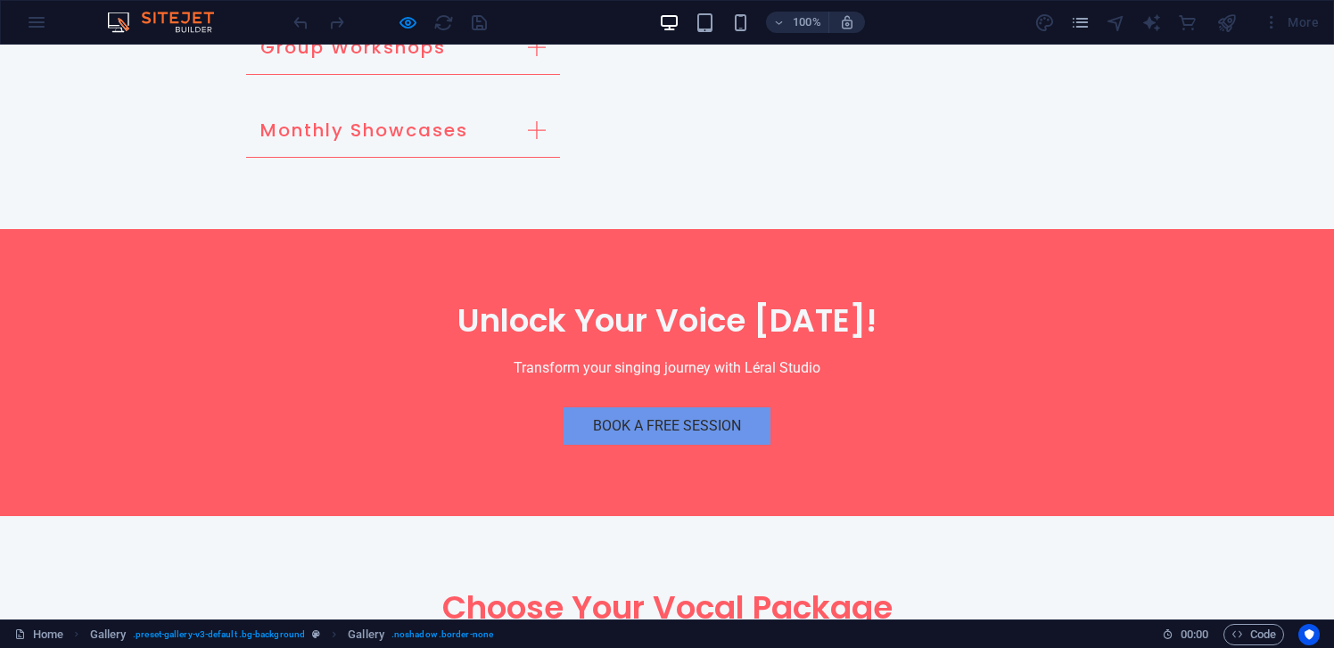
scroll to position [5674, 0]
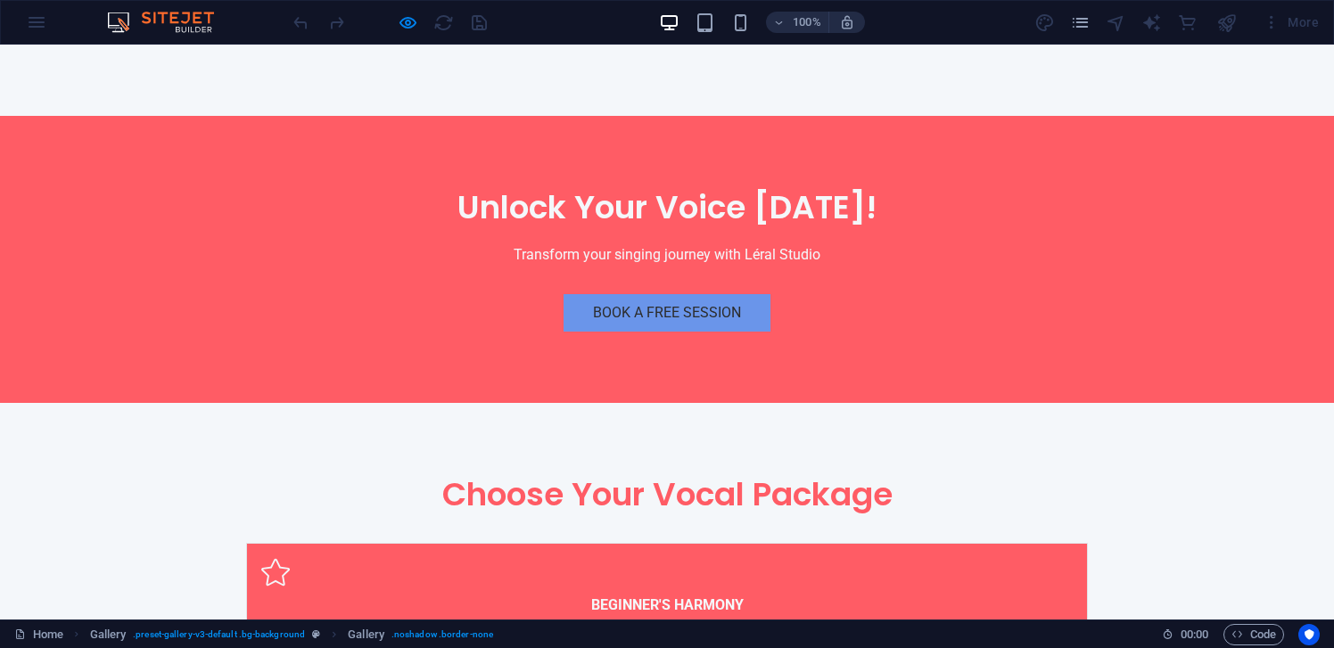
scroll to position [5788, 0]
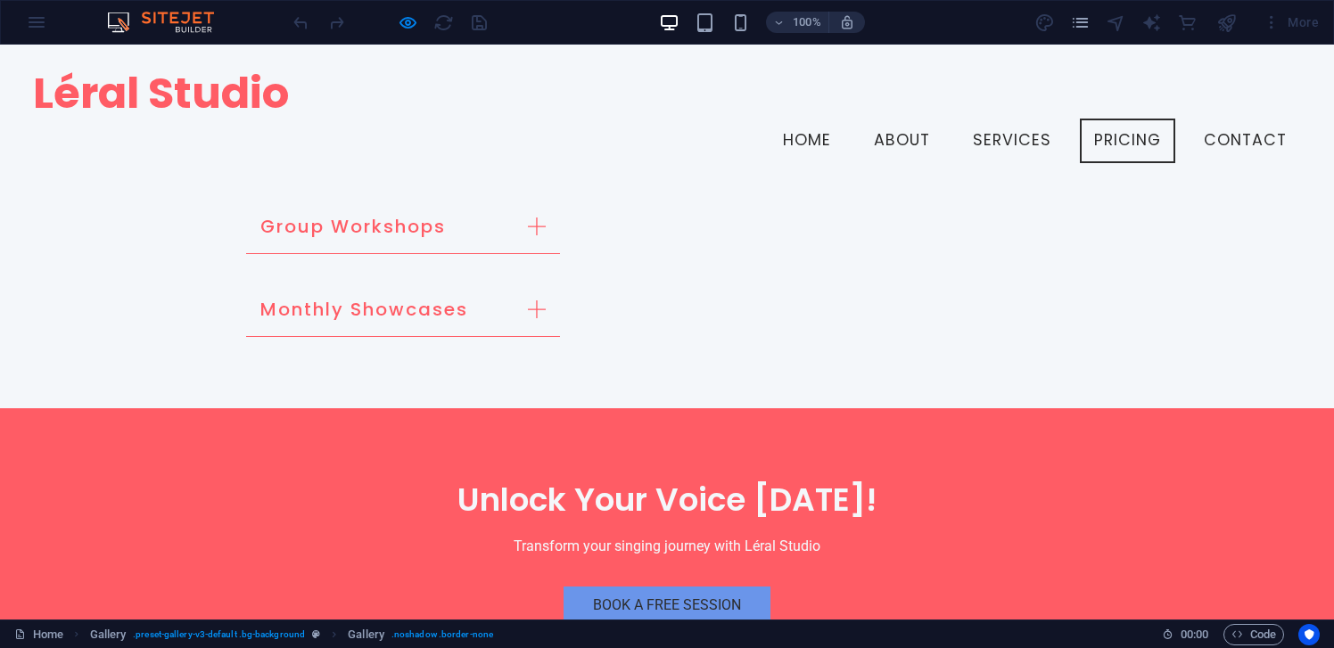
scroll to position [5509, 0]
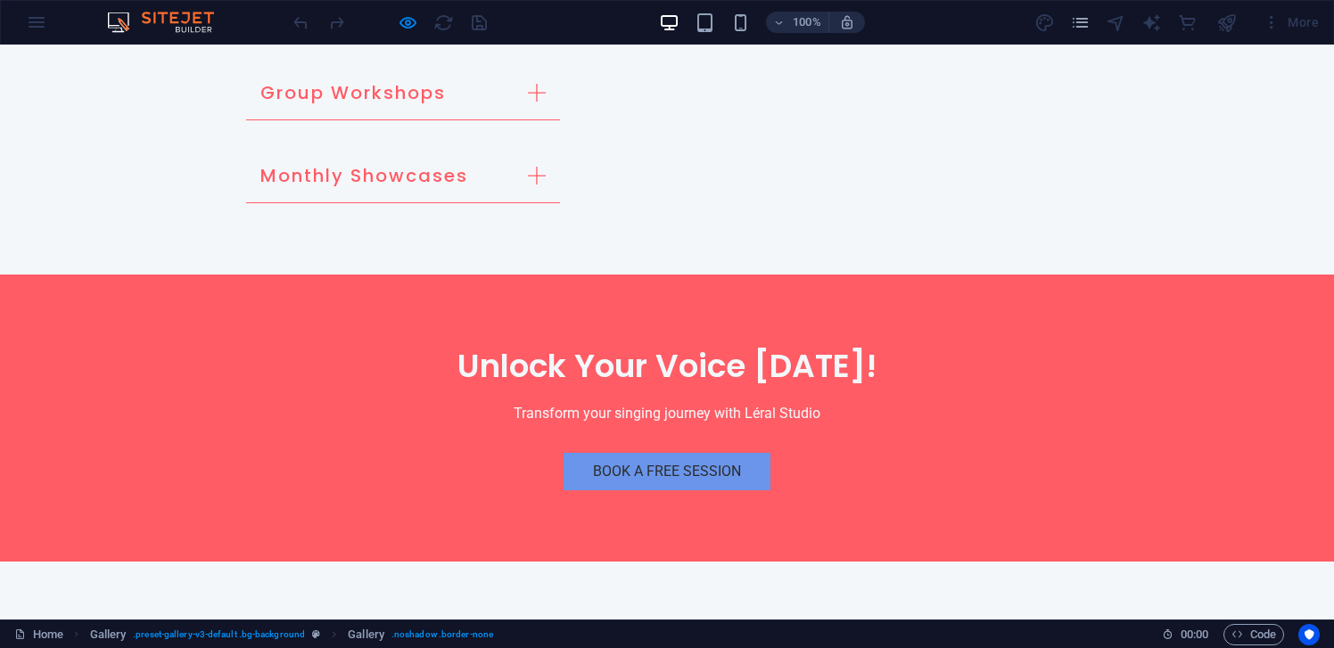
scroll to position [5628, 0]
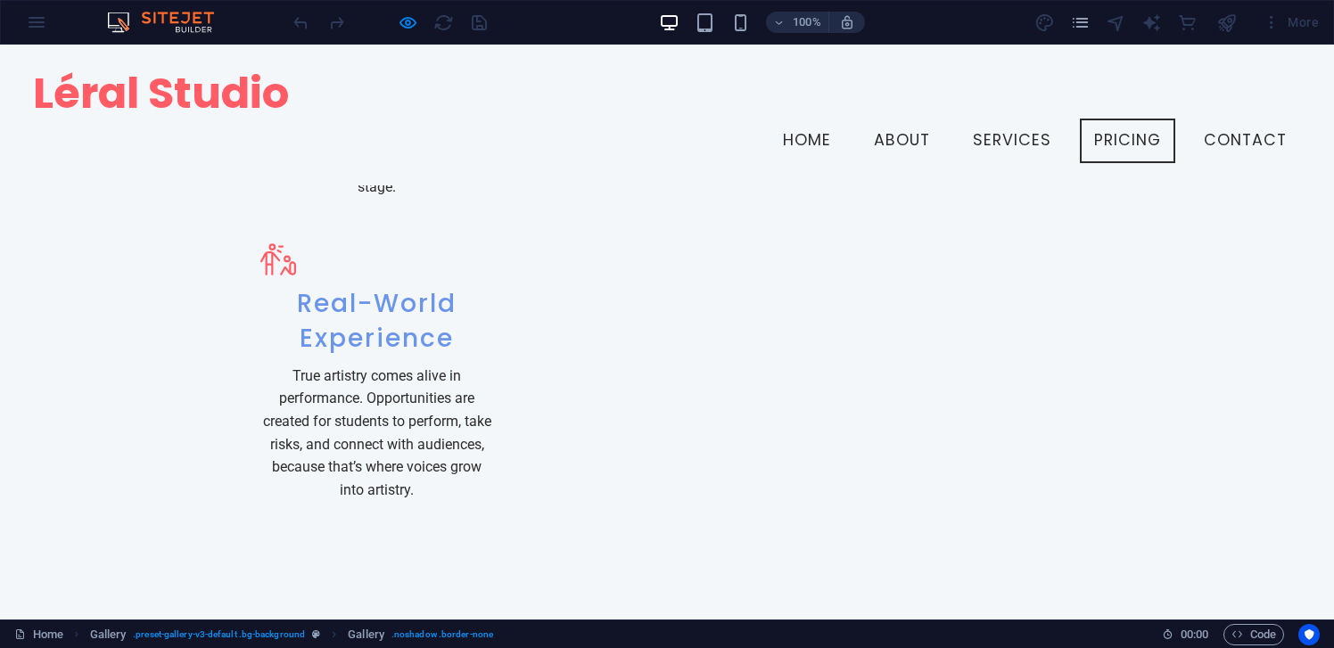
scroll to position [3514, 0]
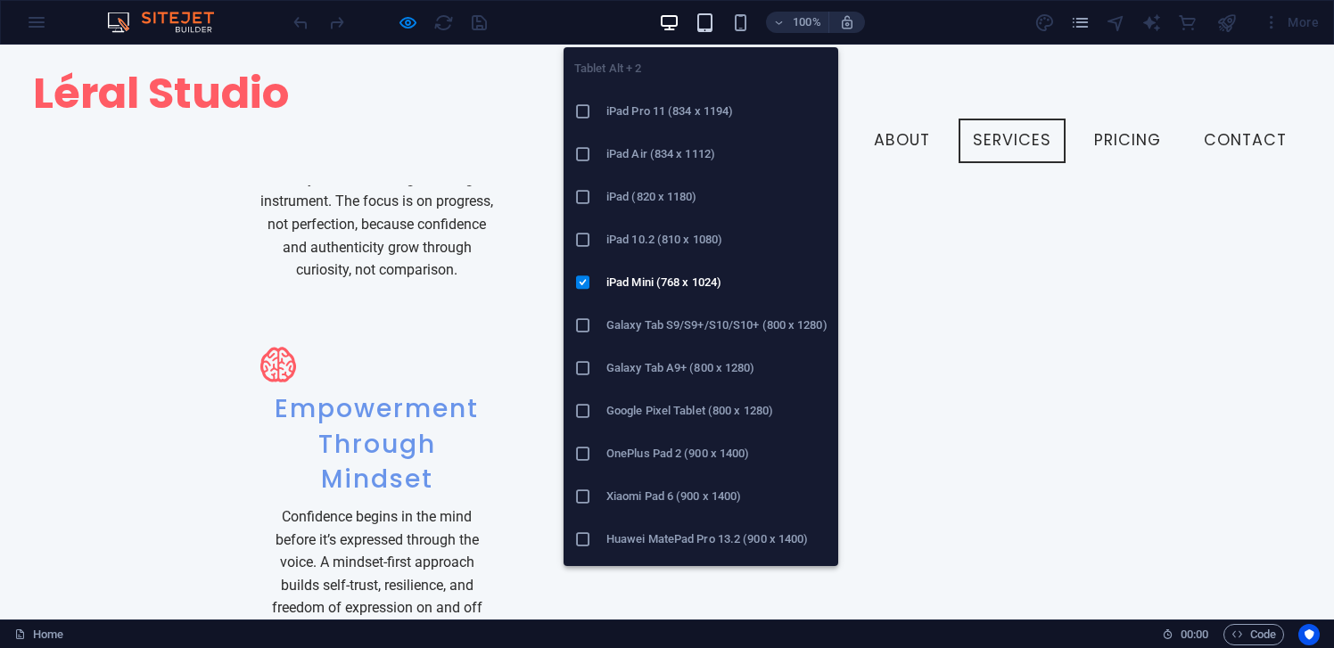
click at [712, 26] on icon "button" at bounding box center [705, 22] width 21 height 21
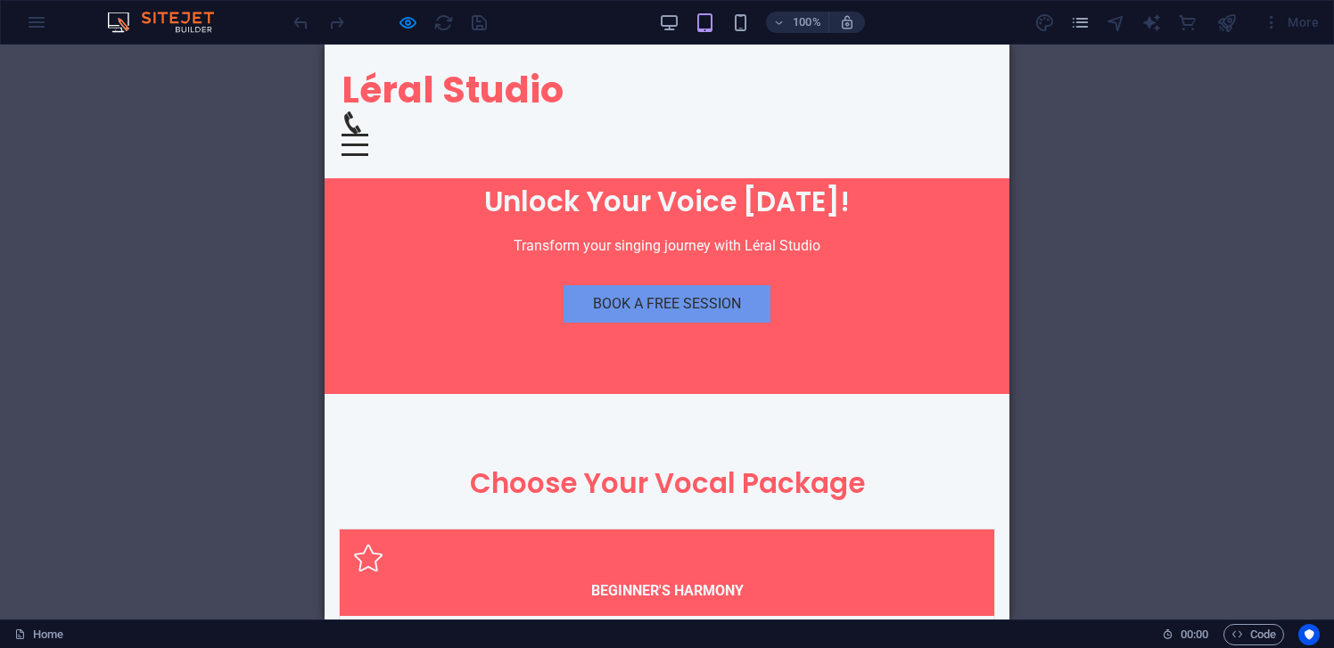
scroll to position [5297, 0]
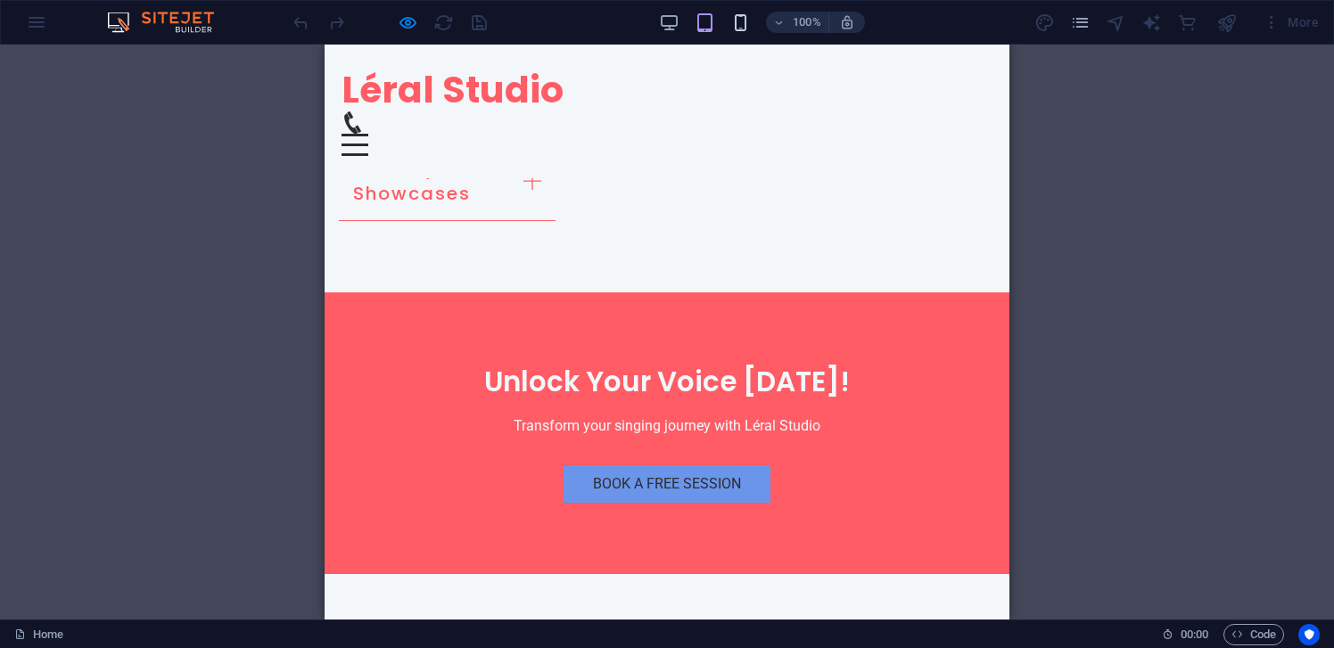
click at [748, 12] on span at bounding box center [741, 22] width 21 height 21
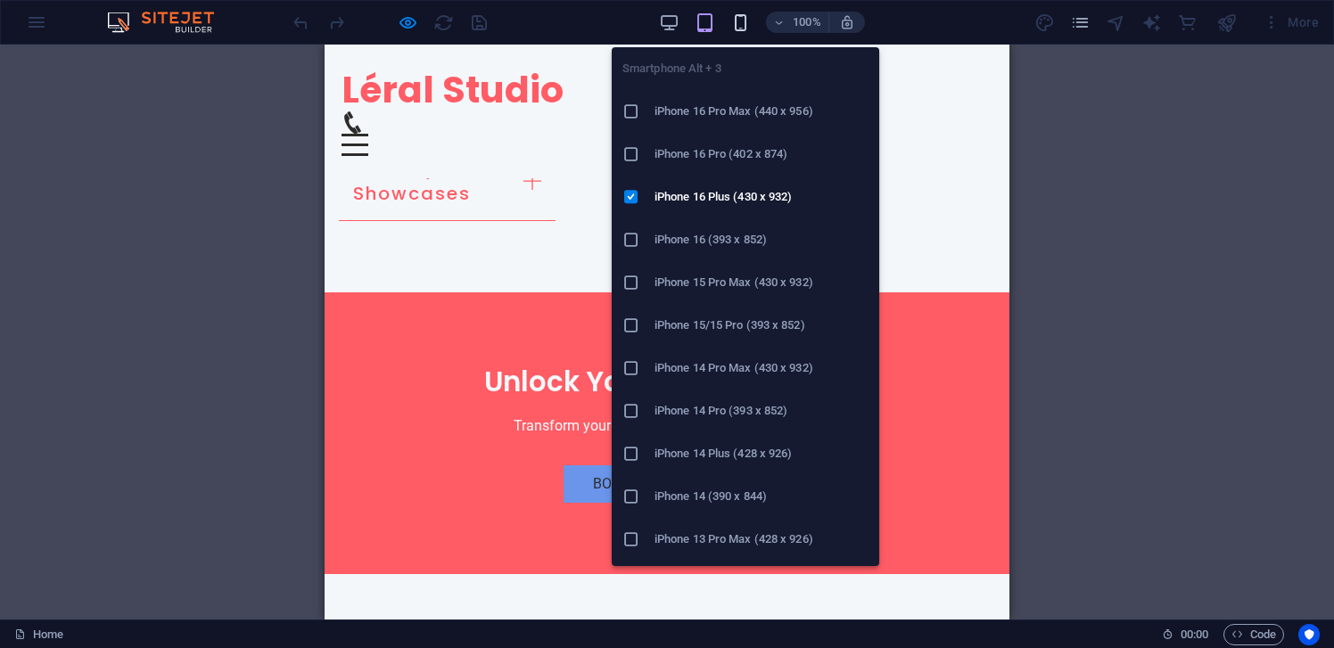
click at [745, 20] on icon "button" at bounding box center [741, 22] width 21 height 21
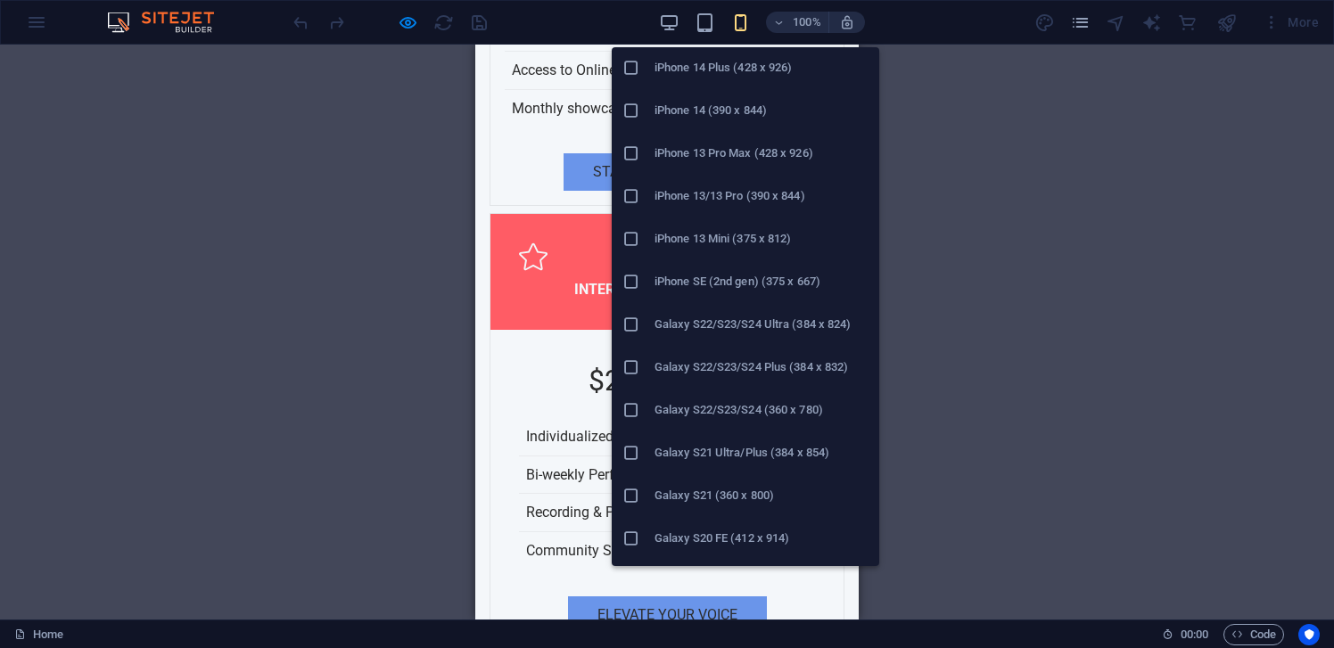
scroll to position [894, 0]
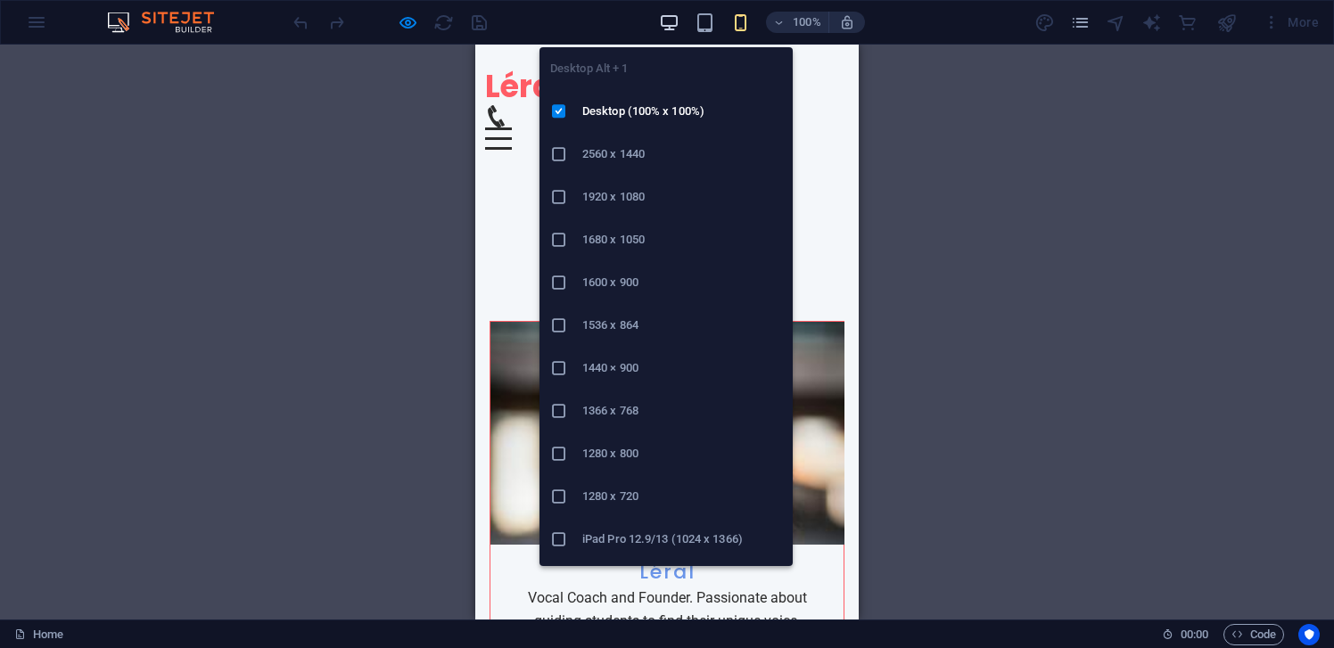
click at [667, 12] on icon "button" at bounding box center [669, 22] width 21 height 21
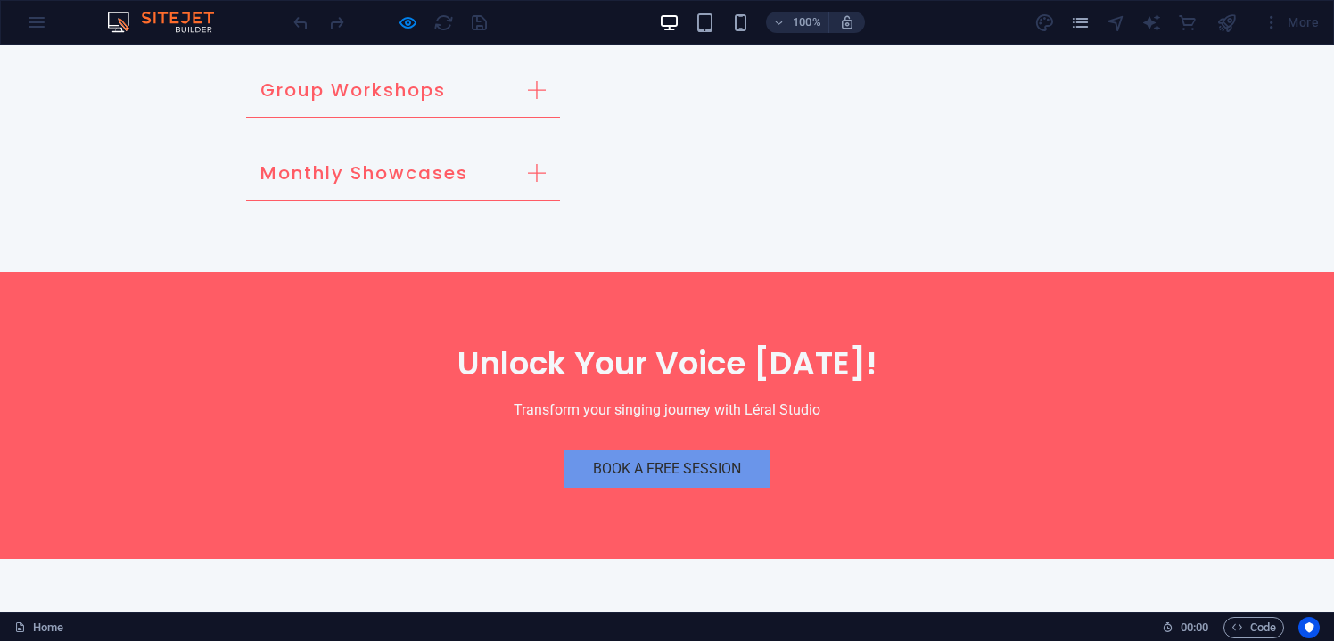
scroll to position [5040, 0]
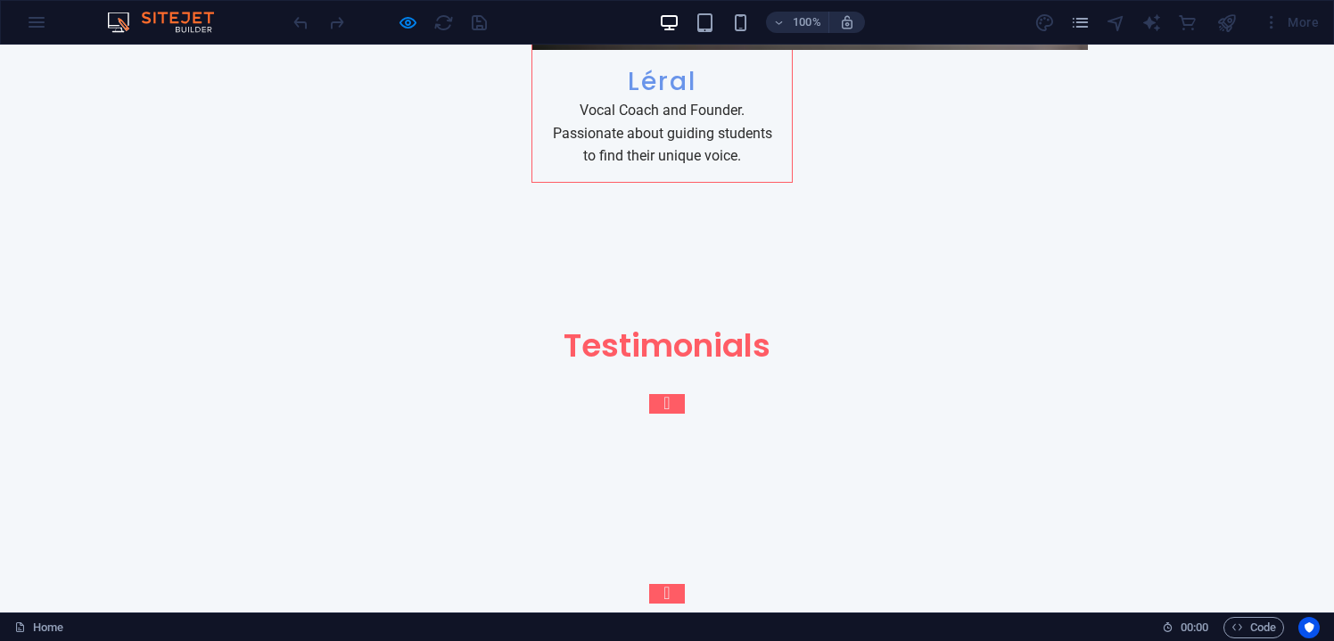
scroll to position [7366, 0]
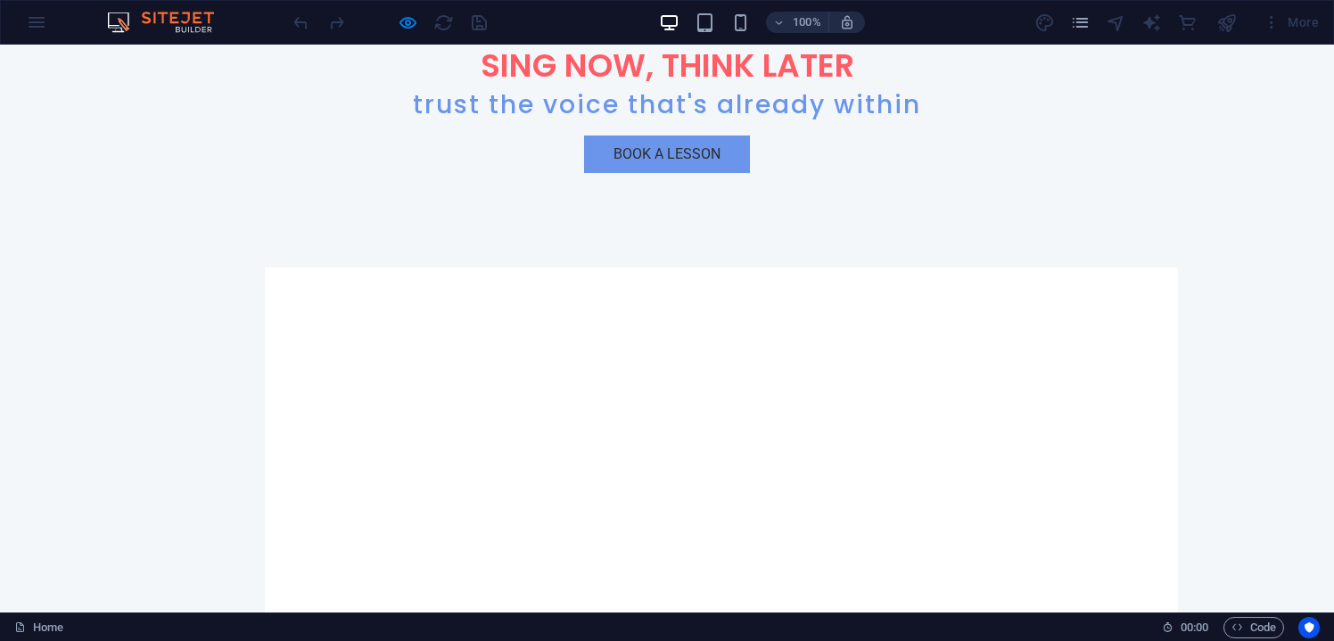
scroll to position [674, 0]
